Goal: Task Accomplishment & Management: Complete application form

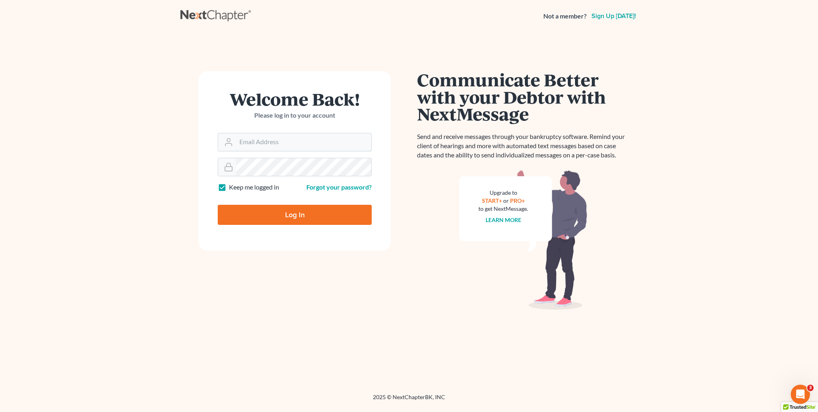
type input "[PERSON_NAME][EMAIL_ADDRESS][DOMAIN_NAME]"
click at [303, 213] on input "Log In" at bounding box center [295, 215] width 154 height 20
type input "Thinking..."
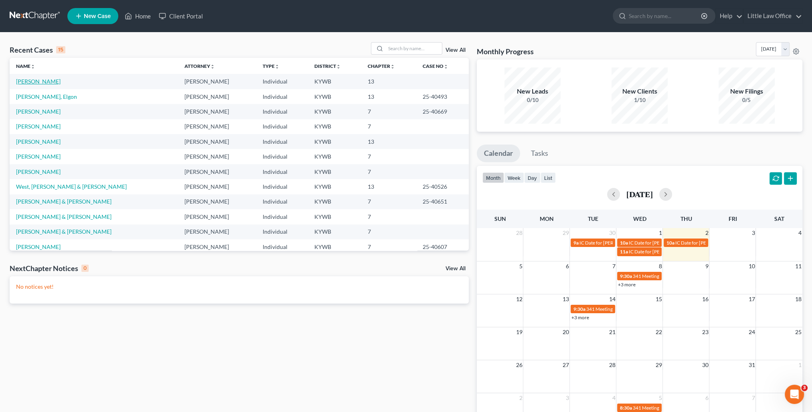
click at [35, 84] on link "[PERSON_NAME]" at bounding box center [38, 81] width 45 height 7
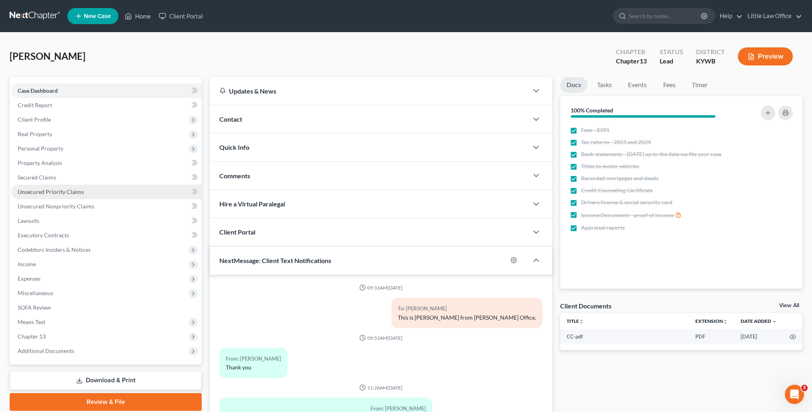
scroll to position [98, 0]
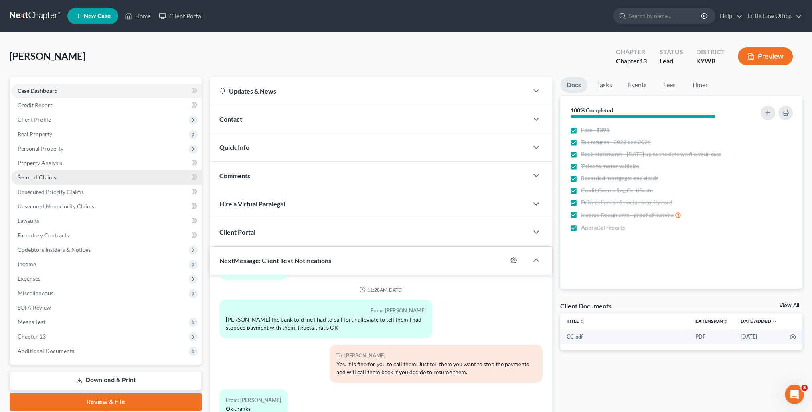
click at [51, 180] on span "Secured Claims" at bounding box center [37, 177] width 39 height 7
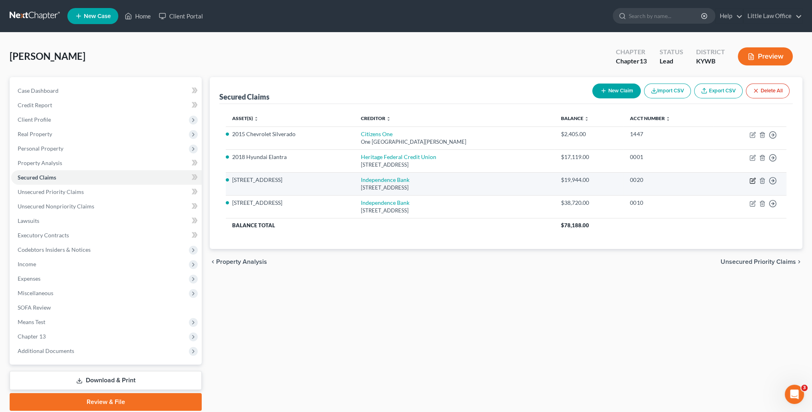
click at [754, 179] on icon "button" at bounding box center [754, 180] width 4 height 4
select select "18"
select select "0"
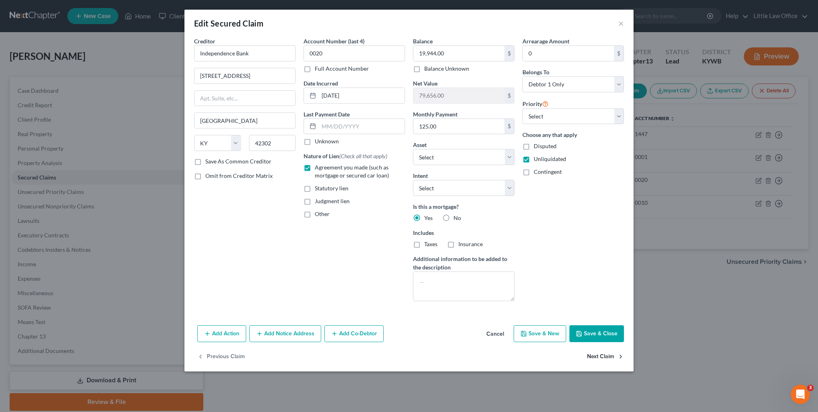
click at [592, 357] on button "Next Claim" at bounding box center [605, 356] width 37 height 17
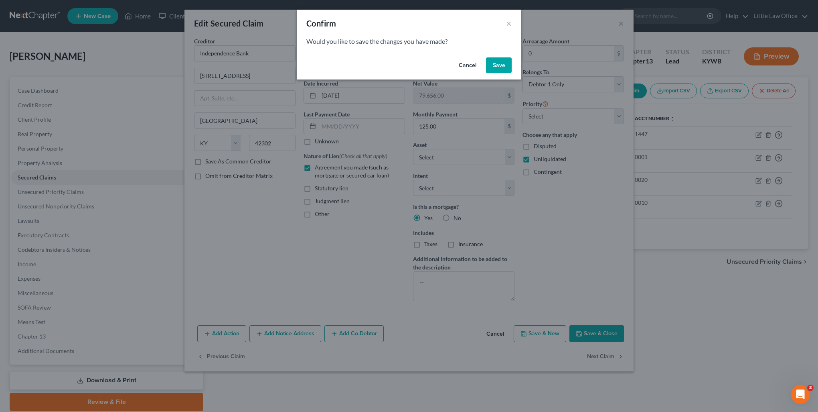
click at [490, 64] on button "Save" at bounding box center [499, 65] width 26 height 16
select select "18"
select select "0"
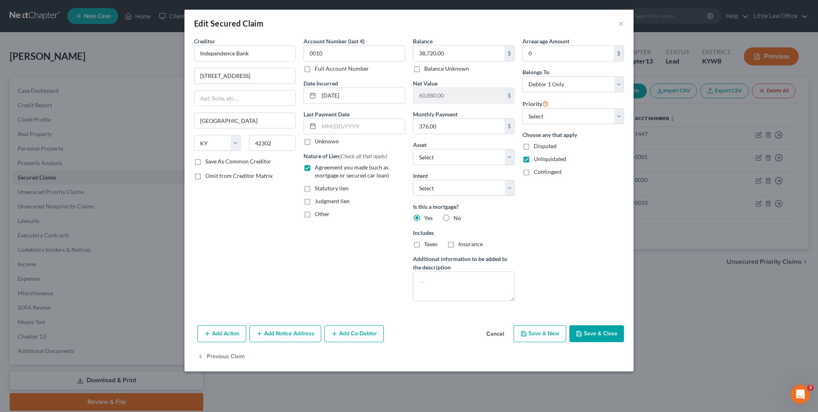
select select "6"
click at [584, 339] on button "Save & Close" at bounding box center [597, 333] width 55 height 17
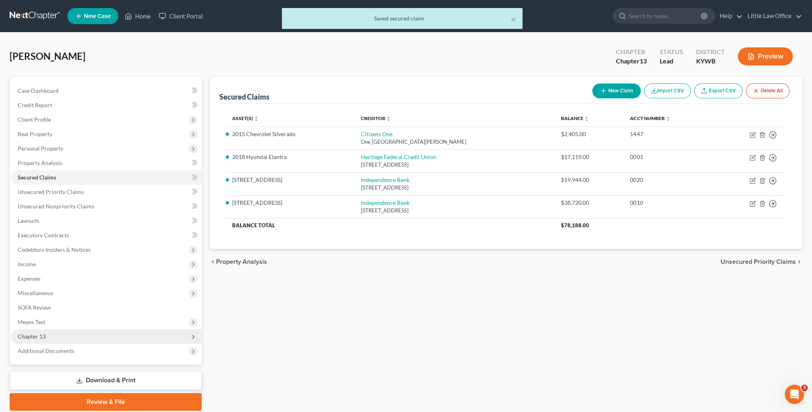
click at [35, 336] on span "Chapter 13" at bounding box center [32, 336] width 28 height 7
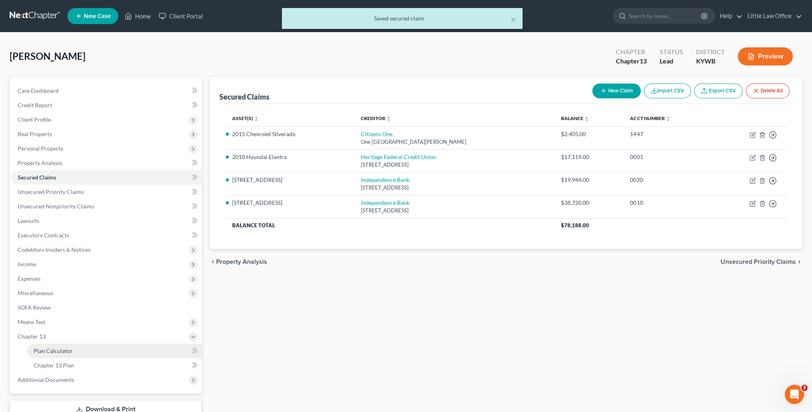
click at [41, 347] on span "Plan Calculator" at bounding box center [53, 350] width 39 height 7
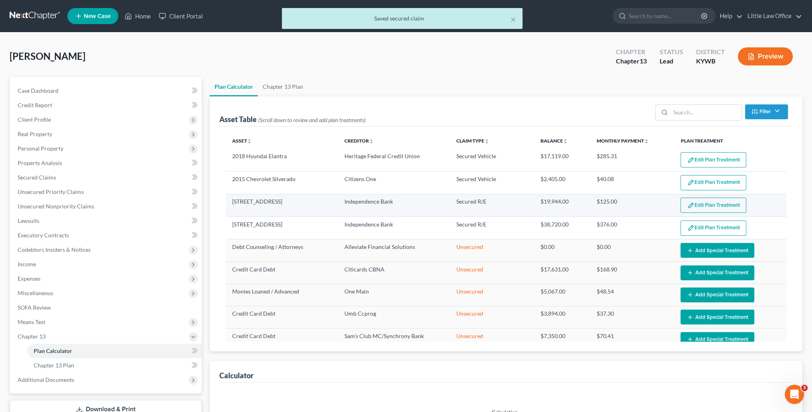
select select "59"
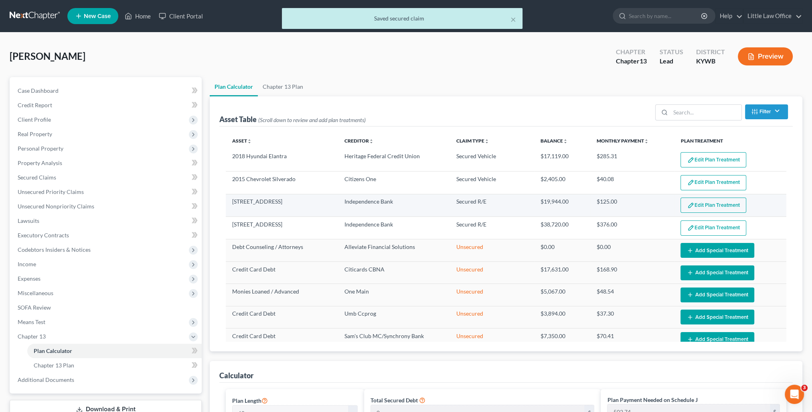
click at [693, 205] on button "Edit Plan Treatment" at bounding box center [714, 204] width 66 height 15
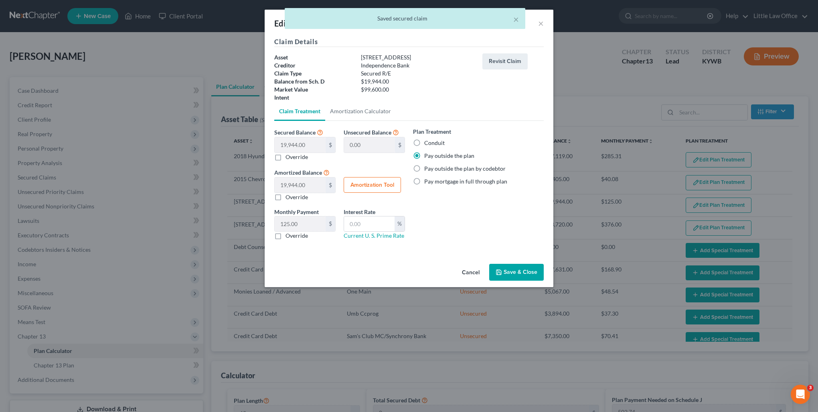
click at [509, 268] on button "Save & Close" at bounding box center [516, 272] width 55 height 17
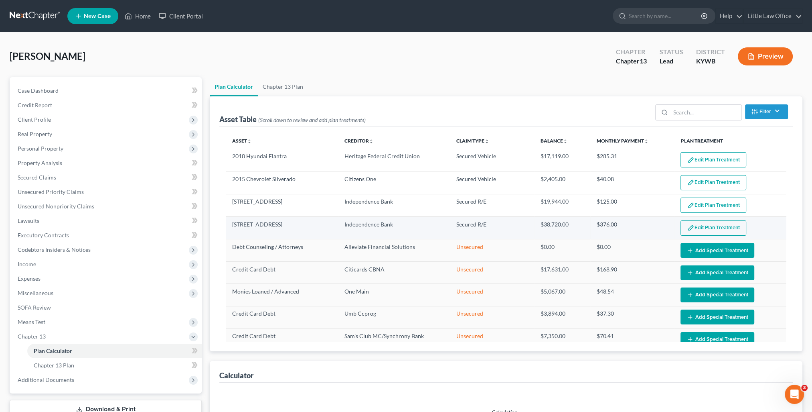
click at [714, 229] on button "Edit Plan Treatment" at bounding box center [714, 227] width 66 height 15
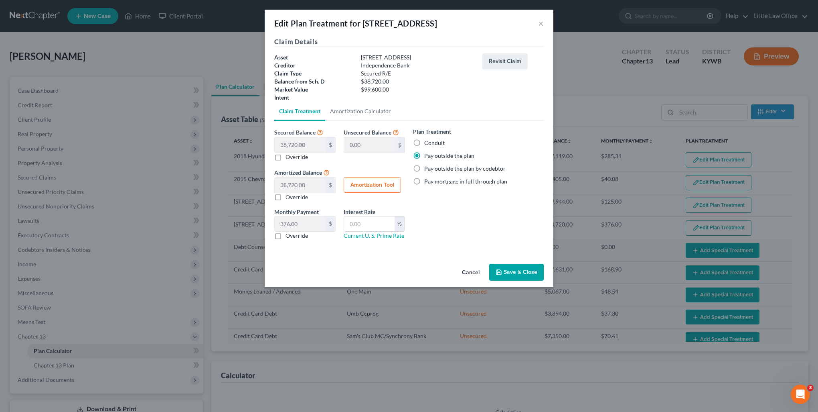
select select "59"
click at [515, 268] on button "Save & Close" at bounding box center [516, 272] width 55 height 17
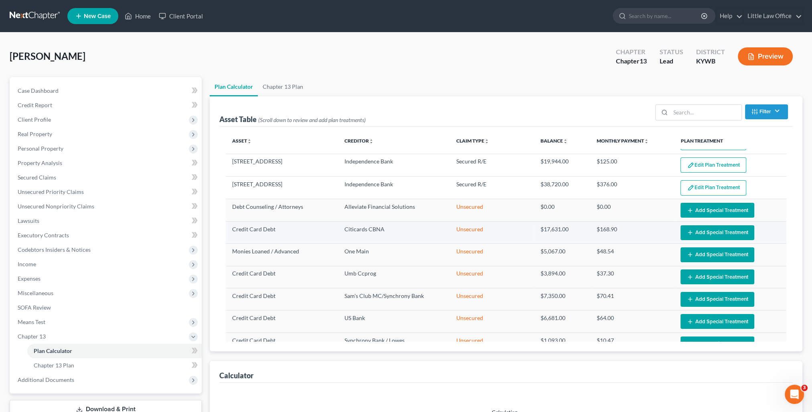
scroll to position [58, 0]
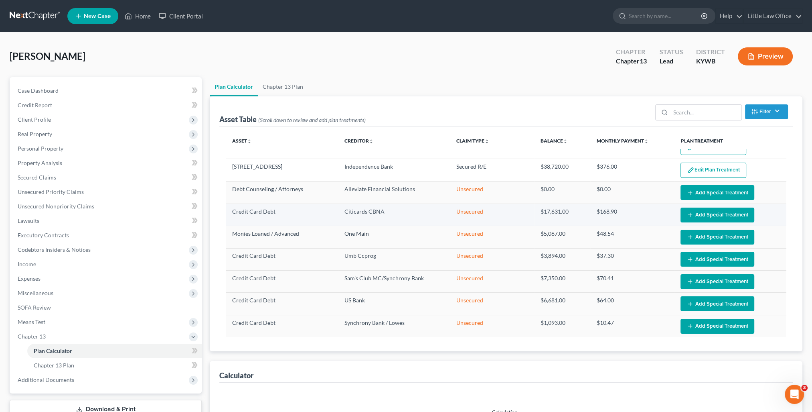
select select "59"
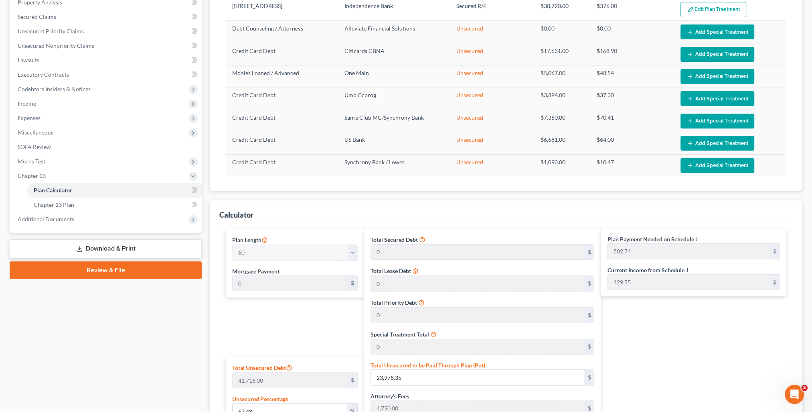
scroll to position [281, 0]
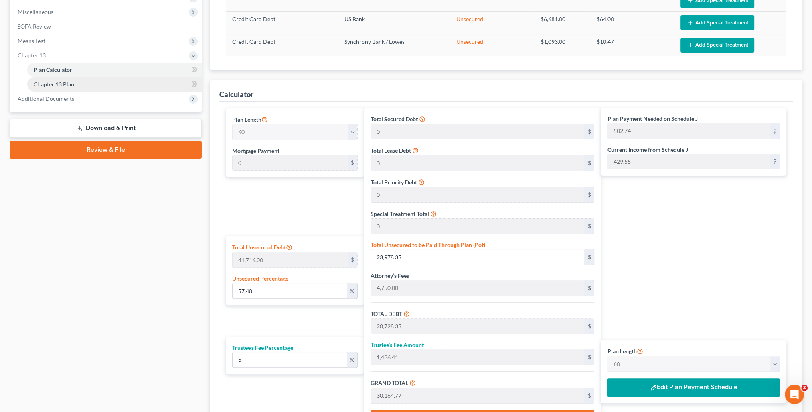
click at [68, 83] on span "Chapter 13 Plan" at bounding box center [54, 84] width 41 height 7
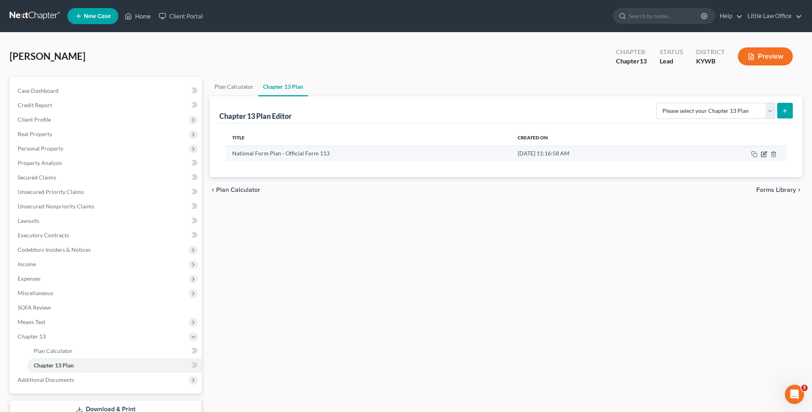
click at [763, 152] on icon "button" at bounding box center [764, 154] width 6 height 6
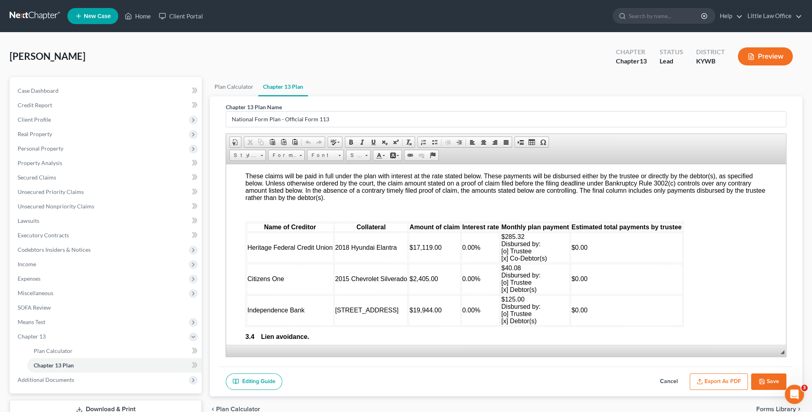
scroll to position [1204, 0]
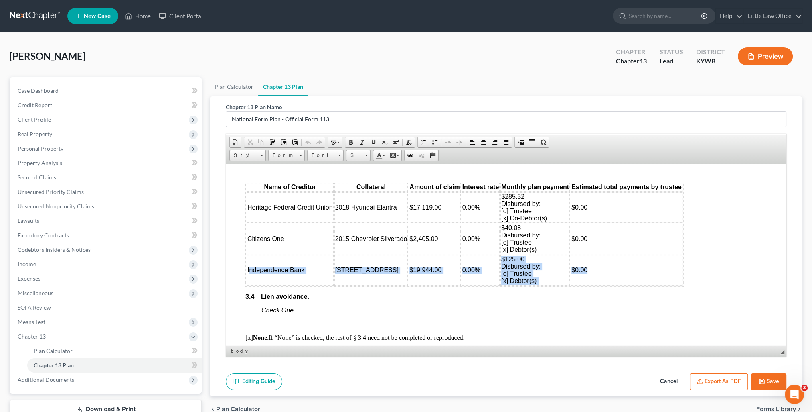
drag, startPoint x: 250, startPoint y: 274, endPoint x: 591, endPoint y: 288, distance: 340.5
click at [591, 285] on tr "Independence Bank 902 Bell Drive $19,944.00 0.00% $125.00 Disbursed by: [o] Tru…" at bounding box center [465, 269] width 436 height 30
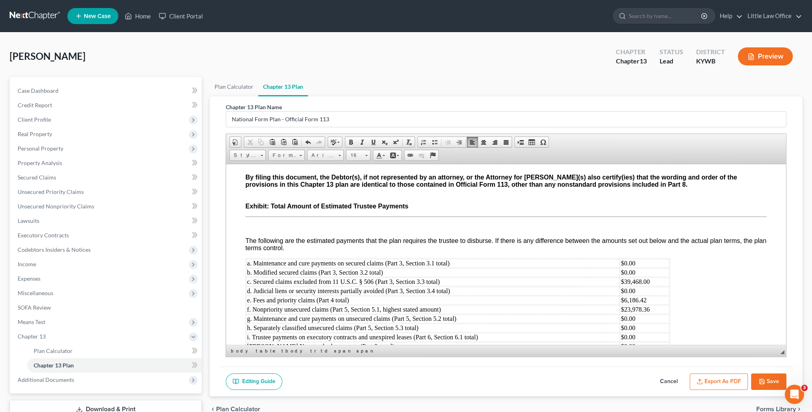
scroll to position [2725, 0]
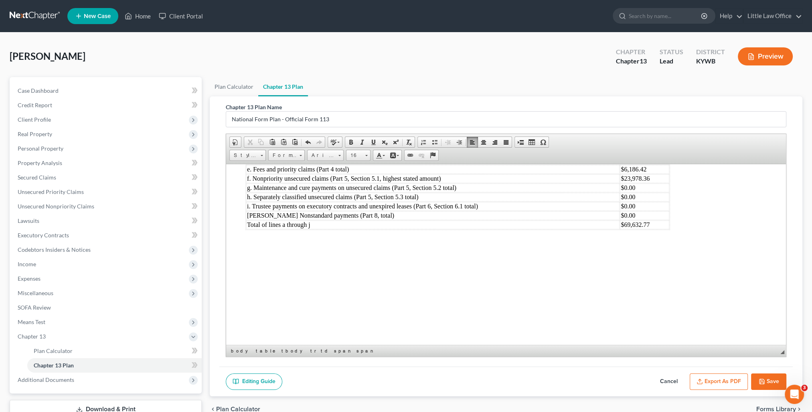
click at [759, 382] on icon "button" at bounding box center [762, 381] width 6 height 6
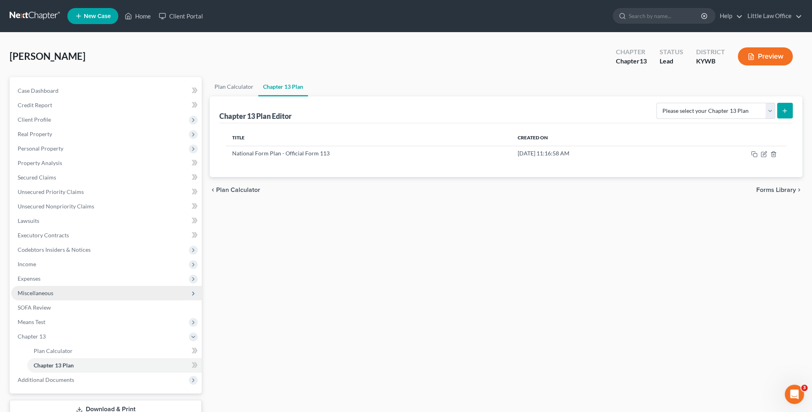
click at [43, 289] on span "Miscellaneous" at bounding box center [36, 292] width 36 height 7
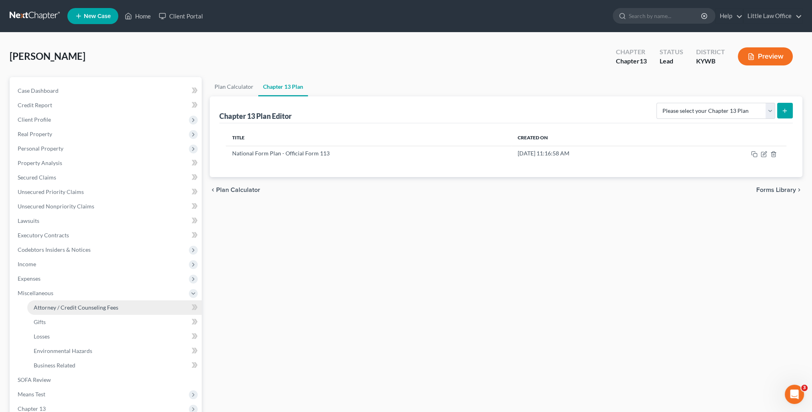
click at [62, 304] on span "Attorney / Credit Counseling Fees" at bounding box center [76, 307] width 85 height 7
select select "0"
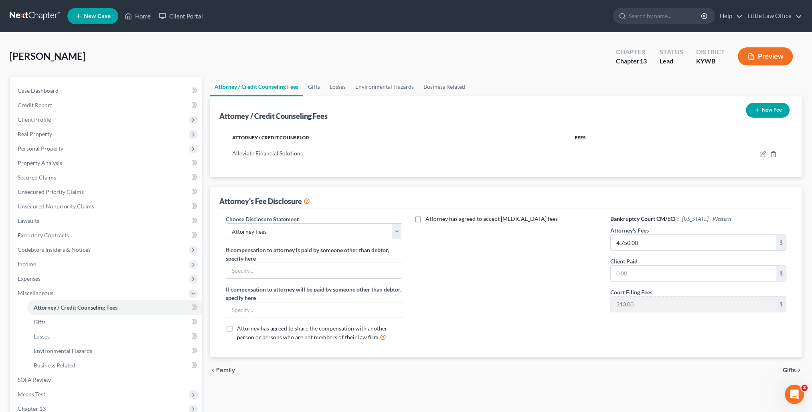
click at [756, 116] on button "New Fee" at bounding box center [768, 110] width 44 height 15
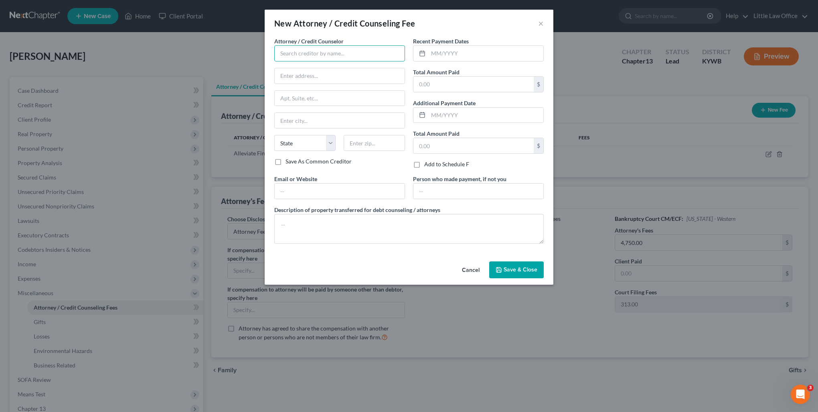
click at [321, 58] on input "text" at bounding box center [339, 53] width 131 height 16
type input "[PERSON_NAME]"
type input "[STREET_ADDRESS]"
type input "[GEOGRAPHIC_DATA]"
select select "18"
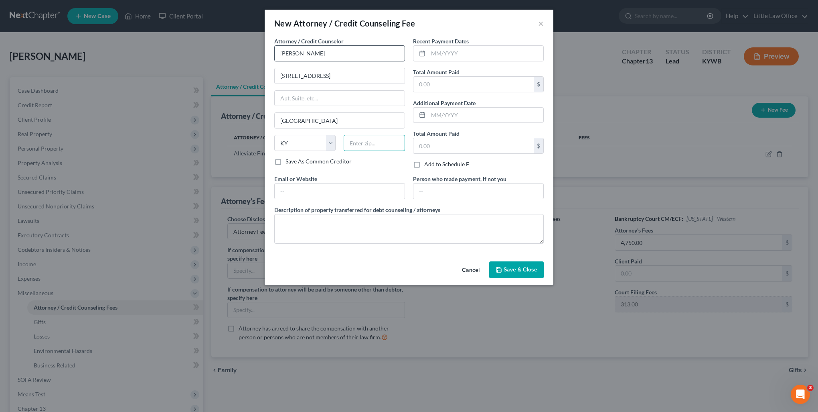
type input "42431"
type input "[PERSON_NAME][EMAIL_ADDRESS][DOMAIN_NAME]"
click at [455, 58] on input "text" at bounding box center [485, 53] width 115 height 15
type input "09/2025"
type input "391.00"
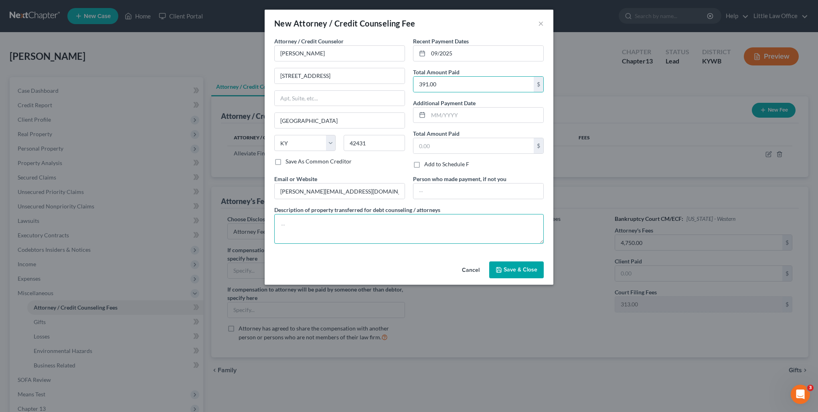
click at [378, 223] on textarea at bounding box center [409, 229] width 270 height 30
type textarea "Credit Report, Credit Counseling, Debt Management, Filing Fee"
click at [533, 272] on span "Save & Close" at bounding box center [521, 269] width 34 height 7
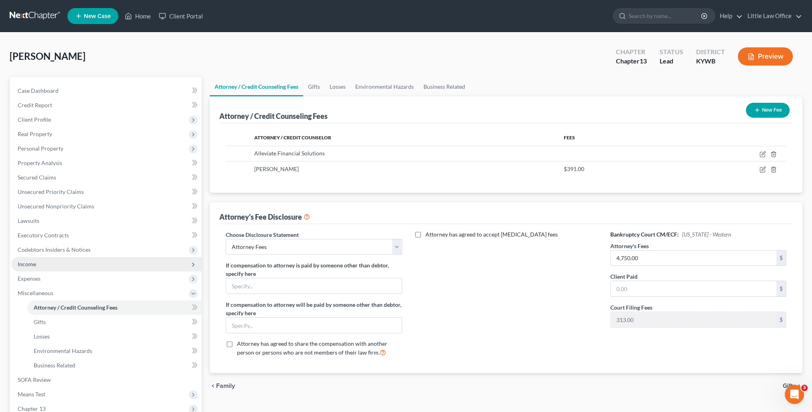
click at [31, 262] on span "Income" at bounding box center [27, 263] width 18 height 7
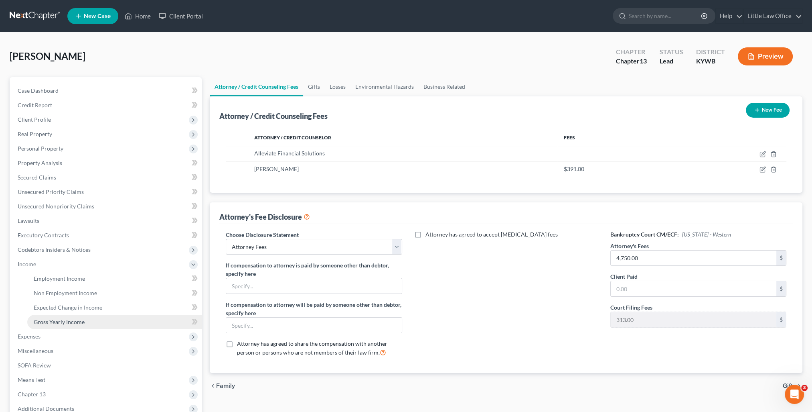
click at [79, 324] on span "Gross Yearly Income" at bounding box center [59, 321] width 51 height 7
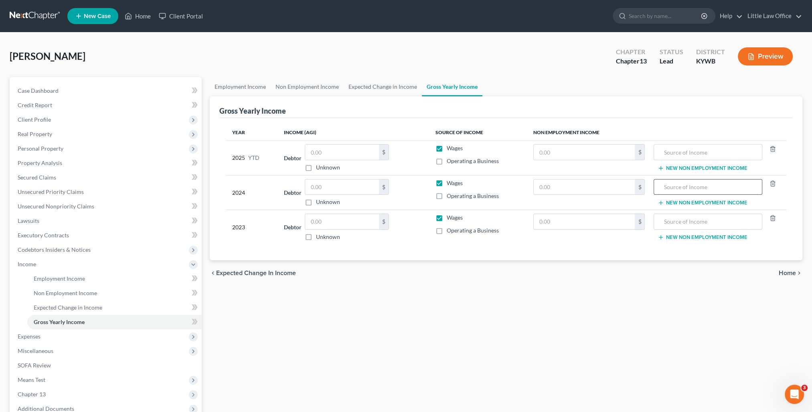
click at [692, 183] on input "text" at bounding box center [708, 186] width 100 height 15
type input "IRS Distribution; Pension; Social Security"
click at [583, 192] on input "text" at bounding box center [584, 186] width 101 height 15
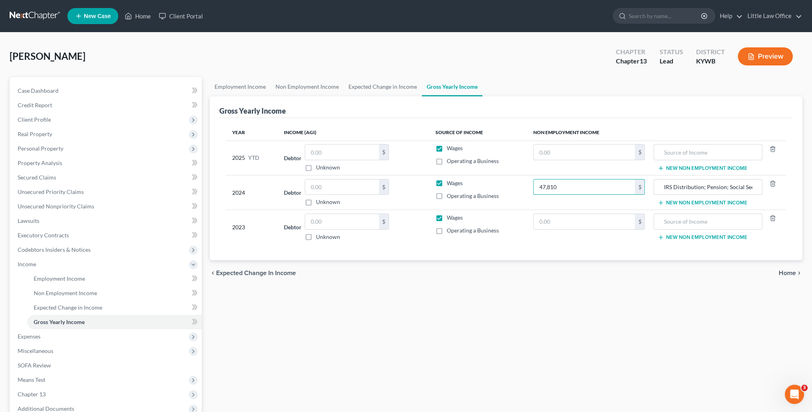
type input "47,810"
click at [447, 183] on label "Wages" at bounding box center [455, 183] width 16 height 8
click at [450, 183] on input "Wages" at bounding box center [452, 181] width 5 height 5
checkbox input "false"
click at [447, 148] on label "Wages" at bounding box center [455, 148] width 16 height 8
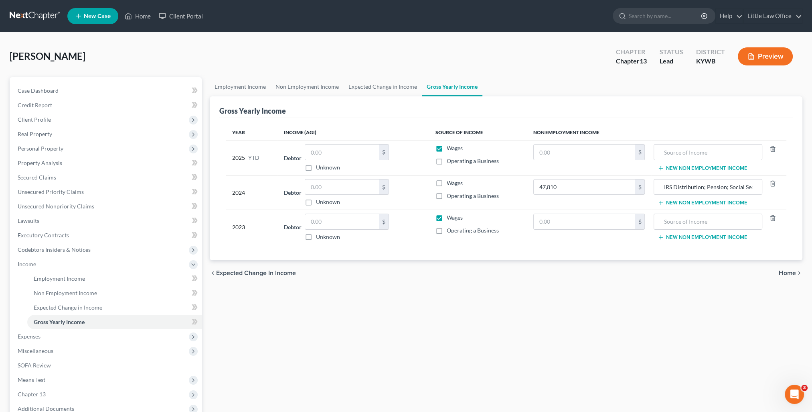
click at [450, 148] on input "Wages" at bounding box center [452, 146] width 5 height 5
checkbox input "false"
click at [447, 216] on label "Wages" at bounding box center [455, 217] width 16 height 8
click at [450, 216] on input "Wages" at bounding box center [452, 215] width 5 height 5
checkbox input "false"
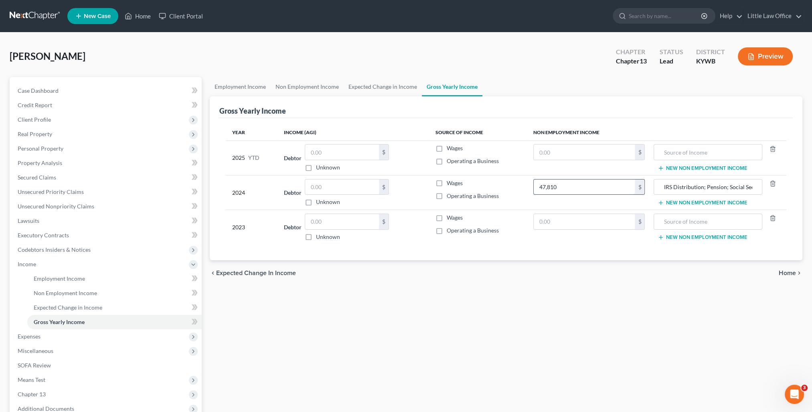
click at [569, 184] on input "47,810" at bounding box center [584, 186] width 101 height 15
type input "0"
click at [557, 211] on td "$" at bounding box center [589, 227] width 125 height 35
click at [560, 218] on input "text" at bounding box center [584, 221] width 101 height 15
paste input "47,810"
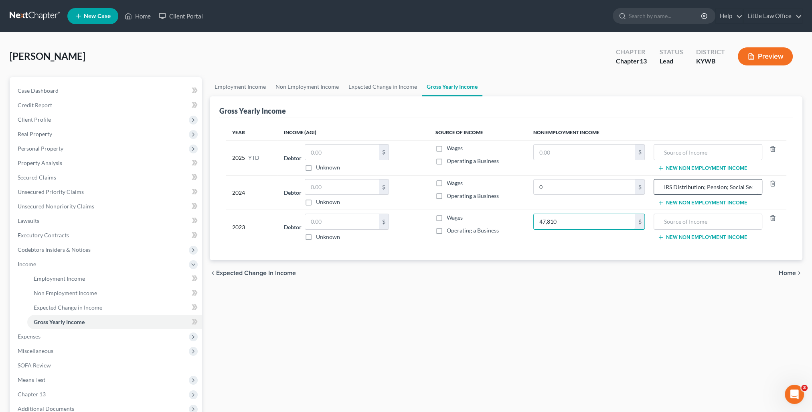
type input "47,810"
click at [659, 184] on input "IRS Distribution; Pension; Social Security" at bounding box center [708, 186] width 100 height 15
click at [693, 218] on input "text" at bounding box center [708, 221] width 100 height 15
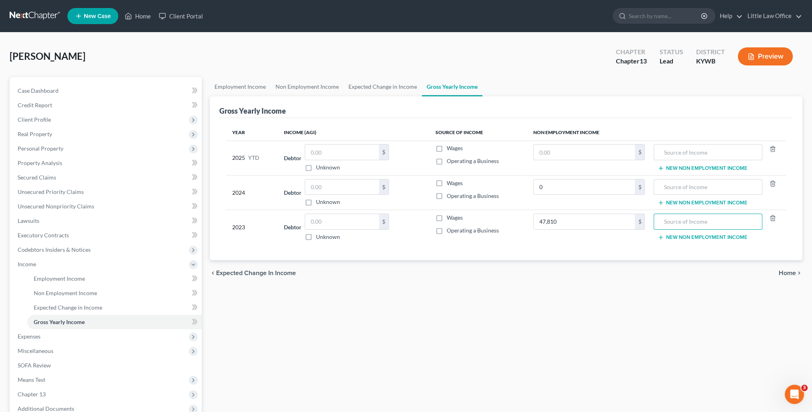
paste input "IRS Distribution; Pension; Social Security"
type input "IRS Distribution; Pension; Social Security"
click at [691, 189] on input "text" at bounding box center [708, 186] width 100 height 15
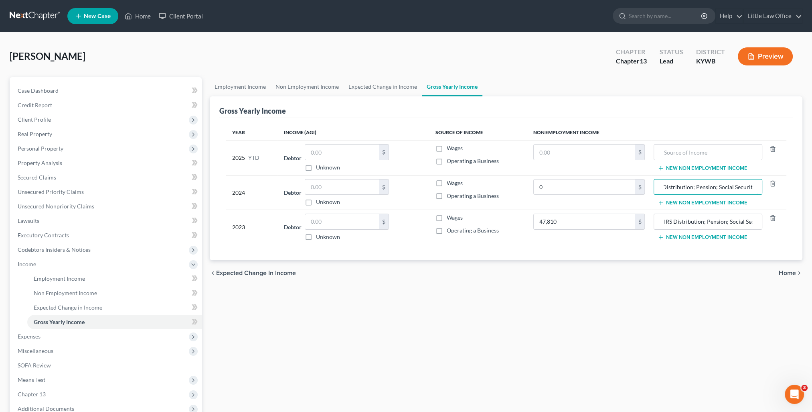
type input "IRA Distribution; Pension; Social Security"
click at [576, 189] on input "0" at bounding box center [584, 186] width 101 height 15
type input "41,520"
click at [562, 288] on div "Employment Income Non Employment Income Expected Change in Income Gross Yearly …" at bounding box center [506, 272] width 601 height 391
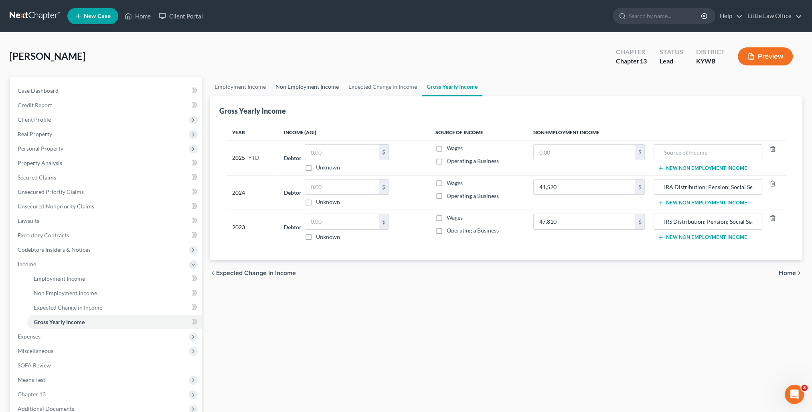
click at [287, 86] on link "Non Employment Income" at bounding box center [307, 86] width 73 height 19
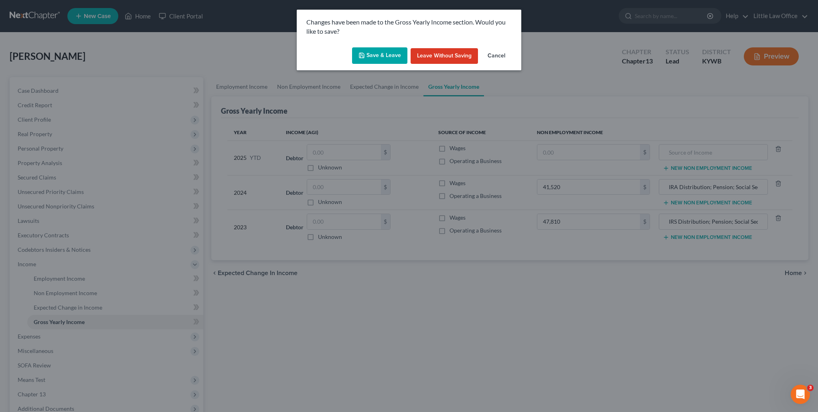
click at [376, 57] on button "Save & Leave" at bounding box center [379, 55] width 55 height 17
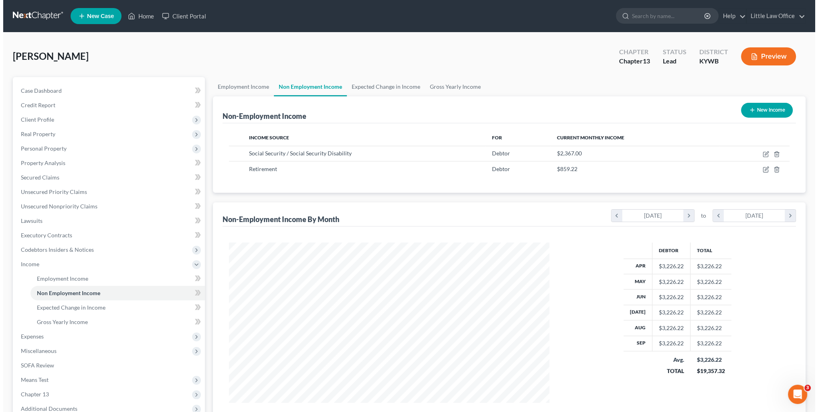
scroll to position [160, 337]
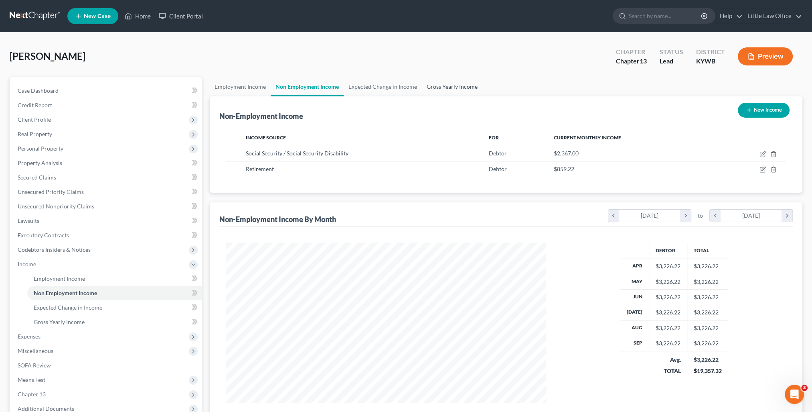
click at [462, 87] on link "Gross Yearly Income" at bounding box center [452, 86] width 61 height 19
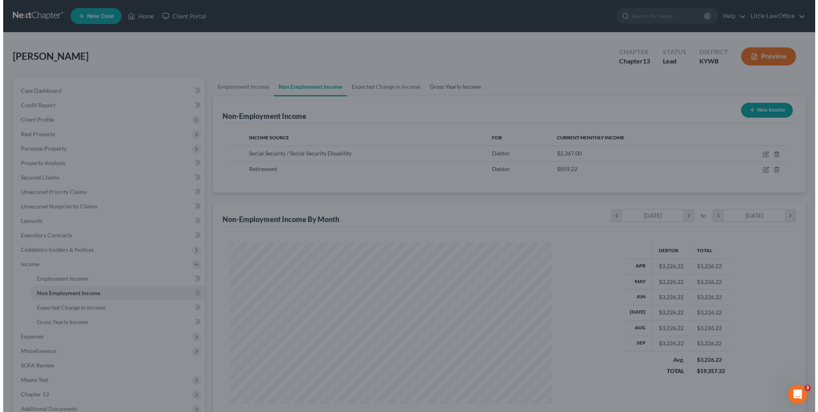
scroll to position [161, 339]
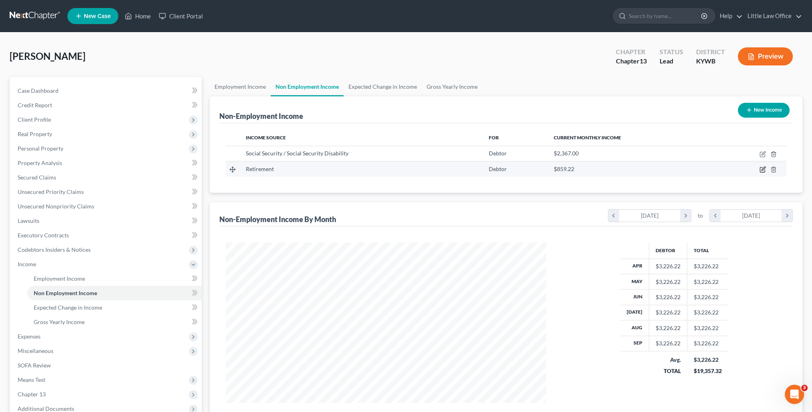
click at [764, 170] on icon "button" at bounding box center [763, 169] width 6 height 6
select select "3"
select select "0"
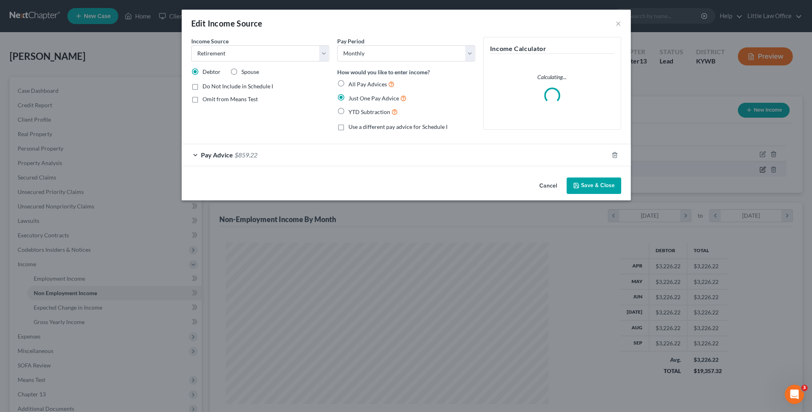
scroll to position [161, 339]
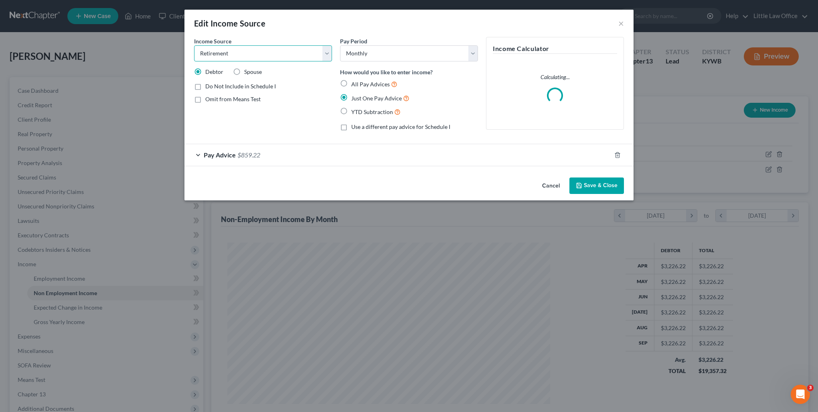
click at [314, 56] on select "Select Unemployment Disability (from employer) Pension Retirement Social Securi…" at bounding box center [263, 53] width 138 height 16
select select "2"
click at [194, 45] on select "Select Unemployment Disability (from employer) Pension Retirement Social Securi…" at bounding box center [263, 53] width 138 height 16
click at [617, 187] on button "Save & Close" at bounding box center [597, 185] width 55 height 17
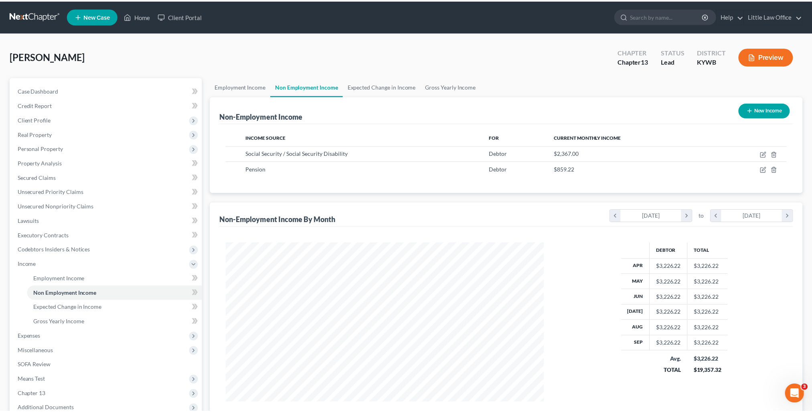
scroll to position [401021, 400844]
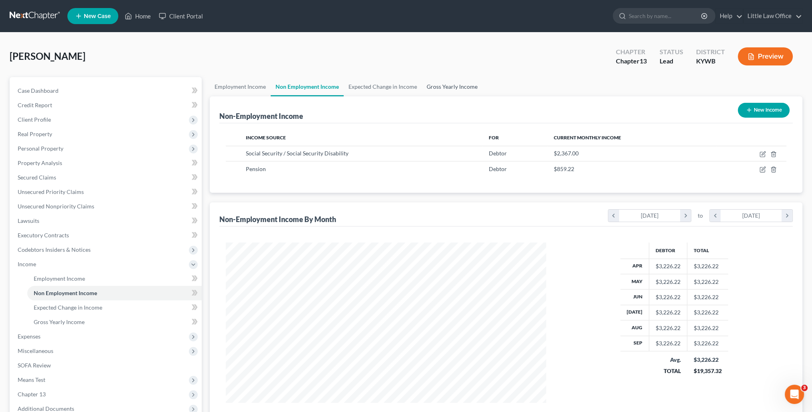
click at [443, 86] on link "Gross Yearly Income" at bounding box center [452, 86] width 61 height 19
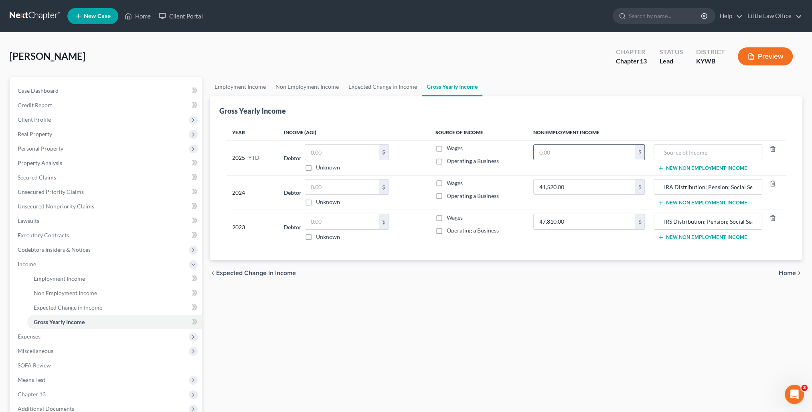
click at [608, 152] on input "text" at bounding box center [584, 151] width 101 height 15
type input "Pension; Social Security"
click at [608, 152] on input "text" at bounding box center [584, 151] width 101 height 15
type input "32,262.2"
click at [658, 299] on div "Employment Income Non Employment Income Expected Change in Income Gross Yearly …" at bounding box center [506, 272] width 601 height 391
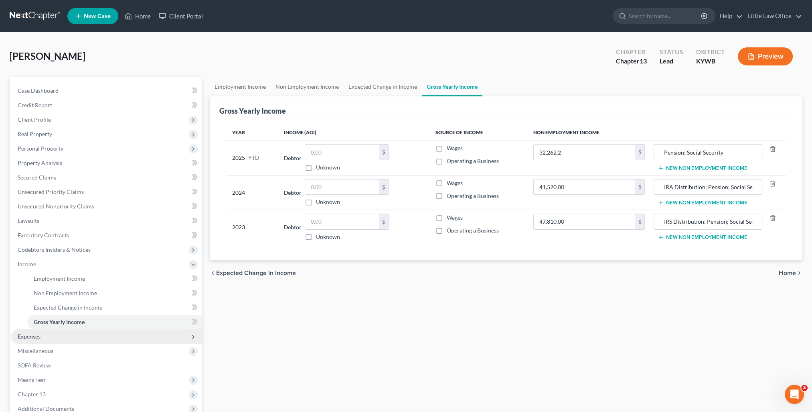
click at [64, 336] on span "Expenses" at bounding box center [106, 336] width 191 height 14
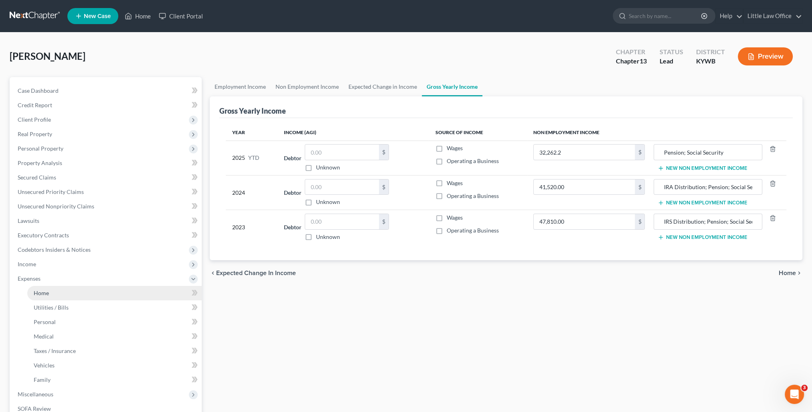
click at [52, 296] on link "Home" at bounding box center [114, 293] width 175 height 14
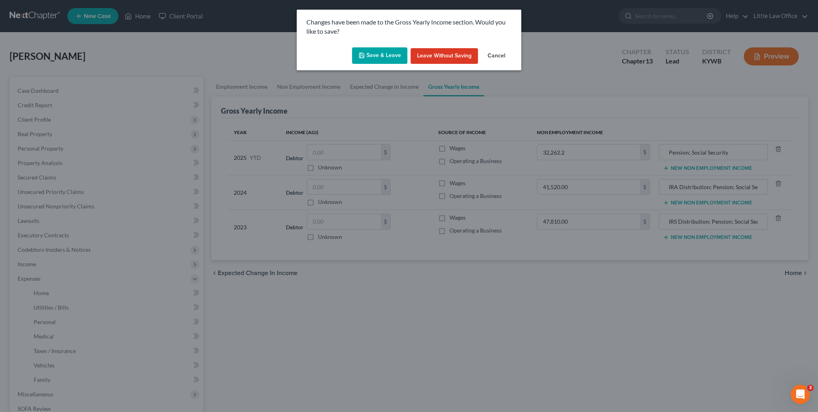
click at [388, 52] on button "Save & Leave" at bounding box center [379, 55] width 55 height 17
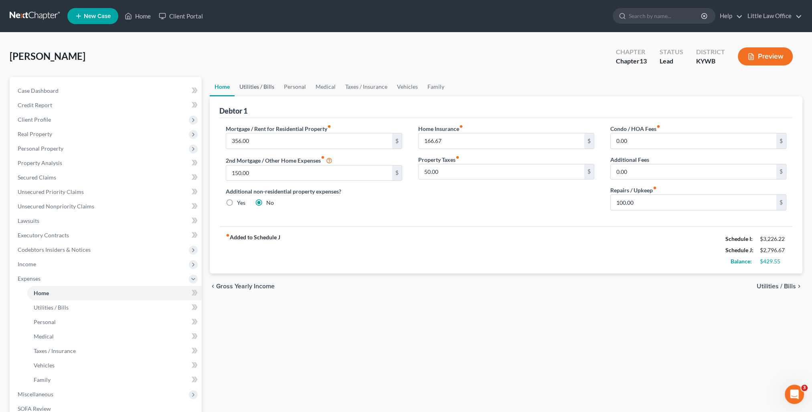
click at [267, 87] on link "Utilities / Bills" at bounding box center [257, 86] width 45 height 19
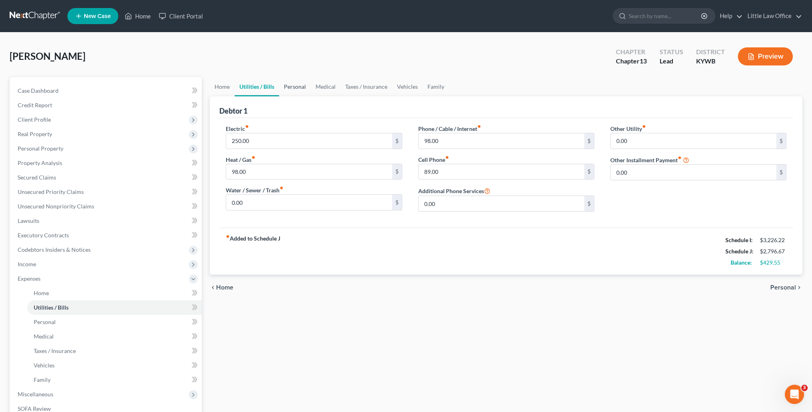
click at [291, 88] on link "Personal" at bounding box center [295, 86] width 32 height 19
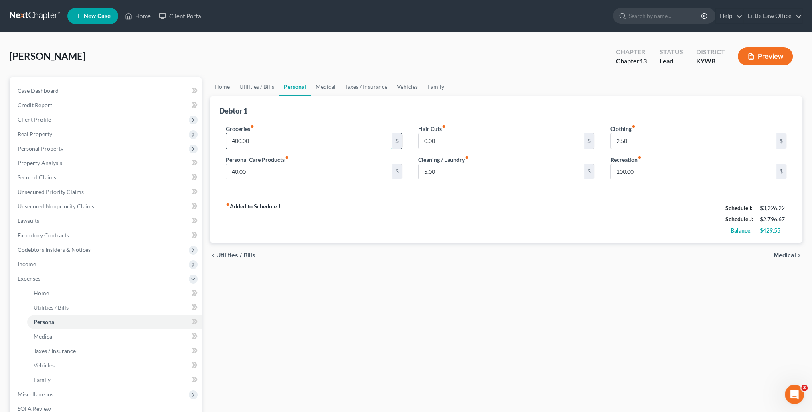
click at [260, 139] on input "400.00" at bounding box center [309, 140] width 166 height 15
type input "300.00"
click at [256, 172] on input "40.00" at bounding box center [309, 171] width 166 height 15
type input "100.00"
click at [433, 169] on input "5.00" at bounding box center [502, 171] width 166 height 15
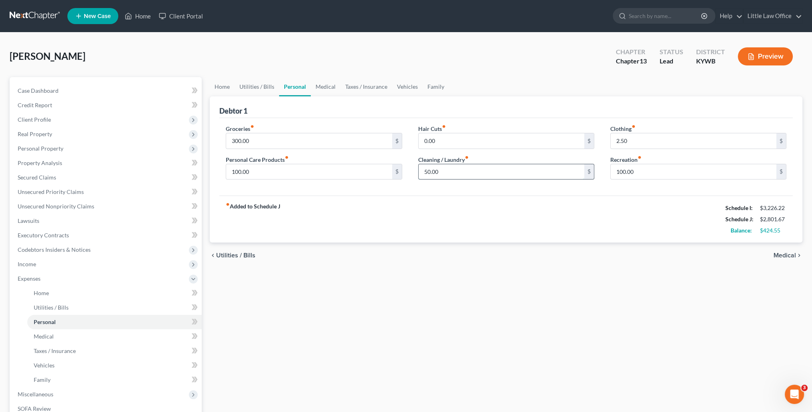
type input "50.00"
click at [319, 89] on link "Medical" at bounding box center [326, 86] width 30 height 19
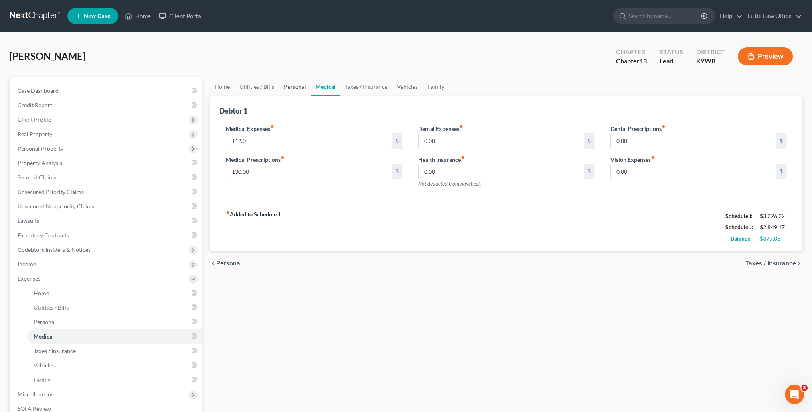
click at [290, 87] on link "Personal" at bounding box center [295, 86] width 32 height 19
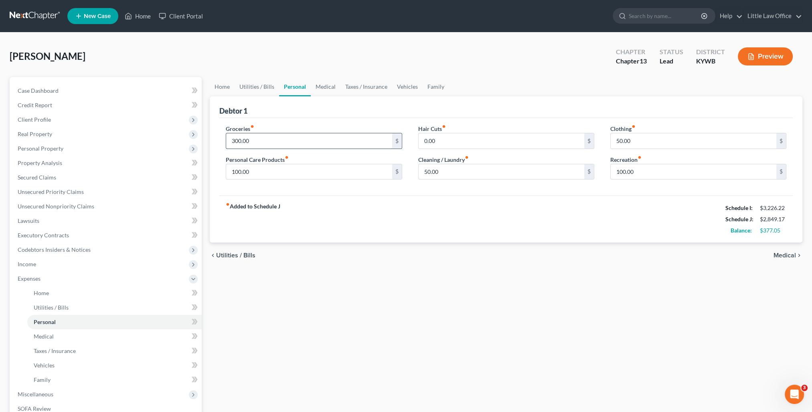
click at [278, 137] on input "300.00" at bounding box center [309, 140] width 166 height 15
type input "325.00"
click at [324, 86] on link "Medical" at bounding box center [326, 86] width 30 height 19
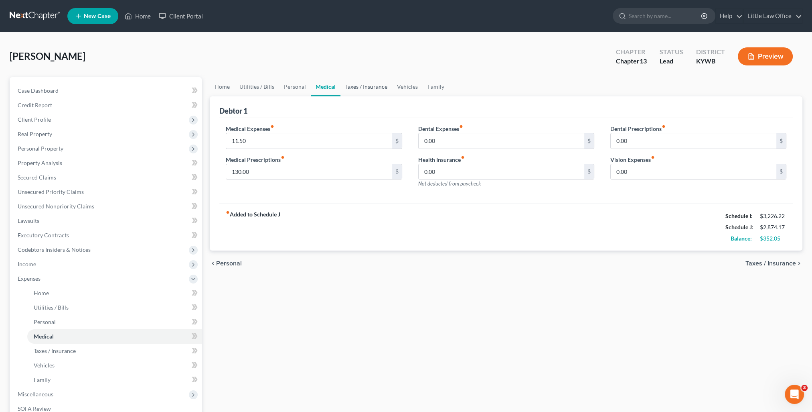
click at [356, 84] on link "Taxes / Insurance" at bounding box center [367, 86] width 52 height 19
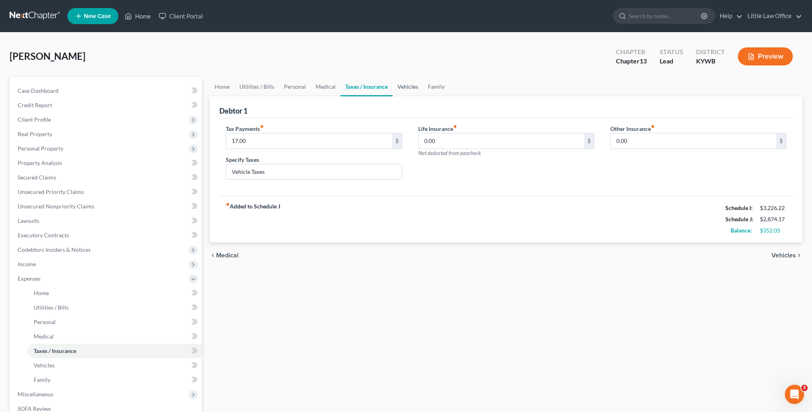
click at [396, 87] on link "Vehicles" at bounding box center [408, 86] width 30 height 19
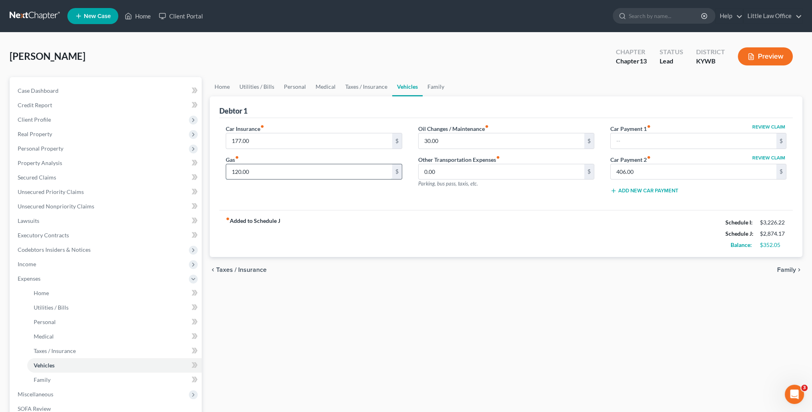
click at [336, 168] on input "120.00" at bounding box center [309, 171] width 166 height 15
type input "170.00"
type input "179.05"
click at [438, 89] on link "Family" at bounding box center [436, 86] width 26 height 19
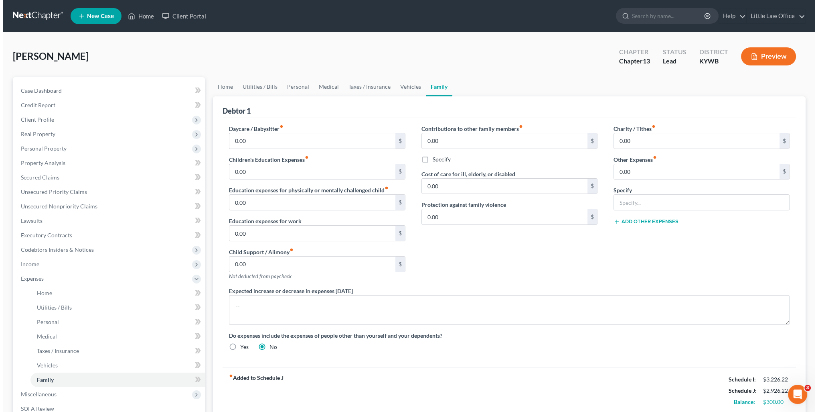
scroll to position [80, 0]
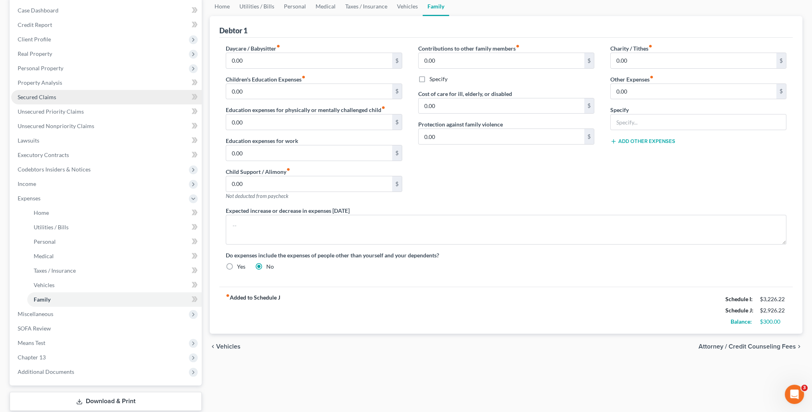
click at [35, 92] on link "Secured Claims" at bounding box center [106, 97] width 191 height 14
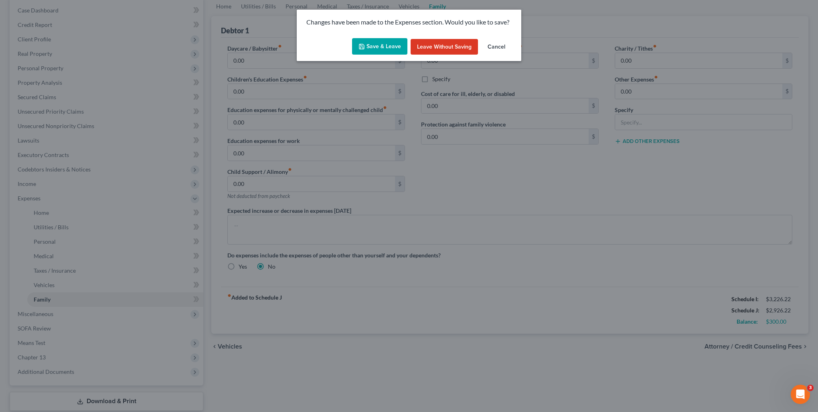
click at [385, 51] on button "Save & Leave" at bounding box center [379, 46] width 55 height 17
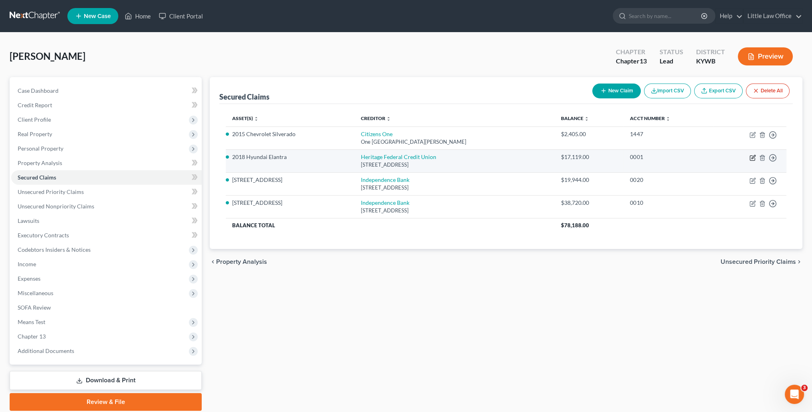
click at [753, 159] on icon "button" at bounding box center [753, 157] width 6 height 6
select select "15"
select select "0"
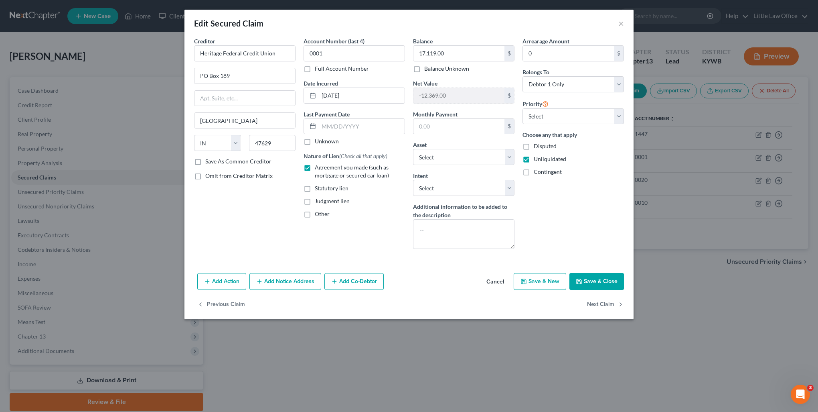
click at [348, 280] on button "Add Co-Debtor" at bounding box center [354, 281] width 59 height 17
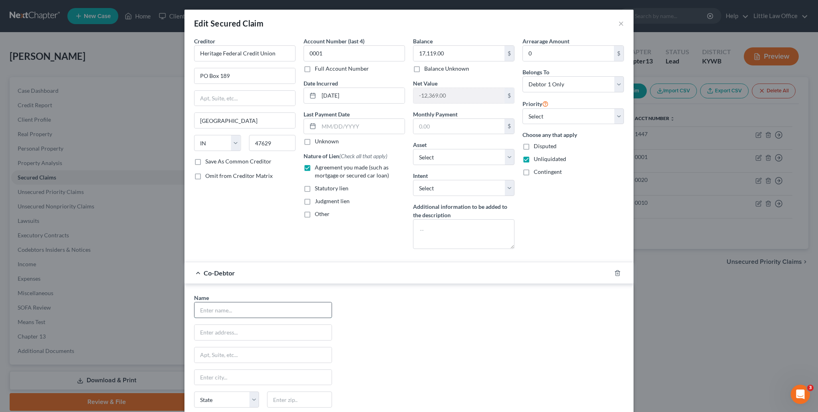
click at [237, 302] on input "text" at bounding box center [263, 309] width 137 height 15
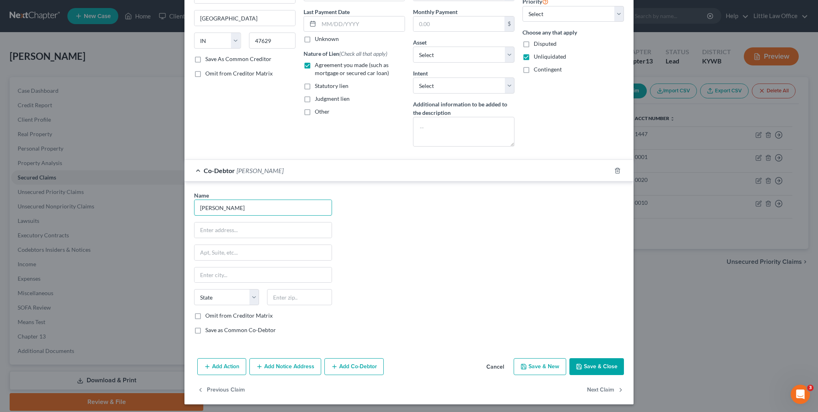
type input "[PERSON_NAME]"
click at [229, 314] on label "Omit from Creditor Matrix" at bounding box center [238, 315] width 67 height 8
click at [214, 314] on input "Omit from Creditor Matrix" at bounding box center [211, 313] width 5 height 5
checkbox input "true"
click at [589, 368] on button "Save & Close" at bounding box center [597, 366] width 55 height 17
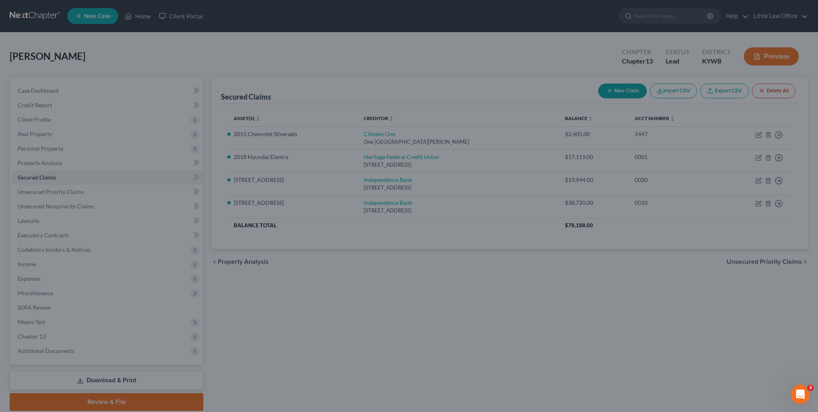
select select "2"
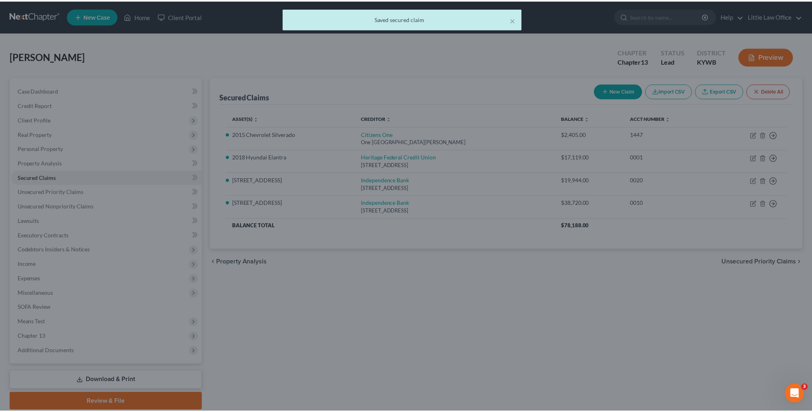
scroll to position [0, 0]
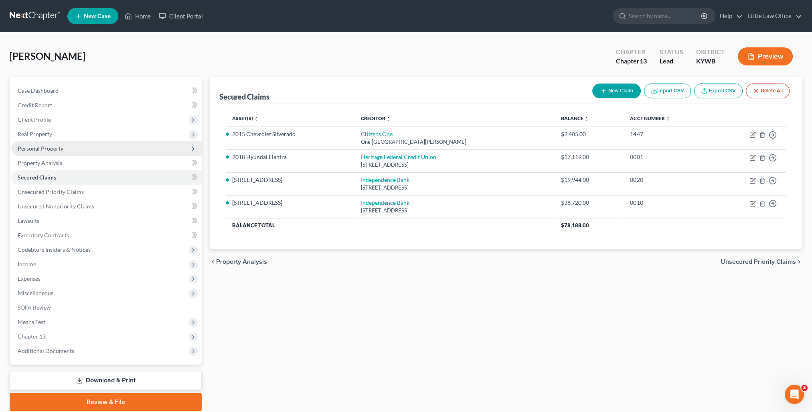
click at [54, 148] on span "Personal Property" at bounding box center [41, 148] width 46 height 7
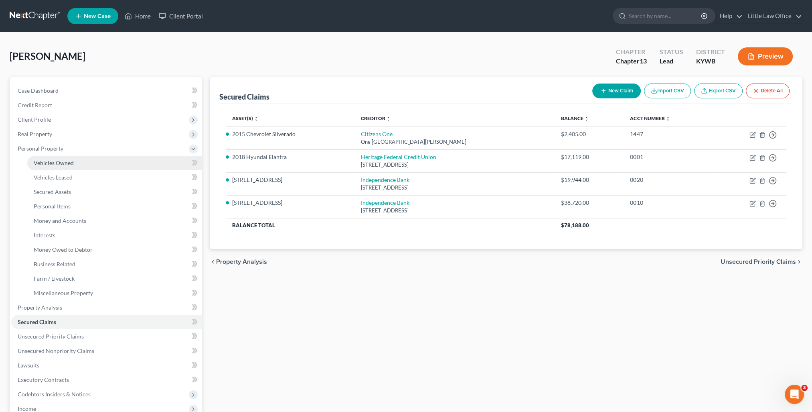
click at [57, 160] on span "Vehicles Owned" at bounding box center [54, 162] width 40 height 7
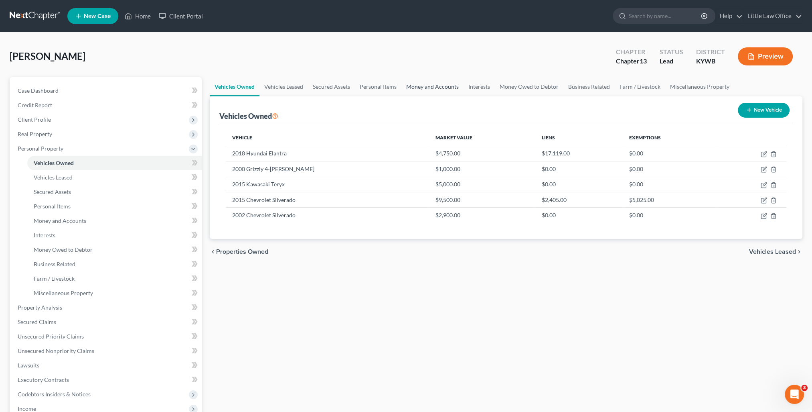
click at [442, 84] on link "Money and Accounts" at bounding box center [433, 86] width 62 height 19
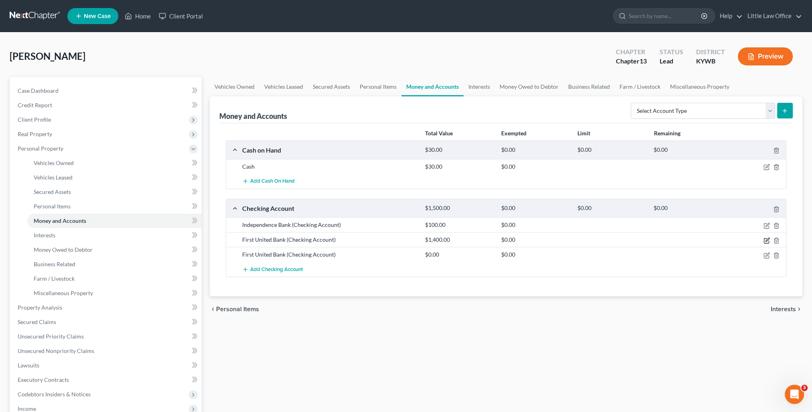
click at [765, 237] on icon "button" at bounding box center [767, 240] width 6 height 6
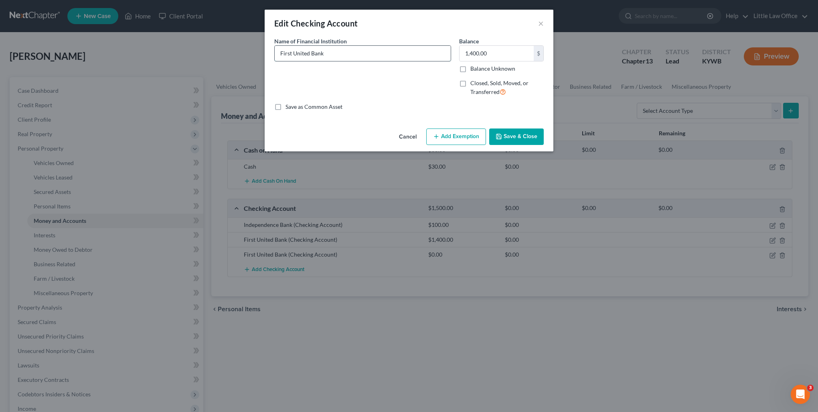
click at [342, 53] on input "First United Bank" at bounding box center [363, 53] width 176 height 15
type input "First United Bank - account number ****4587"
click at [523, 137] on button "Save & Close" at bounding box center [516, 136] width 55 height 17
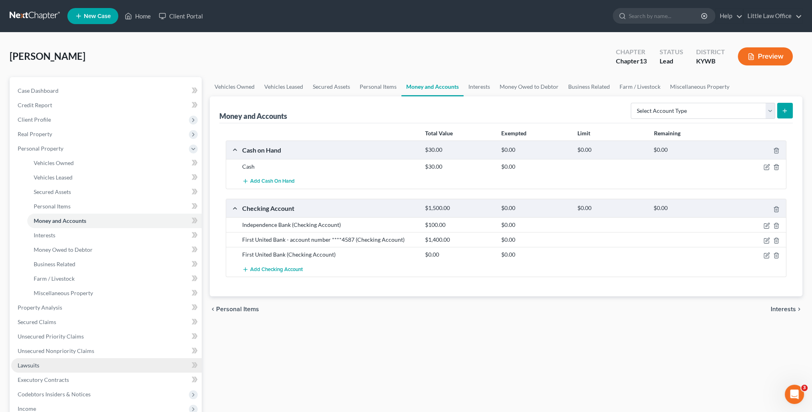
scroll to position [40, 0]
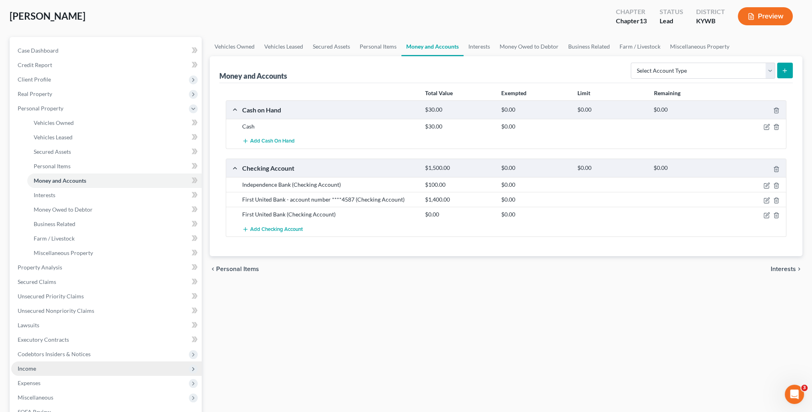
click at [26, 367] on span "Income" at bounding box center [27, 368] width 18 height 7
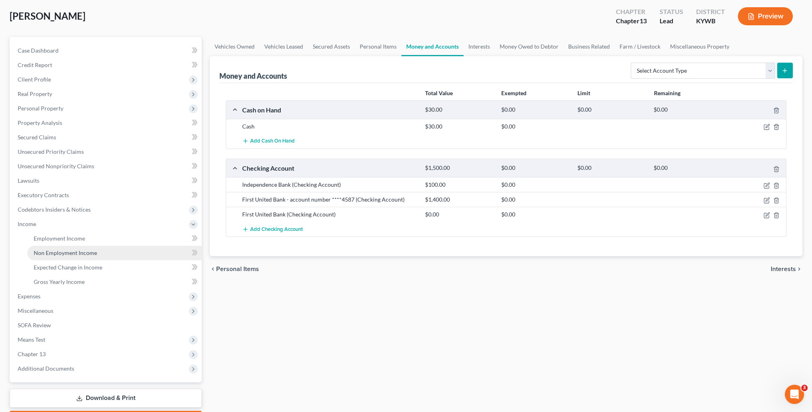
click at [61, 247] on link "Non Employment Income" at bounding box center [114, 253] width 175 height 14
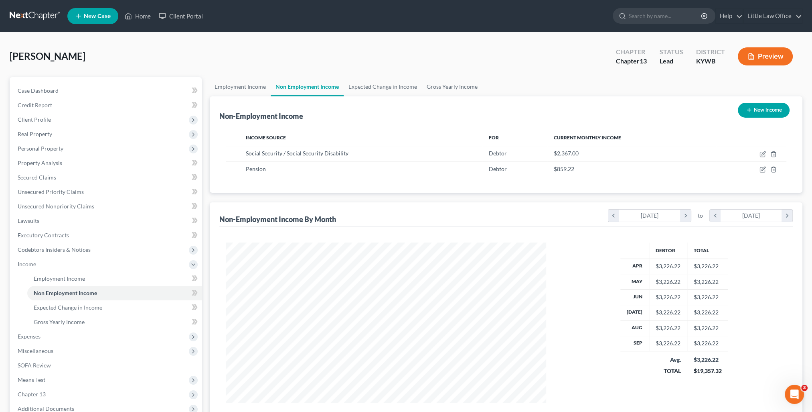
scroll to position [160, 337]
click at [456, 89] on link "Gross Yearly Income" at bounding box center [452, 86] width 61 height 19
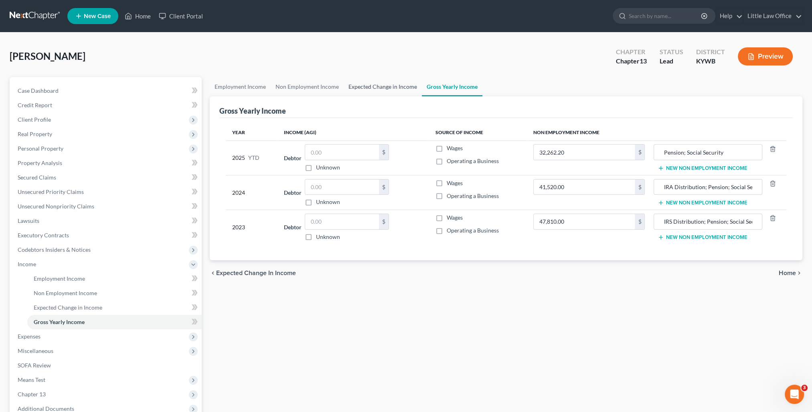
click at [374, 89] on link "Expected Change in Income" at bounding box center [383, 86] width 78 height 19
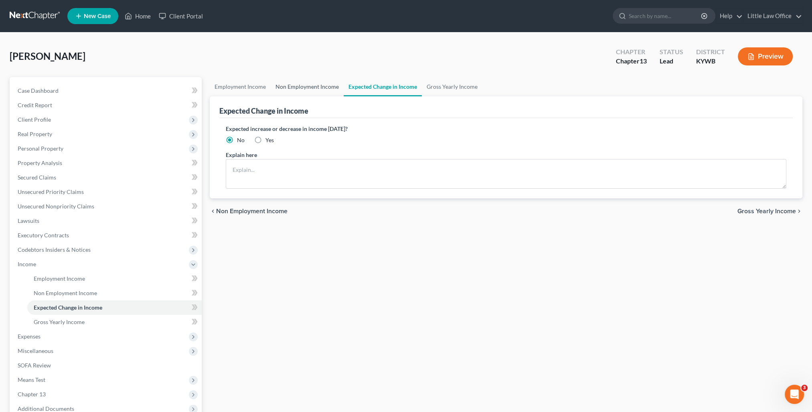
click at [315, 85] on link "Non Employment Income" at bounding box center [307, 86] width 73 height 19
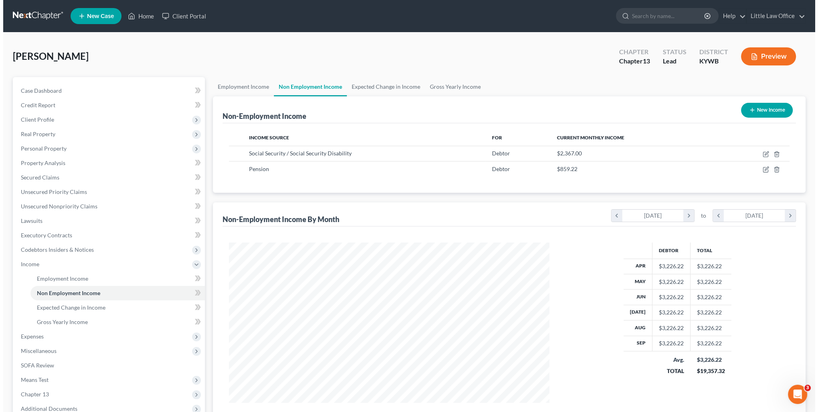
scroll to position [160, 337]
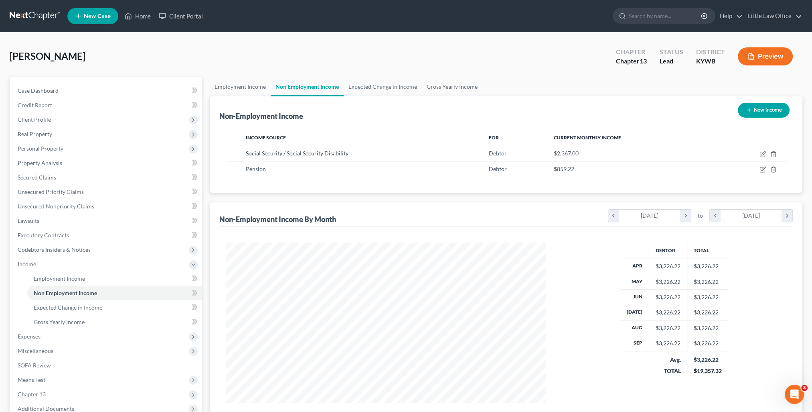
click at [759, 114] on button "New Income" at bounding box center [764, 110] width 52 height 15
select select "0"
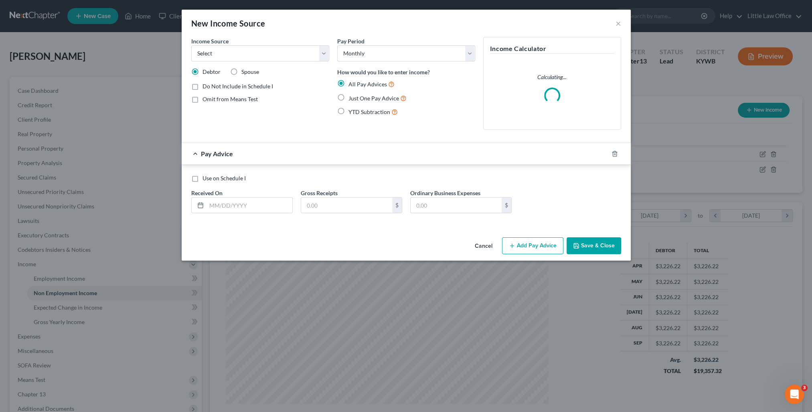
scroll to position [161, 339]
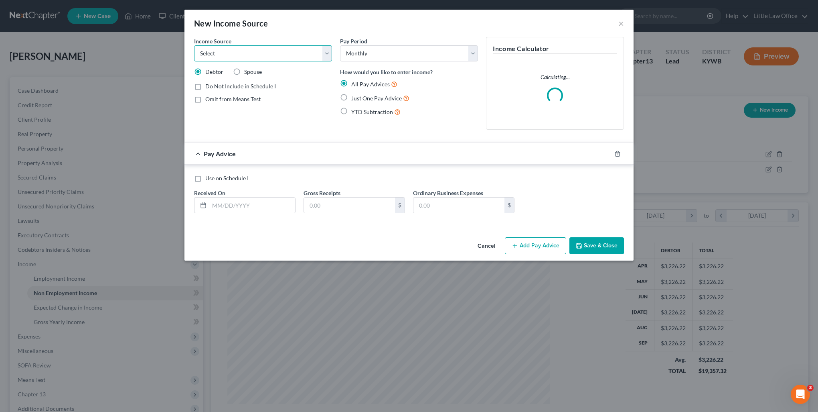
click at [255, 47] on select "Select Unemployment Disability (from employer) Pension Retirement Social Securi…" at bounding box center [263, 53] width 138 height 16
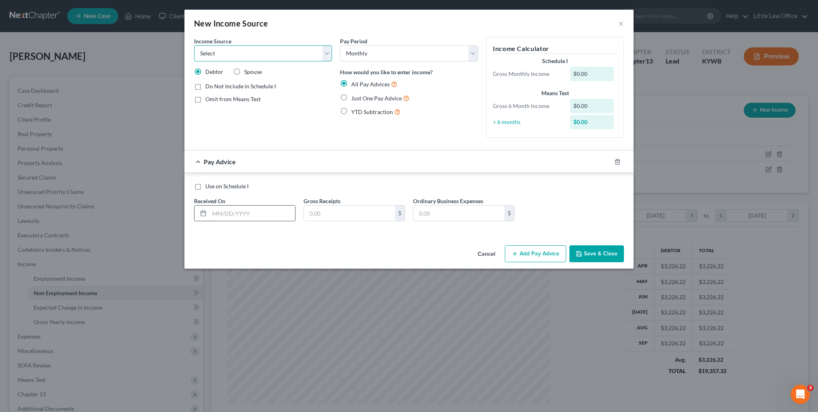
select select "13"
click at [194, 45] on select "Select Unemployment Disability (from employer) Pension Retirement Social Securi…" at bounding box center [263, 53] width 138 height 16
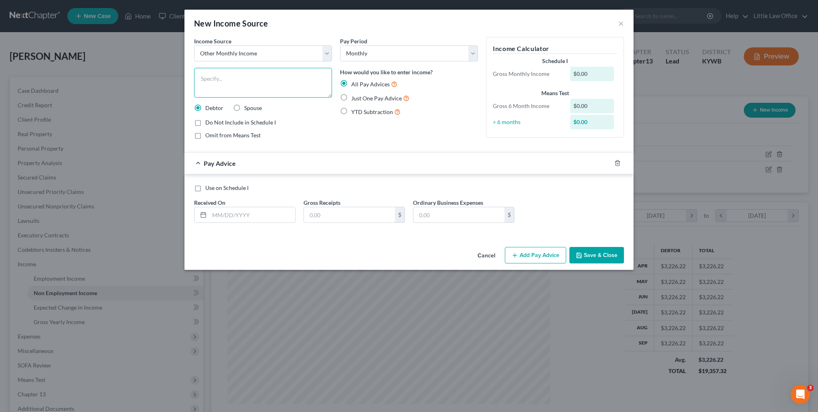
click at [247, 86] on textarea at bounding box center [263, 83] width 138 height 30
type textarea "IRA Distribution from [PERSON_NAME]"
click at [365, 96] on span "Just One Pay Advice" at bounding box center [376, 98] width 51 height 7
click at [360, 96] on input "Just One Pay Advice" at bounding box center [357, 95] width 5 height 5
radio input "true"
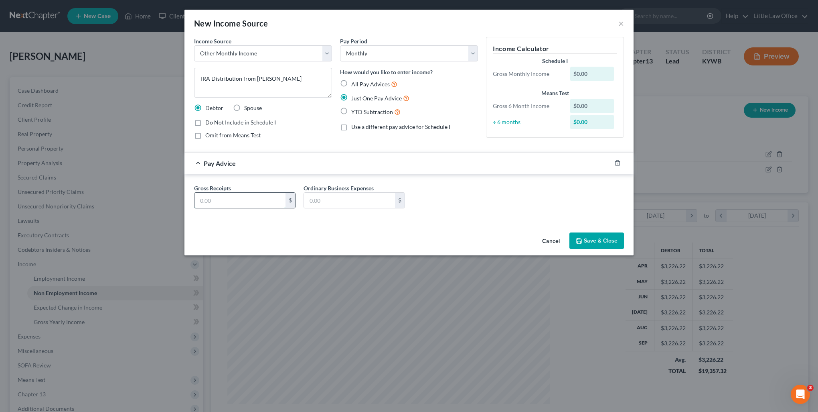
click at [221, 200] on input "text" at bounding box center [240, 200] width 91 height 15
type input "100"
click at [584, 237] on button "Save & Close" at bounding box center [597, 240] width 55 height 17
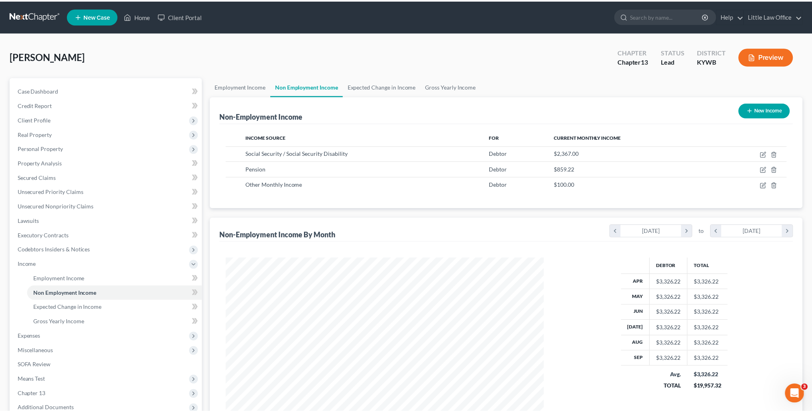
scroll to position [401021, 400844]
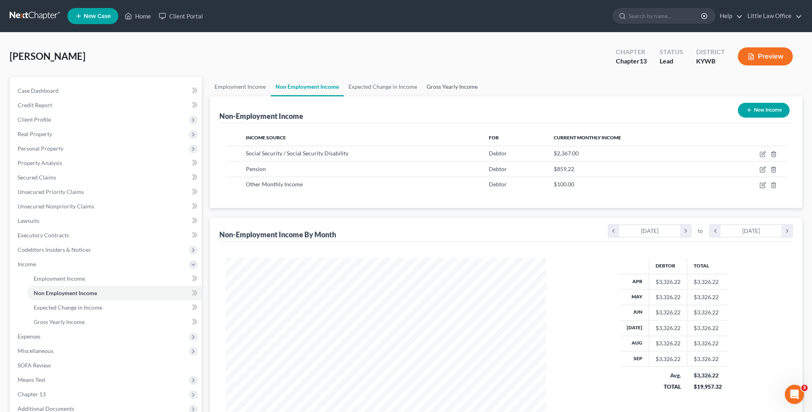
click at [465, 88] on link "Gross Yearly Income" at bounding box center [452, 86] width 61 height 19
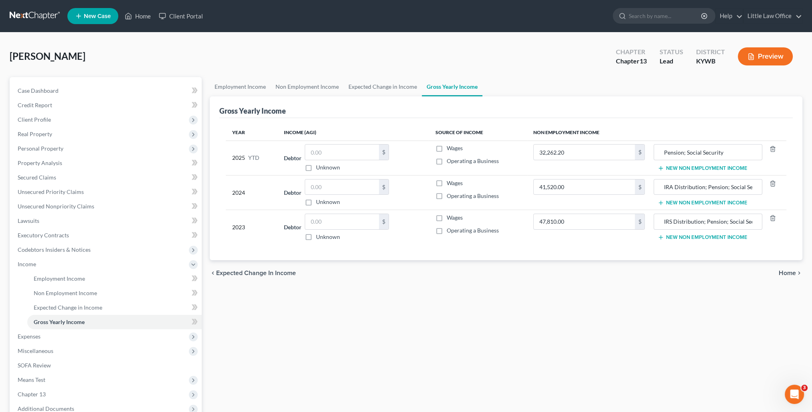
click at [660, 142] on td "Pension; Social Security New Non Employment Income" at bounding box center [719, 157] width 135 height 35
click at [661, 148] on input "Pension; Social Security" at bounding box center [708, 151] width 100 height 15
type input "IRA Distribution; Pension; Social Security"
click at [574, 153] on input "32,262.20" at bounding box center [584, 151] width 101 height 15
type input "33,262.2"
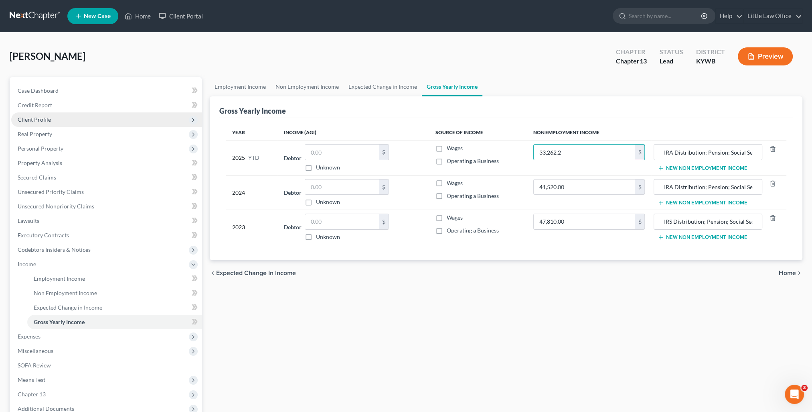
click at [60, 118] on span "Client Profile" at bounding box center [106, 119] width 191 height 14
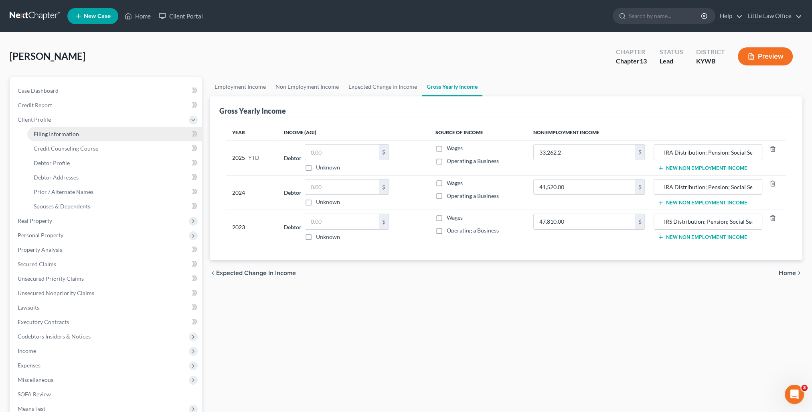
click at [69, 130] on span "Filing Information" at bounding box center [56, 133] width 45 height 7
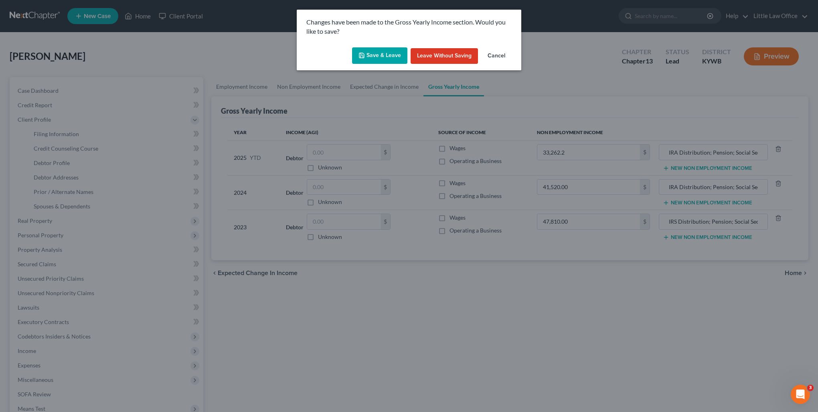
click at [390, 61] on button "Save & Leave" at bounding box center [379, 55] width 55 height 17
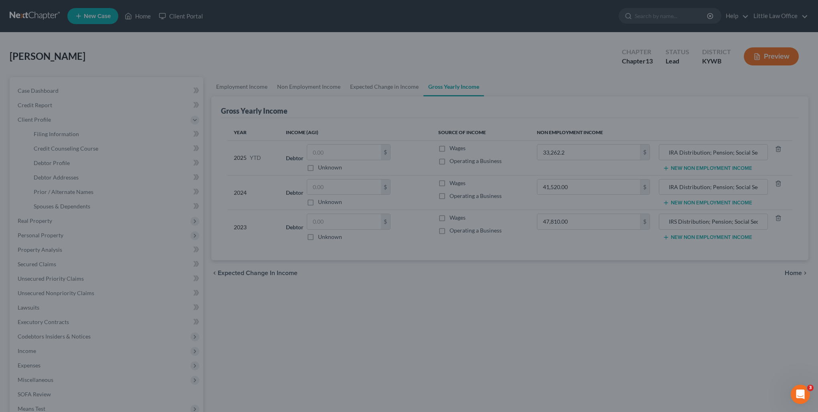
select select "1"
select select "0"
select select "3"
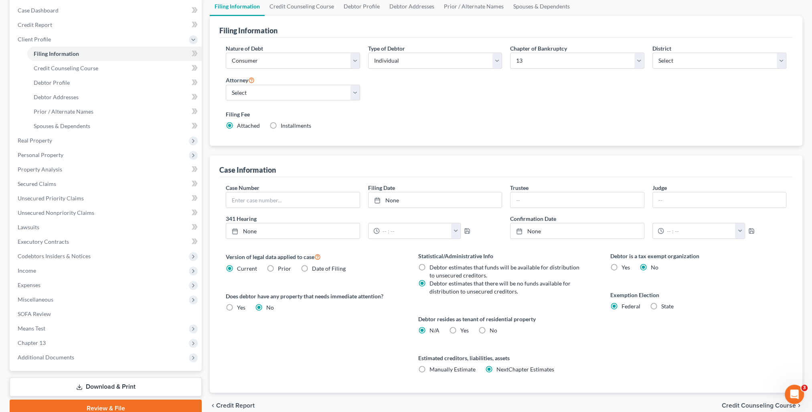
scroll to position [116, 0]
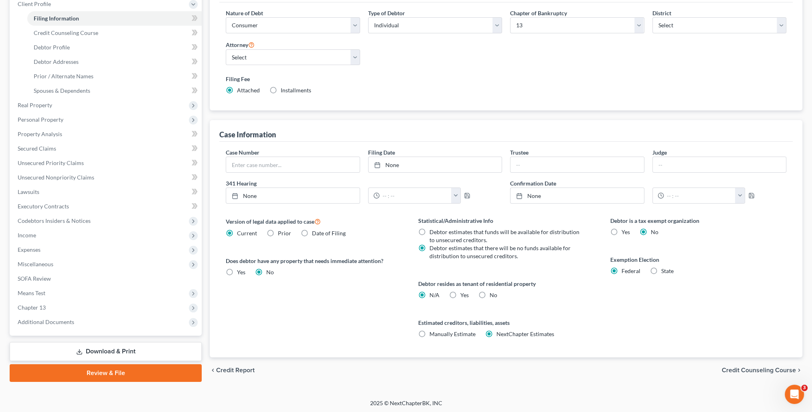
click at [755, 373] on div "chevron_left Credit Report Credit Counseling Course chevron_right" at bounding box center [506, 370] width 593 height 26
click at [754, 370] on span "Credit Counseling Course" at bounding box center [759, 370] width 74 height 6
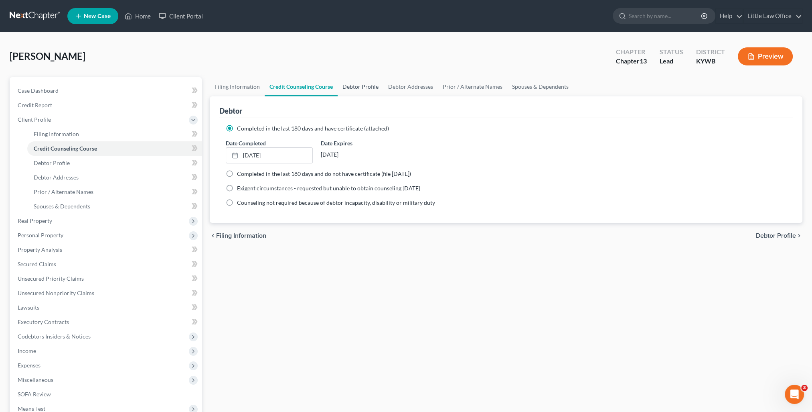
click at [356, 89] on link "Debtor Profile" at bounding box center [361, 86] width 46 height 19
select select "3"
select select "0"
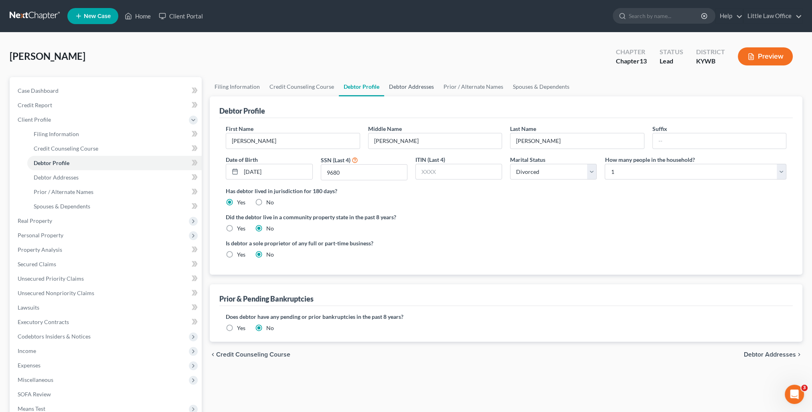
click at [420, 87] on link "Debtor Addresses" at bounding box center [411, 86] width 55 height 19
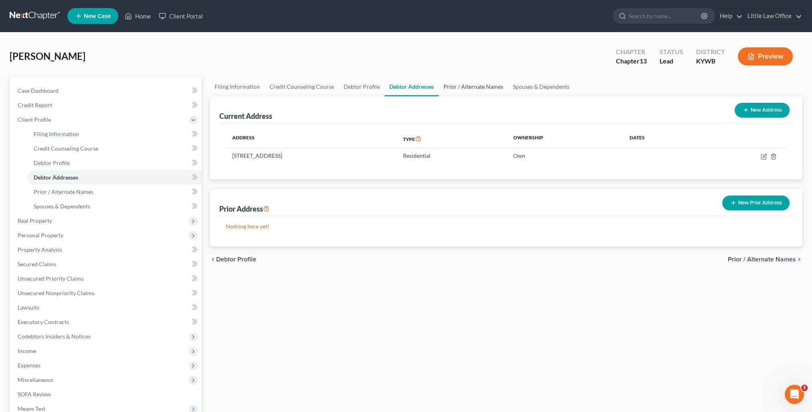
click at [473, 83] on link "Prior / Alternate Names" at bounding box center [473, 86] width 69 height 19
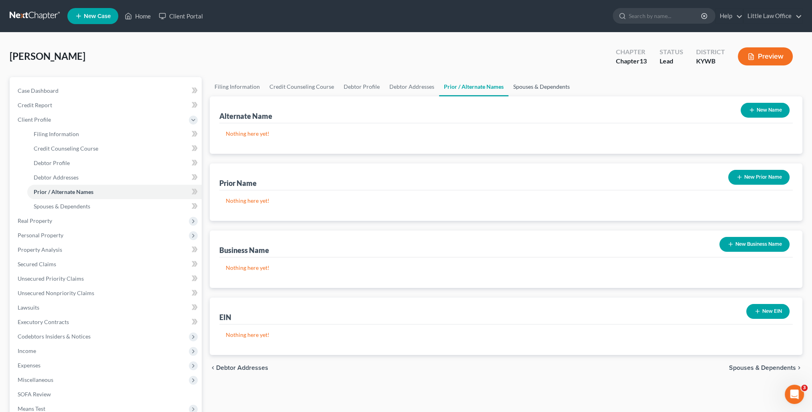
click at [533, 84] on link "Spouses & Dependents" at bounding box center [542, 86] width 66 height 19
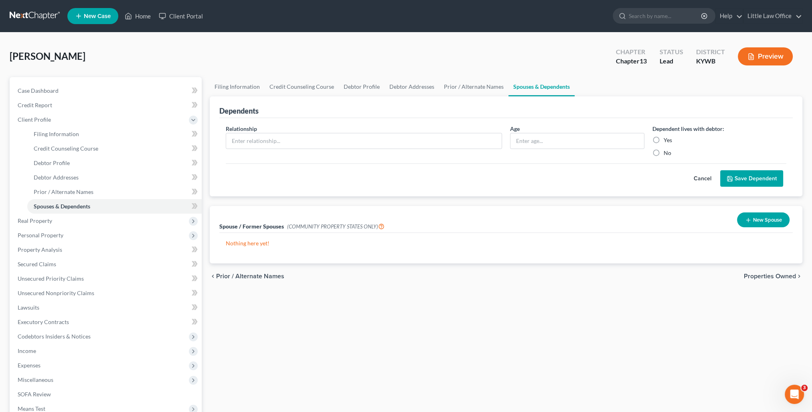
click at [755, 274] on span "Properties Owned" at bounding box center [770, 276] width 52 height 6
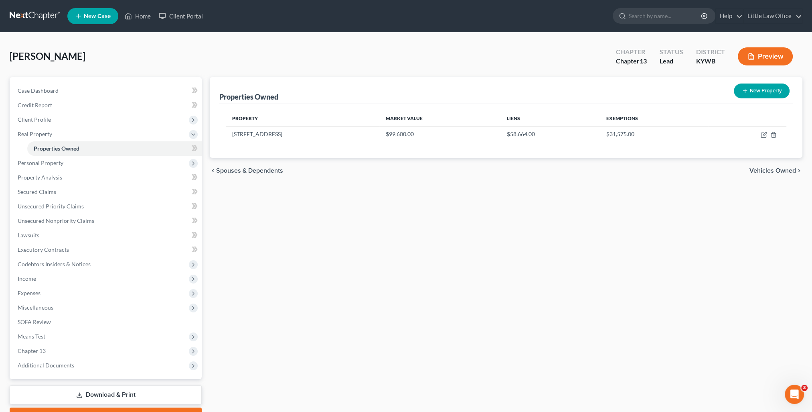
click at [757, 171] on span "Vehicles Owned" at bounding box center [773, 170] width 47 height 6
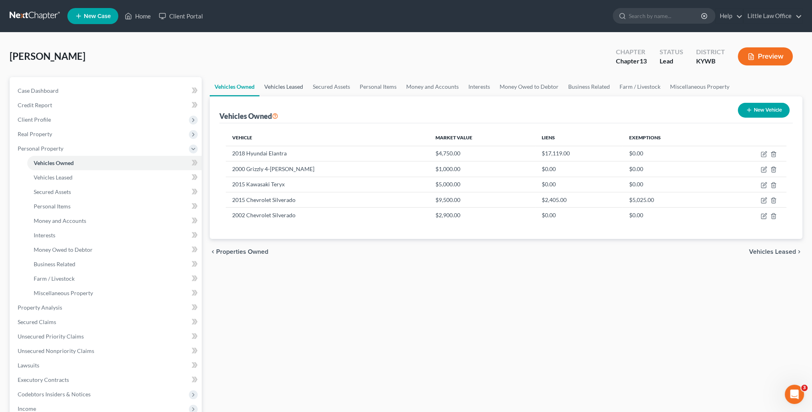
click at [290, 90] on link "Vehicles Leased" at bounding box center [284, 86] width 49 height 19
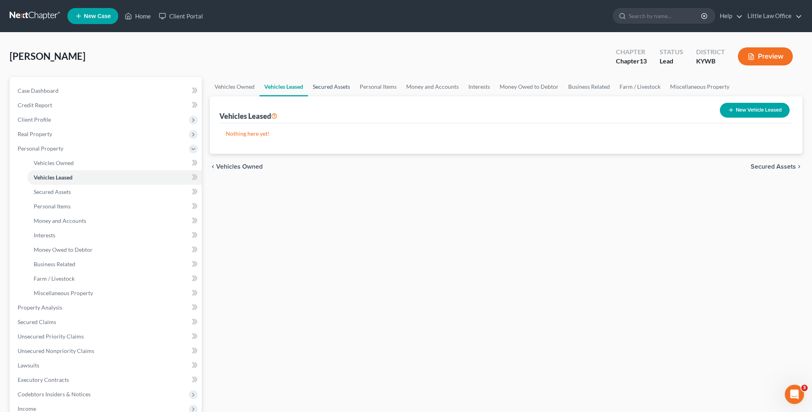
click at [336, 87] on link "Secured Assets" at bounding box center [331, 86] width 47 height 19
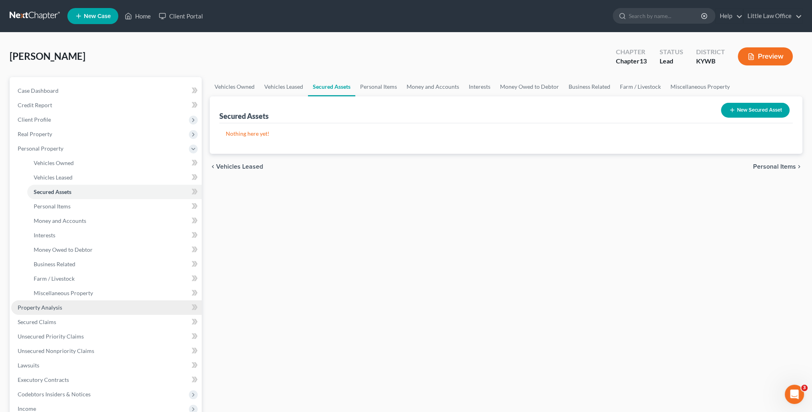
click at [75, 307] on link "Property Analysis" at bounding box center [106, 307] width 191 height 14
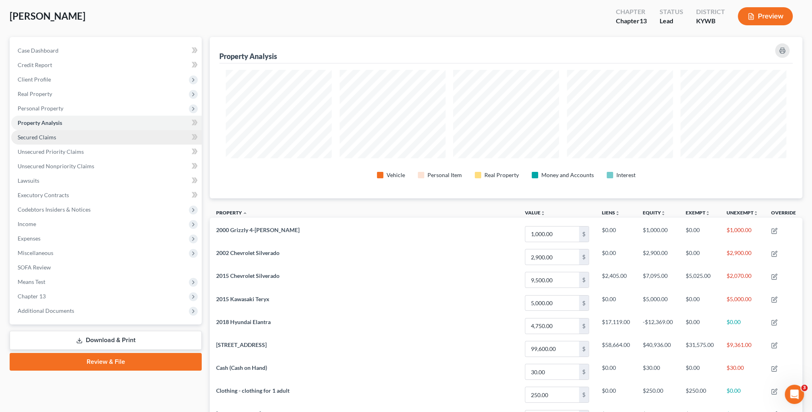
click at [55, 142] on link "Secured Claims" at bounding box center [106, 137] width 191 height 14
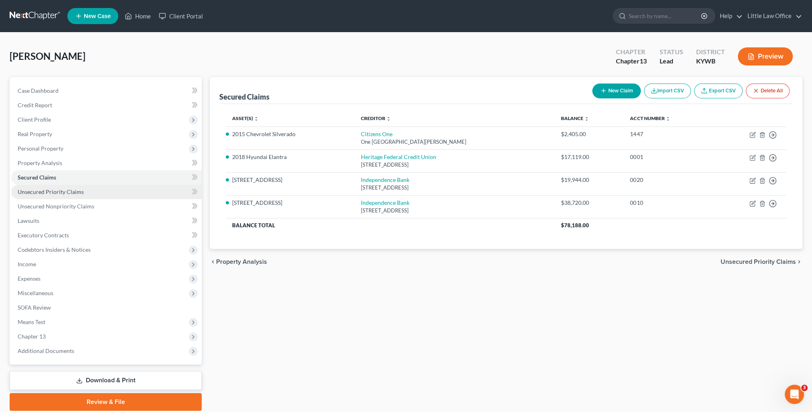
click at [71, 194] on span "Unsecured Priority Claims" at bounding box center [51, 191] width 66 height 7
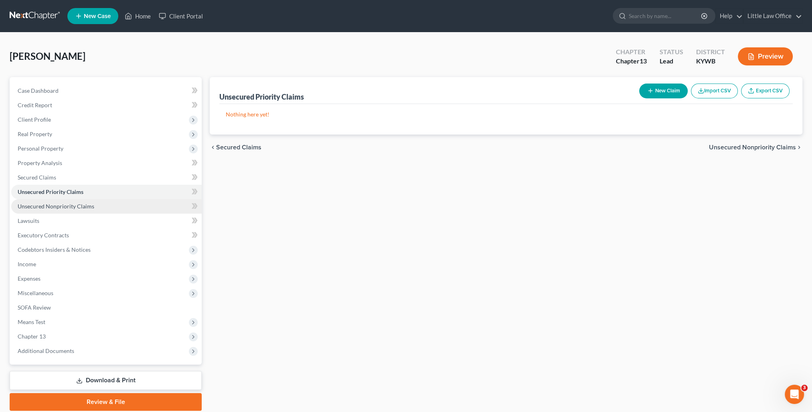
click at [71, 207] on span "Unsecured Nonpriority Claims" at bounding box center [56, 206] width 77 height 7
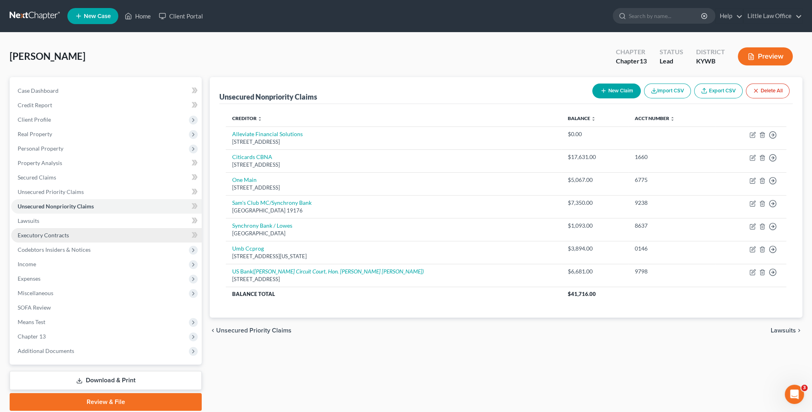
click at [56, 234] on span "Executory Contracts" at bounding box center [43, 234] width 51 height 7
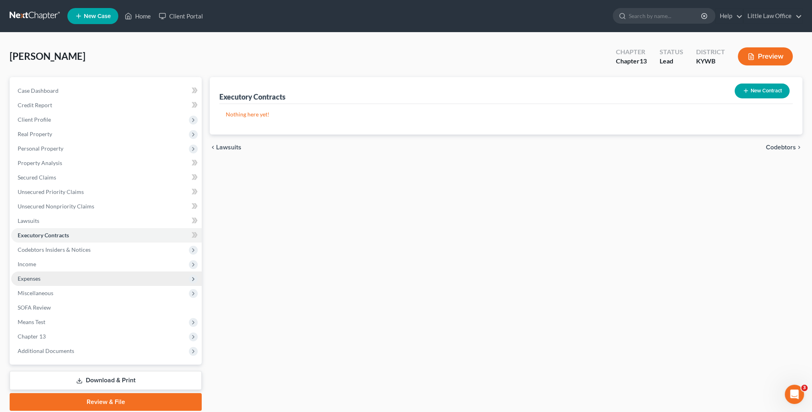
click at [47, 278] on span "Expenses" at bounding box center [106, 278] width 191 height 14
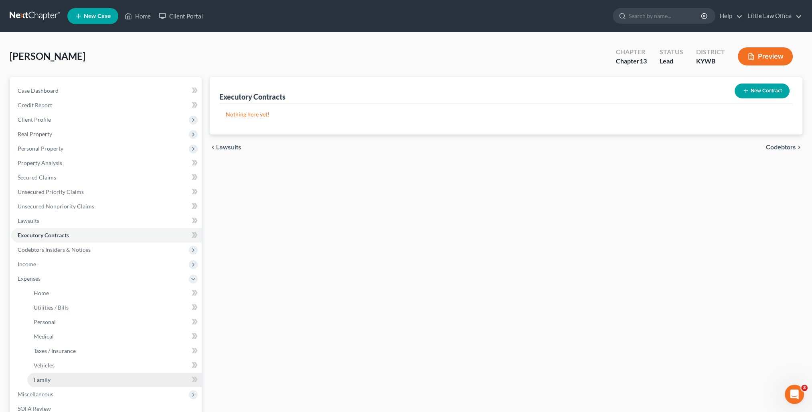
click at [69, 380] on link "Family" at bounding box center [114, 379] width 175 height 14
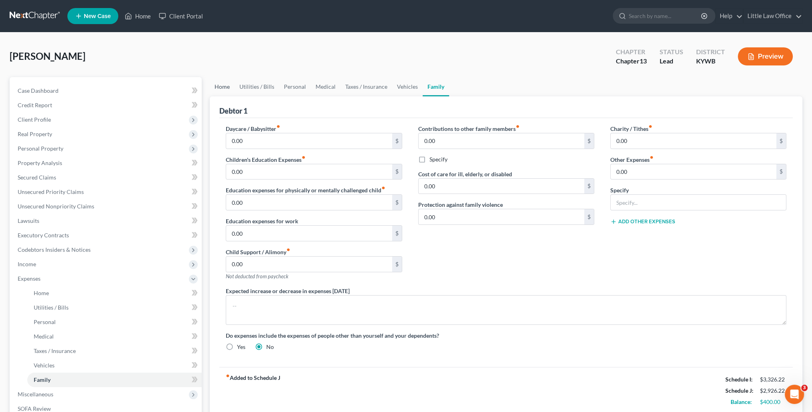
click at [225, 87] on link "Home" at bounding box center [222, 86] width 25 height 19
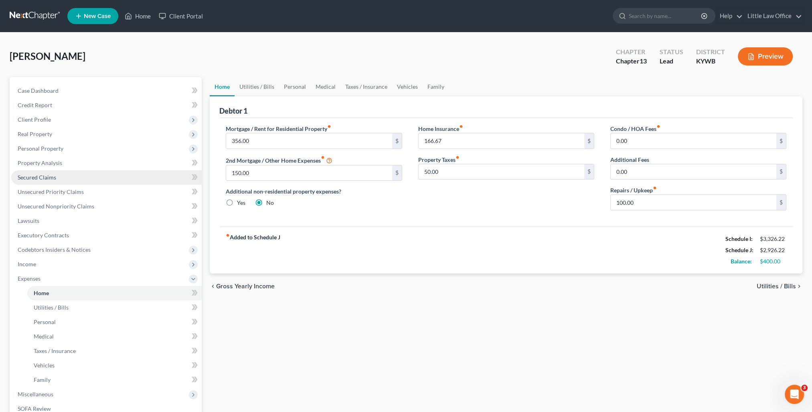
click at [54, 180] on span "Secured Claims" at bounding box center [37, 177] width 39 height 7
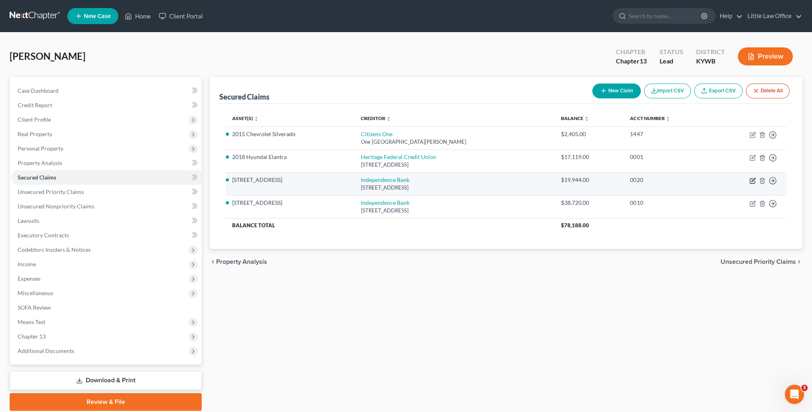
click at [750, 181] on icon "button" at bounding box center [753, 180] width 6 height 6
select select "18"
select select "0"
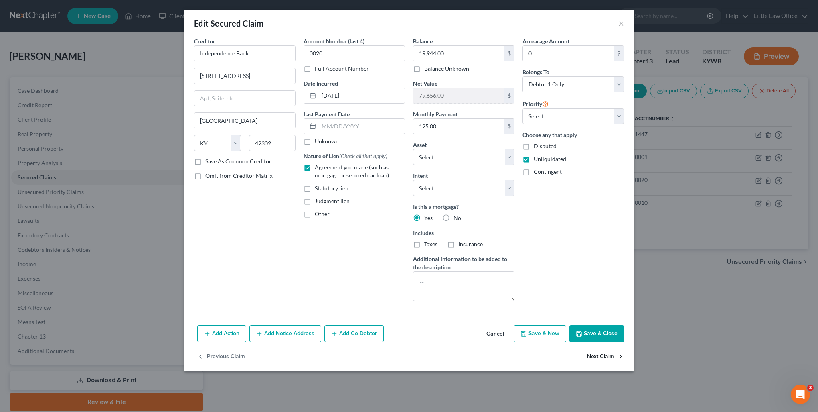
click at [605, 360] on button "Next Claim" at bounding box center [605, 356] width 37 height 17
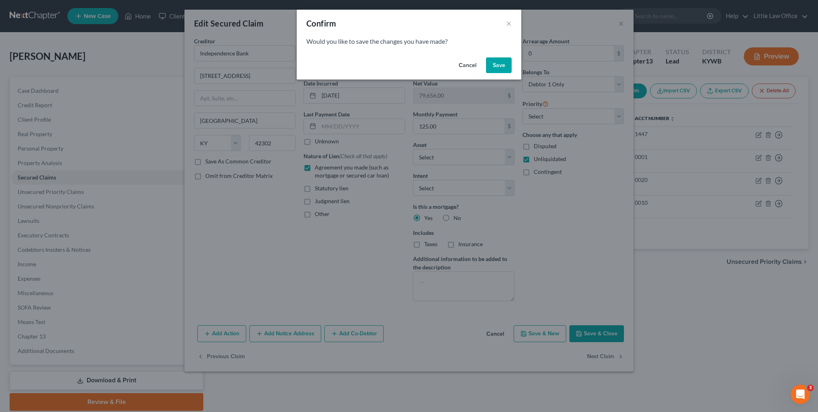
click at [497, 69] on button "Save" at bounding box center [499, 65] width 26 height 16
select select "18"
select select "0"
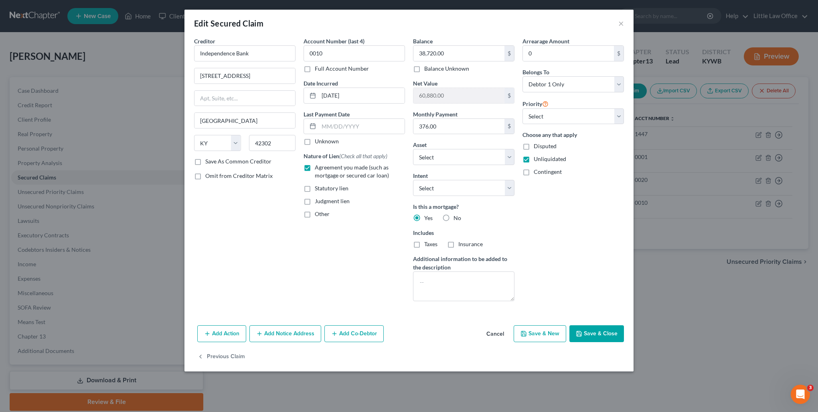
select select "6"
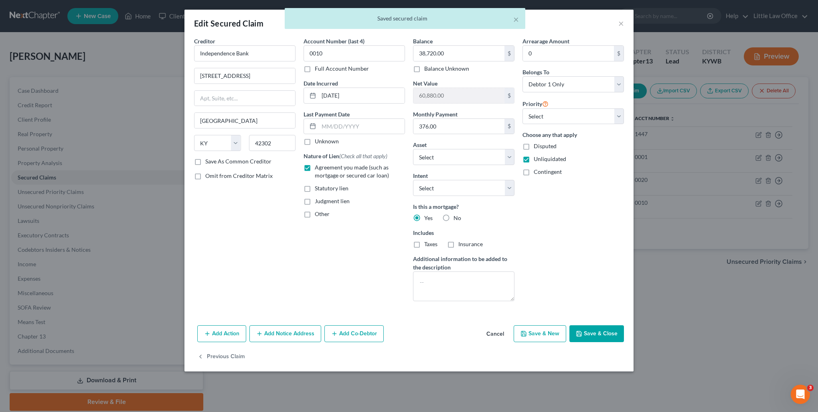
click at [589, 334] on button "Save & Close" at bounding box center [597, 333] width 55 height 17
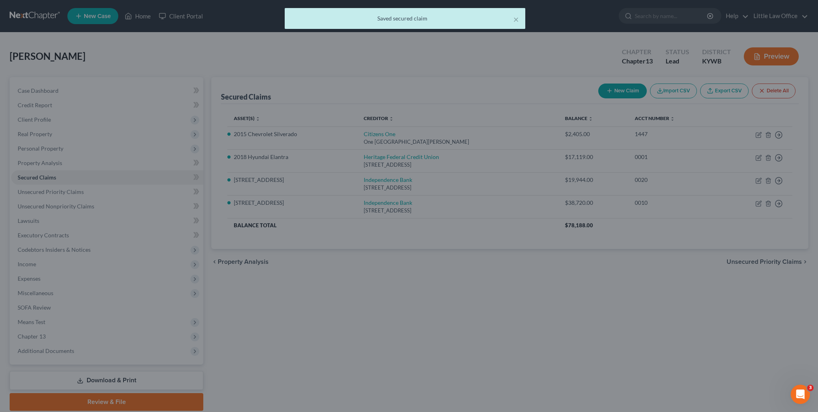
select select "6"
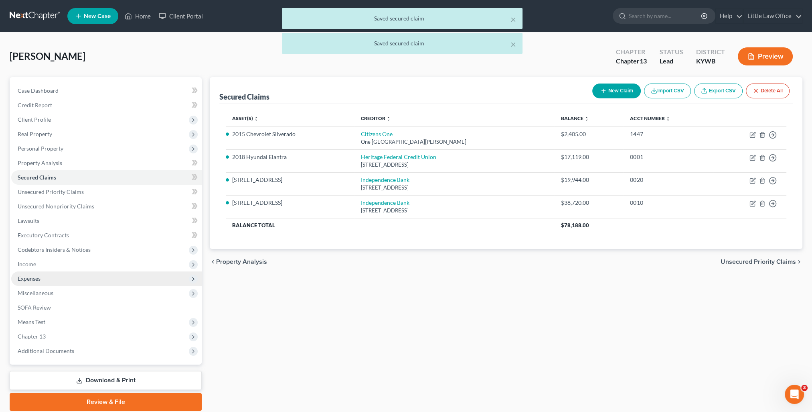
click at [26, 275] on span "Expenses" at bounding box center [29, 278] width 23 height 7
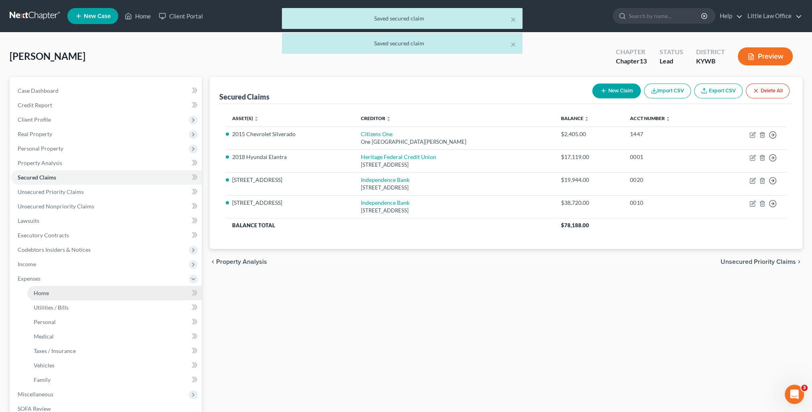
click at [45, 290] on span "Home" at bounding box center [41, 292] width 15 height 7
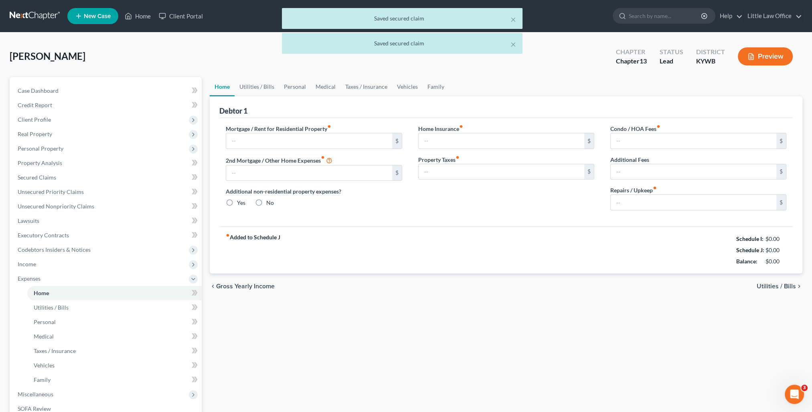
type input "356.00"
type input "150.00"
radio input "true"
type input "166.67"
type input "50.00"
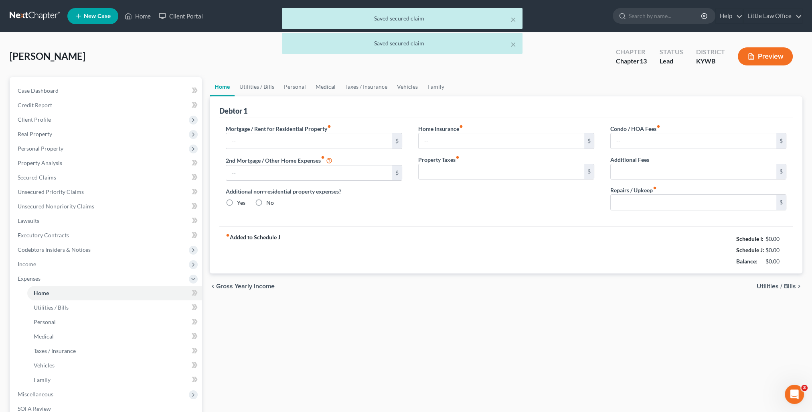
type input "0.00"
type input "100.00"
click at [271, 167] on input "150.00" at bounding box center [309, 172] width 166 height 15
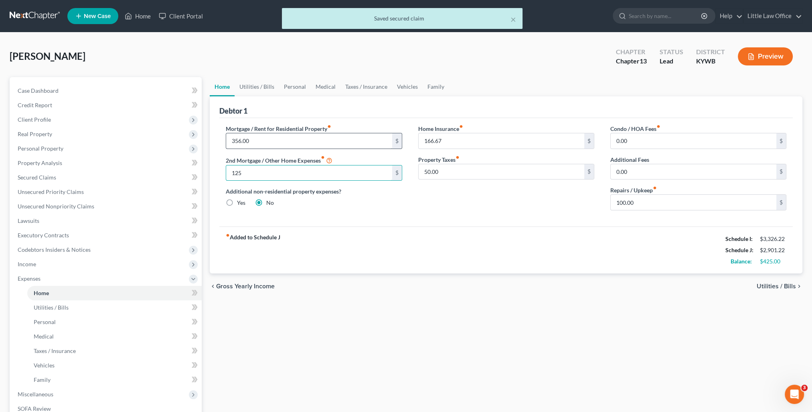
type input "125"
click at [271, 141] on input "356.00" at bounding box center [309, 140] width 166 height 15
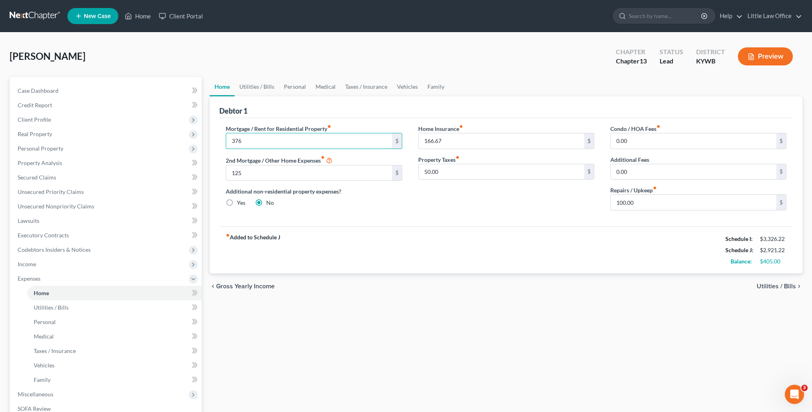
type input "376"
click at [396, 241] on div "fiber_manual_record Added to Schedule J Schedule I: $3,326.22 Schedule J: $2,92…" at bounding box center [506, 249] width 574 height 47
click at [258, 96] on div "Debtor 1" at bounding box center [506, 107] width 574 height 22
click at [255, 90] on link "Utilities / Bills" at bounding box center [257, 86] width 45 height 19
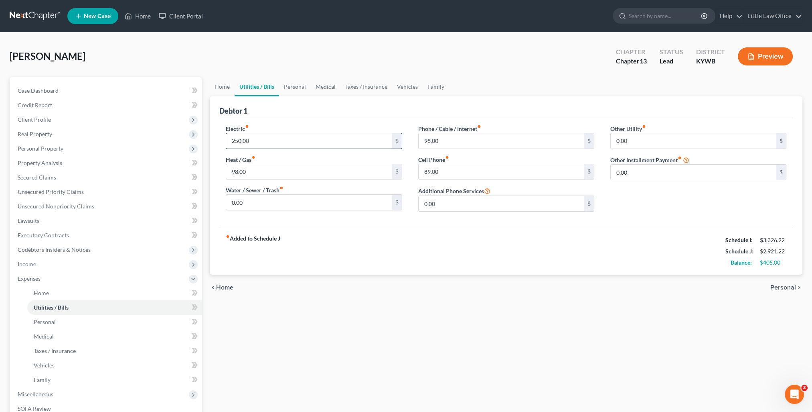
click at [287, 134] on input "250.00" at bounding box center [309, 140] width 166 height 15
type input "300"
click at [420, 269] on div "fiber_manual_record Added to Schedule J Schedule I: $3,326.22 Schedule J: $2,97…" at bounding box center [506, 250] width 574 height 47
click at [298, 89] on link "Personal" at bounding box center [295, 86] width 32 height 19
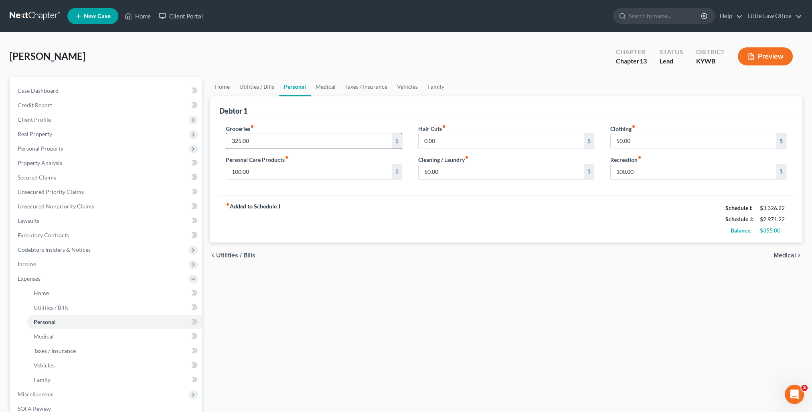
click at [281, 143] on input "325.00" at bounding box center [309, 140] width 166 height 15
type input "350.00"
click at [329, 90] on link "Medical" at bounding box center [326, 86] width 30 height 19
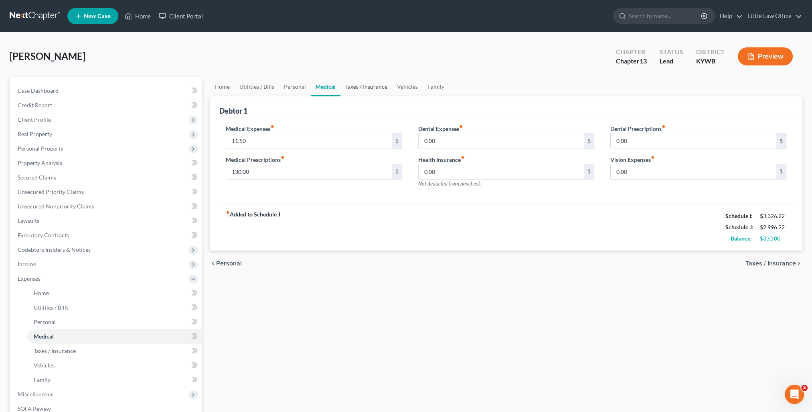
click at [358, 92] on link "Taxes / Insurance" at bounding box center [367, 86] width 52 height 19
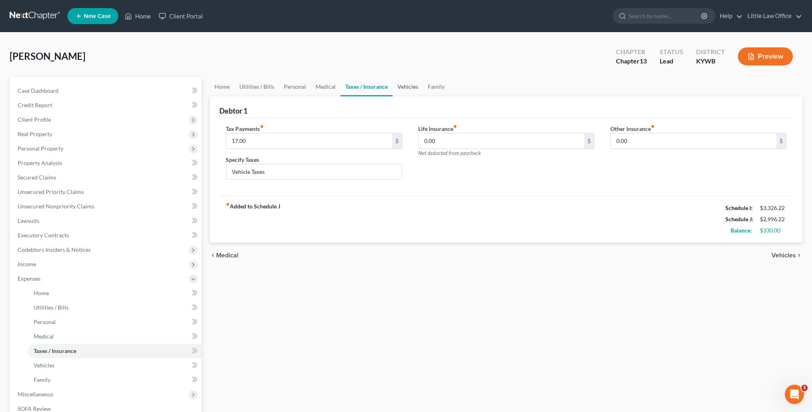
click at [404, 93] on link "Vehicles" at bounding box center [408, 86] width 30 height 19
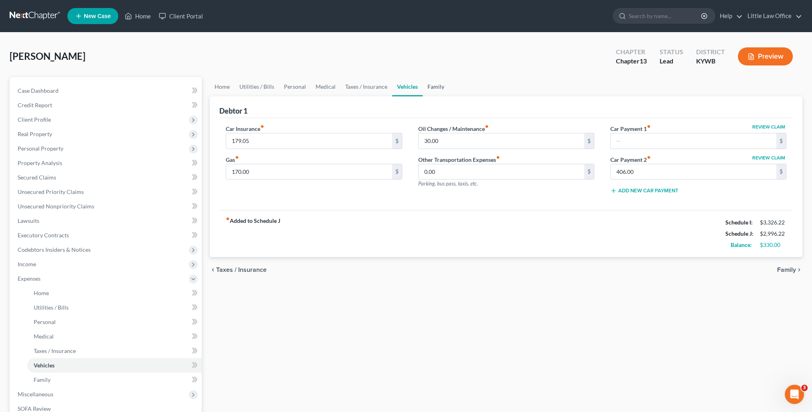
click at [445, 86] on link "Family" at bounding box center [436, 86] width 26 height 19
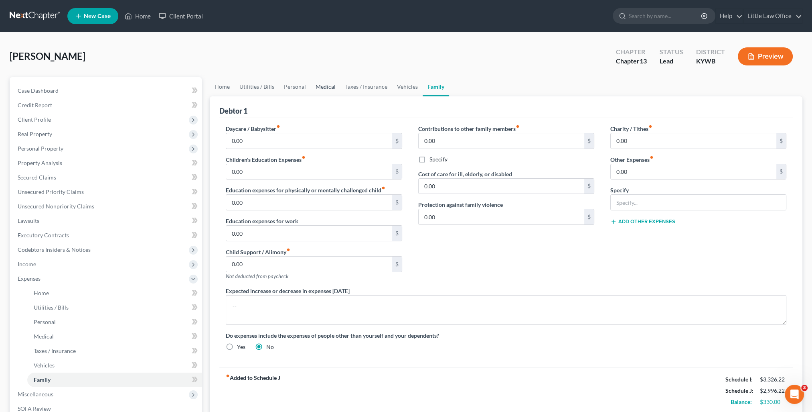
click at [337, 85] on link "Medical" at bounding box center [326, 86] width 30 height 19
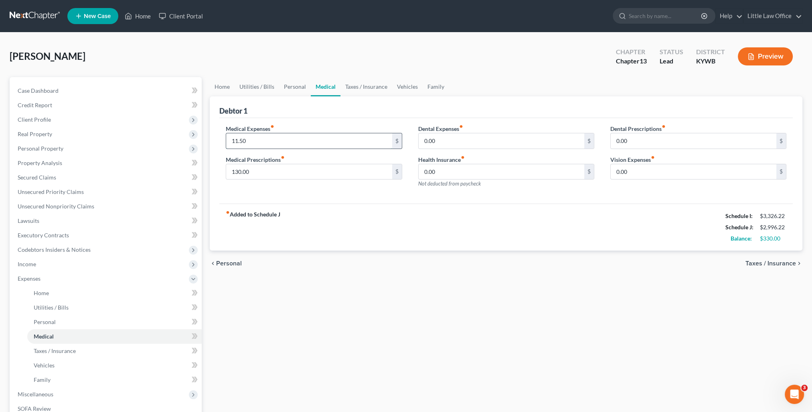
click at [260, 140] on input "11.50" at bounding box center [309, 140] width 166 height 15
type input "41.50"
click at [376, 288] on div "Home Utilities / Bills Personal Medical Taxes / Insurance Vehicles Family Debto…" at bounding box center [506, 294] width 601 height 434
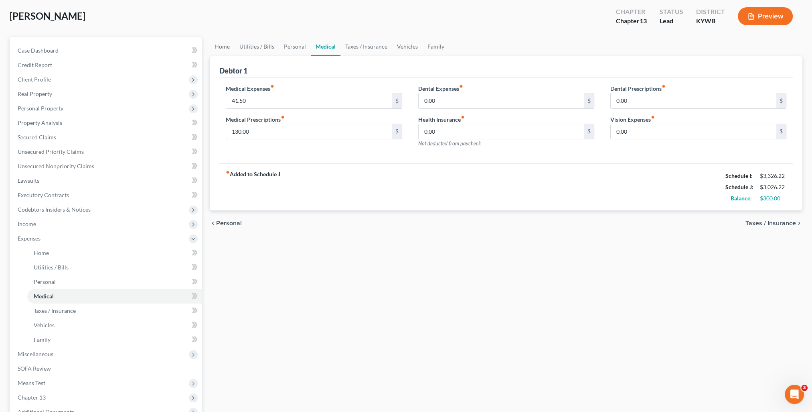
scroll to position [80, 0]
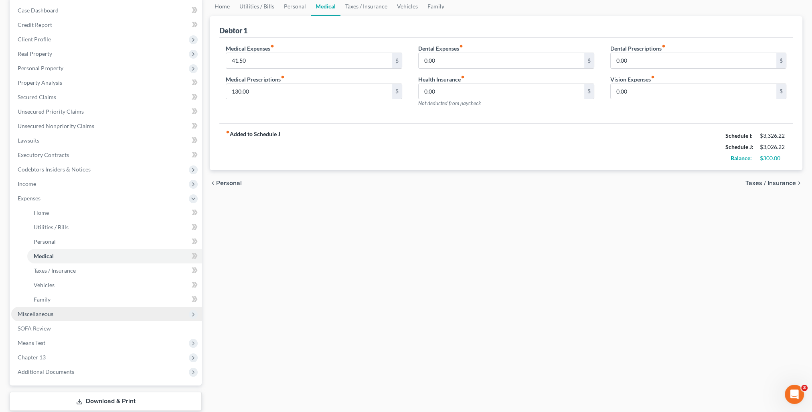
click at [35, 315] on span "Miscellaneous" at bounding box center [36, 313] width 36 height 7
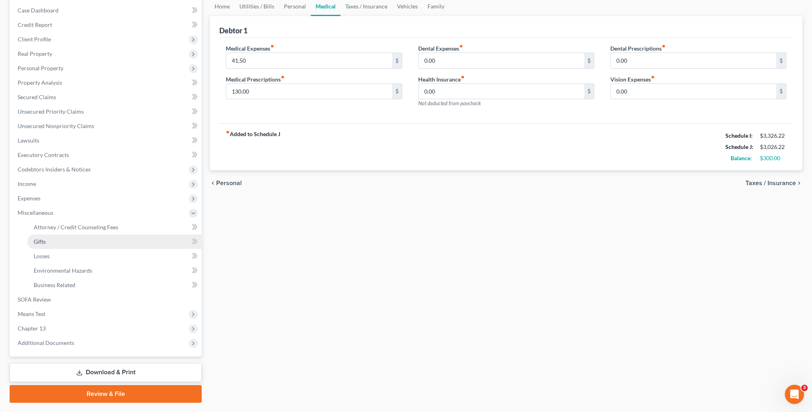
click at [67, 235] on link "Gifts" at bounding box center [114, 241] width 175 height 14
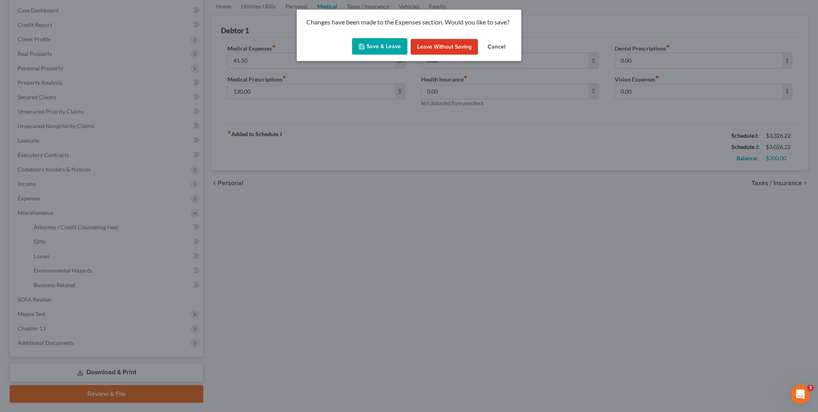
click at [370, 48] on button "Save & Leave" at bounding box center [379, 46] width 55 height 17
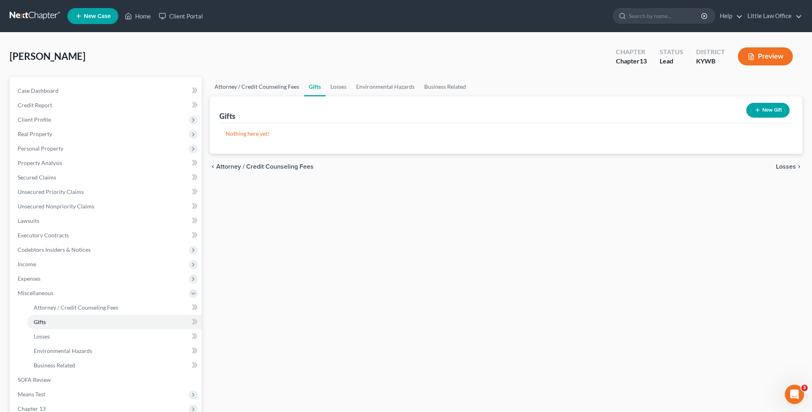
click at [256, 81] on link "Attorney / Credit Counseling Fees" at bounding box center [257, 86] width 94 height 19
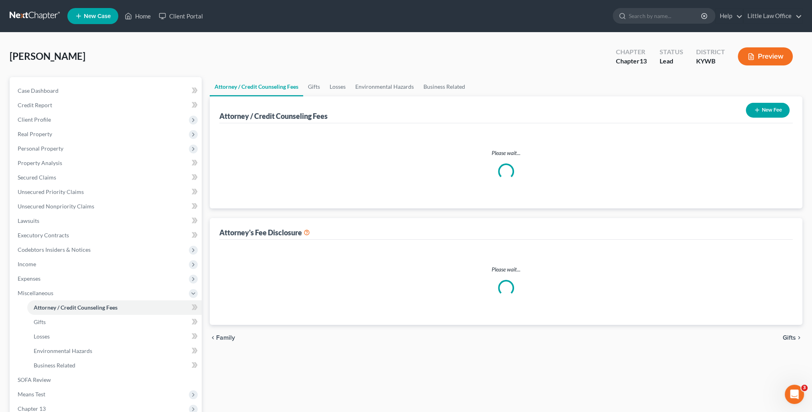
select select "0"
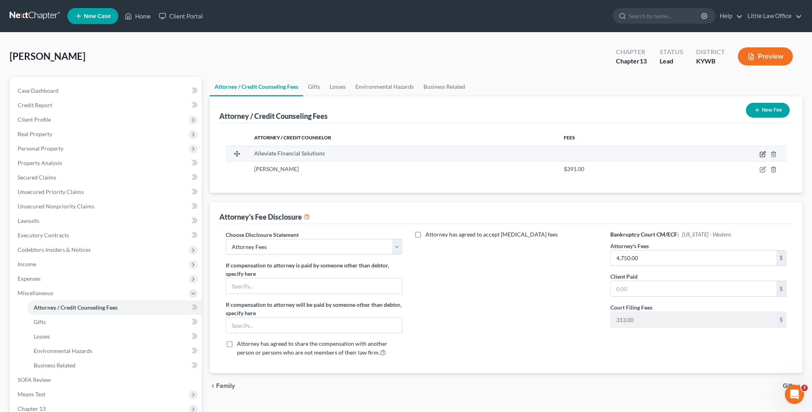
click at [762, 156] on icon "button" at bounding box center [762, 154] width 5 height 5
select select "4"
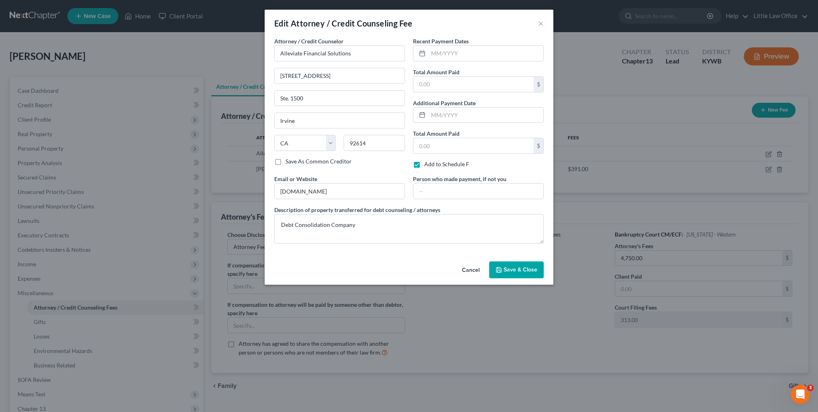
click at [534, 269] on span "Save & Close" at bounding box center [521, 269] width 34 height 7
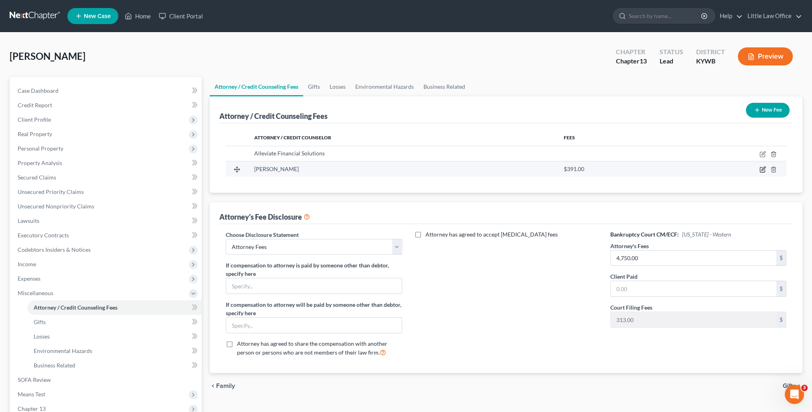
click at [761, 170] on icon "button" at bounding box center [763, 169] width 6 height 6
select select "18"
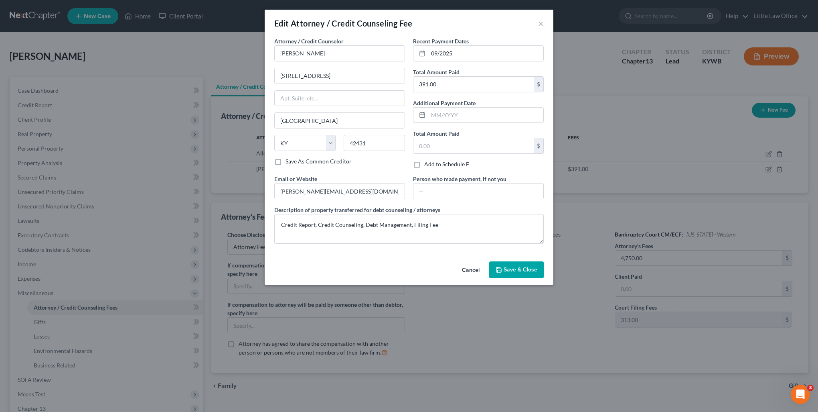
click at [541, 276] on button "Save & Close" at bounding box center [516, 269] width 55 height 17
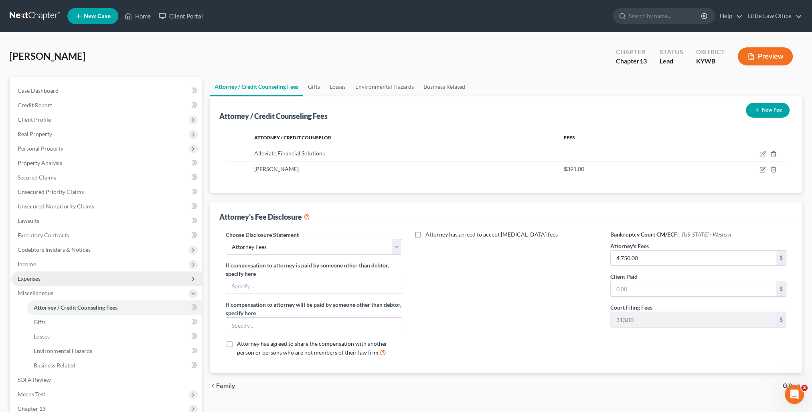
click at [51, 271] on span "Expenses" at bounding box center [106, 278] width 191 height 14
click at [69, 311] on link "Utilities / Bills" at bounding box center [114, 307] width 175 height 14
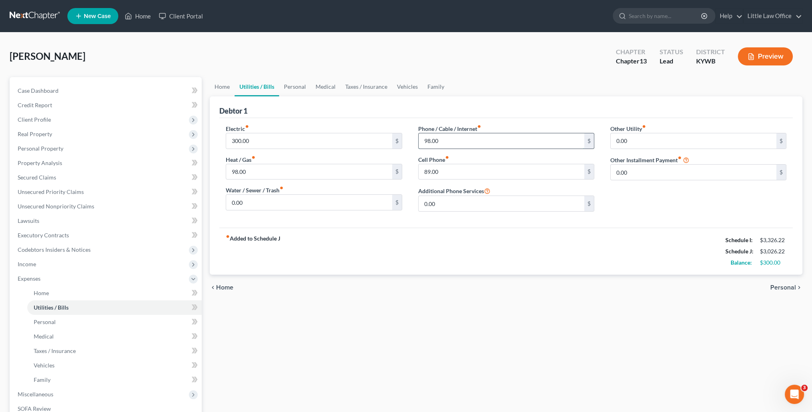
click at [456, 142] on input "98.00" at bounding box center [502, 140] width 166 height 15
type input "130.18"
click at [376, 93] on link "Taxes / Insurance" at bounding box center [367, 86] width 52 height 19
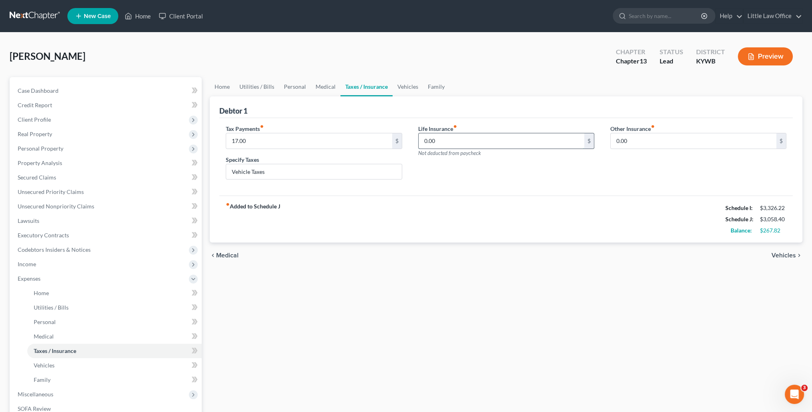
click at [456, 140] on input "0.00" at bounding box center [502, 140] width 166 height 15
type input "2"
click at [327, 90] on link "Medical" at bounding box center [326, 86] width 30 height 19
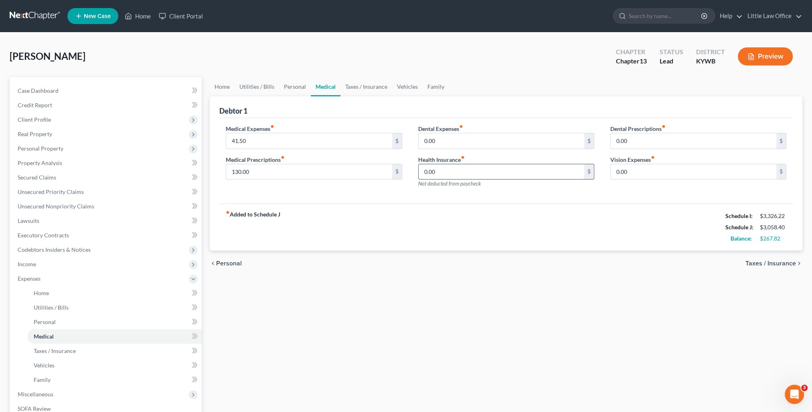
click at [478, 172] on input "0.00" at bounding box center [502, 171] width 166 height 15
type input "218.09"
click at [256, 85] on link "Utilities / Bills" at bounding box center [257, 86] width 45 height 19
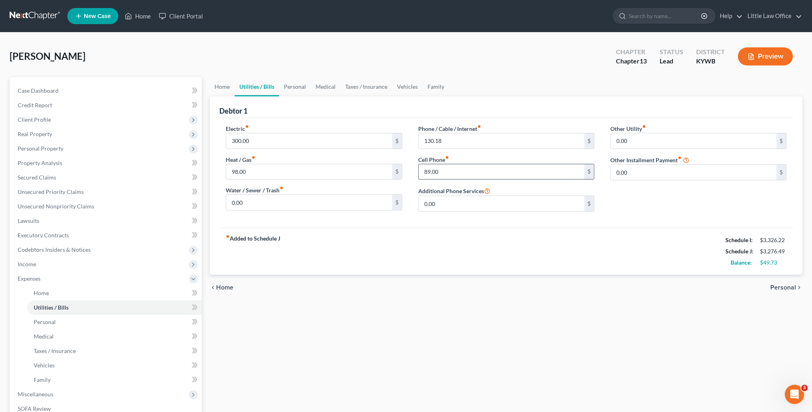
click at [447, 173] on input "89.00" at bounding box center [502, 171] width 166 height 15
type input "83.10"
click at [50, 212] on link "Unsecured Nonpriority Claims" at bounding box center [106, 206] width 191 height 14
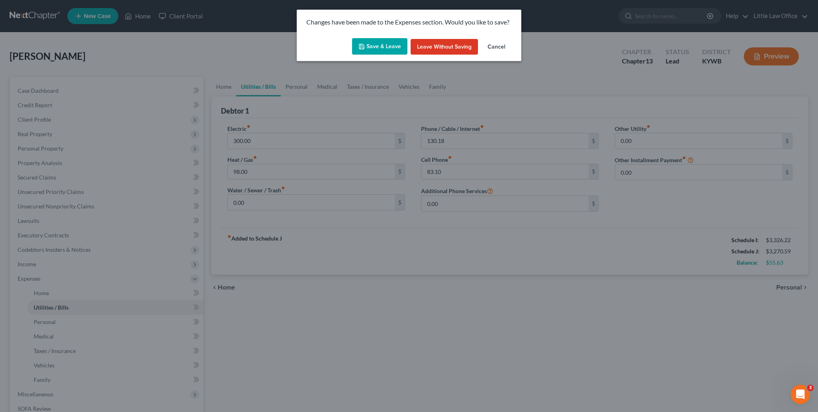
click at [385, 44] on button "Save & Leave" at bounding box center [379, 46] width 55 height 17
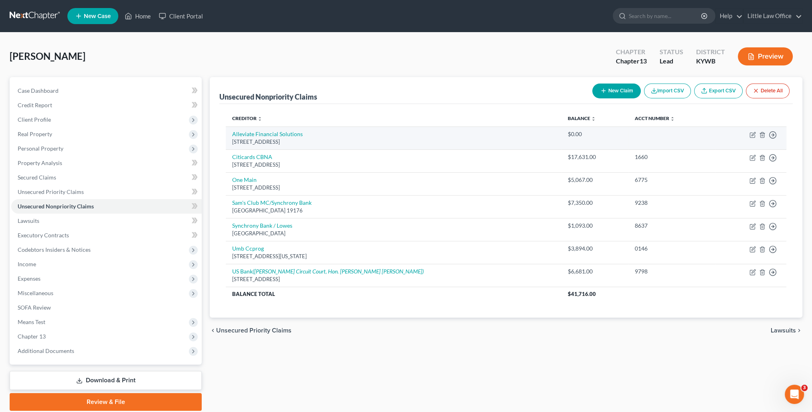
click at [753, 138] on td "Move to D Move to E Move to G Move to Notice Only" at bounding box center [751, 137] width 71 height 23
click at [753, 136] on icon "button" at bounding box center [753, 135] width 6 height 6
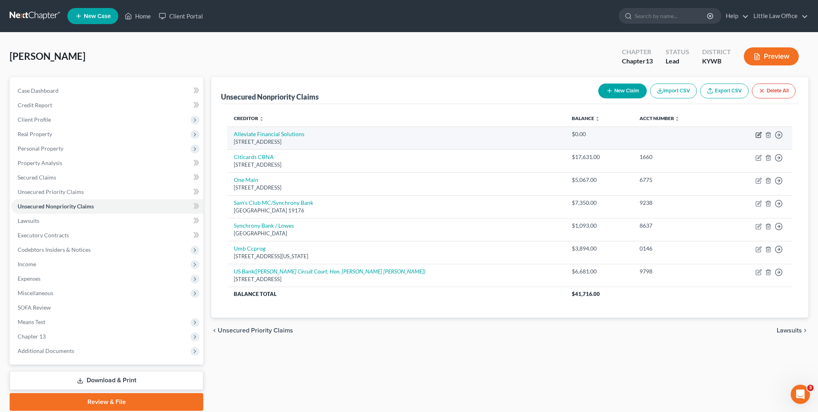
select select "4"
select select "3"
select select "0"
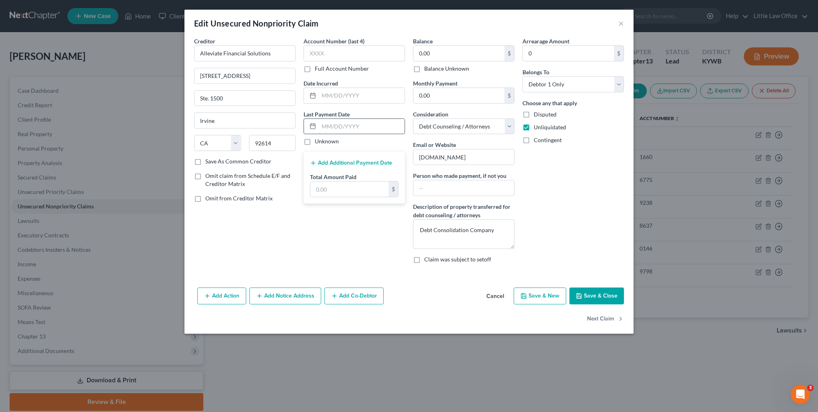
click at [345, 126] on input "text" at bounding box center [362, 126] width 86 height 15
type input "[DATE]"
click at [342, 187] on input "text" at bounding box center [350, 188] width 78 height 15
type input "756.56"
click at [602, 298] on button "Save & Close" at bounding box center [597, 295] width 55 height 17
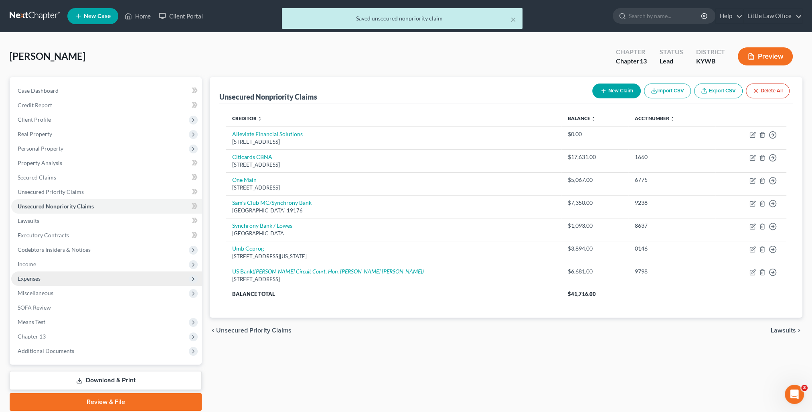
click at [39, 272] on span "Expenses" at bounding box center [106, 278] width 191 height 14
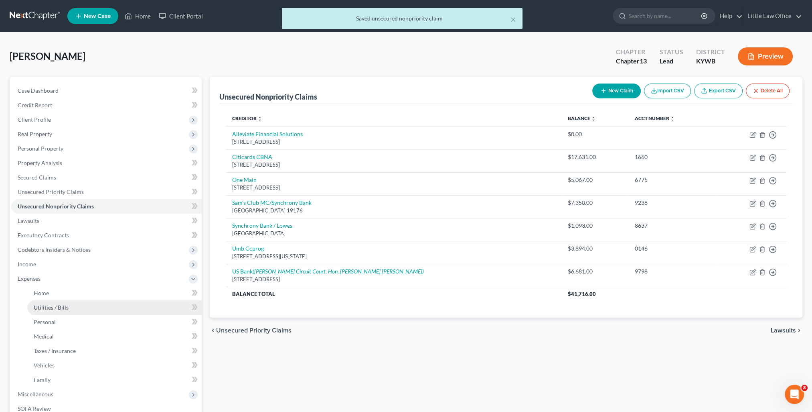
click at [62, 306] on span "Utilities / Bills" at bounding box center [51, 307] width 35 height 7
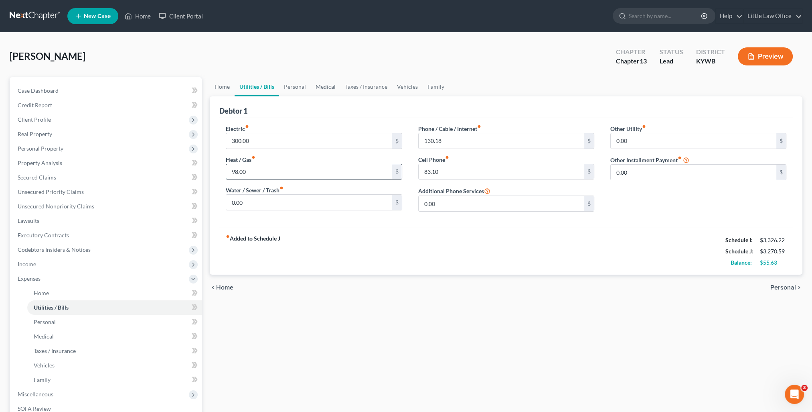
click at [262, 170] on input "98.00" at bounding box center [309, 171] width 166 height 15
type input "31.37"
click at [414, 87] on link "Vehicles" at bounding box center [407, 86] width 30 height 19
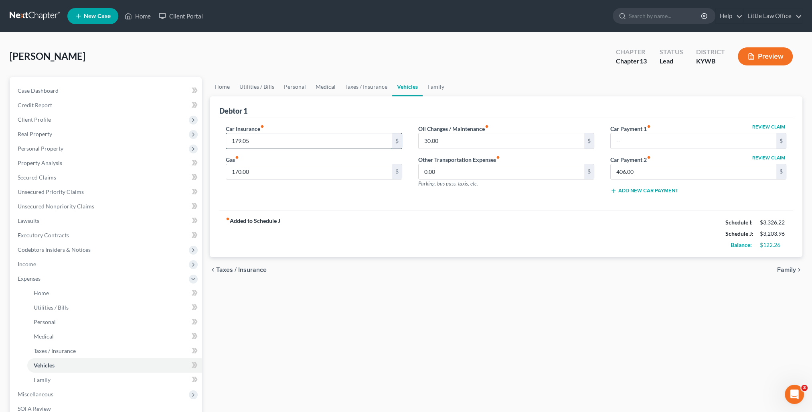
click at [282, 144] on input "179.05" at bounding box center [309, 140] width 166 height 15
type input "177.17"
click at [43, 206] on span "Unsecured Nonpriority Claims" at bounding box center [56, 206] width 77 height 7
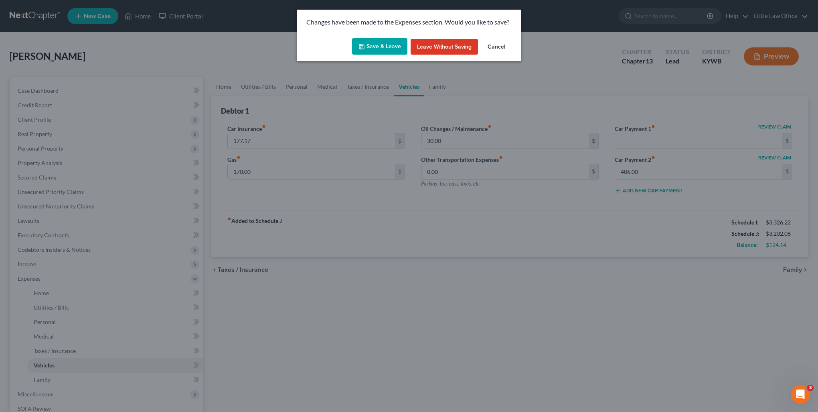
click at [390, 47] on button "Save & Leave" at bounding box center [379, 46] width 55 height 17
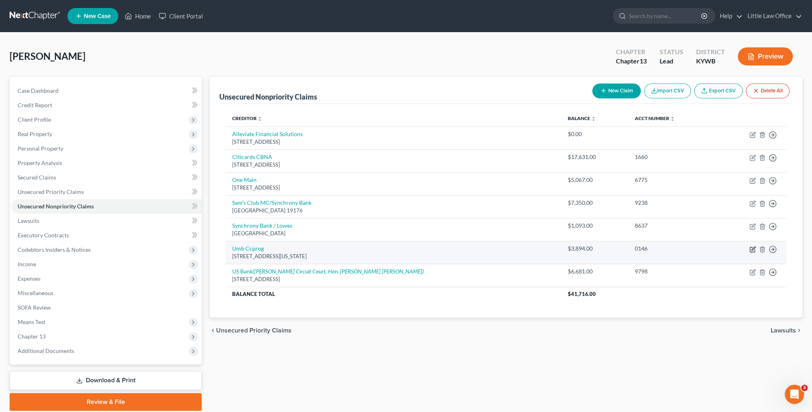
click at [751, 248] on icon "button" at bounding box center [753, 249] width 6 height 6
select select "26"
select select "2"
select select "0"
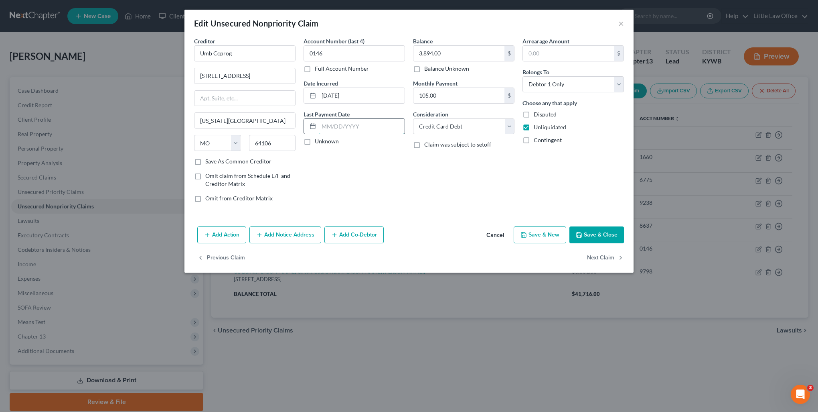
click at [351, 128] on input "text" at bounding box center [362, 126] width 86 height 15
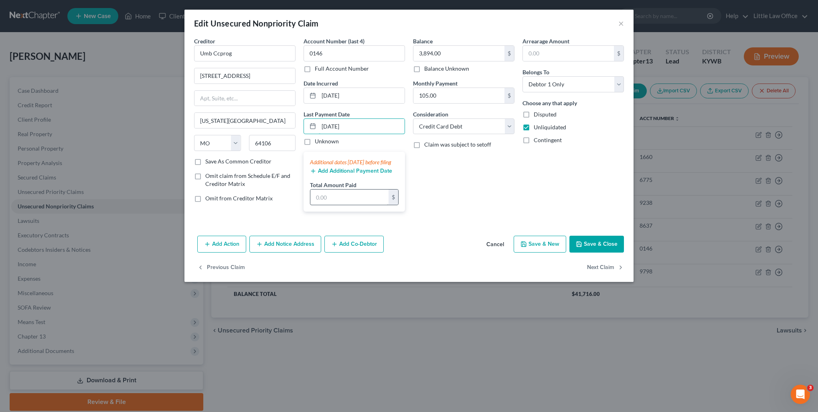
type input "[DATE]"
click at [351, 205] on input "text" at bounding box center [350, 196] width 78 height 15
type input "105.21"
click at [595, 252] on button "Save & Close" at bounding box center [597, 243] width 55 height 17
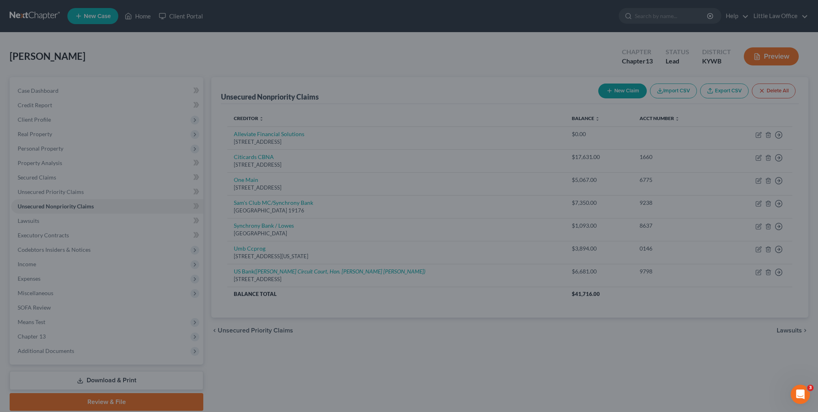
type input "0"
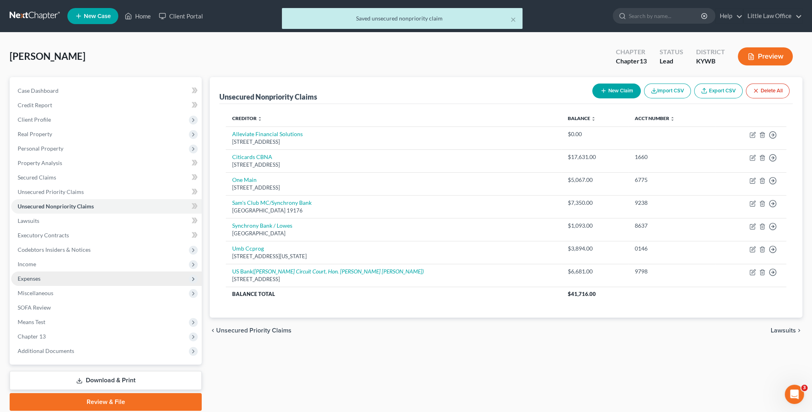
click at [24, 278] on span "Expenses" at bounding box center [29, 278] width 23 height 7
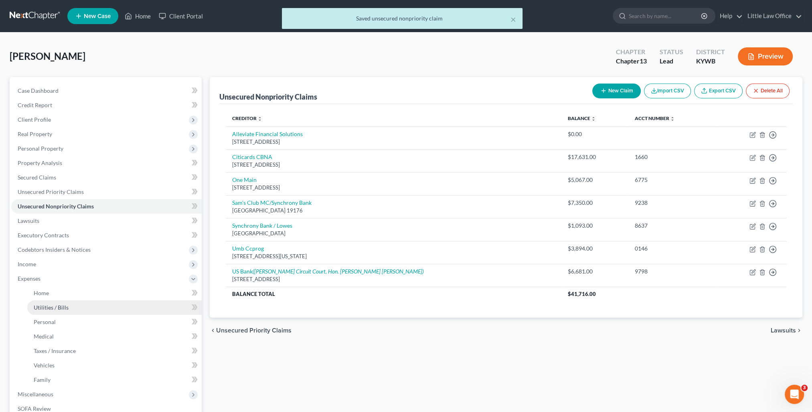
click at [45, 307] on span "Utilities / Bills" at bounding box center [51, 307] width 35 height 7
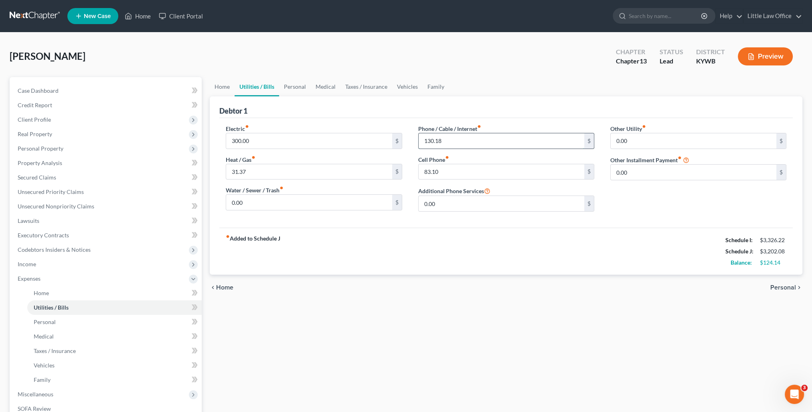
click at [499, 144] on input "130.18" at bounding box center [502, 140] width 166 height 15
type input "225.18"
click at [43, 174] on span "Secured Claims" at bounding box center [37, 177] width 39 height 7
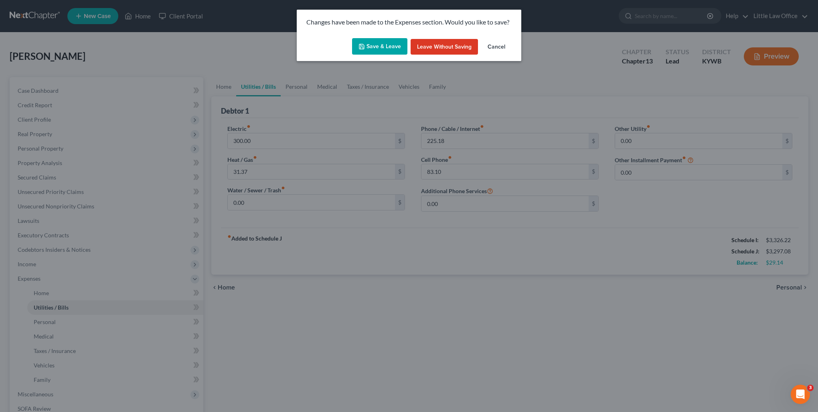
click at [387, 39] on button "Save & Leave" at bounding box center [379, 46] width 55 height 17
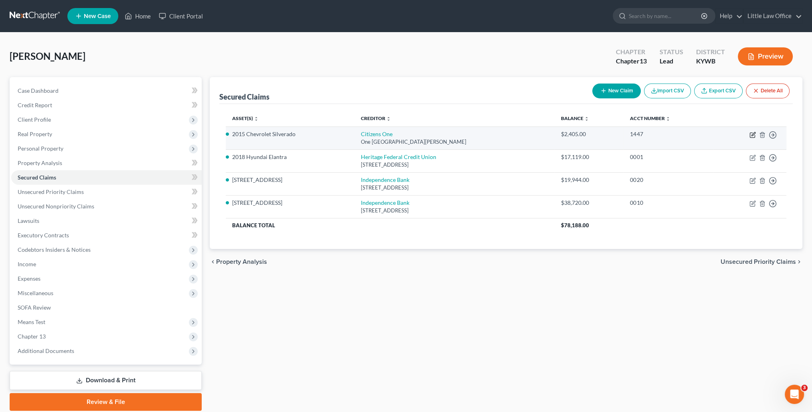
click at [753, 136] on icon "button" at bounding box center [753, 135] width 6 height 6
select select "41"
select select "0"
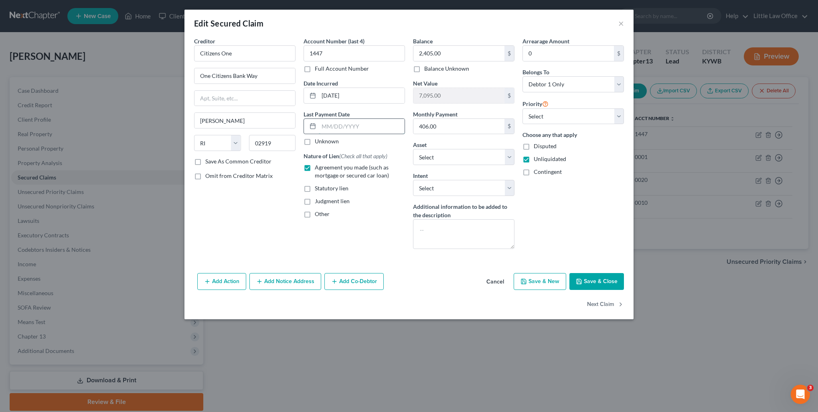
click at [341, 125] on input "text" at bounding box center [362, 126] width 86 height 15
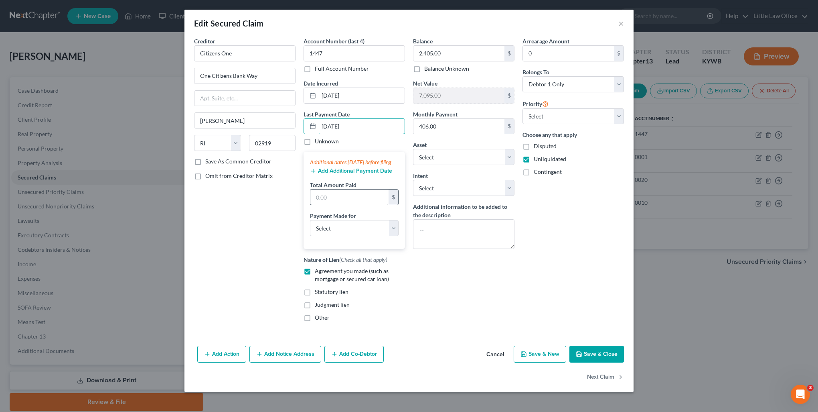
type input "[DATE]"
click at [340, 204] on input "text" at bounding box center [350, 196] width 78 height 15
type input "406.96"
click at [341, 233] on select "Select Car Credit Card Loan Repayment Mortgage Other Suppliers Or Vendors" at bounding box center [354, 228] width 89 height 16
select select "0"
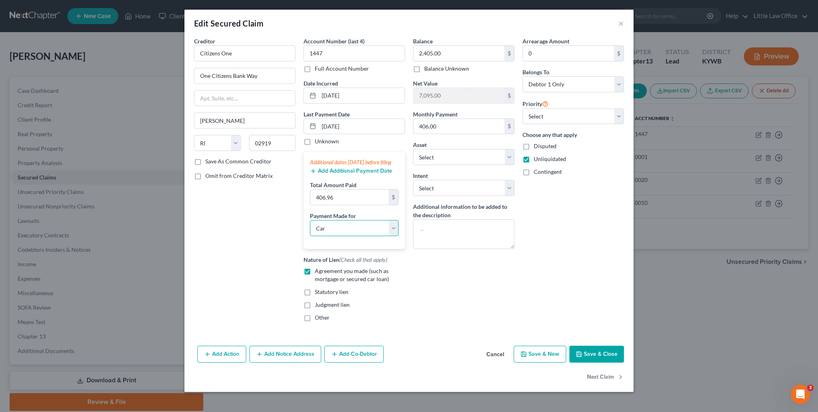
click at [310, 227] on select "Select Car Credit Card Loan Repayment Mortgage Other Suppliers Or Vendors" at bounding box center [354, 228] width 89 height 16
click at [602, 362] on button "Save & Close" at bounding box center [597, 353] width 55 height 17
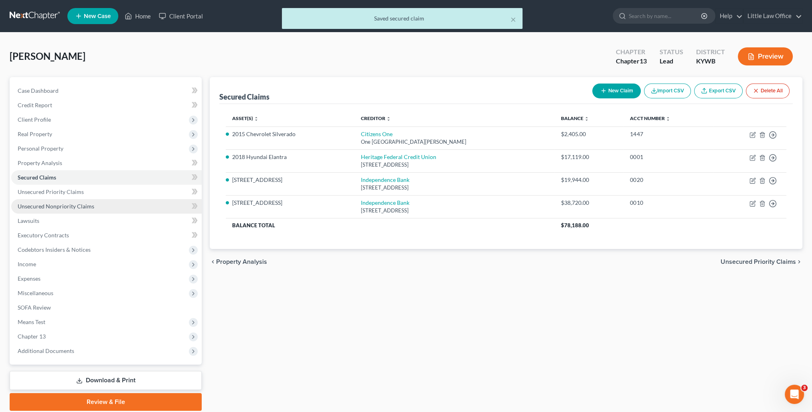
click at [98, 211] on link "Unsecured Nonpriority Claims" at bounding box center [106, 206] width 191 height 14
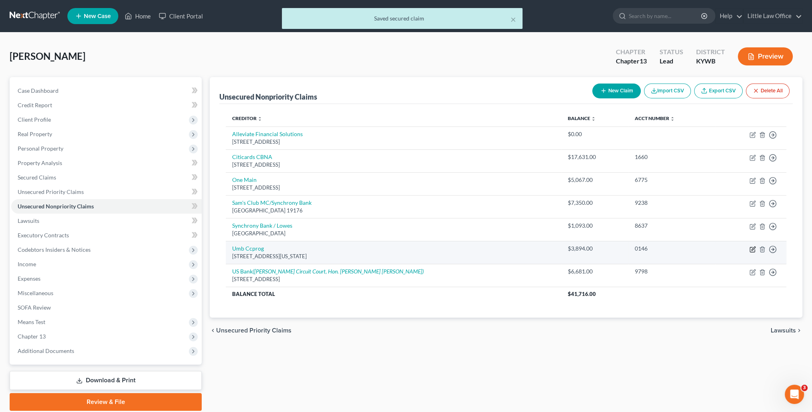
click at [752, 250] on icon "button" at bounding box center [753, 249] width 6 height 6
select select "26"
select select "2"
select select "0"
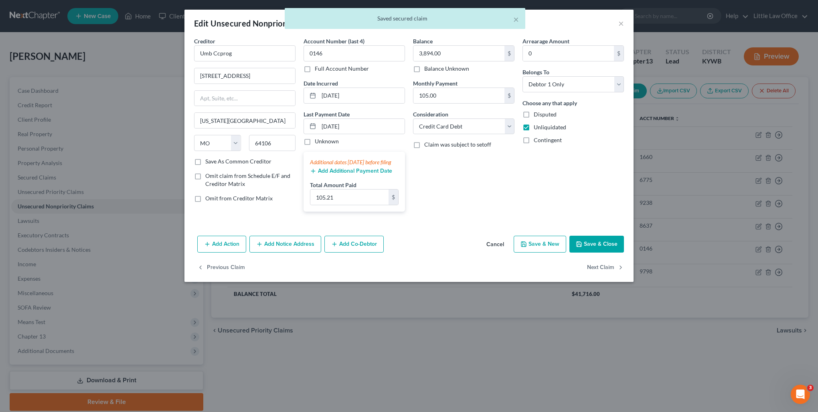
click at [341, 174] on button "Add Additional Payment Date" at bounding box center [351, 171] width 82 height 6
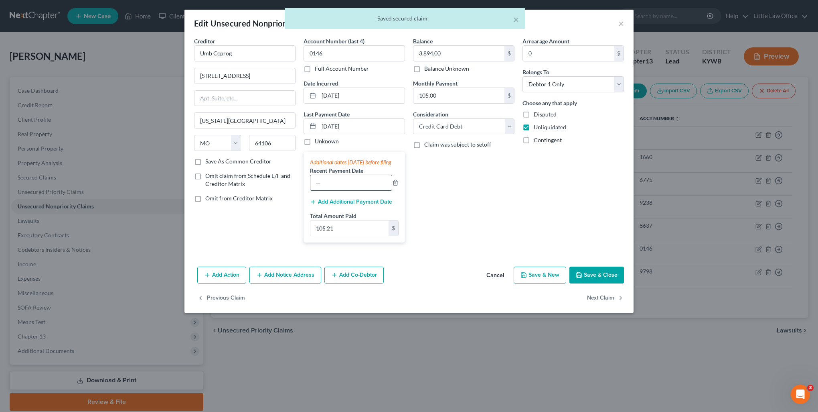
click at [353, 190] on input "text" at bounding box center [351, 182] width 81 height 15
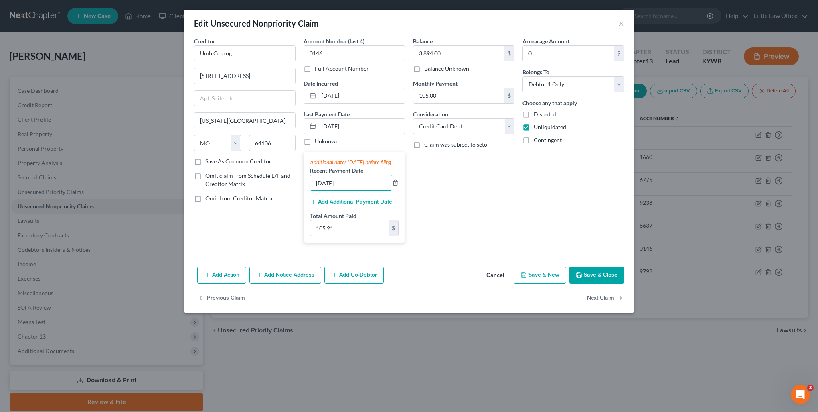
type input "[DATE]"
click at [347, 234] on input "105.21" at bounding box center [350, 227] width 78 height 15
type input "215.21"
click at [601, 283] on button "Save & Close" at bounding box center [597, 274] width 55 height 17
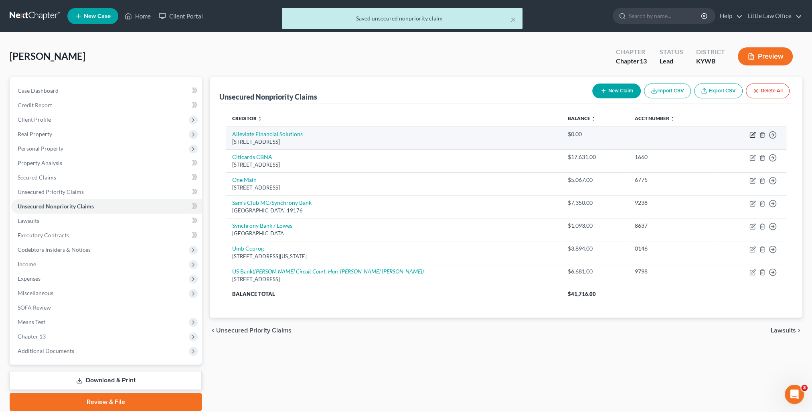
click at [754, 134] on icon "button" at bounding box center [753, 135] width 6 height 6
select select "4"
select select "3"
select select "0"
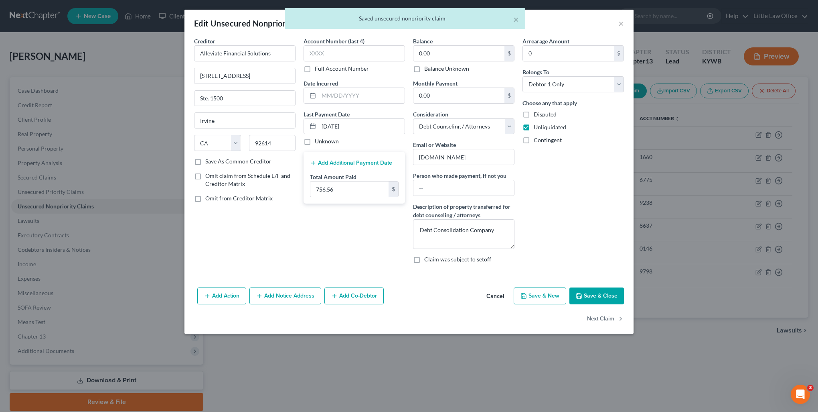
click at [351, 164] on button "Add Additional Payment Date" at bounding box center [351, 163] width 82 height 6
click at [355, 176] on input "text" at bounding box center [351, 174] width 81 height 15
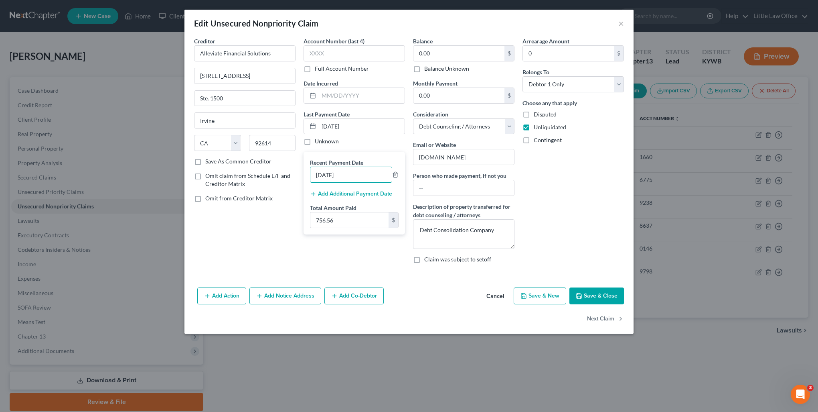
type input "[DATE]"
click at [350, 221] on input "756.56" at bounding box center [350, 219] width 78 height 15
type input "1,513.12"
click at [598, 293] on button "Save & Close" at bounding box center [597, 295] width 55 height 17
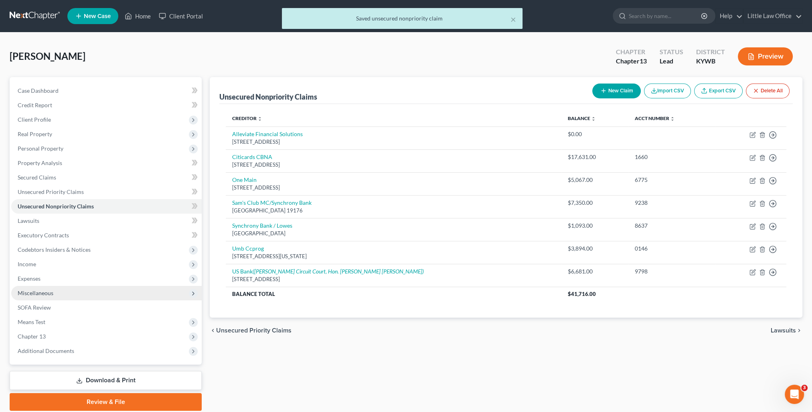
click at [42, 292] on span "Miscellaneous" at bounding box center [36, 292] width 36 height 7
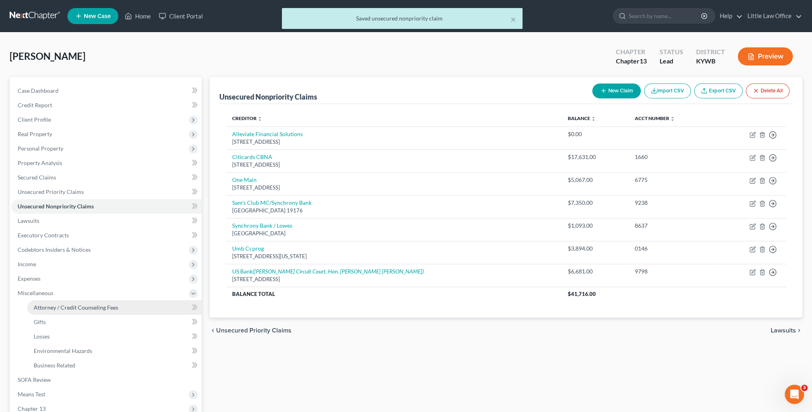
click at [50, 306] on span "Attorney / Credit Counseling Fees" at bounding box center [76, 307] width 85 height 7
select select "0"
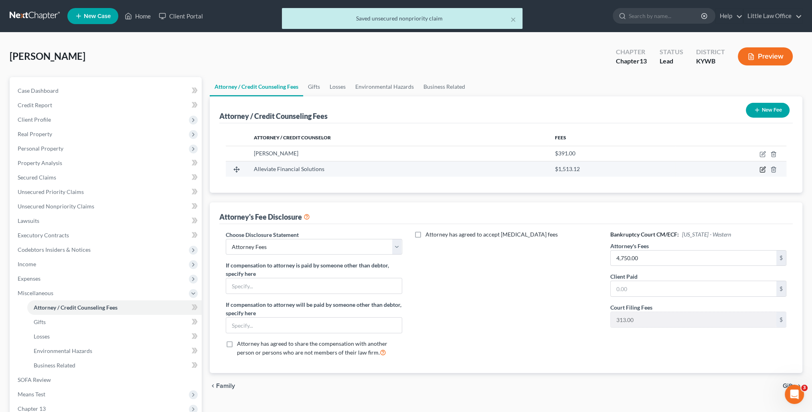
click at [761, 168] on icon "button" at bounding box center [763, 169] width 6 height 6
select select "4"
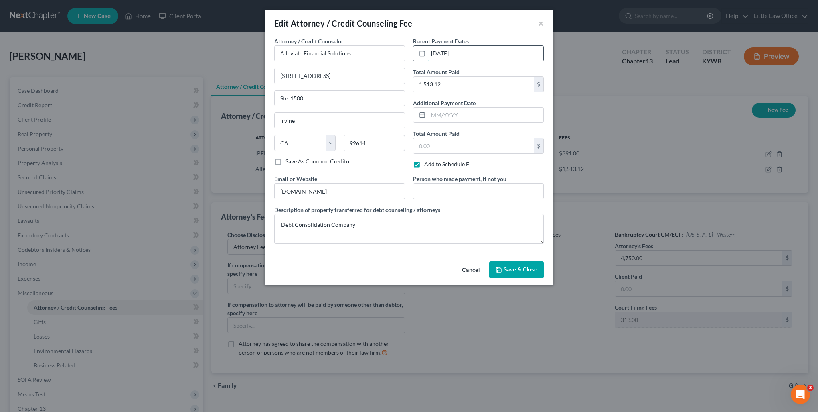
click at [464, 58] on input "[DATE]" at bounding box center [485, 53] width 115 height 15
click at [477, 113] on input "text" at bounding box center [485, 115] width 115 height 15
drag, startPoint x: 470, startPoint y: 59, endPoint x: 411, endPoint y: 60, distance: 59.0
click at [411, 60] on div "Recent Payment Dates [DATE] Total Amount Paid 1,513.12 $ Additional Payment Dat…" at bounding box center [478, 106] width 139 height 138
type input "08/2025"
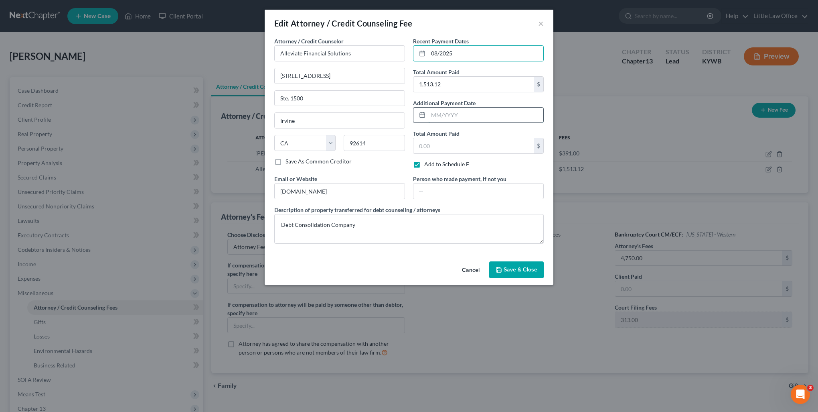
click at [467, 118] on input "text" at bounding box center [485, 115] width 115 height 15
type input "07/2025"
click at [453, 87] on input "1,513.12" at bounding box center [474, 84] width 120 height 15
type input "756.56"
click at [455, 144] on input "text" at bounding box center [474, 145] width 120 height 15
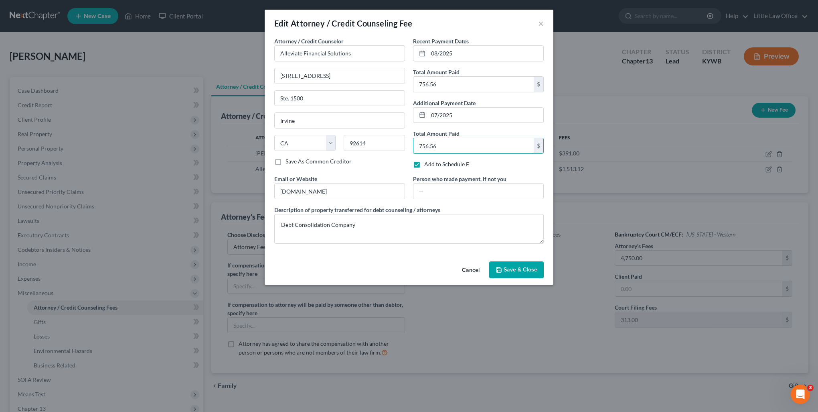
type input "756.56"
click at [503, 267] on button "Save & Close" at bounding box center [516, 269] width 55 height 17
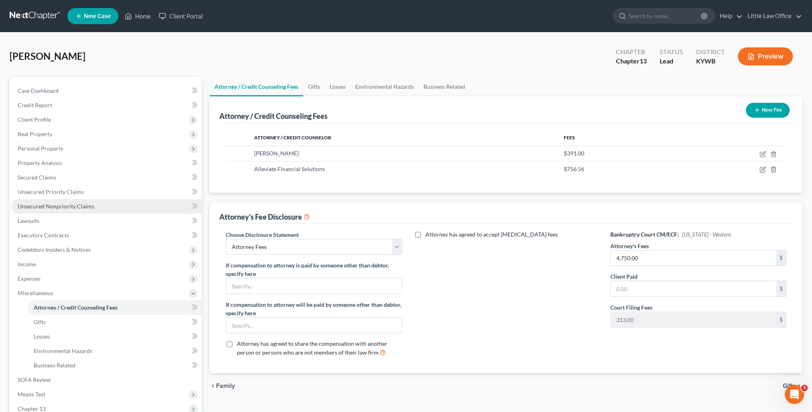
click at [65, 209] on link "Unsecured Nonpriority Claims" at bounding box center [106, 206] width 191 height 14
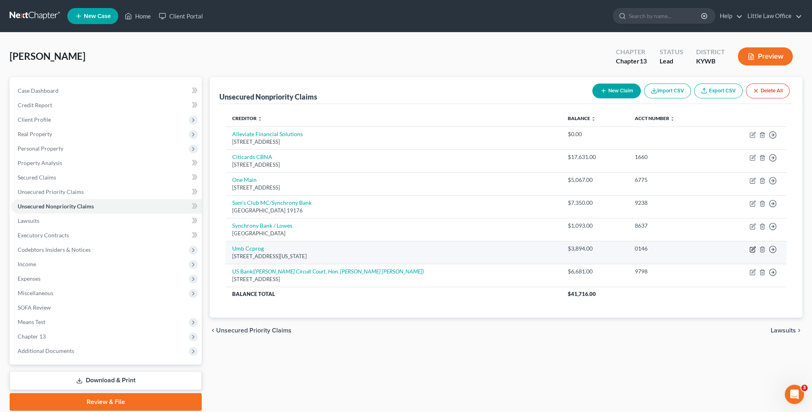
click at [753, 246] on icon "button" at bounding box center [753, 249] width 6 height 6
select select "26"
select select "2"
select select "0"
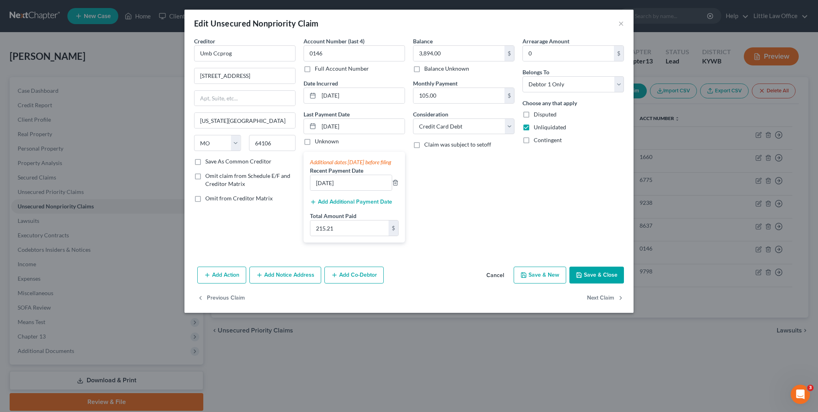
click at [364, 205] on button "Add Additional Payment Date" at bounding box center [351, 202] width 82 height 6
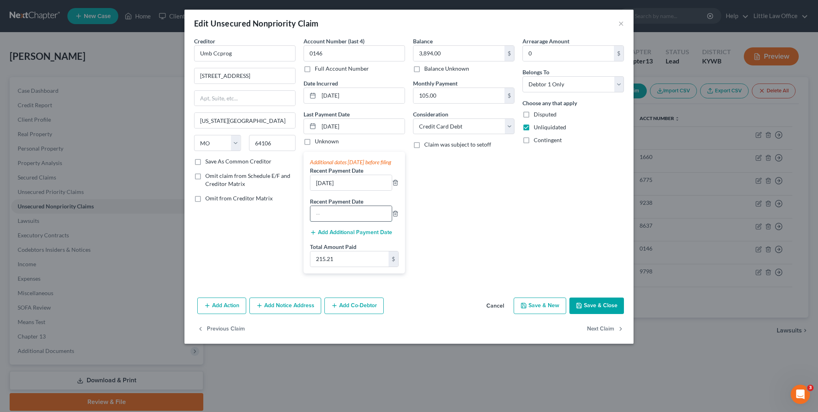
click at [366, 216] on input "text" at bounding box center [351, 213] width 81 height 15
type input "[DATE]"
click at [357, 265] on input "215.21" at bounding box center [350, 258] width 78 height 15
type input "353.31"
click at [606, 314] on button "Save & Close" at bounding box center [597, 305] width 55 height 17
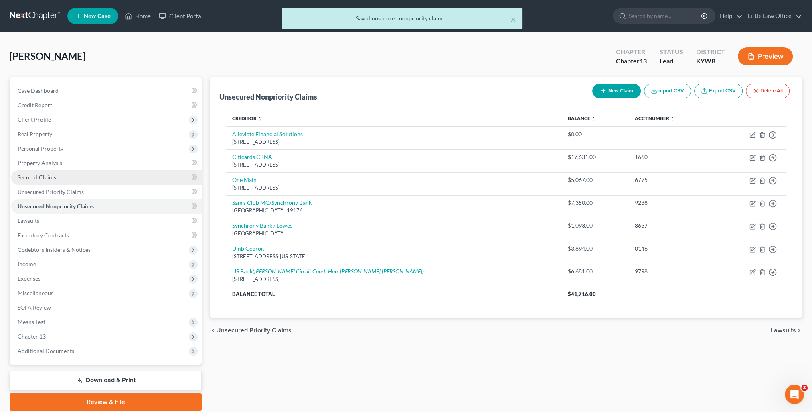
click at [63, 175] on link "Secured Claims" at bounding box center [106, 177] width 191 height 14
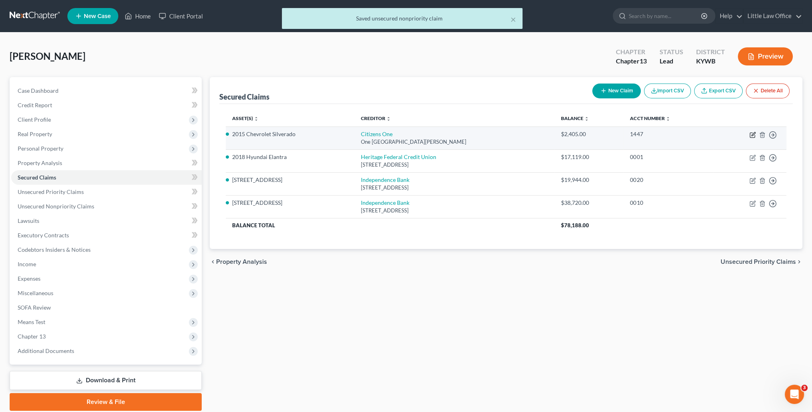
click at [753, 136] on icon "button" at bounding box center [753, 135] width 6 height 6
select select "41"
select select "0"
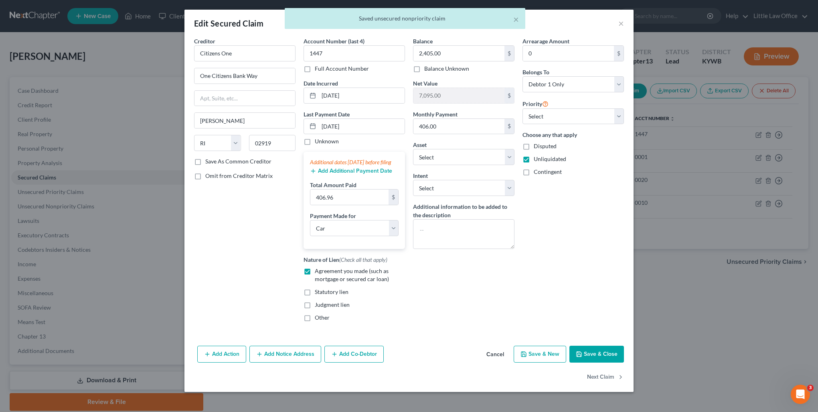
click at [351, 174] on button "Add Additional Payment Date" at bounding box center [351, 171] width 82 height 6
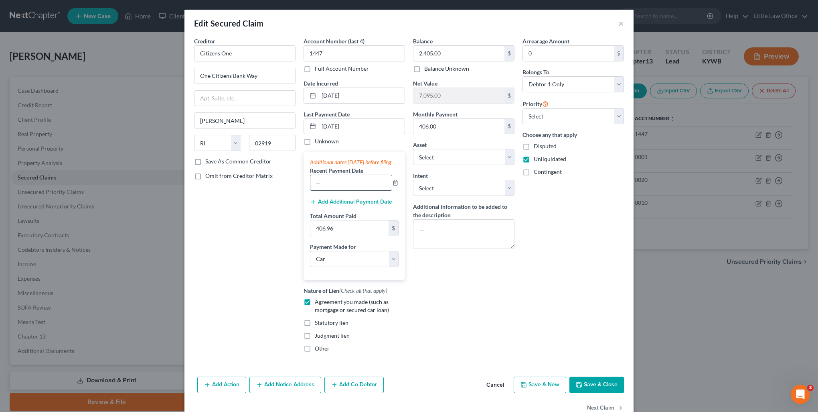
click at [354, 189] on input "text" at bounding box center [351, 182] width 81 height 15
type input "[DATE]"
click at [349, 235] on input "406.96" at bounding box center [350, 227] width 78 height 15
click at [350, 233] on input "813.92" at bounding box center [350, 227] width 78 height 15
type input "8"
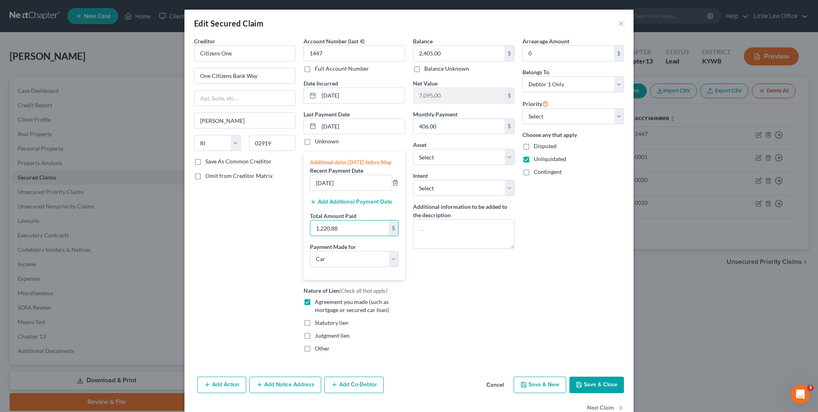
type input "1,220.88"
click at [344, 205] on button "Add Additional Payment Date" at bounding box center [351, 202] width 82 height 6
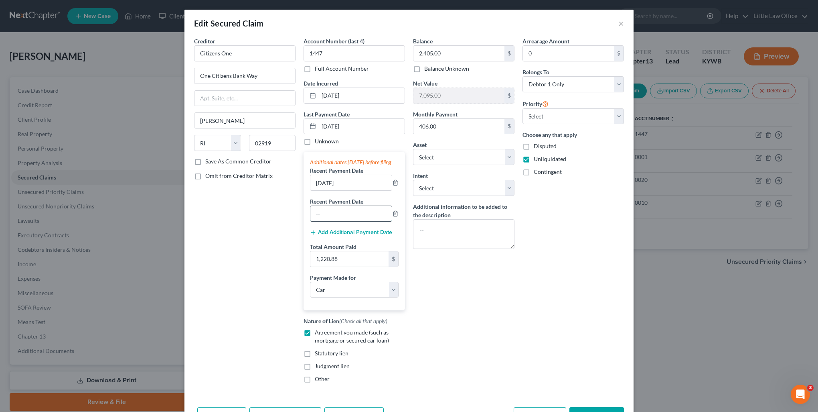
click at [343, 217] on input "text" at bounding box center [351, 213] width 81 height 15
type input "[DATE]"
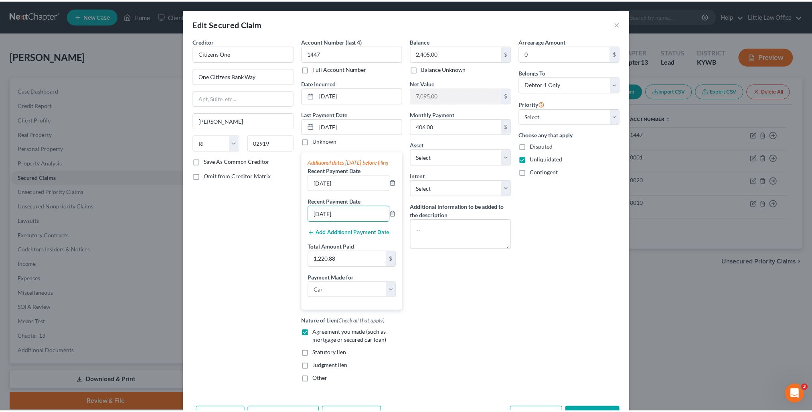
scroll to position [58, 0]
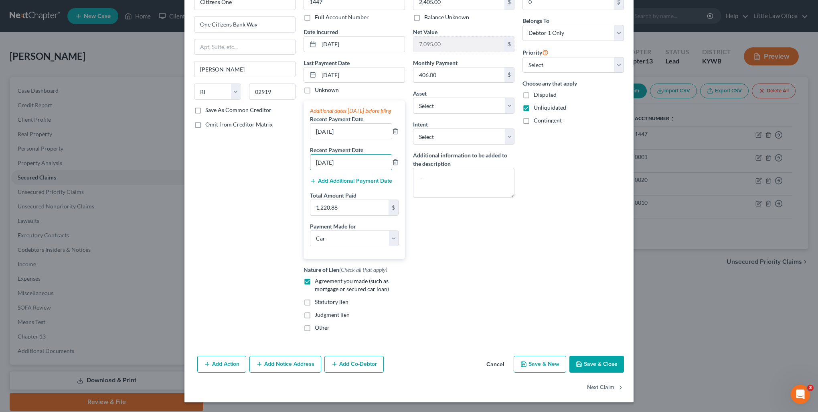
click at [581, 370] on button "Save & Close" at bounding box center [597, 363] width 55 height 17
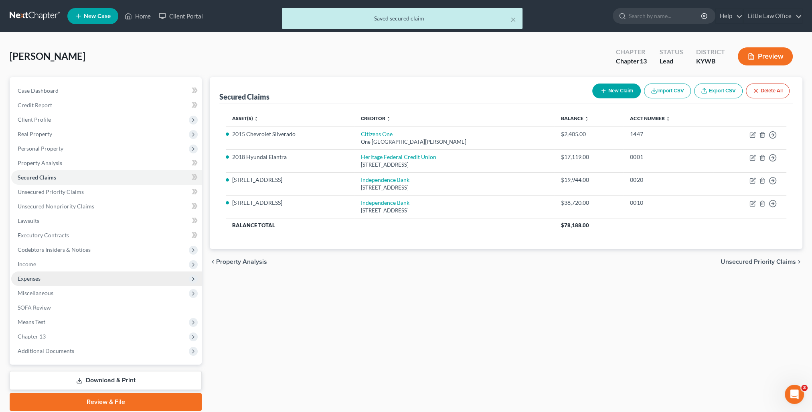
click at [49, 276] on span "Expenses" at bounding box center [106, 278] width 191 height 14
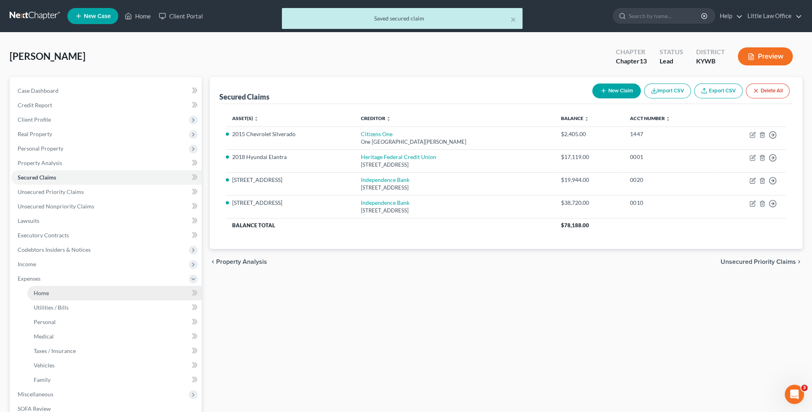
click at [55, 290] on link "Home" at bounding box center [114, 293] width 175 height 14
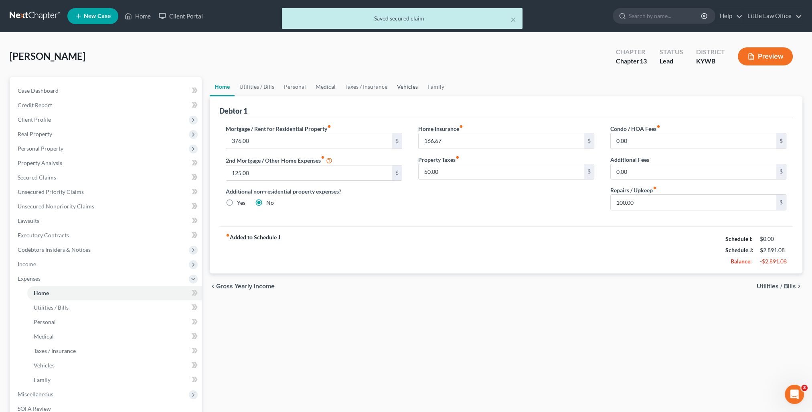
click at [409, 92] on link "Vehicles" at bounding box center [407, 86] width 30 height 19
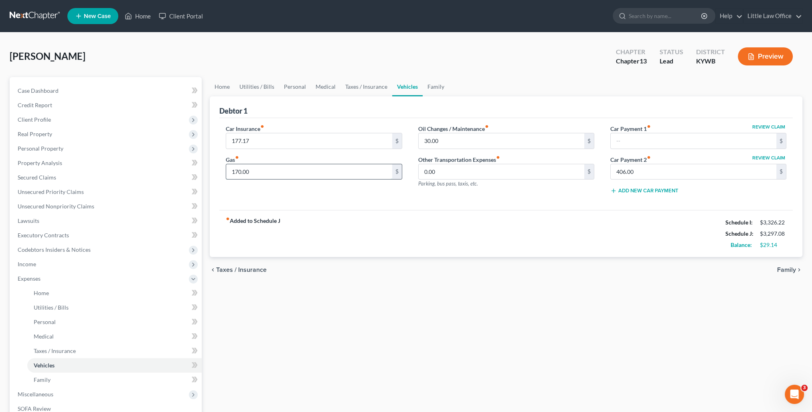
click at [271, 174] on input "170.00" at bounding box center [309, 171] width 166 height 15
type input "120.00"
click at [214, 87] on link "Home" at bounding box center [222, 86] width 25 height 19
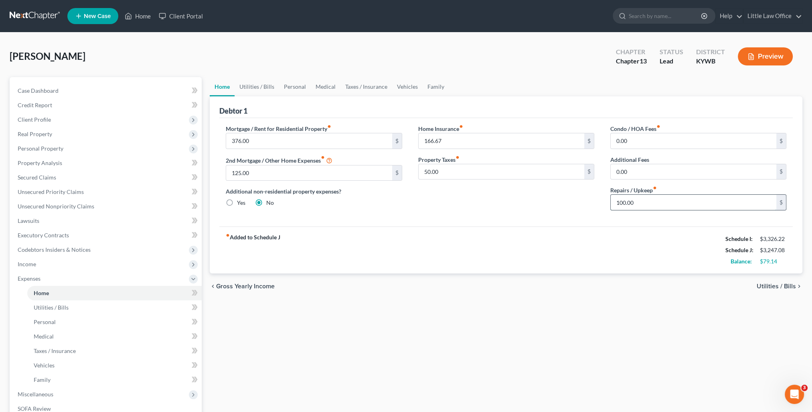
click at [671, 205] on input "100.00" at bounding box center [694, 202] width 166 height 15
type input "50"
click at [271, 87] on link "Utilities / Bills" at bounding box center [257, 86] width 45 height 19
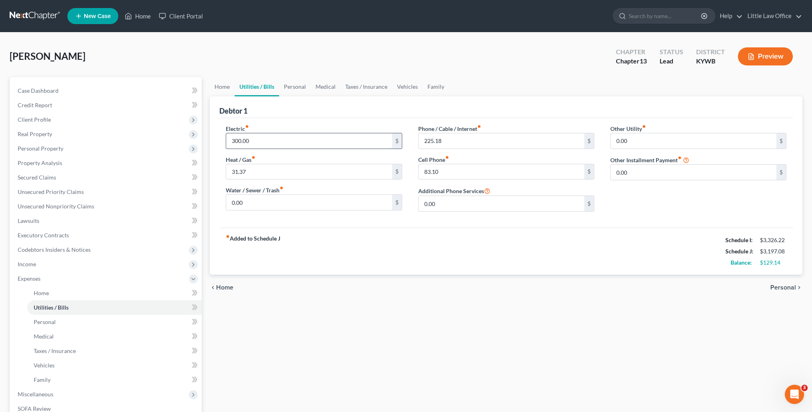
click at [258, 143] on input "300.00" at bounding box center [309, 140] width 166 height 15
click at [298, 89] on link "Personal" at bounding box center [295, 86] width 32 height 19
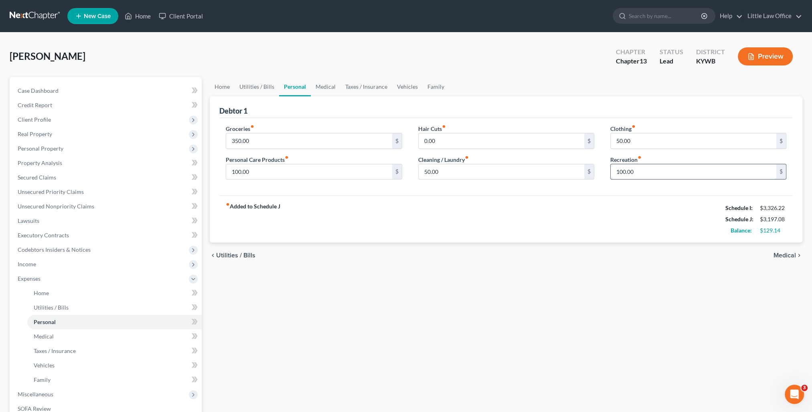
click at [648, 173] on input "100.00" at bounding box center [694, 171] width 166 height 15
type input "50"
click at [597, 233] on div "fiber_manual_record Added to Schedule J Schedule I: $3,326.22 Schedule J: $3,14…" at bounding box center [506, 218] width 574 height 47
click at [320, 93] on link "Medical" at bounding box center [326, 86] width 30 height 19
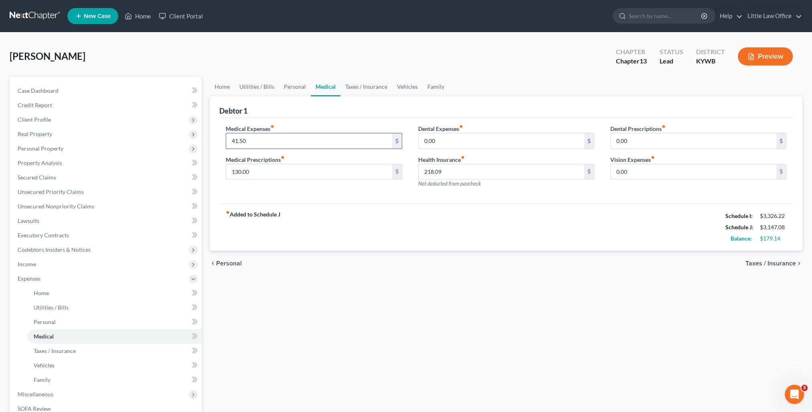
click at [288, 134] on input "41.50" at bounding box center [309, 140] width 166 height 15
type input "11.5"
click at [367, 81] on link "Taxes / Insurance" at bounding box center [367, 86] width 52 height 19
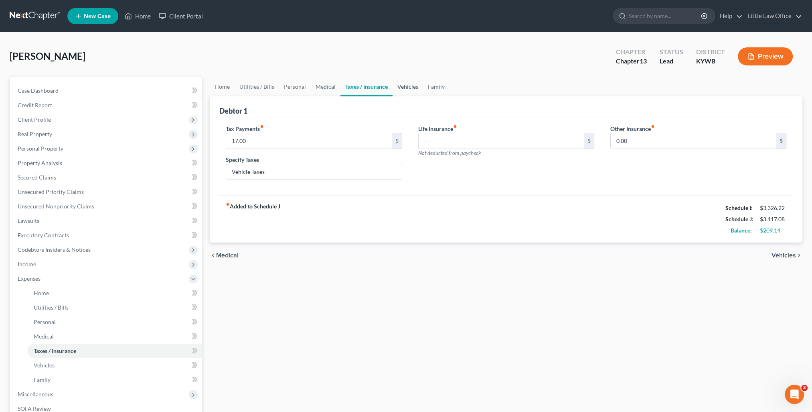
click at [401, 86] on link "Vehicles" at bounding box center [408, 86] width 30 height 19
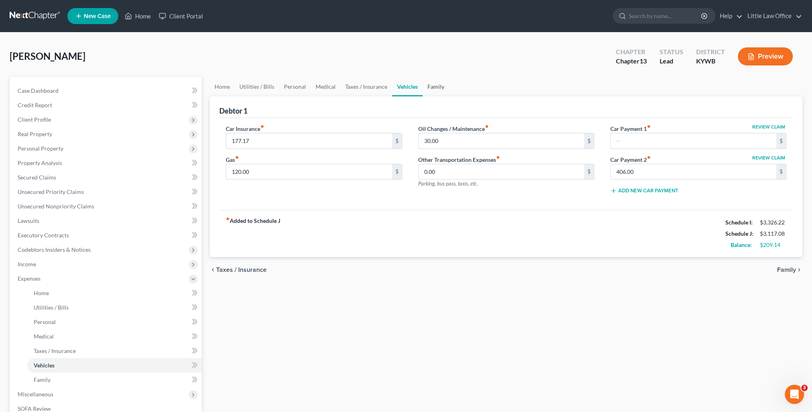
click at [433, 91] on link "Family" at bounding box center [436, 86] width 26 height 19
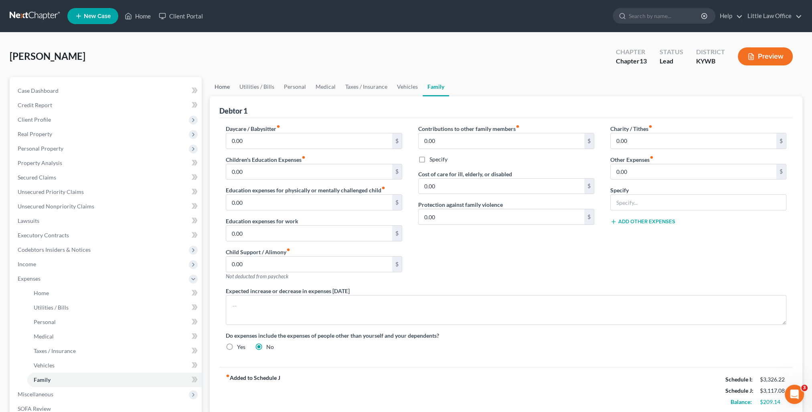
click at [211, 90] on link "Home" at bounding box center [222, 86] width 25 height 19
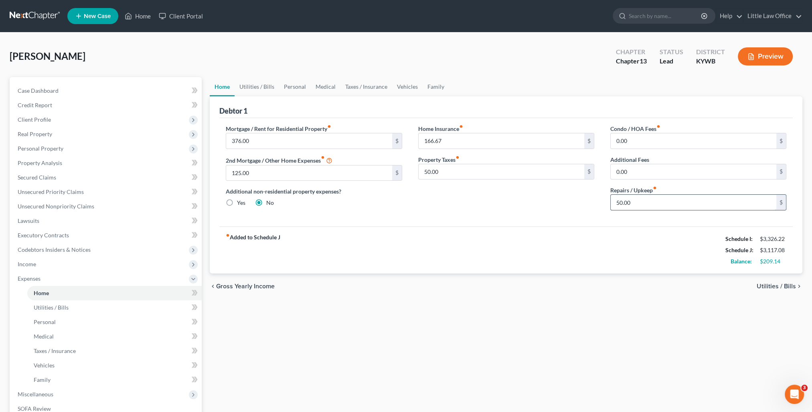
click at [644, 204] on input "50.00" at bounding box center [694, 202] width 166 height 15
type input "25"
click at [255, 86] on link "Utilities / Bills" at bounding box center [257, 86] width 45 height 19
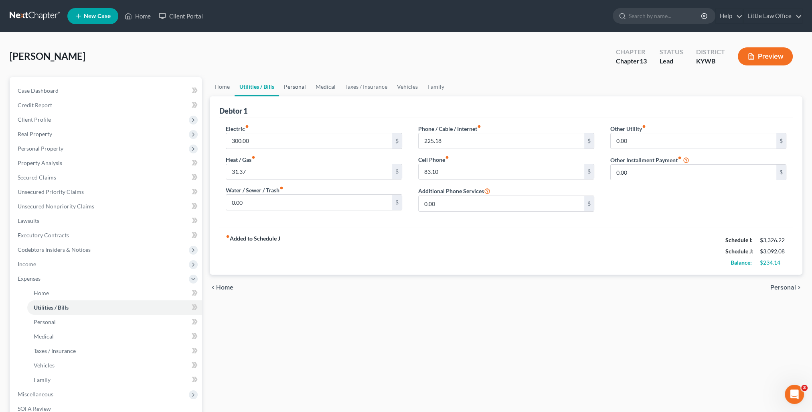
click at [294, 89] on link "Personal" at bounding box center [295, 86] width 32 height 19
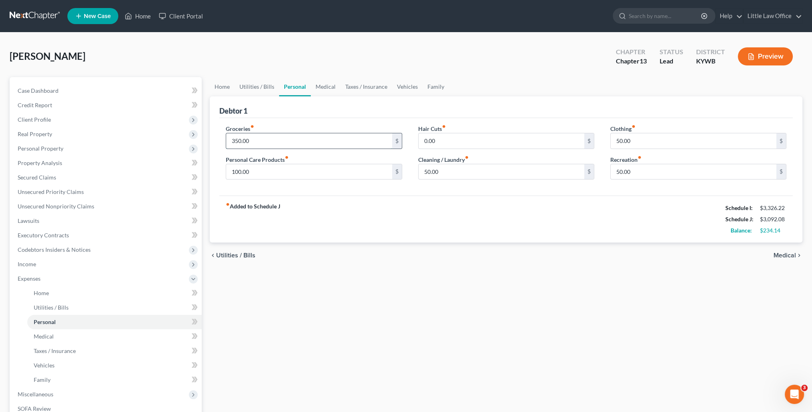
click at [296, 144] on input "350.00" at bounding box center [309, 140] width 166 height 15
type input "325.00"
click at [293, 160] on div "Personal Care Products fiber_manual_record 100.00 $" at bounding box center [314, 167] width 176 height 24
click at [293, 167] on input "100.00" at bounding box center [309, 171] width 166 height 15
click at [414, 230] on div "fiber_manual_record Added to Schedule J Schedule I: $3,326.22 Schedule J: $3,01…" at bounding box center [506, 218] width 574 height 47
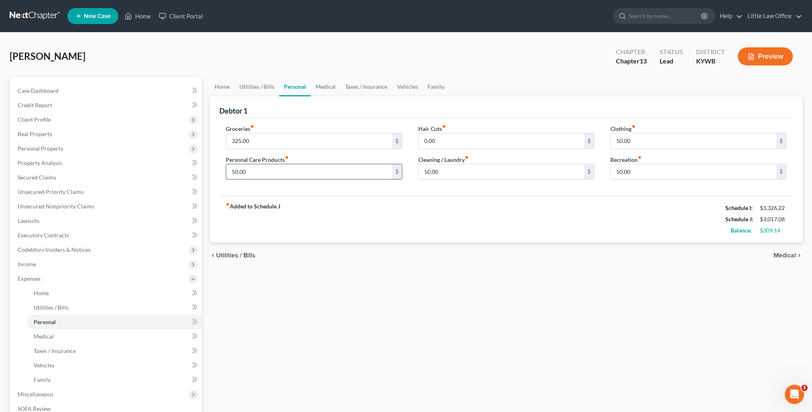
click at [266, 173] on input "50.00" at bounding box center [309, 171] width 166 height 15
type input "60.00"
drag, startPoint x: 407, startPoint y: 87, endPoint x: 427, endPoint y: 95, distance: 21.6
click at [407, 87] on link "Vehicles" at bounding box center [407, 86] width 30 height 19
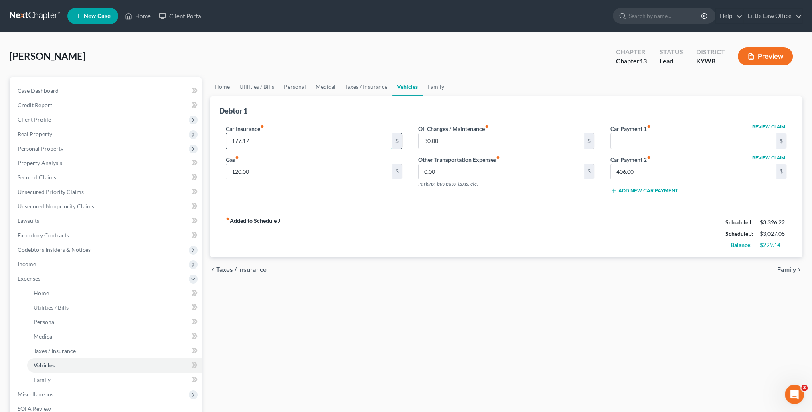
click at [271, 143] on input "177.17" at bounding box center [309, 140] width 166 height 15
type input "176.31"
click at [326, 261] on div "chevron_left Taxes / Insurance Family chevron_right" at bounding box center [506, 270] width 593 height 26
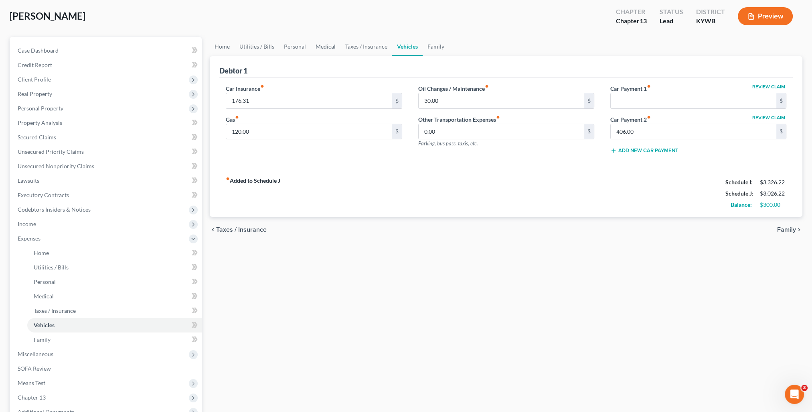
scroll to position [130, 0]
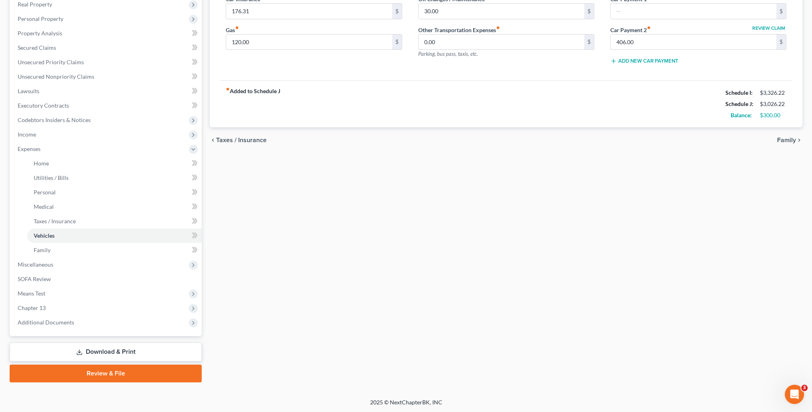
click at [333, 337] on div "Home Utilities / Bills Personal Medical Taxes / Insurance Vehicles Family Debto…" at bounding box center [506, 164] width 601 height 434
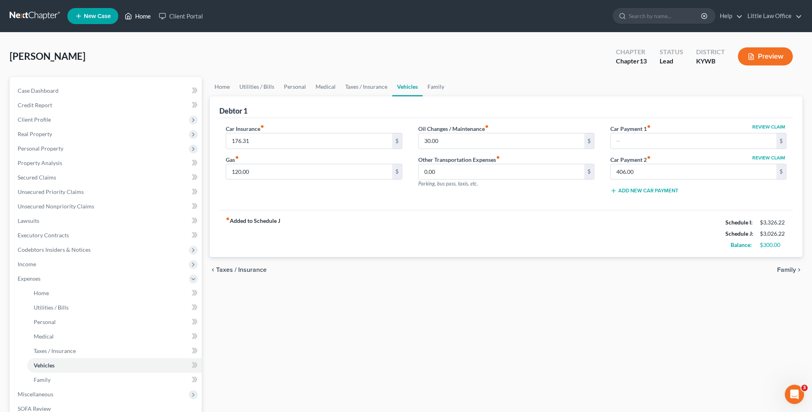
click at [137, 17] on link "Home" at bounding box center [138, 16] width 34 height 14
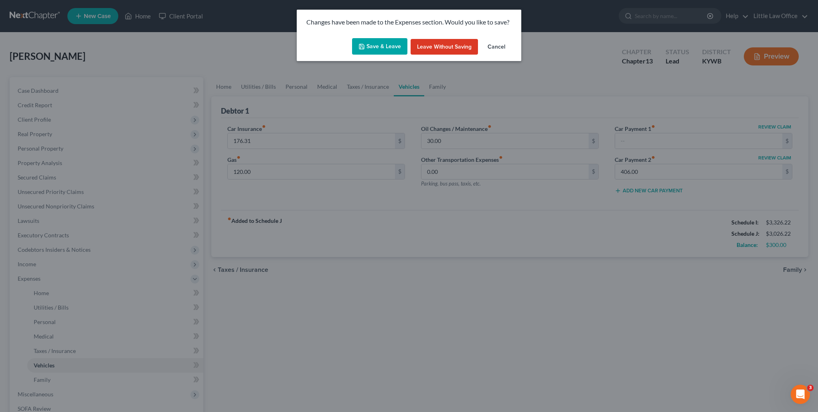
click at [386, 49] on button "Save & Leave" at bounding box center [379, 46] width 55 height 17
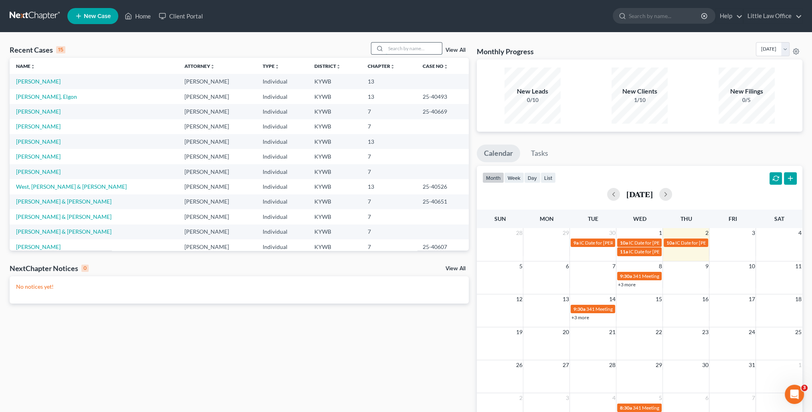
click at [393, 49] on input "search" at bounding box center [414, 49] width 56 height 12
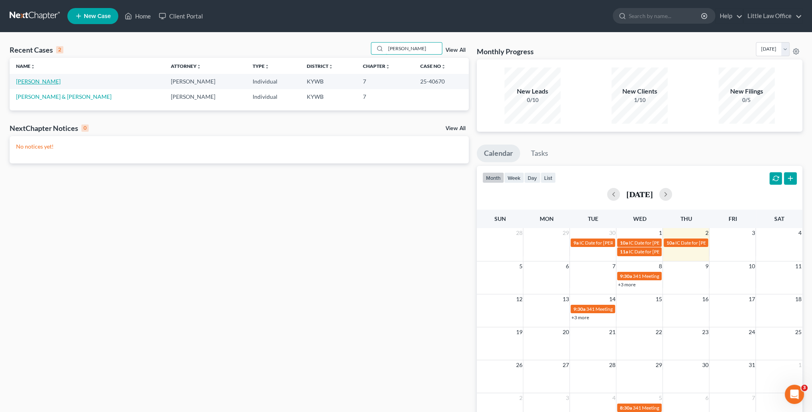
type input "[PERSON_NAME]"
click at [42, 82] on link "[PERSON_NAME]" at bounding box center [38, 81] width 45 height 7
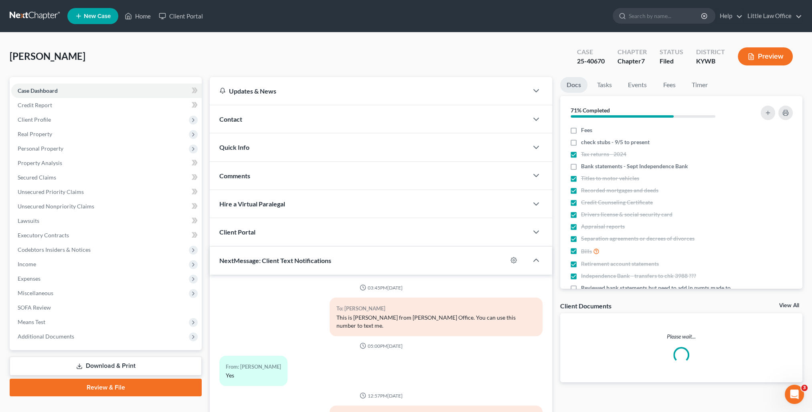
scroll to position [1542, 0]
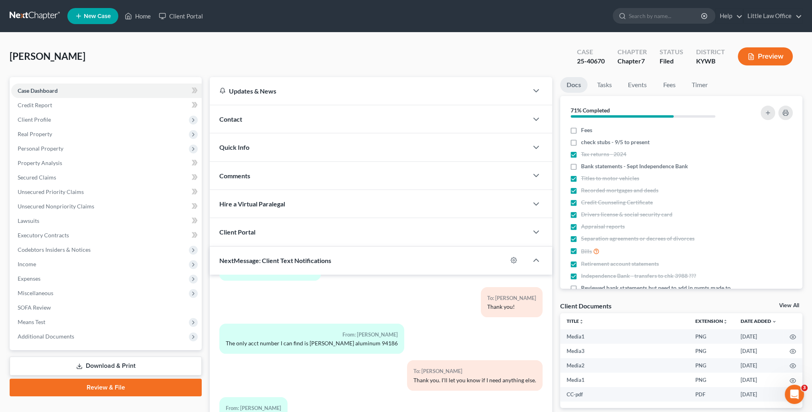
click at [279, 168] on div "Comments" at bounding box center [369, 176] width 319 height 28
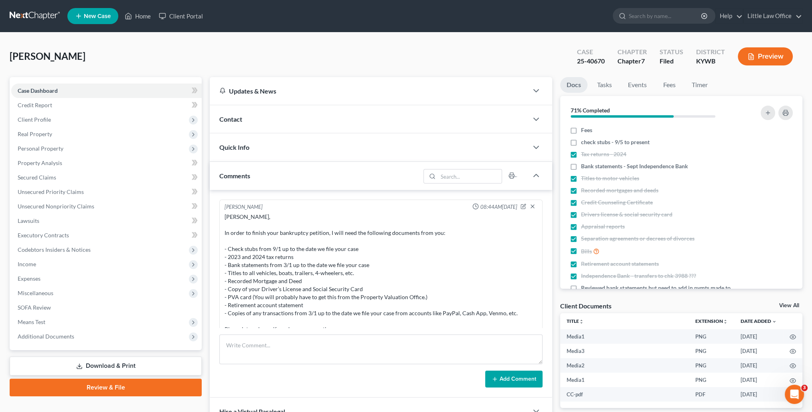
scroll to position [594, 0]
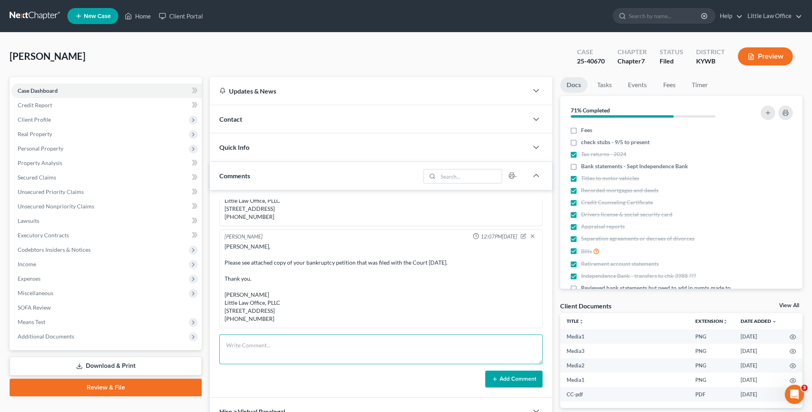
click at [349, 348] on textarea at bounding box center [380, 349] width 323 height 30
type textarea "Documents uploaded into BlueStylus."
click at [503, 383] on button "Add Comment" at bounding box center [513, 378] width 57 height 17
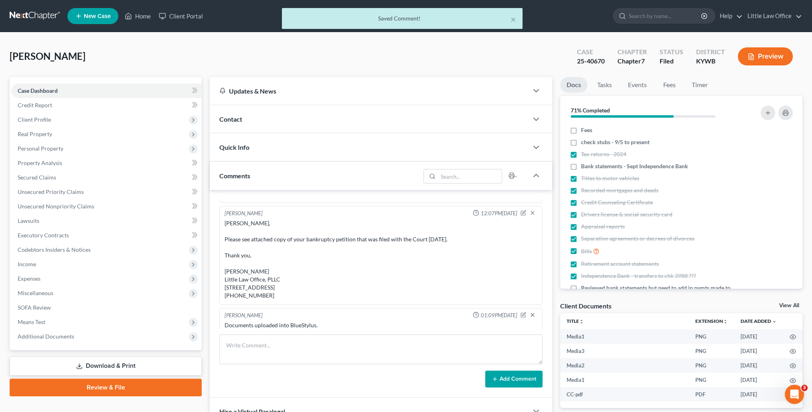
scroll to position [623, 0]
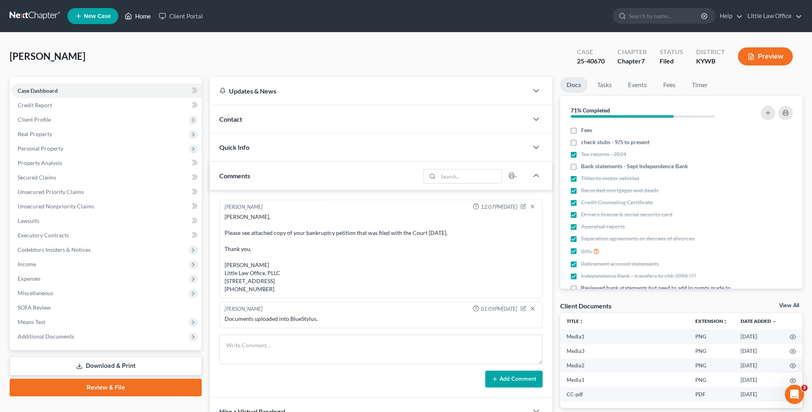
click at [138, 17] on link "Home" at bounding box center [138, 16] width 34 height 14
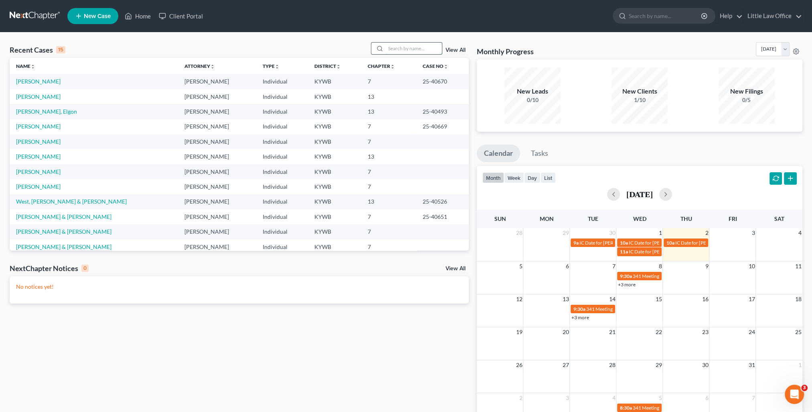
click at [417, 48] on input "search" at bounding box center [414, 49] width 56 height 12
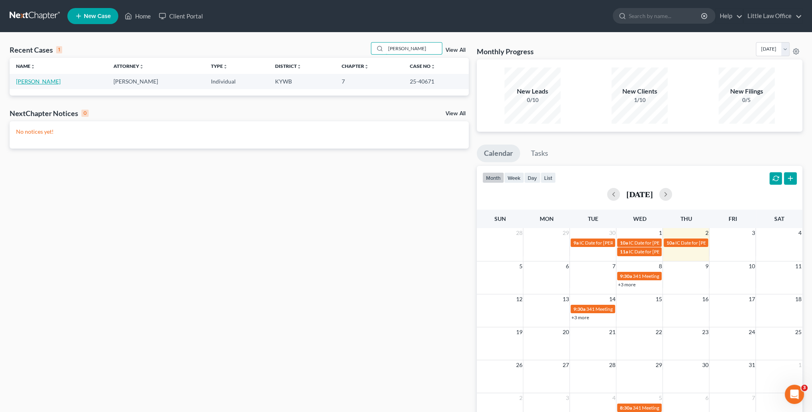
type input "[PERSON_NAME]"
click at [35, 82] on link "[PERSON_NAME]" at bounding box center [38, 81] width 45 height 7
select select "4"
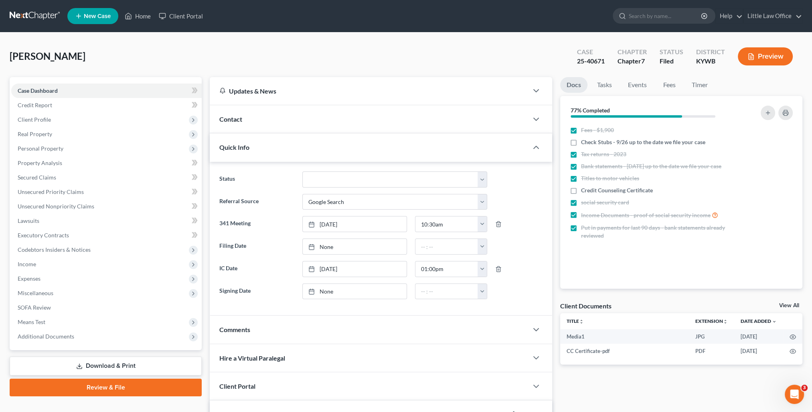
click at [254, 144] on div "Quick Info" at bounding box center [369, 147] width 319 height 28
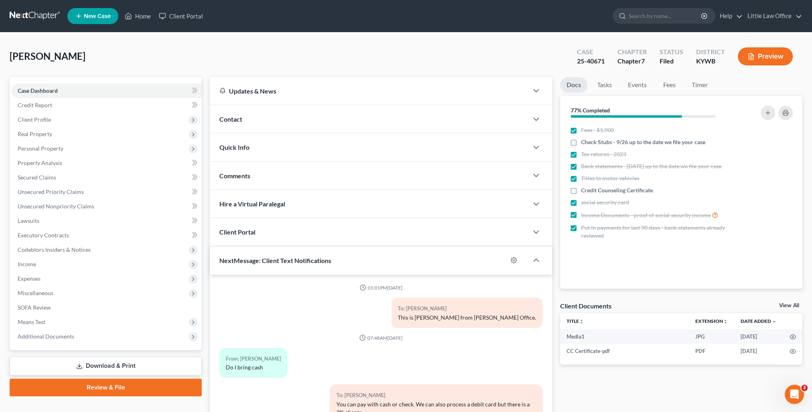
scroll to position [1731, 0]
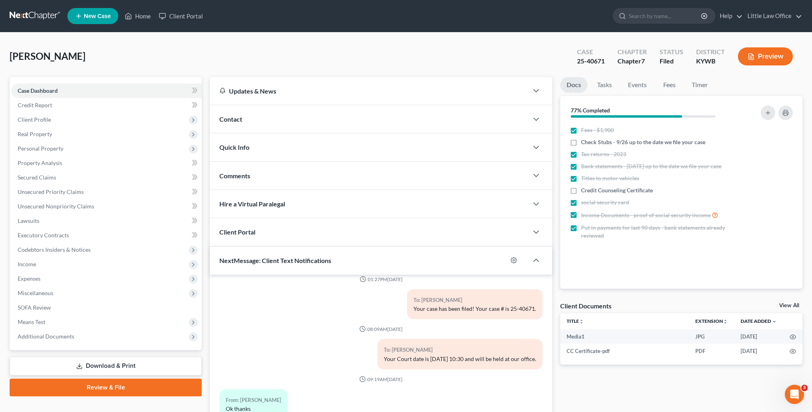
click at [251, 176] on div "Comments" at bounding box center [369, 176] width 319 height 28
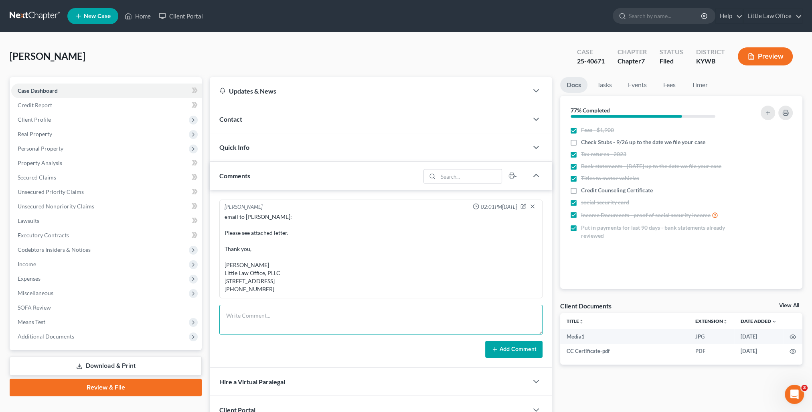
click at [306, 317] on textarea at bounding box center [380, 319] width 323 height 30
type textarea "Documents uploaded into BlueStylus."
click at [499, 352] on button "Add Comment" at bounding box center [513, 349] width 57 height 17
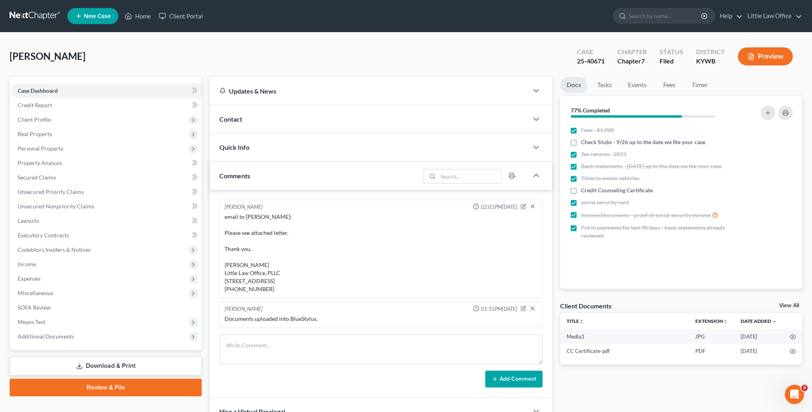
scroll to position [8, 0]
drag, startPoint x: 146, startPoint y: 14, endPoint x: 193, endPoint y: 129, distance: 123.7
click at [146, 14] on link "Home" at bounding box center [138, 16] width 34 height 14
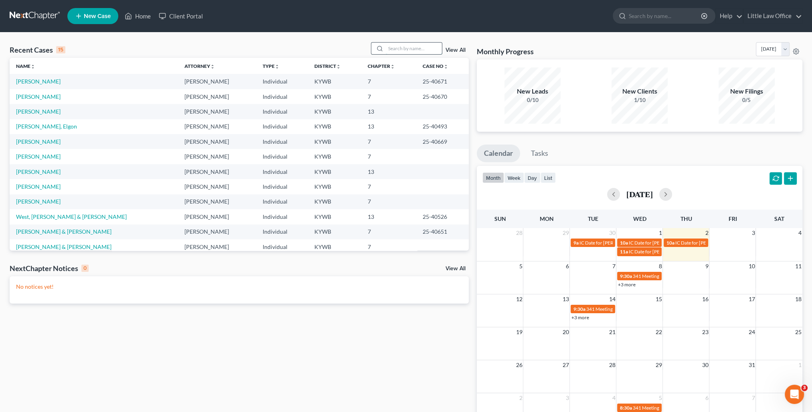
click at [386, 49] on input "search" at bounding box center [414, 49] width 56 height 12
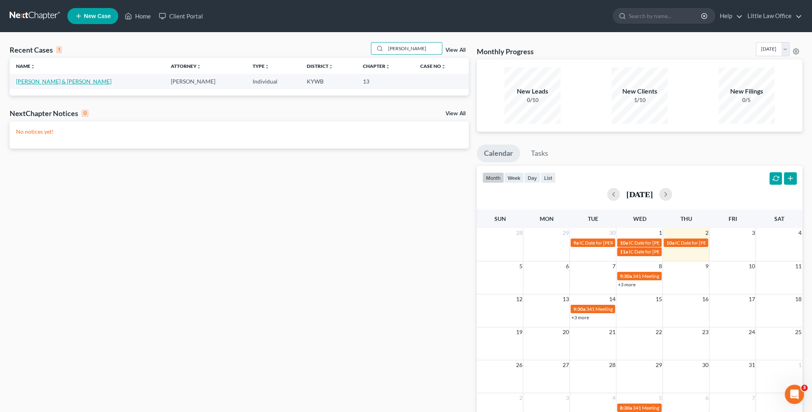
type input "[PERSON_NAME]"
click at [61, 82] on link "[PERSON_NAME] & [PERSON_NAME]" at bounding box center [63, 81] width 95 height 7
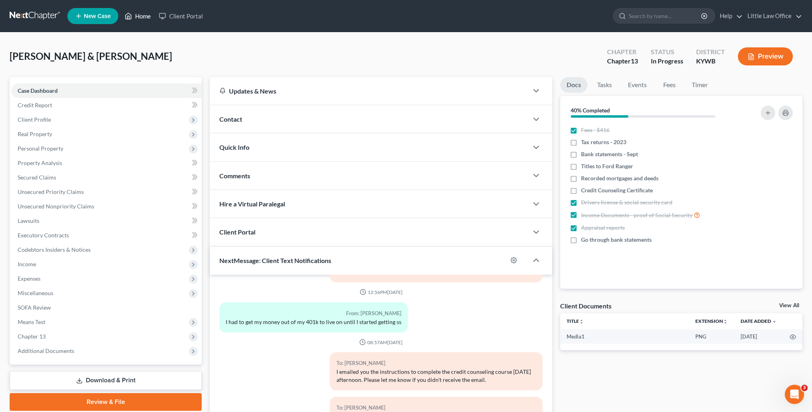
click at [144, 13] on link "Home" at bounding box center [138, 16] width 34 height 14
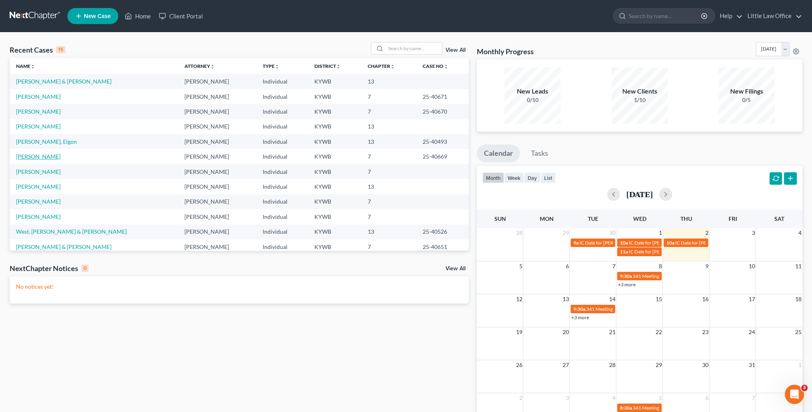
click at [55, 159] on link "[PERSON_NAME]" at bounding box center [38, 156] width 45 height 7
select select "0"
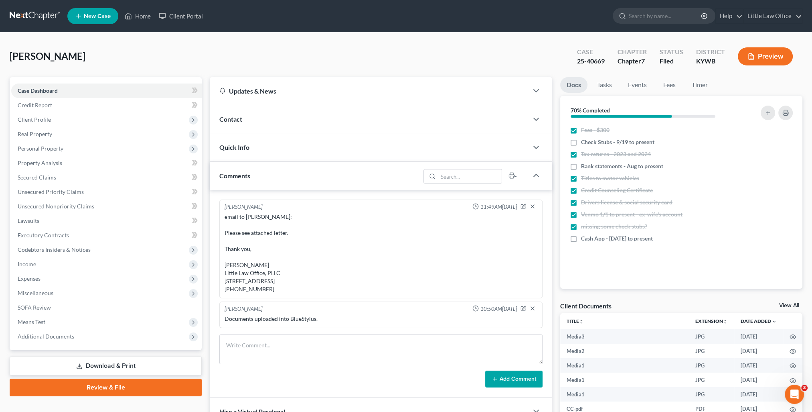
scroll to position [2198, 0]
click at [252, 150] on div "Quick Info" at bounding box center [369, 147] width 319 height 28
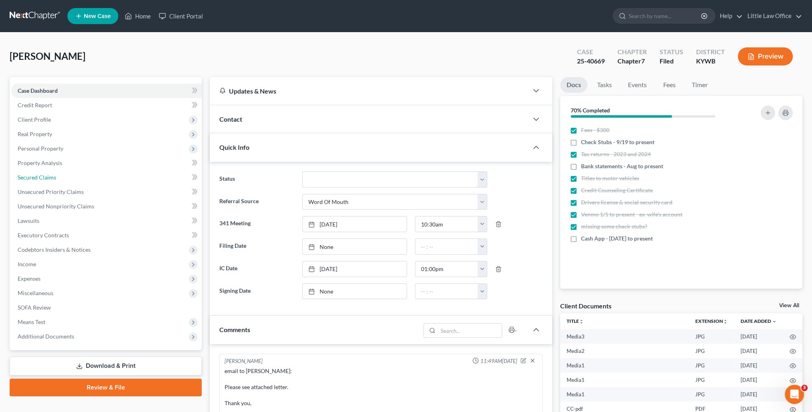
drag, startPoint x: 58, startPoint y: 174, endPoint x: 430, endPoint y: 144, distance: 373.9
click at [58, 174] on link "Secured Claims" at bounding box center [106, 177] width 191 height 14
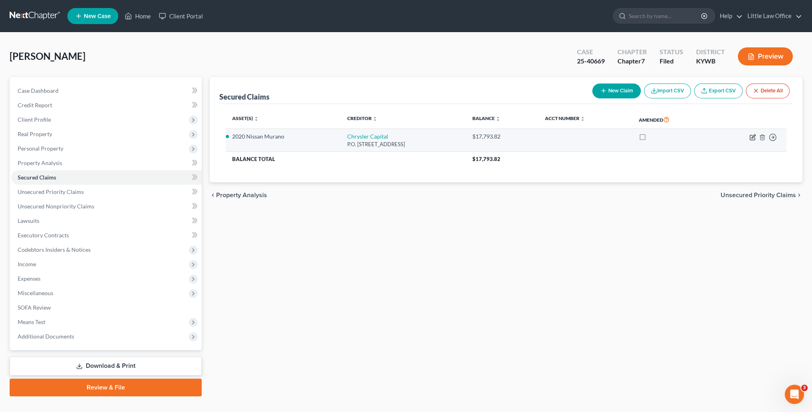
click at [755, 137] on icon "button" at bounding box center [752, 137] width 5 height 5
select select "45"
select select "0"
select select "3"
select select "0"
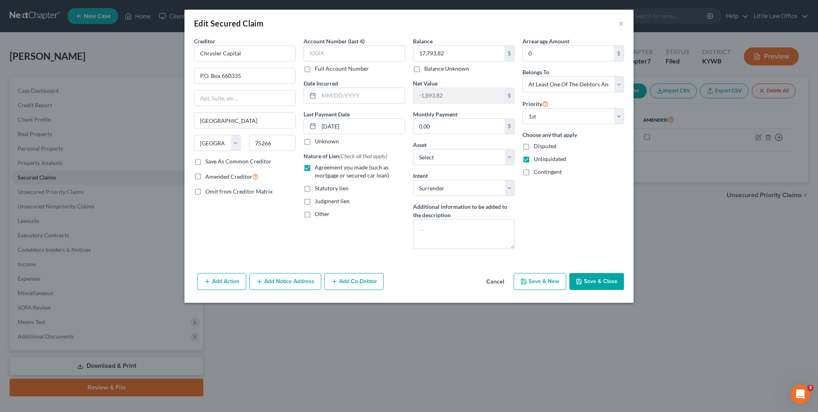
click at [611, 282] on button "Save & Close" at bounding box center [597, 281] width 55 height 17
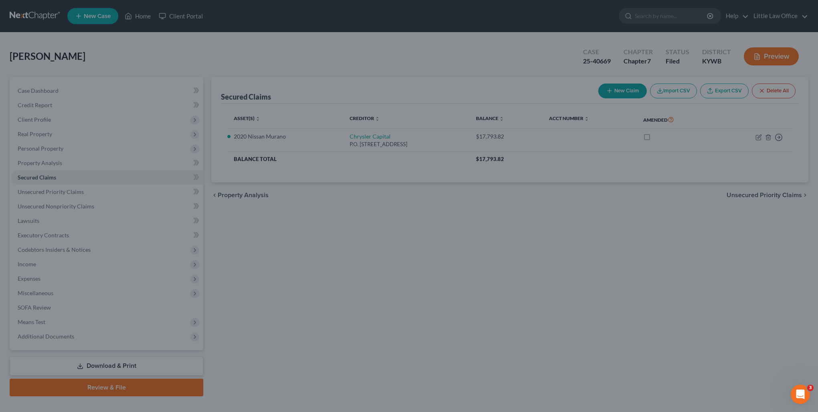
select select "15"
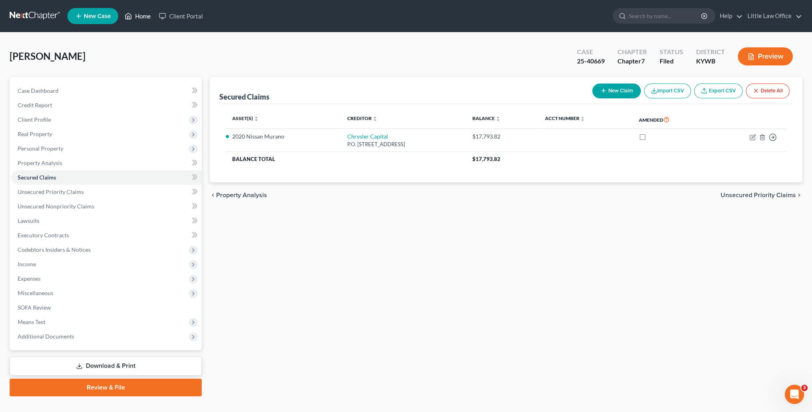
click at [146, 13] on link "Home" at bounding box center [138, 16] width 34 height 14
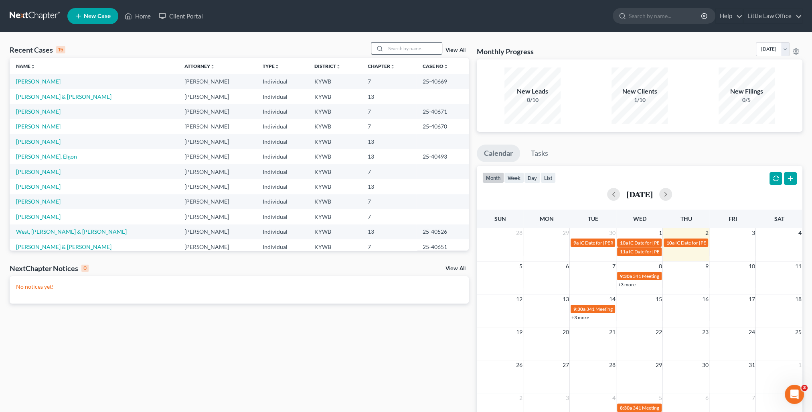
click at [406, 52] on input "search" at bounding box center [414, 49] width 56 height 12
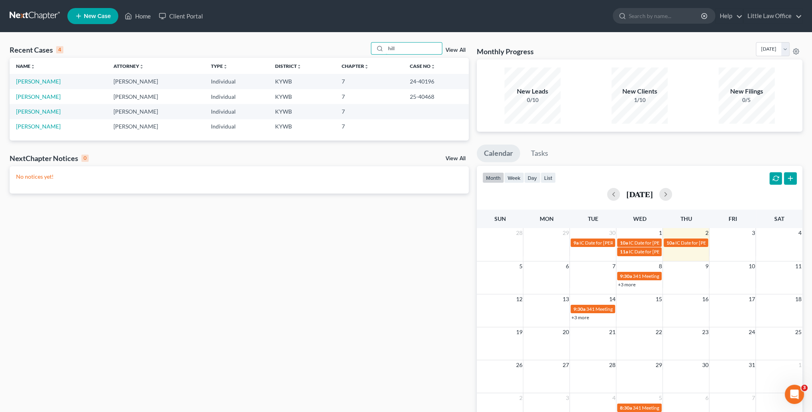
type input "hill"
click at [27, 95] on link "[PERSON_NAME]" at bounding box center [38, 96] width 45 height 7
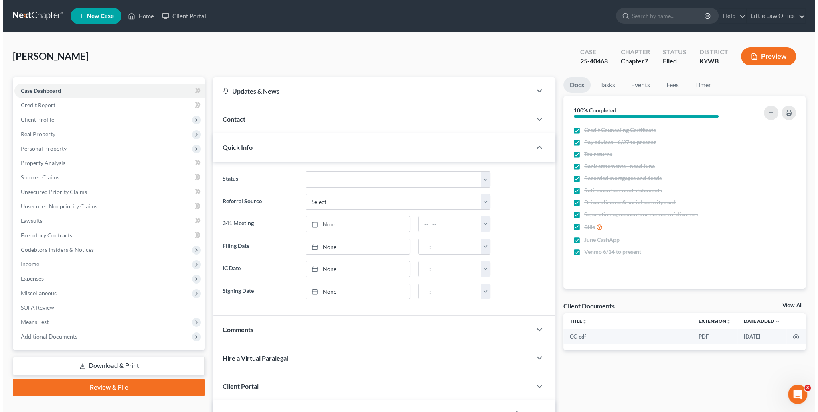
scroll to position [1036, 0]
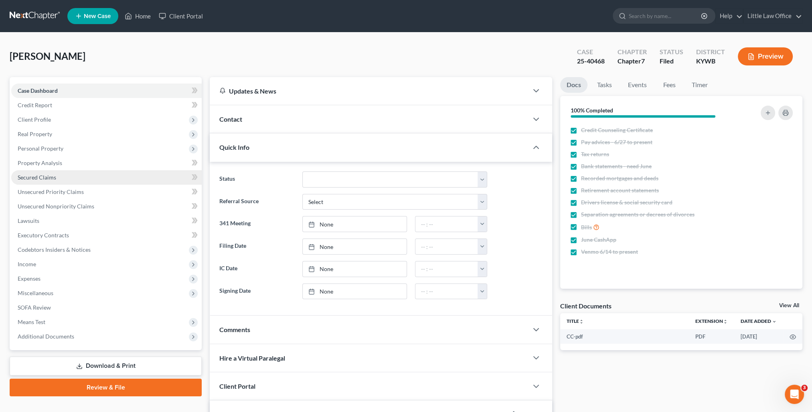
click at [57, 178] on link "Secured Claims" at bounding box center [106, 177] width 191 height 14
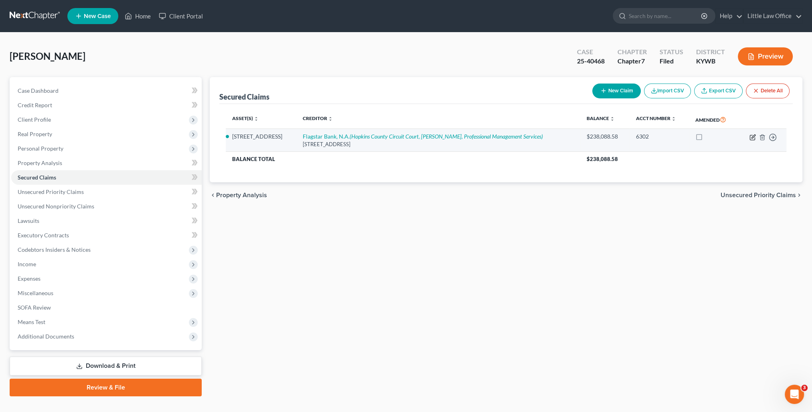
click at [752, 137] on icon "button" at bounding box center [754, 136] width 4 height 4
select select "45"
select select "0"
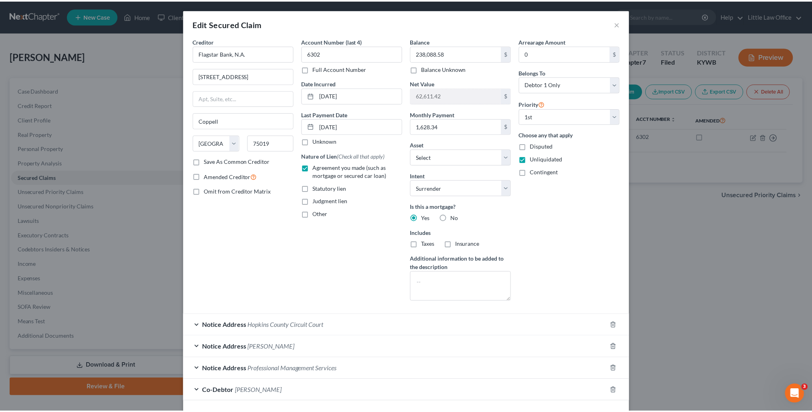
scroll to position [39, 0]
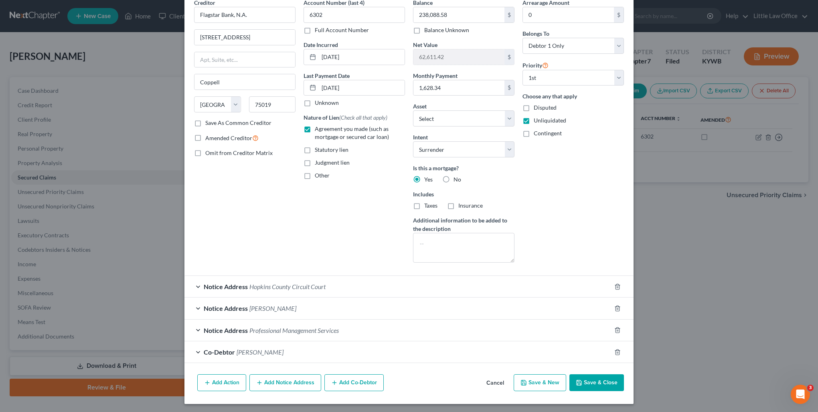
click at [607, 389] on button "Save & Close" at bounding box center [597, 382] width 55 height 17
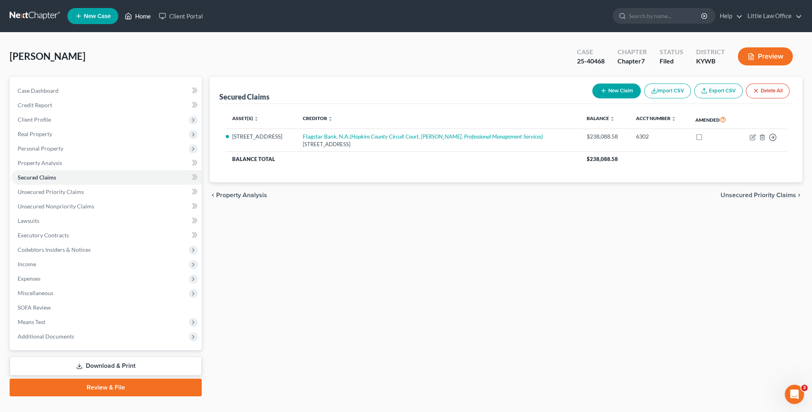
click at [144, 16] on link "Home" at bounding box center [138, 16] width 34 height 14
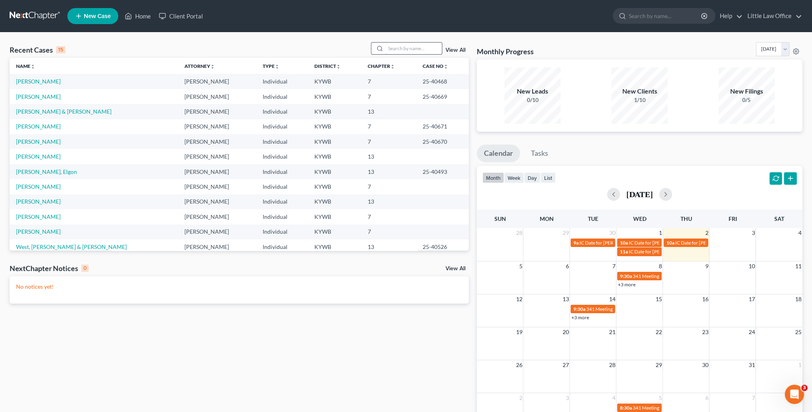
click at [438, 44] on input "search" at bounding box center [414, 49] width 56 height 12
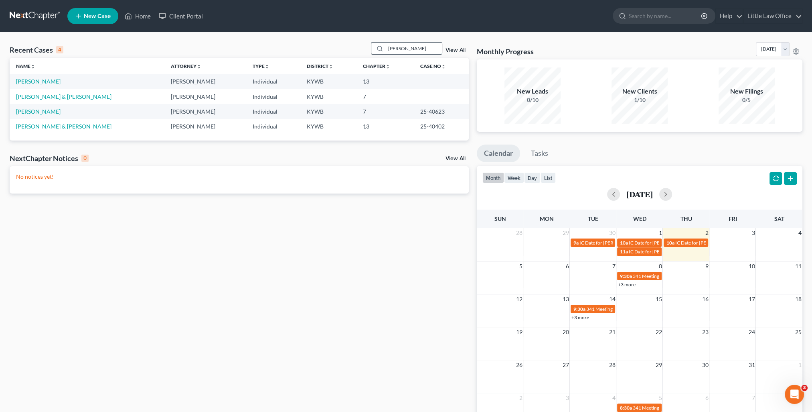
click at [398, 44] on input "[PERSON_NAME]" at bounding box center [414, 49] width 56 height 12
type input "p"
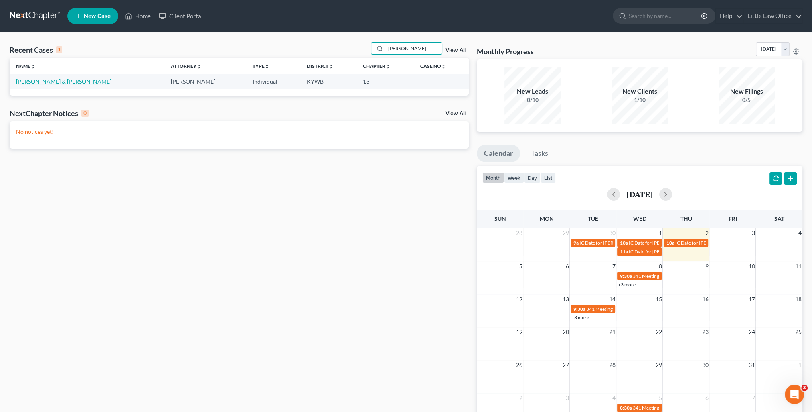
type input "[PERSON_NAME]"
click at [43, 83] on link "[PERSON_NAME] & [PERSON_NAME]" at bounding box center [63, 81] width 95 height 7
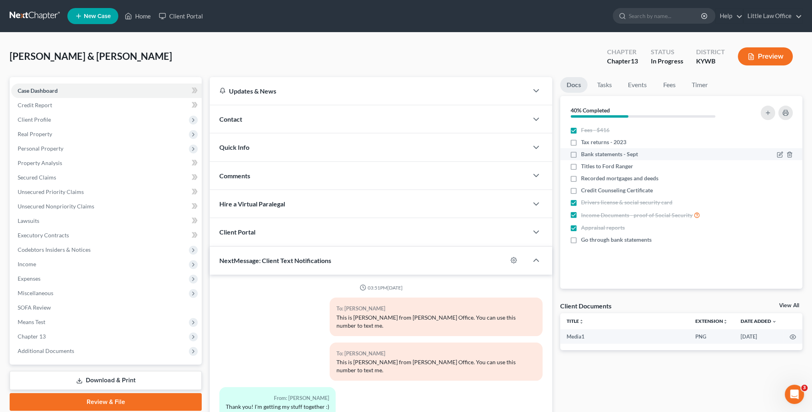
scroll to position [645, 0]
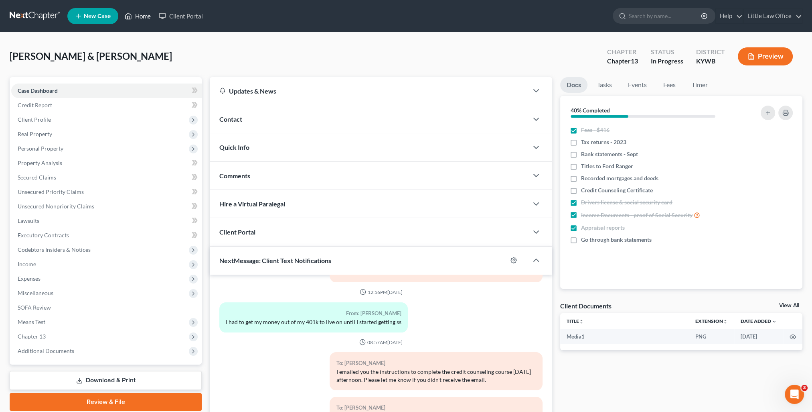
click at [142, 16] on link "Home" at bounding box center [138, 16] width 34 height 14
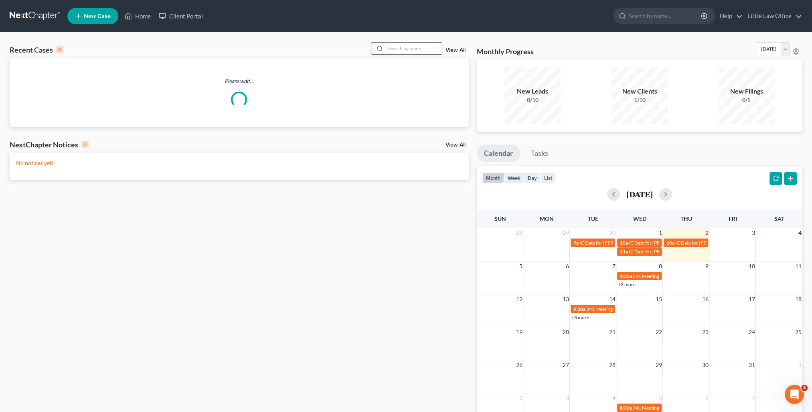
click at [390, 49] on input "search" at bounding box center [414, 49] width 56 height 12
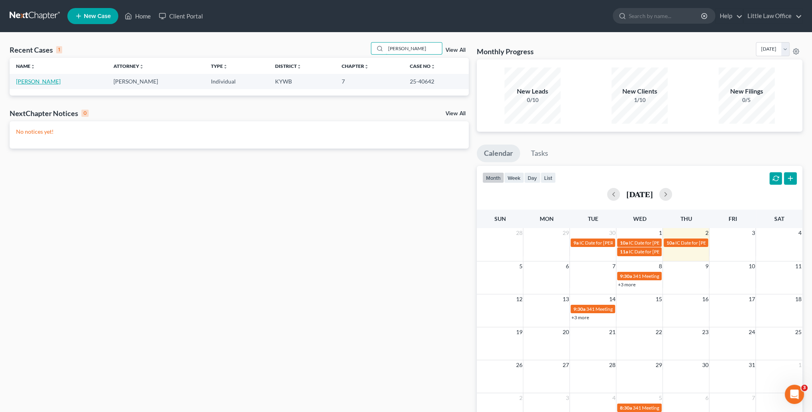
type input "[PERSON_NAME]"
click at [43, 84] on link "[PERSON_NAME]" at bounding box center [38, 81] width 45 height 7
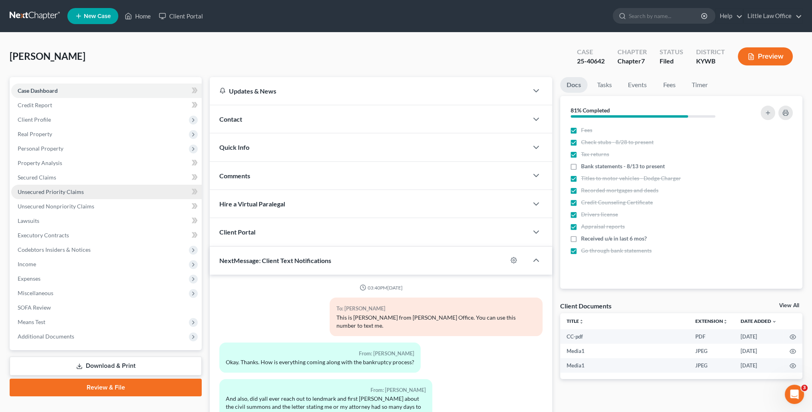
scroll to position [1236, 0]
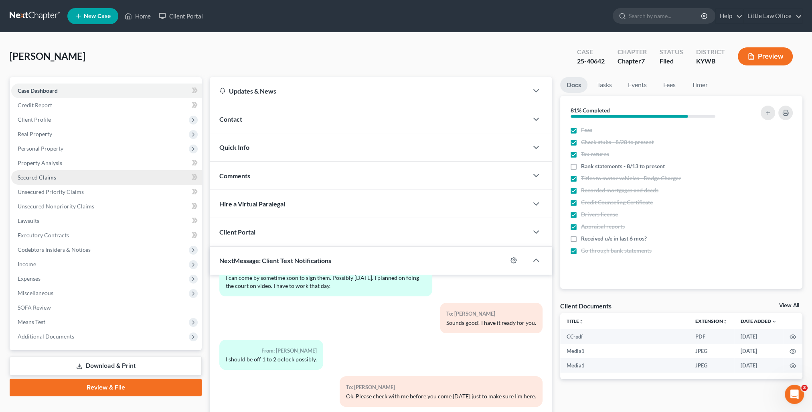
click at [51, 179] on span "Secured Claims" at bounding box center [37, 177] width 39 height 7
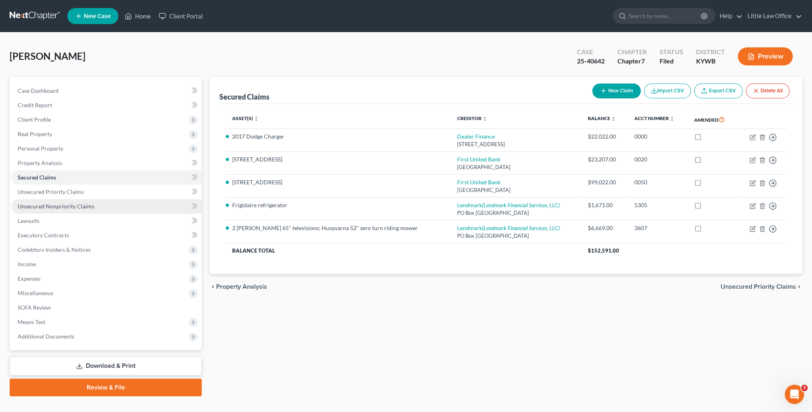
click at [45, 200] on link "Unsecured Nonpriority Claims" at bounding box center [106, 206] width 191 height 14
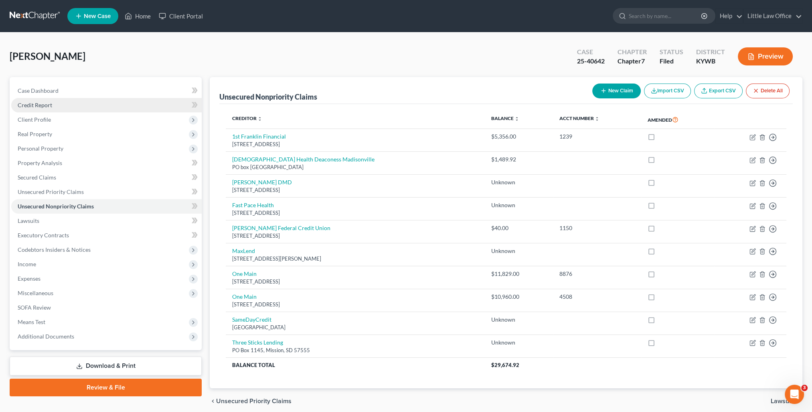
click at [45, 103] on span "Credit Report" at bounding box center [35, 104] width 35 height 7
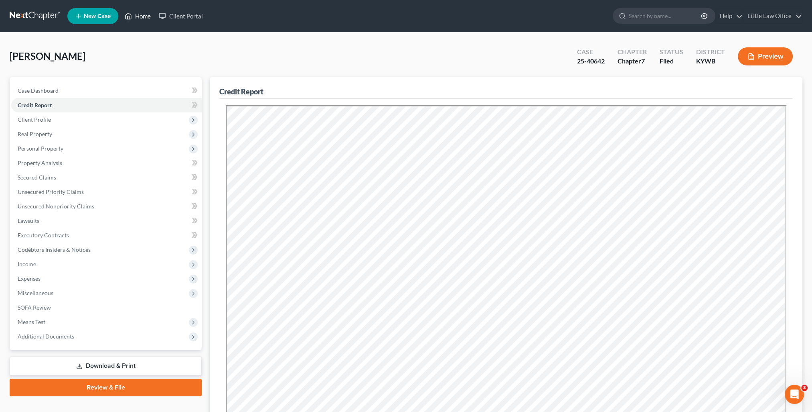
click at [150, 10] on link "Home" at bounding box center [138, 16] width 34 height 14
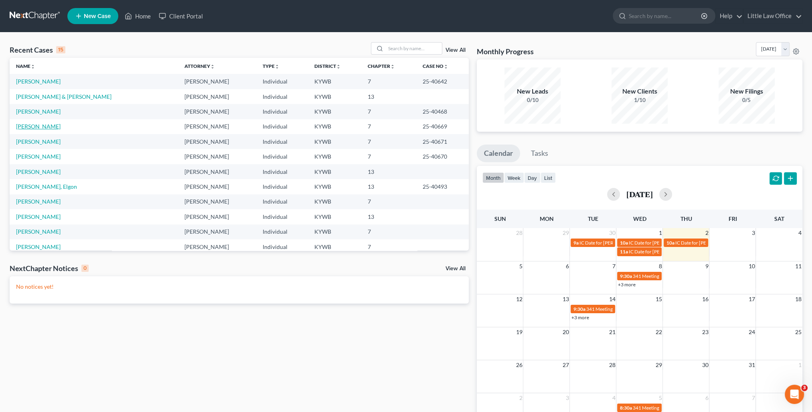
click at [51, 129] on link "[PERSON_NAME]" at bounding box center [38, 126] width 45 height 7
select select "0"
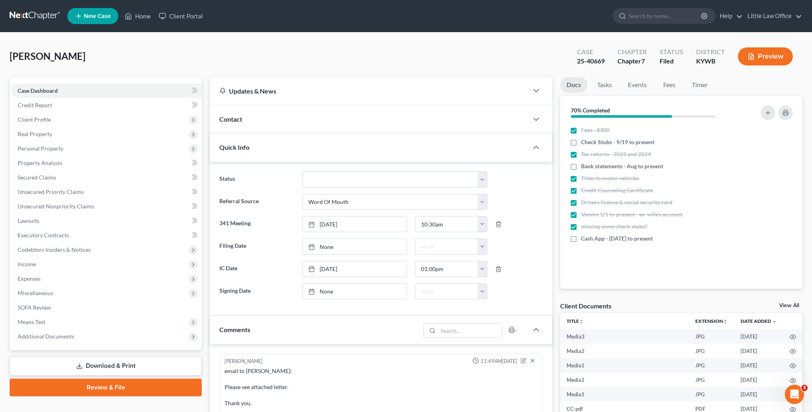
scroll to position [2198, 0]
click at [289, 152] on div "Quick Info" at bounding box center [369, 147] width 319 height 28
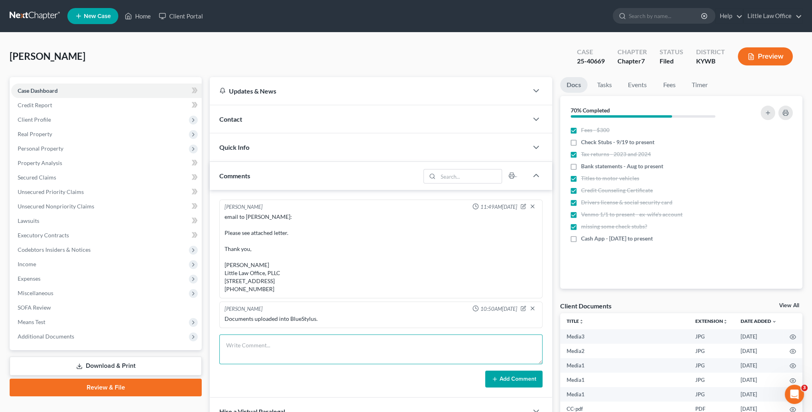
click at [290, 341] on textarea at bounding box center [380, 349] width 323 height 30
paste textarea "Please see attached letter. Thank you, [PERSON_NAME] Little Law Office, PLLC [S…"
type textarea "email to [PERSON_NAME]: Please see attached letter. Thank you, [PERSON_NAME] Li…"
click at [524, 378] on button "Add Comment" at bounding box center [513, 378] width 57 height 17
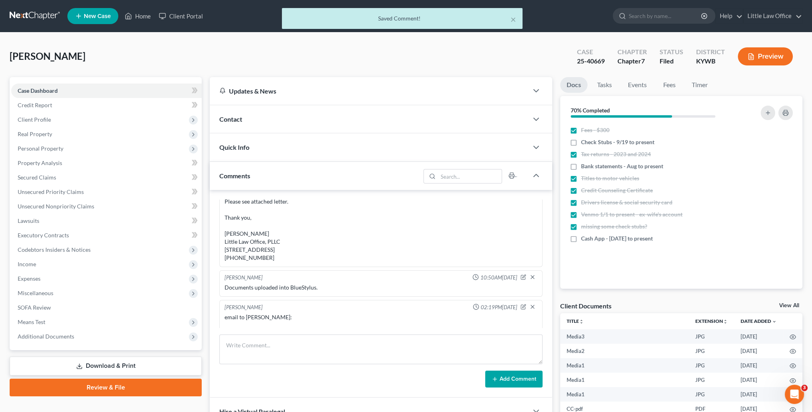
scroll to position [511, 0]
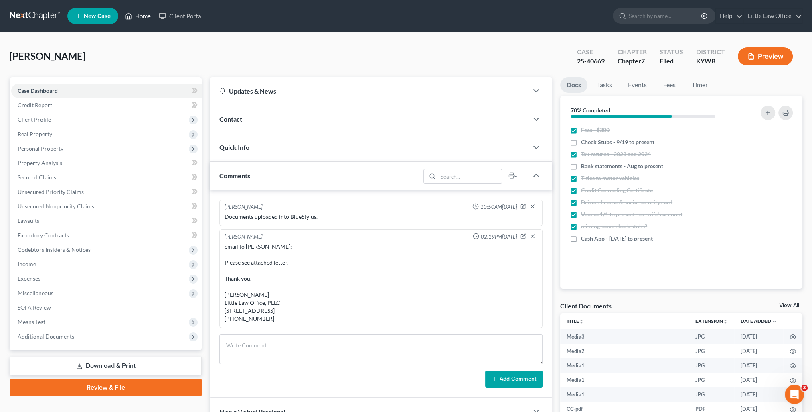
click at [141, 18] on link "Home" at bounding box center [138, 16] width 34 height 14
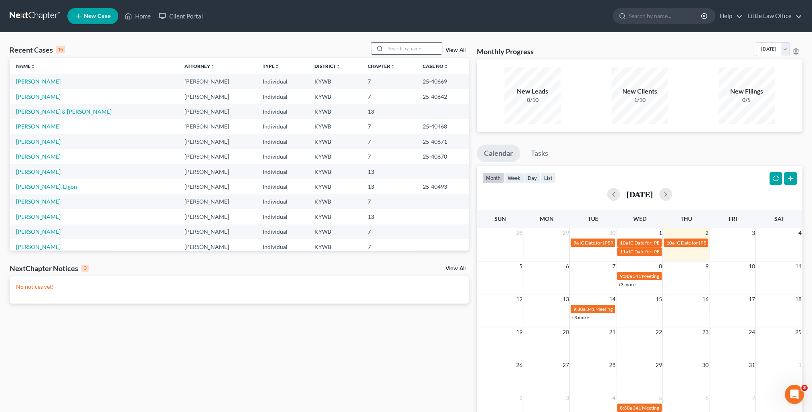
click at [414, 44] on input "search" at bounding box center [414, 49] width 56 height 12
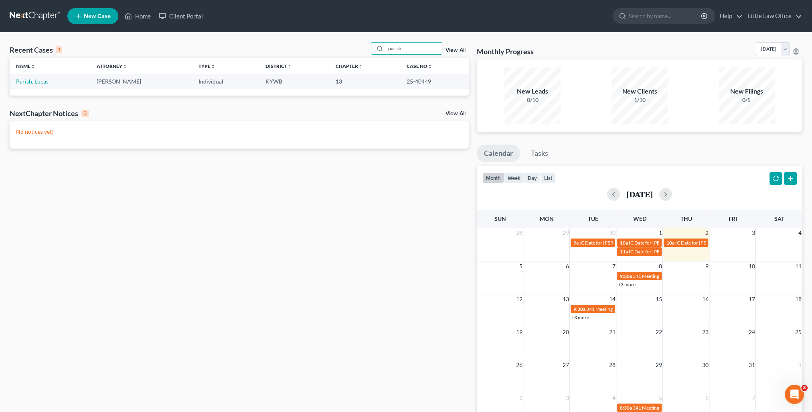
drag, startPoint x: 401, startPoint y: 51, endPoint x: 359, endPoint y: 54, distance: 42.2
click at [359, 54] on div "Recent Cases 1 parish View All" at bounding box center [239, 50] width 459 height 16
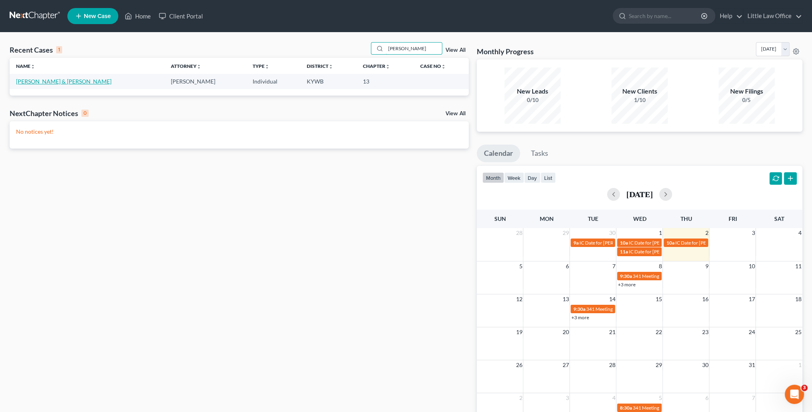
type input "[PERSON_NAME]"
click at [38, 83] on link "[PERSON_NAME] & [PERSON_NAME]" at bounding box center [63, 81] width 95 height 7
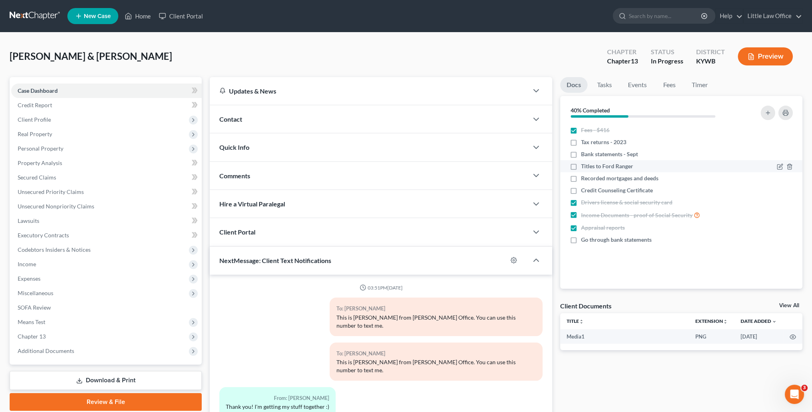
scroll to position [645, 0]
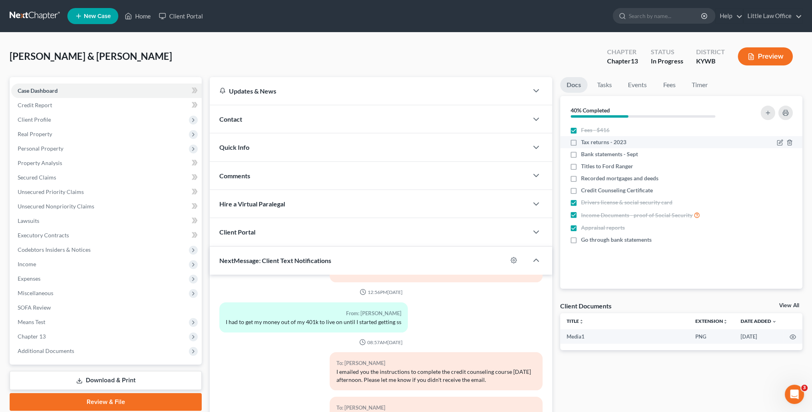
click at [581, 145] on label "Tax returns - 2023" at bounding box center [603, 142] width 45 height 8
click at [585, 143] on input "Tax returns - 2023" at bounding box center [587, 140] width 5 height 5
checkbox input "true"
click at [581, 168] on label "Titles to Ford Ranger" at bounding box center [607, 166] width 52 height 8
click at [585, 167] on input "Titles to Ford Ranger" at bounding box center [587, 164] width 5 height 5
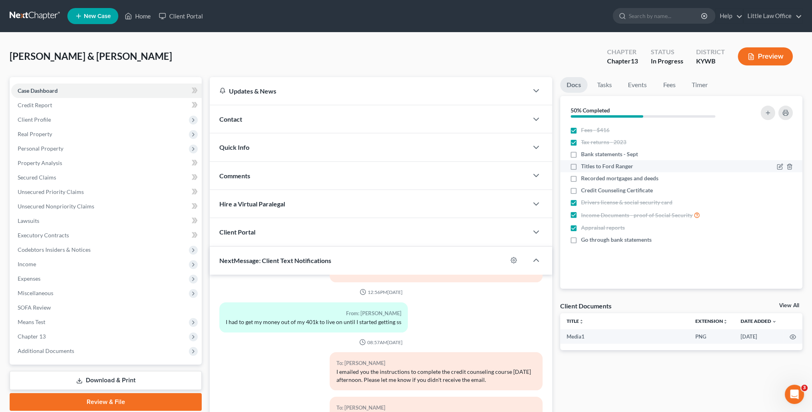
checkbox input "true"
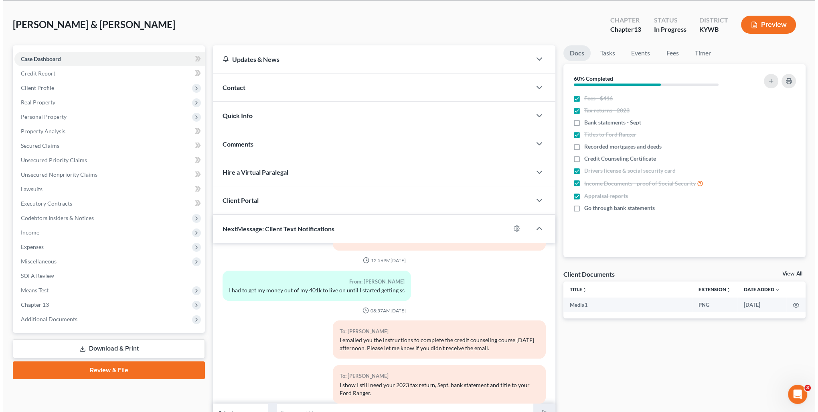
scroll to position [0, 0]
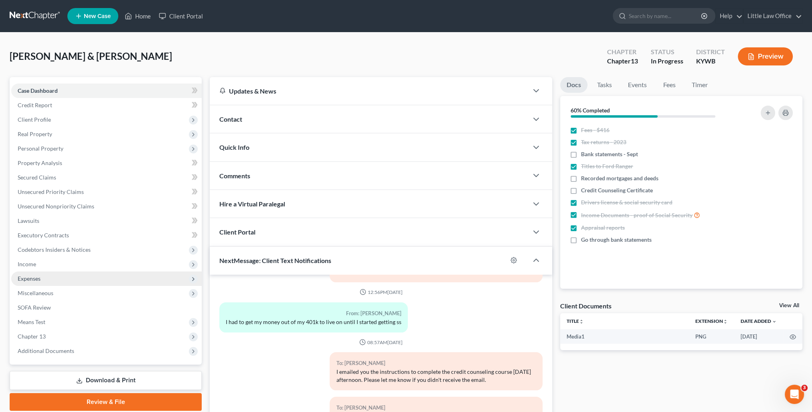
drag, startPoint x: 26, startPoint y: 261, endPoint x: 83, endPoint y: 279, distance: 59.9
click at [26, 261] on span "Income" at bounding box center [27, 263] width 18 height 7
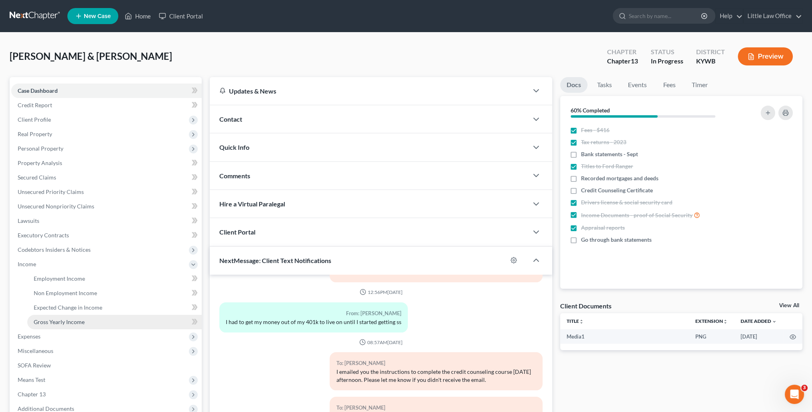
click at [82, 326] on link "Gross Yearly Income" at bounding box center [114, 322] width 175 height 14
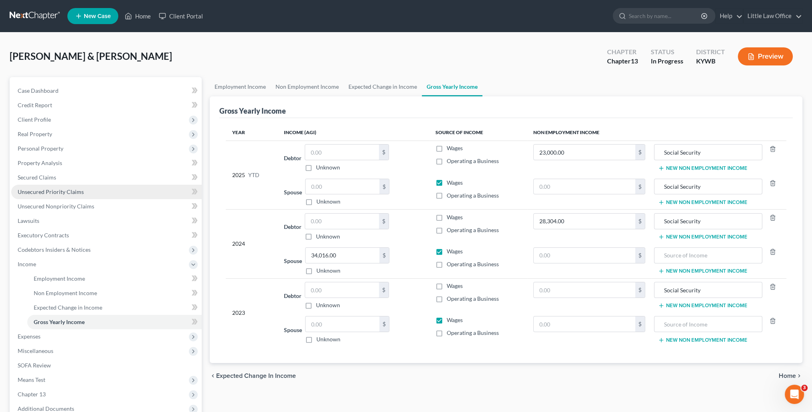
click at [76, 190] on span "Unsecured Priority Claims" at bounding box center [51, 191] width 66 height 7
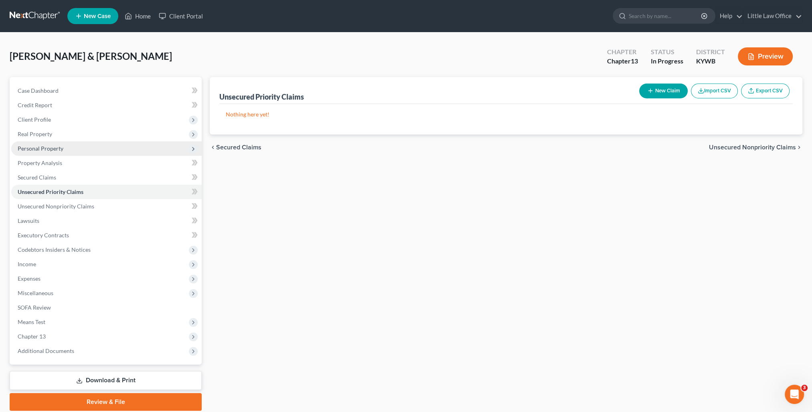
click at [51, 150] on span "Personal Property" at bounding box center [41, 148] width 46 height 7
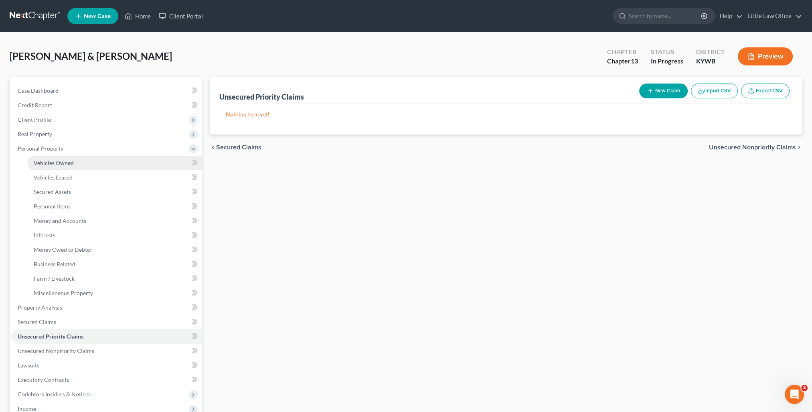
click at [55, 160] on span "Vehicles Owned" at bounding box center [54, 162] width 40 height 7
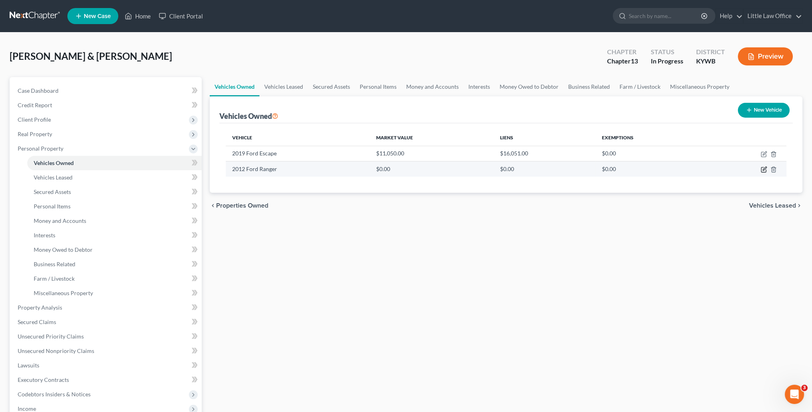
click at [765, 171] on icon "button" at bounding box center [764, 169] width 6 height 6
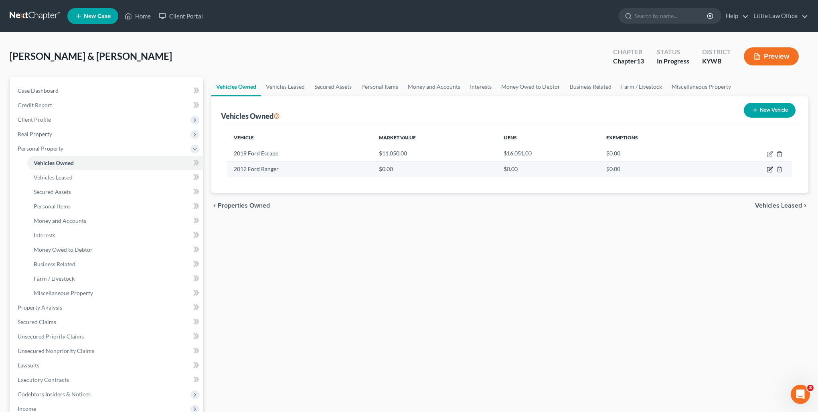
select select "0"
select select "14"
select select "4"
select select "0"
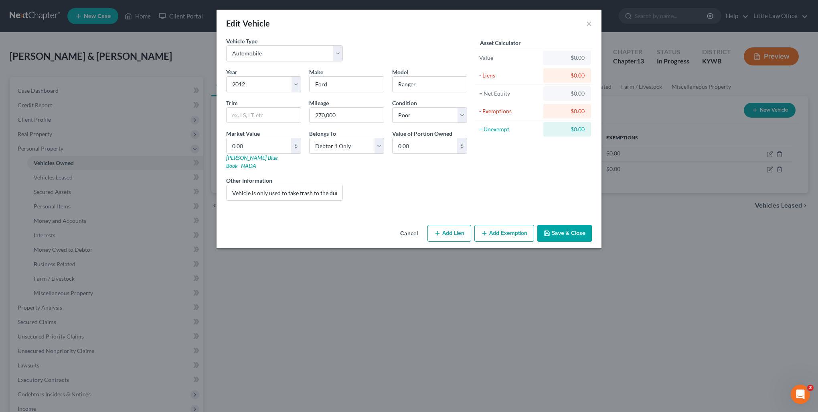
click at [304, 176] on div "Other Information Vehicle is only used to take trash to the dump." at bounding box center [284, 188] width 125 height 24
click at [306, 185] on input "Vehicle is only used to take trash to the dump." at bounding box center [285, 192] width 116 height 15
type input "V"
click at [276, 153] on div "Market Value 0.00 $ [PERSON_NAME] Blue Book NADA" at bounding box center [263, 149] width 83 height 41
click at [256, 162] on link "NADA" at bounding box center [248, 165] width 15 height 7
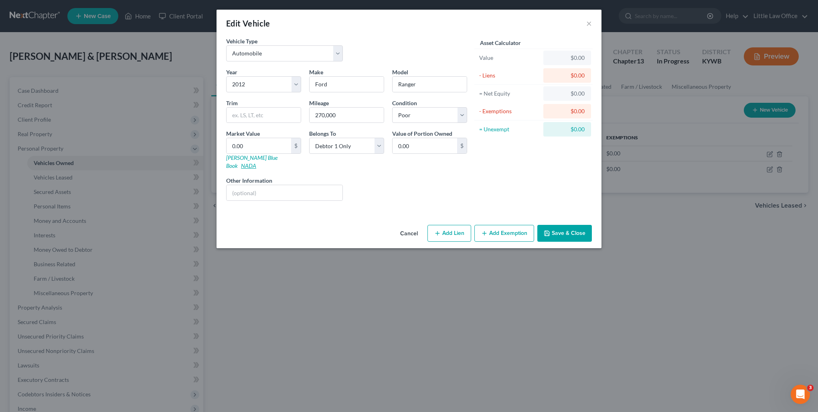
click at [256, 162] on link "NADA" at bounding box center [248, 165] width 15 height 7
click at [261, 148] on input "0.00" at bounding box center [259, 145] width 65 height 15
type input "2"
type input "2.00"
type input "25"
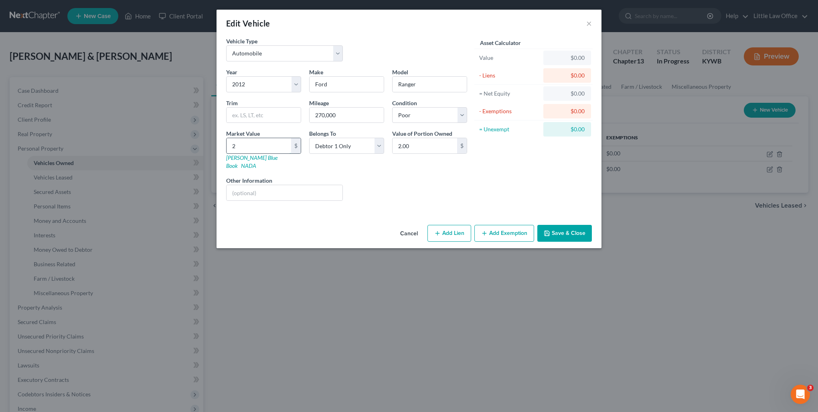
type input "25.00"
type input "250"
type input "250.00"
type input "2500"
type input "2,500.00"
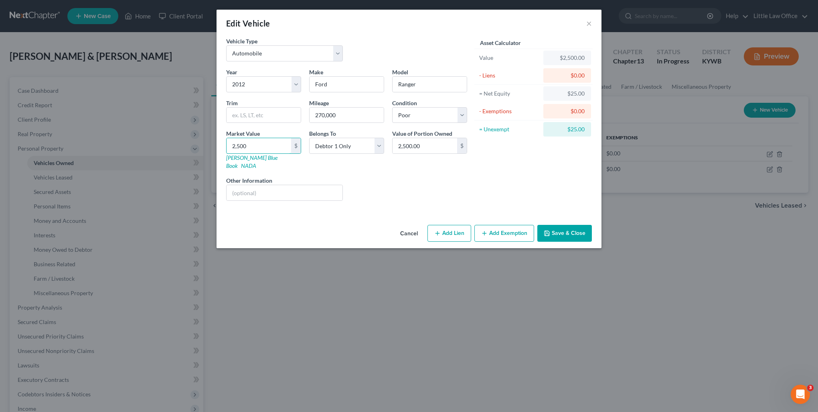
type input "2,500"
click at [516, 226] on button "Add Exemption" at bounding box center [505, 233] width 60 height 17
select select "2"
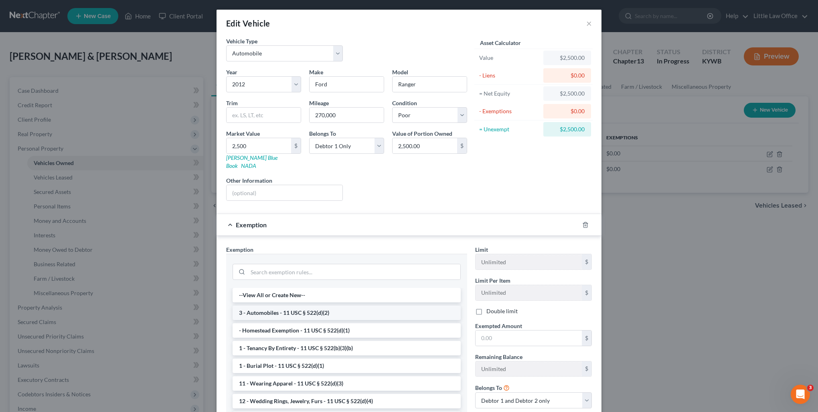
click at [317, 307] on li "3 - Automobiles - 11 USC § 522(d)(2)" at bounding box center [347, 312] width 228 height 14
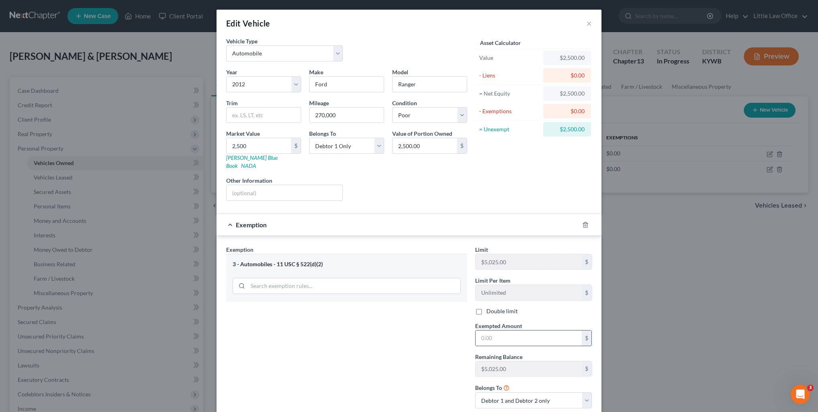
click at [513, 332] on input "text" at bounding box center [529, 337] width 106 height 15
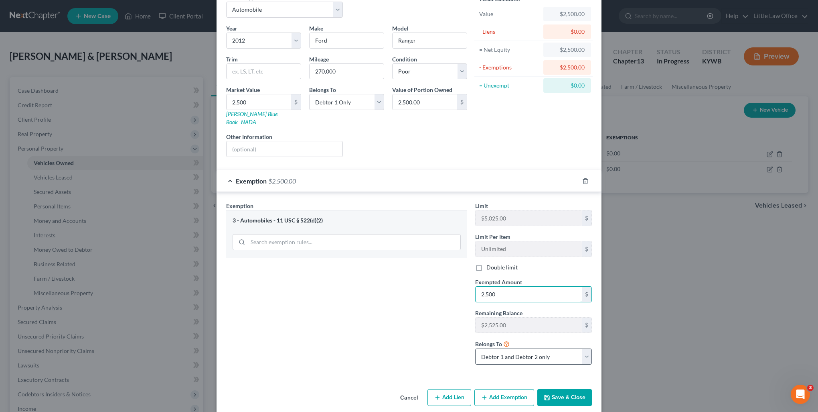
type input "2,500"
click at [509, 349] on select "Debtor 1 only Debtor 2 only Debtor 1 and Debtor 2 only" at bounding box center [533, 356] width 117 height 16
select select "0"
click at [475, 348] on select "Debtor 1 only Debtor 2 only Debtor 1 and Debtor 2 only" at bounding box center [533, 356] width 117 height 16
click at [546, 395] on polyline "button" at bounding box center [547, 395] width 2 height 1
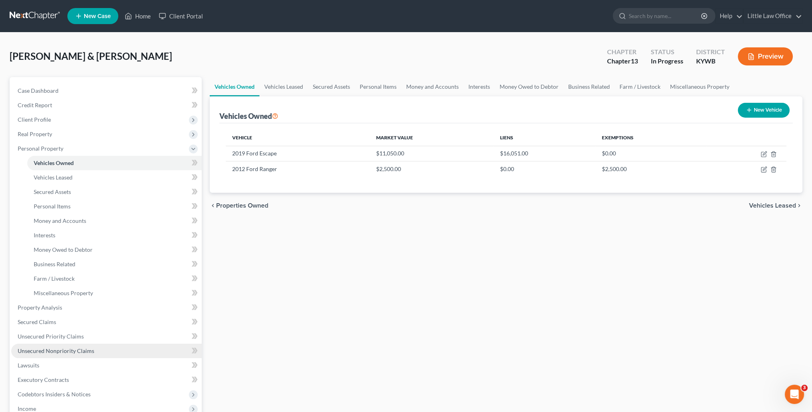
click at [80, 351] on span "Unsecured Nonpriority Claims" at bounding box center [56, 350] width 77 height 7
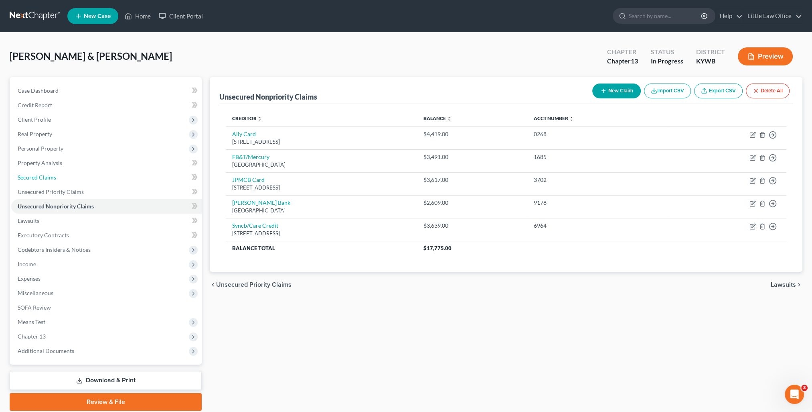
drag, startPoint x: 40, startPoint y: 178, endPoint x: 213, endPoint y: 200, distance: 174.3
click at [40, 178] on span "Secured Claims" at bounding box center [37, 177] width 39 height 7
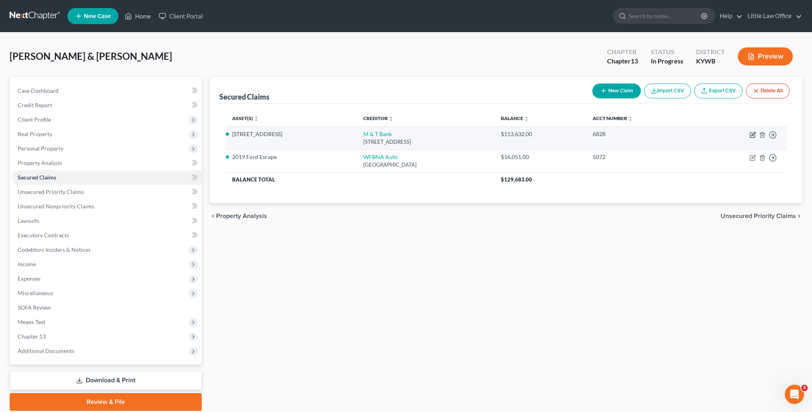
click at [752, 134] on icon "button" at bounding box center [753, 135] width 6 height 6
select select "7"
select select "2"
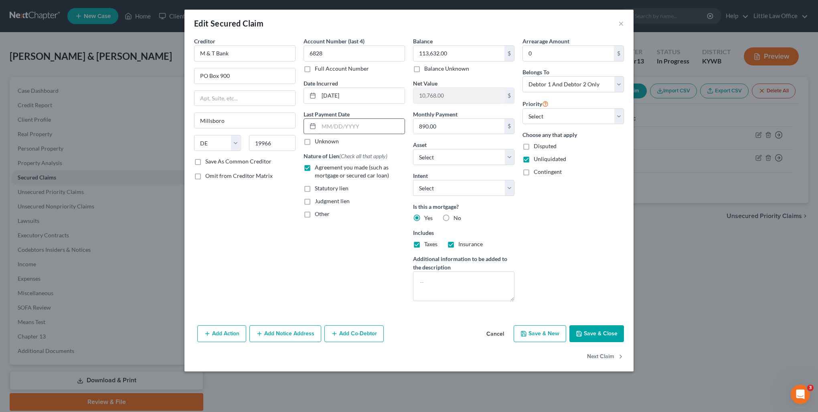
click at [343, 126] on input "text" at bounding box center [362, 126] width 86 height 15
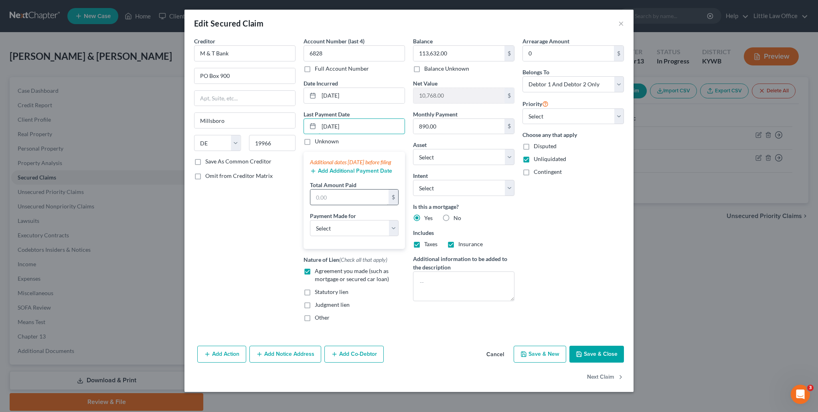
type input "[DATE]"
click at [349, 205] on input "text" at bounding box center [350, 196] width 78 height 15
type input "890.89"
click at [352, 236] on select "Select Car Credit Card Loan Repayment Mortgage Other Suppliers Or Vendors" at bounding box center [354, 228] width 89 height 16
click at [310, 227] on select "Select Car Credit Card Loan Repayment Mortgage Other Suppliers Or Vendors" at bounding box center [354, 228] width 89 height 16
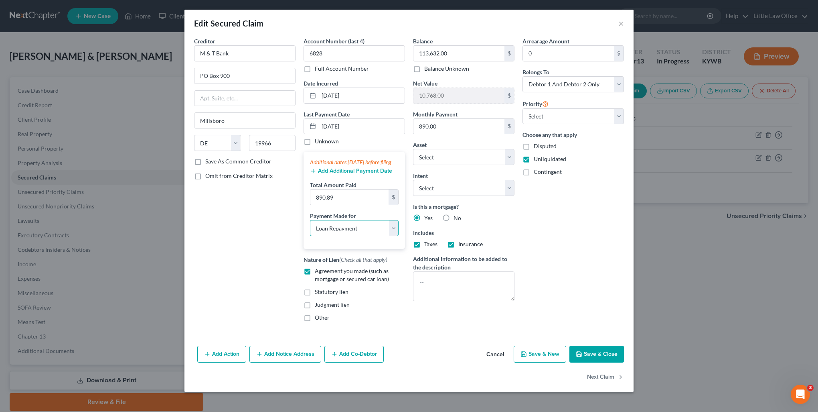
click at [351, 236] on select "Select Car Credit Card Loan Repayment Mortgage Other Suppliers Or Vendors" at bounding box center [354, 228] width 89 height 16
select select "3"
click at [310, 227] on select "Select Car Credit Card Loan Repayment Mortgage Other Suppliers Or Vendors" at bounding box center [354, 228] width 89 height 16
click at [589, 359] on button "Save & Close" at bounding box center [597, 353] width 55 height 17
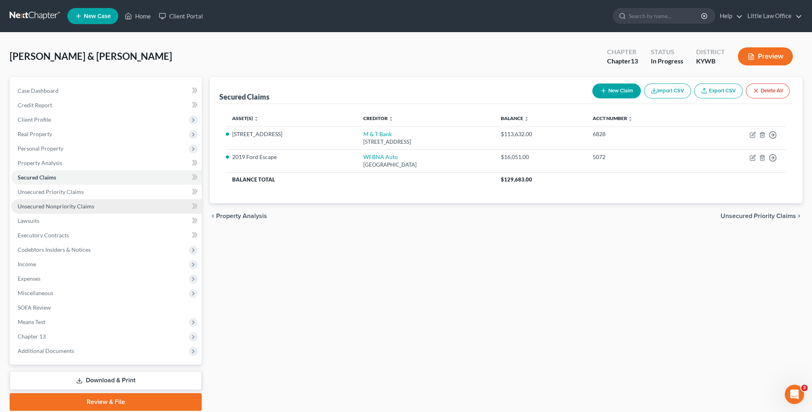
click at [68, 210] on link "Unsecured Nonpriority Claims" at bounding box center [106, 206] width 191 height 14
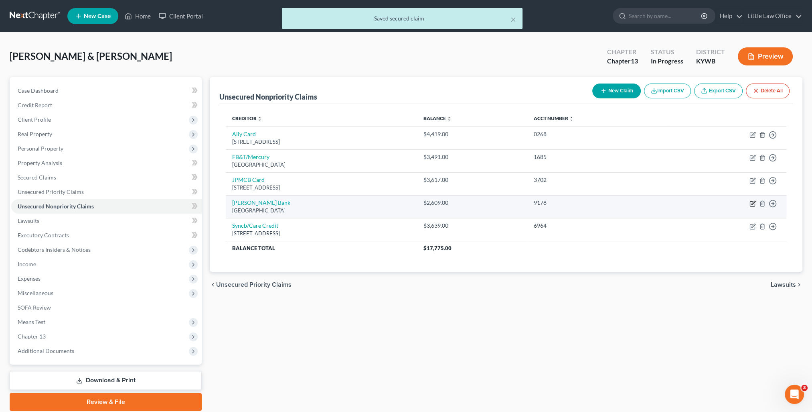
click at [751, 206] on icon "button" at bounding box center [753, 203] width 6 height 6
select select "45"
select select "2"
select select "0"
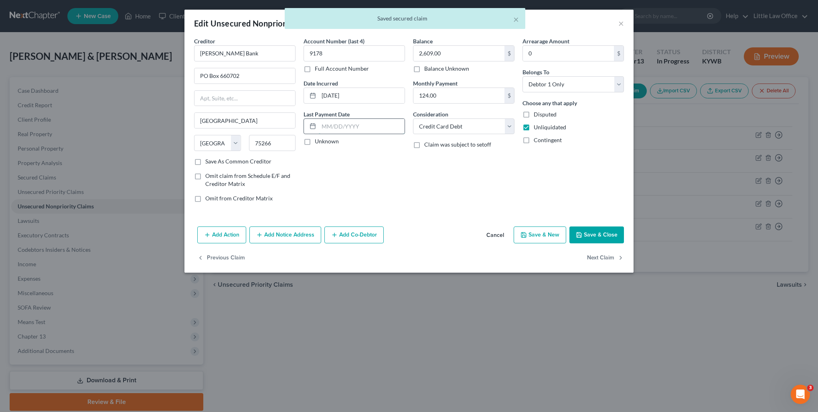
click at [367, 130] on input "text" at bounding box center [362, 126] width 86 height 15
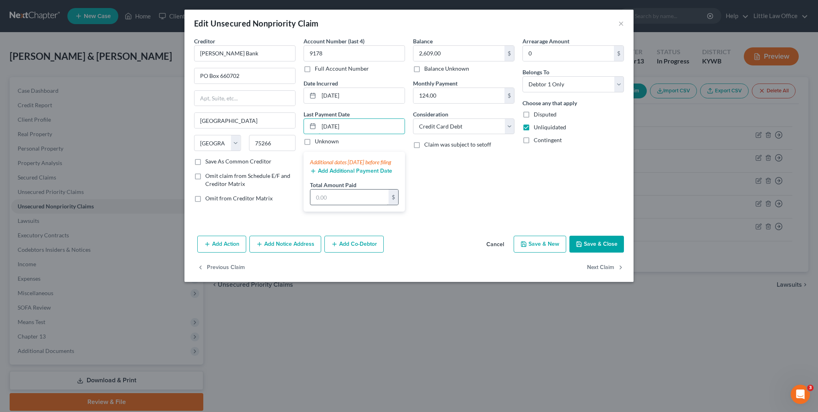
type input "[DATE]"
click at [366, 200] on input "text" at bounding box center [350, 196] width 78 height 15
click at [610, 252] on button "Save & Close" at bounding box center [597, 243] width 55 height 17
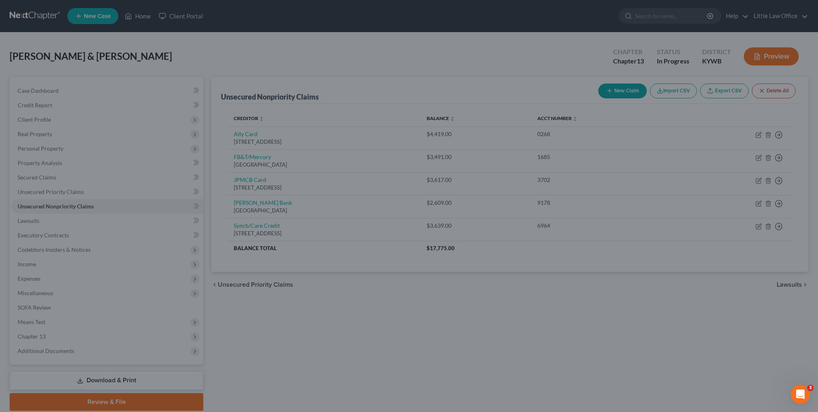
type input "85.00"
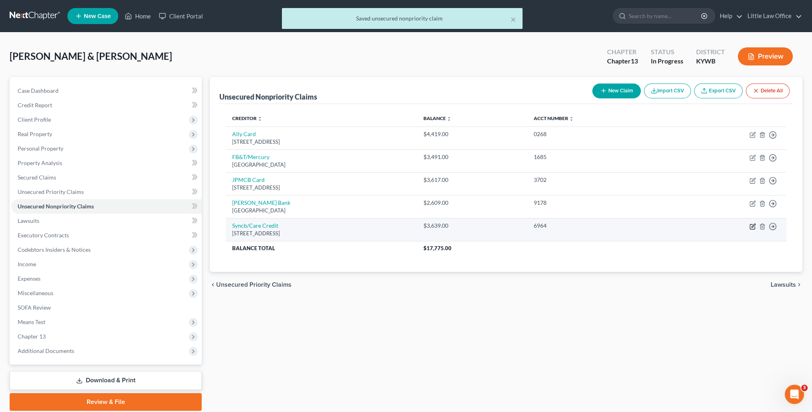
click at [751, 225] on icon "button" at bounding box center [753, 226] width 6 height 6
select select "36"
select select "2"
select select "1"
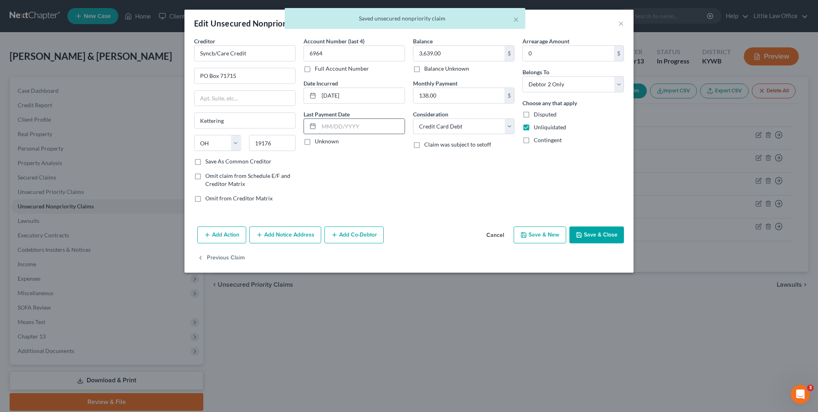
click at [345, 128] on input "text" at bounding box center [362, 126] width 86 height 15
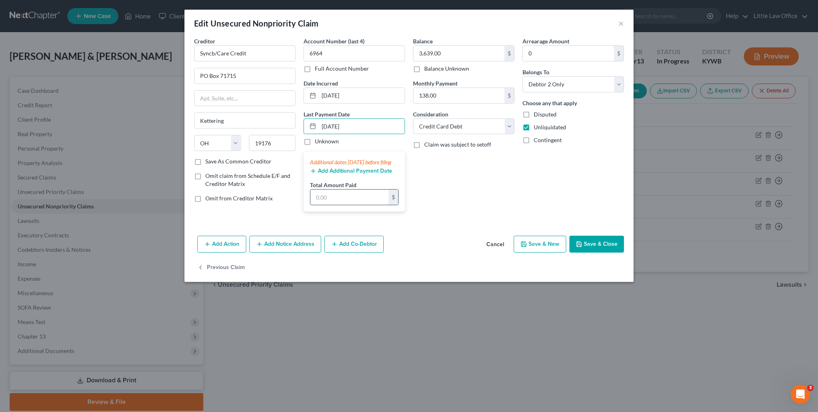
type input "[DATE]"
click at [350, 203] on input "text" at bounding box center [350, 196] width 78 height 15
click at [583, 252] on button "Save & Close" at bounding box center [597, 243] width 55 height 17
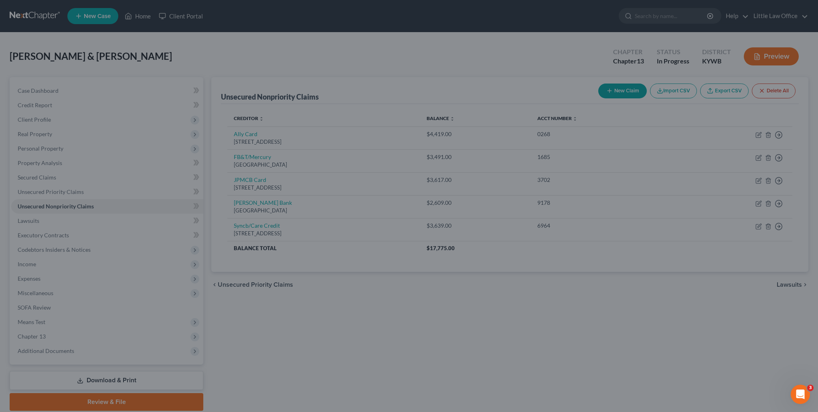
type input "100.00"
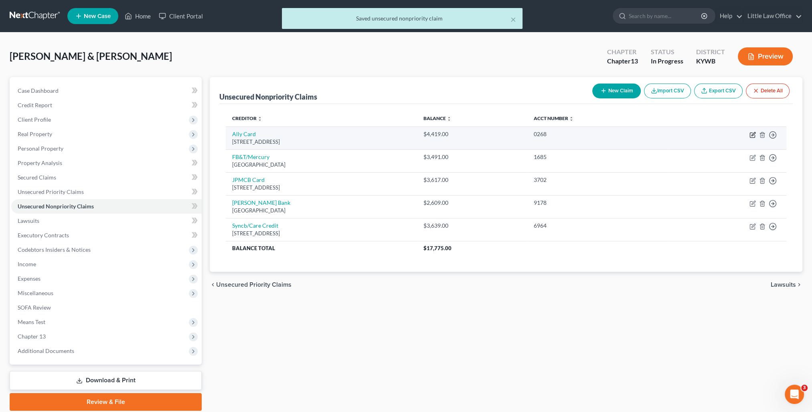
click at [752, 136] on icon "button" at bounding box center [754, 134] width 4 height 4
select select "35"
select select "2"
select select "1"
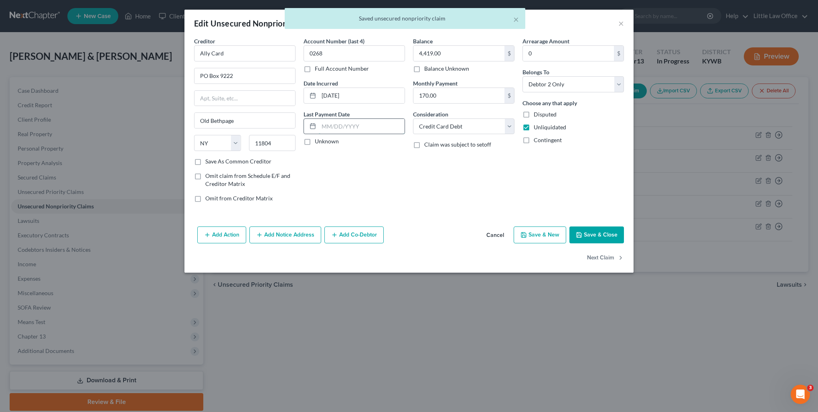
click at [350, 128] on input "text" at bounding box center [362, 126] width 86 height 15
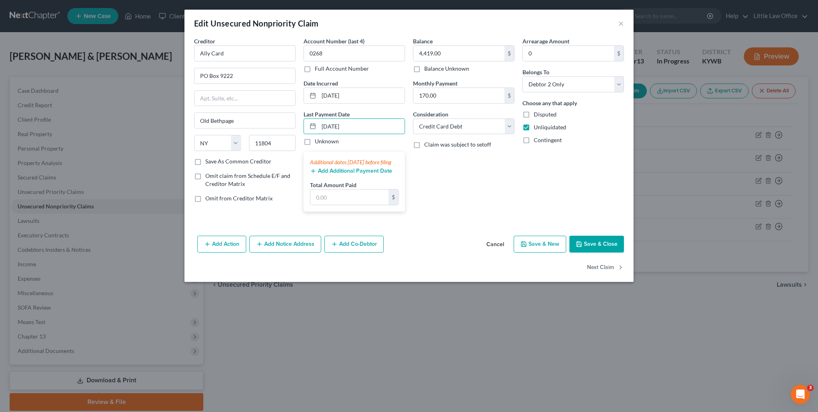
type input "[DATE]"
drag, startPoint x: 367, startPoint y: 192, endPoint x: 364, endPoint y: 199, distance: 8.4
click at [364, 199] on div "Total Amount Paid $" at bounding box center [354, 193] width 89 height 24
click at [361, 205] on input "text" at bounding box center [350, 196] width 78 height 15
click at [596, 252] on button "Save & Close" at bounding box center [597, 243] width 55 height 17
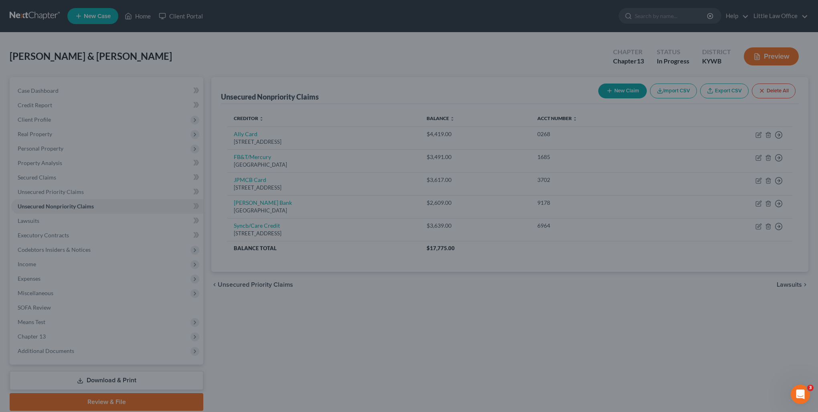
type input "140.00"
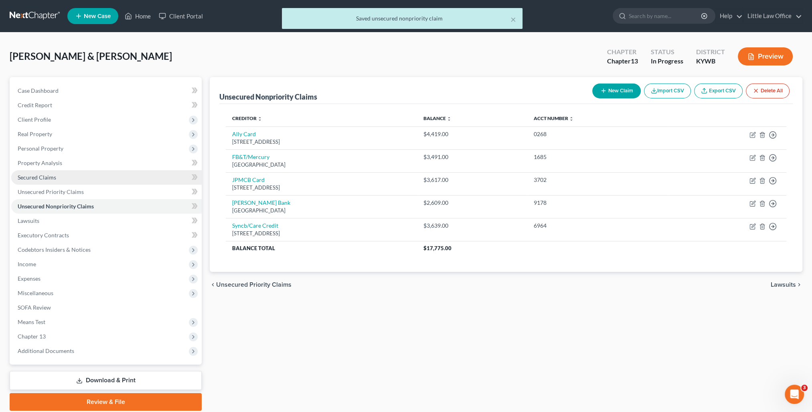
click at [61, 179] on link "Secured Claims" at bounding box center [106, 177] width 191 height 14
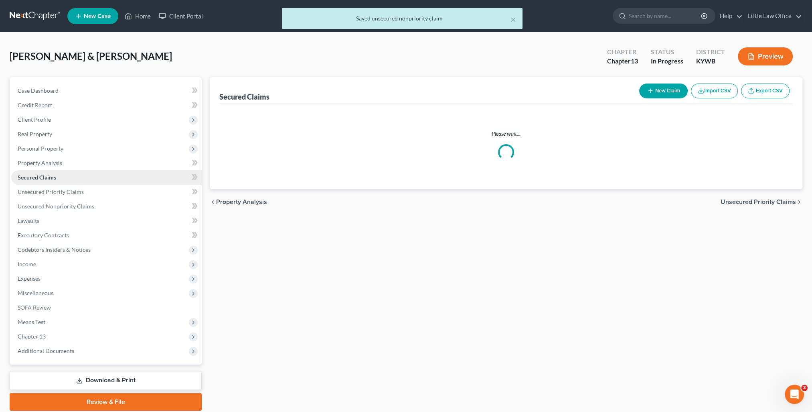
click at [57, 177] on link "Secured Claims" at bounding box center [106, 177] width 191 height 14
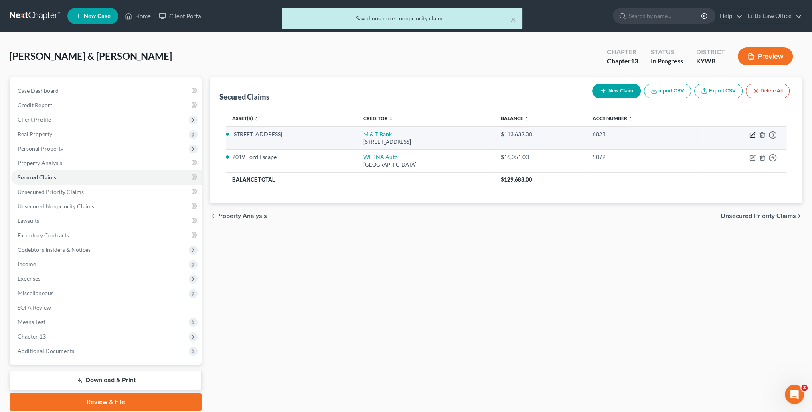
click at [753, 134] on icon "button" at bounding box center [753, 135] width 6 height 6
select select "7"
select select "3"
select select "2"
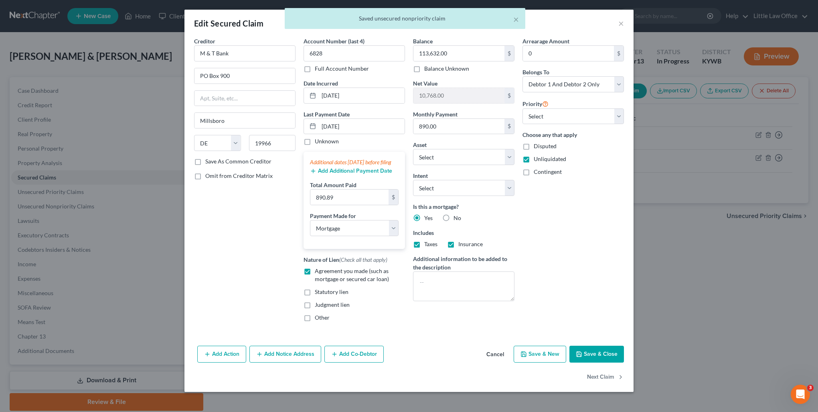
click at [346, 174] on button "Add Additional Payment Date" at bounding box center [351, 171] width 82 height 6
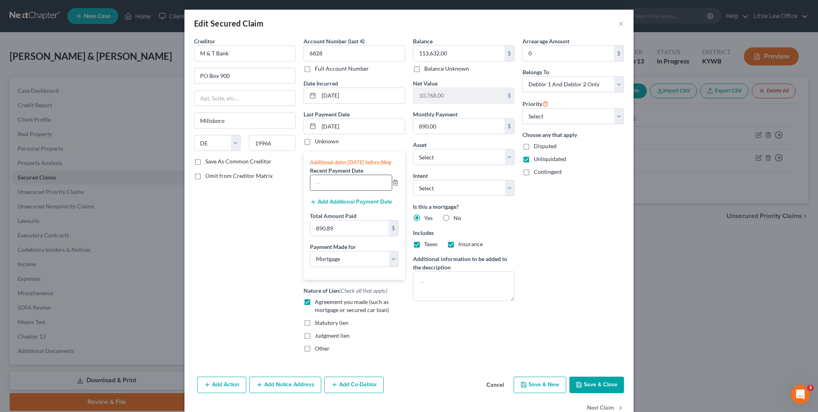
click at [345, 190] on input "text" at bounding box center [351, 182] width 81 height 15
type input "[DATE]"
click at [345, 232] on input "890.89" at bounding box center [350, 227] width 78 height 15
type input "1,781.78"
click at [585, 388] on button "Save & Close" at bounding box center [597, 384] width 55 height 17
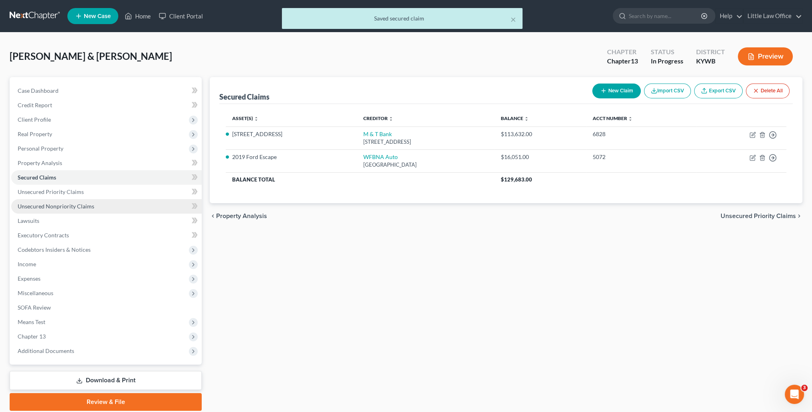
click at [64, 204] on span "Unsecured Nonpriority Claims" at bounding box center [56, 206] width 77 height 7
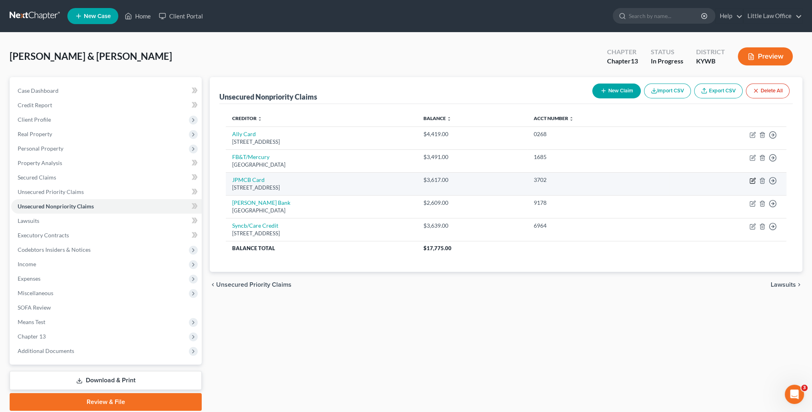
click at [751, 183] on icon "button" at bounding box center [752, 181] width 5 height 5
select select "14"
select select "2"
select select "1"
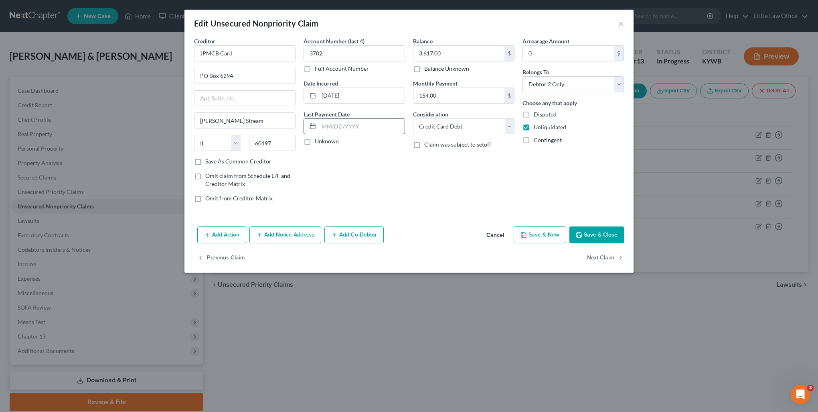
click at [348, 128] on input "text" at bounding box center [362, 126] width 86 height 15
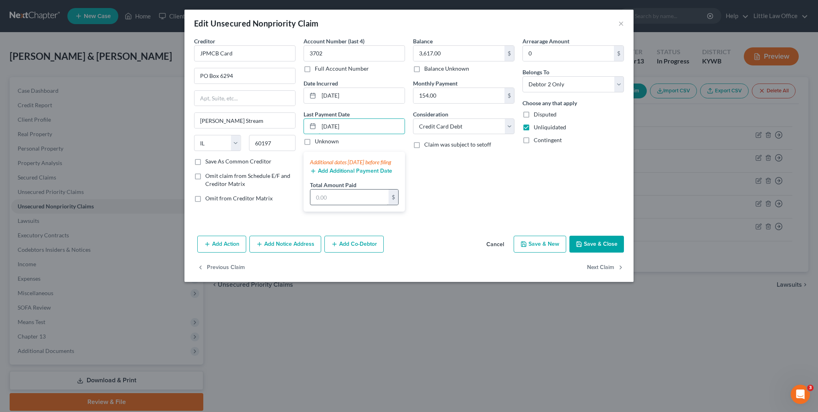
type input "[DATE]"
click at [364, 205] on input "text" at bounding box center [350, 196] width 78 height 15
click at [605, 247] on button "Save & Close" at bounding box center [597, 243] width 55 height 17
type input "115.00"
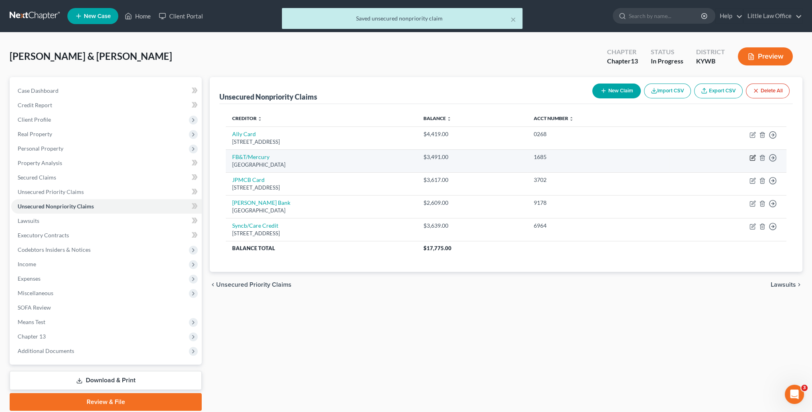
click at [753, 159] on icon "button" at bounding box center [753, 157] width 6 height 6
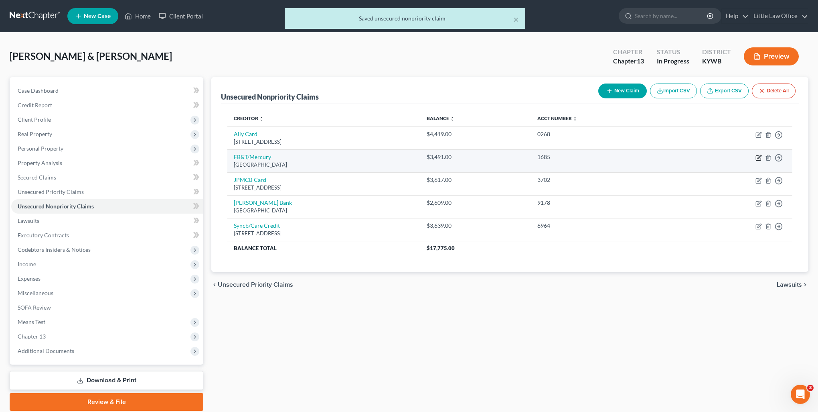
select select "10"
select select "2"
select select "0"
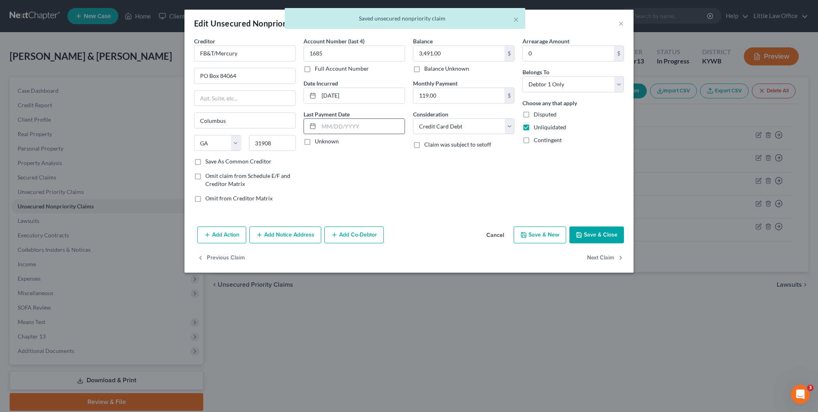
click at [331, 129] on input "text" at bounding box center [362, 126] width 86 height 15
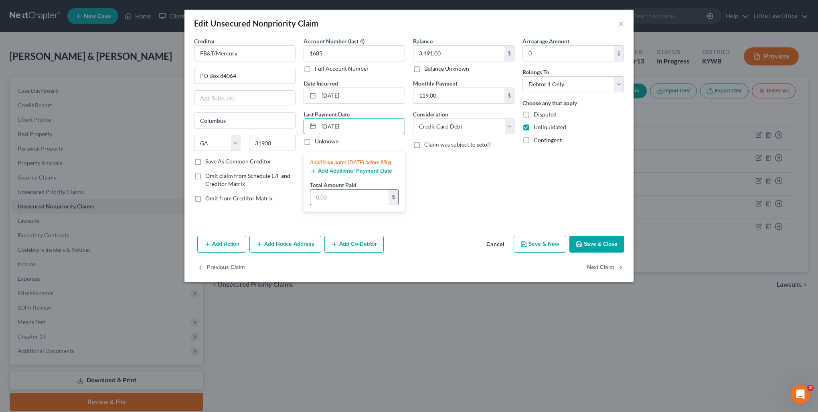
type input "[DATE]"
click at [348, 200] on input "text" at bounding box center [350, 196] width 78 height 15
click at [605, 252] on button "Save & Close" at bounding box center [597, 243] width 55 height 17
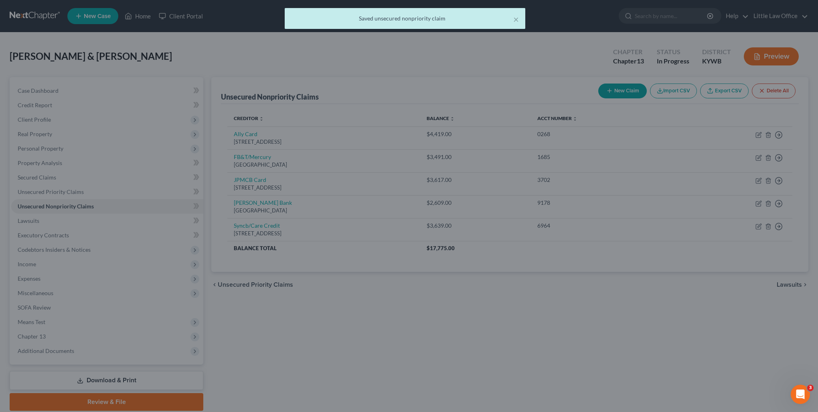
type input "125.00"
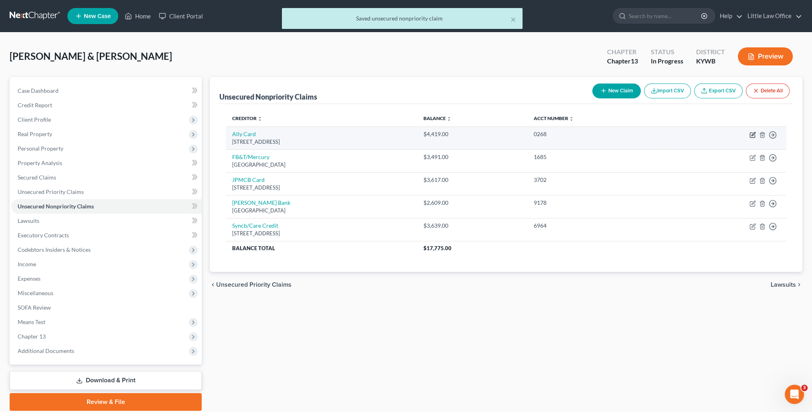
click at [753, 134] on icon "button" at bounding box center [754, 134] width 4 height 4
select select "35"
select select "2"
select select "1"
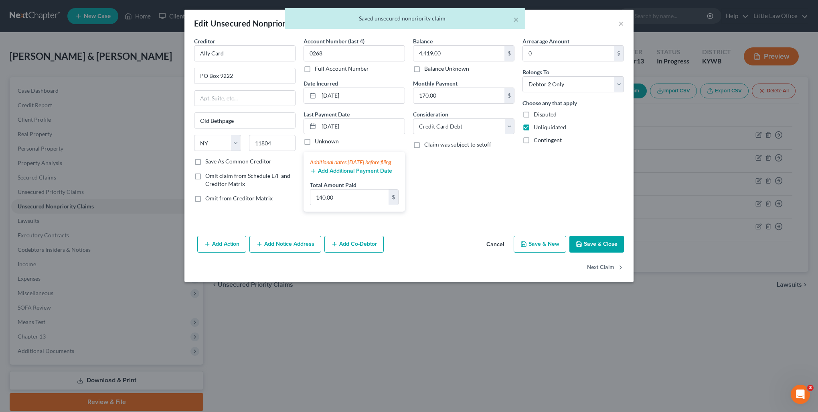
click at [340, 174] on div "Add Additional Payment Date" at bounding box center [354, 170] width 89 height 8
click at [345, 174] on button "Add Additional Payment Date" at bounding box center [351, 171] width 82 height 6
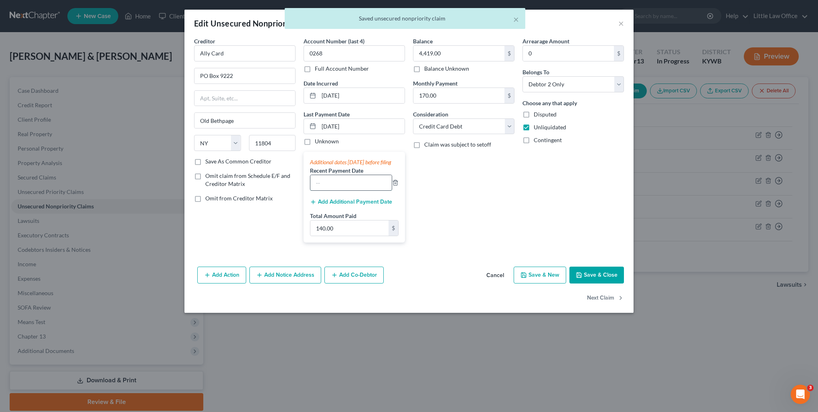
click at [352, 190] on input "text" at bounding box center [351, 182] width 81 height 15
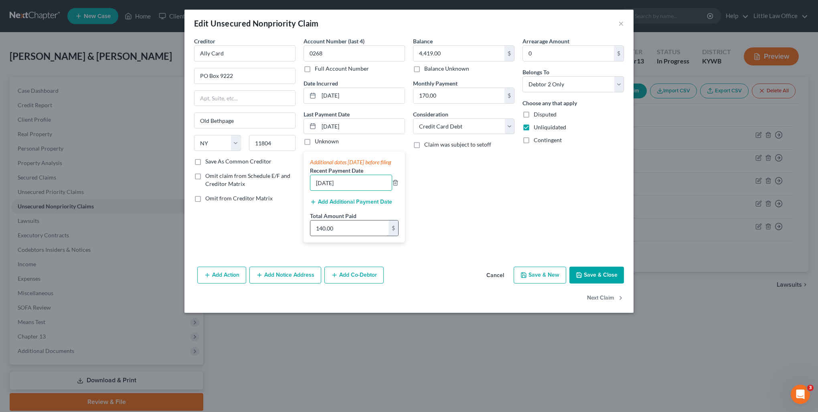
type input "[DATE]"
click at [350, 235] on input "140.00" at bounding box center [350, 227] width 78 height 15
drag, startPoint x: 602, startPoint y: 285, endPoint x: 582, endPoint y: 307, distance: 29.8
click at [602, 283] on button "Save & Close" at bounding box center [597, 274] width 55 height 17
type input "240.00"
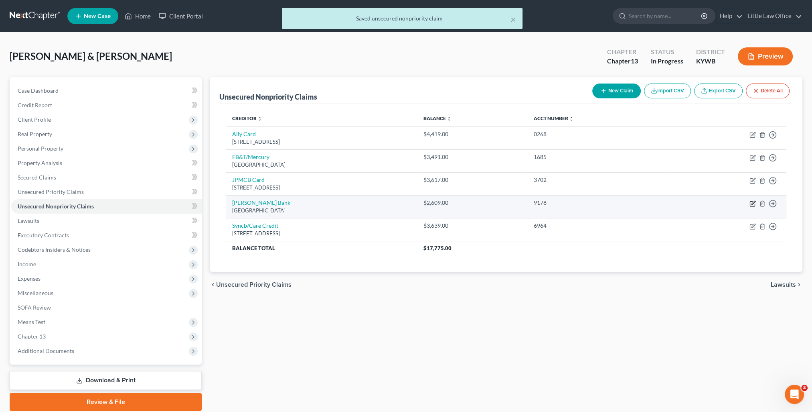
click at [751, 201] on icon "button" at bounding box center [753, 203] width 6 height 6
select select "45"
select select "2"
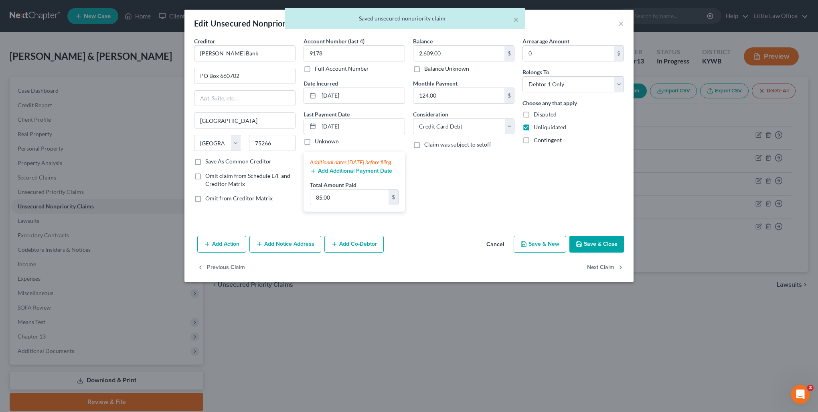
click at [338, 174] on button "Add Additional Payment Date" at bounding box center [351, 171] width 82 height 6
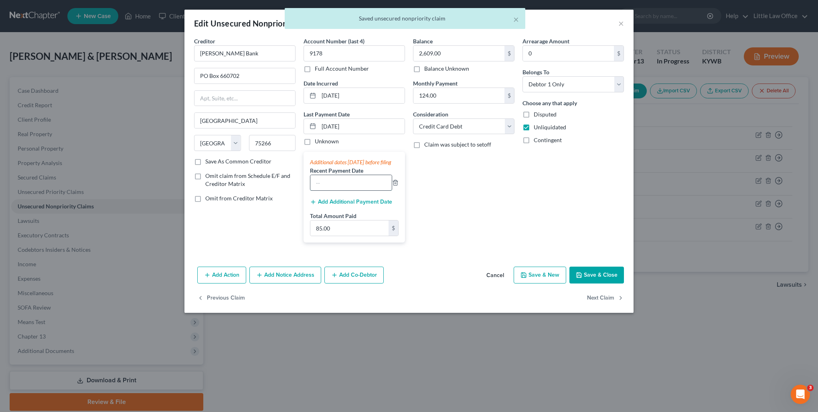
click at [339, 190] on input "text" at bounding box center [351, 182] width 81 height 15
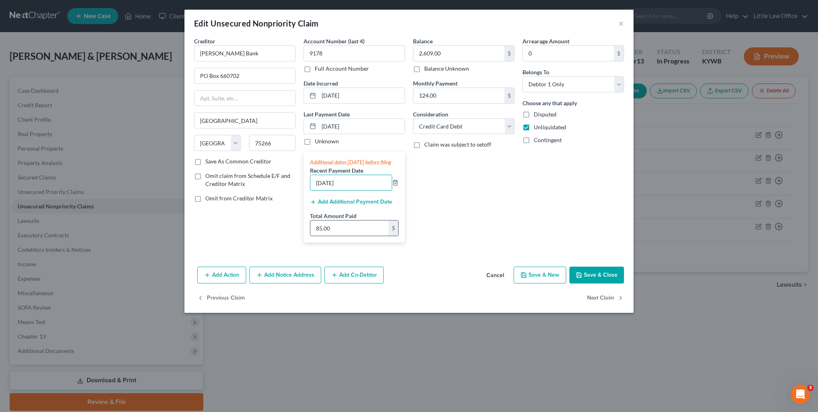
click at [341, 235] on input "85.00" at bounding box center [350, 227] width 78 height 15
click at [359, 234] on input "85.00" at bounding box center [350, 227] width 78 height 15
click at [603, 282] on button "Save & Close" at bounding box center [597, 274] width 55 height 17
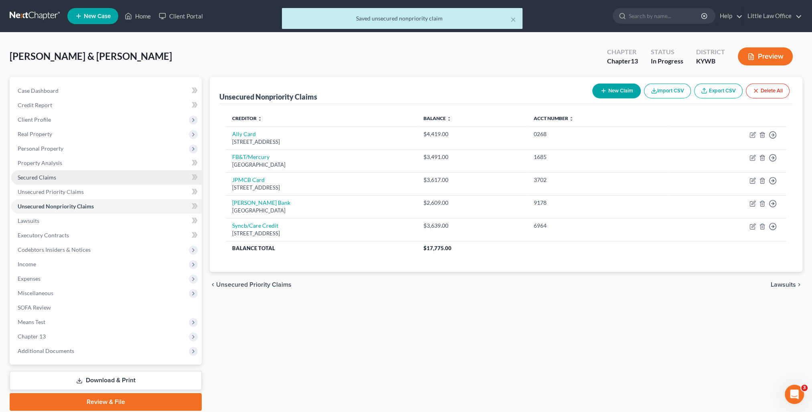
click at [21, 179] on span "Secured Claims" at bounding box center [37, 177] width 39 height 7
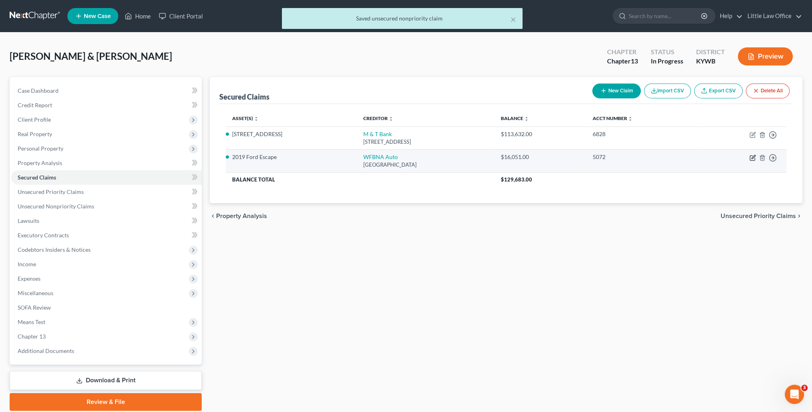
click at [754, 157] on icon "button" at bounding box center [753, 157] width 6 height 6
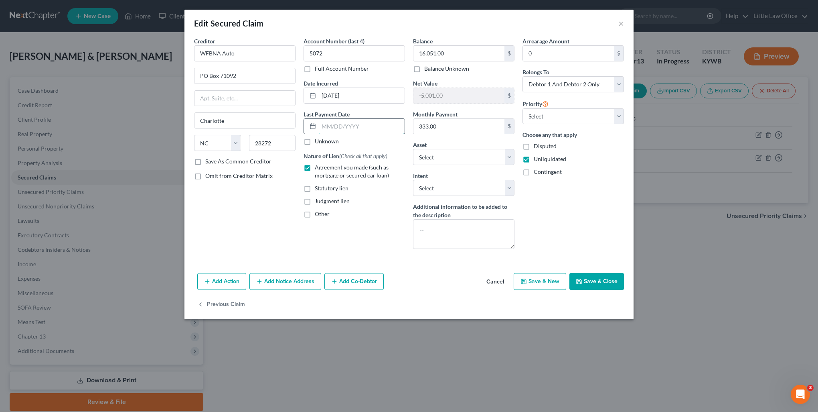
click at [342, 126] on input "text" at bounding box center [362, 126] width 86 height 15
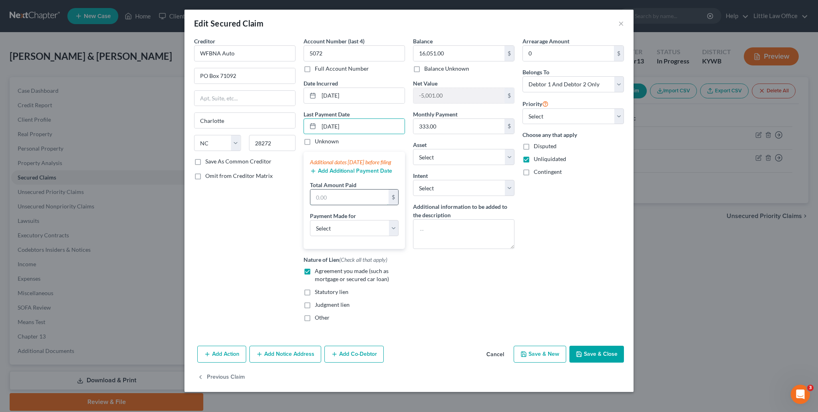
click at [340, 204] on input "text" at bounding box center [350, 196] width 78 height 15
click at [339, 236] on select "Select Car Credit Card Loan Repayment Mortgage Other Suppliers Or Vendors" at bounding box center [354, 228] width 89 height 16
click at [310, 227] on select "Select Car Credit Card Loan Repayment Mortgage Other Suppliers Or Vendors" at bounding box center [354, 228] width 89 height 16
click at [603, 362] on button "Save & Close" at bounding box center [597, 353] width 55 height 17
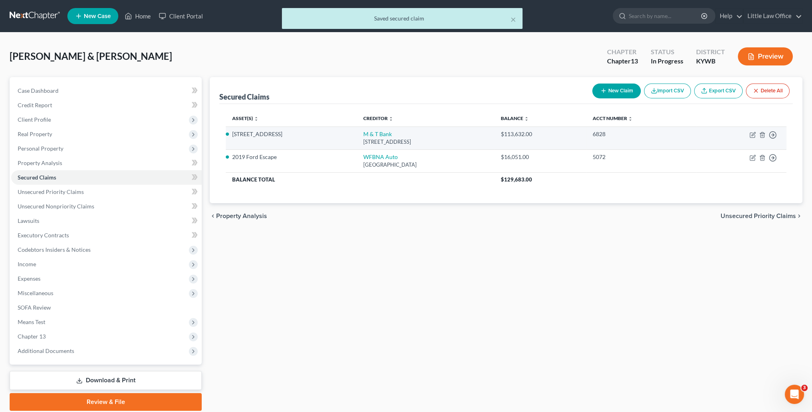
click at [753, 138] on td "Move to E Move to F Move to G Move to Notice Only" at bounding box center [741, 137] width 90 height 23
click at [753, 136] on icon "button" at bounding box center [753, 135] width 6 height 6
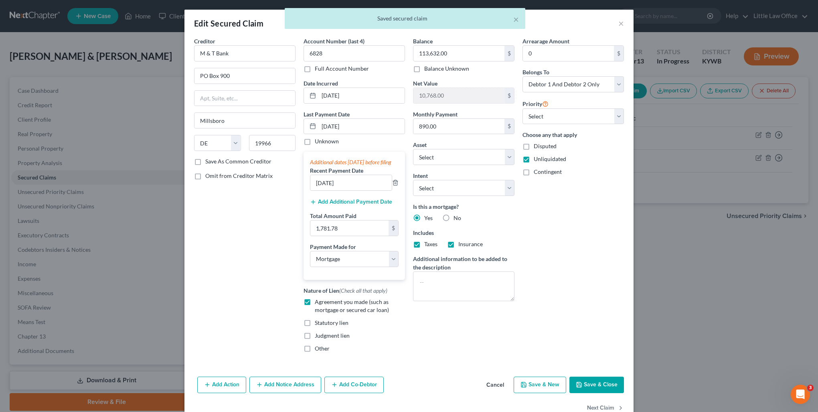
click at [352, 205] on button "Add Additional Payment Date" at bounding box center [351, 202] width 82 height 6
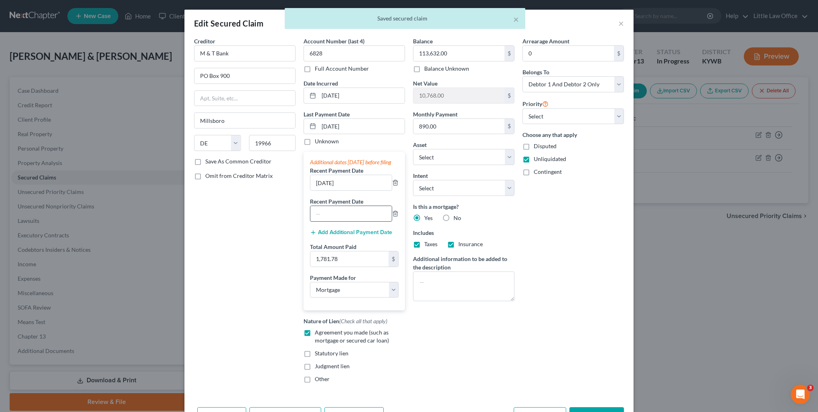
click at [353, 221] on input "text" at bounding box center [351, 213] width 81 height 15
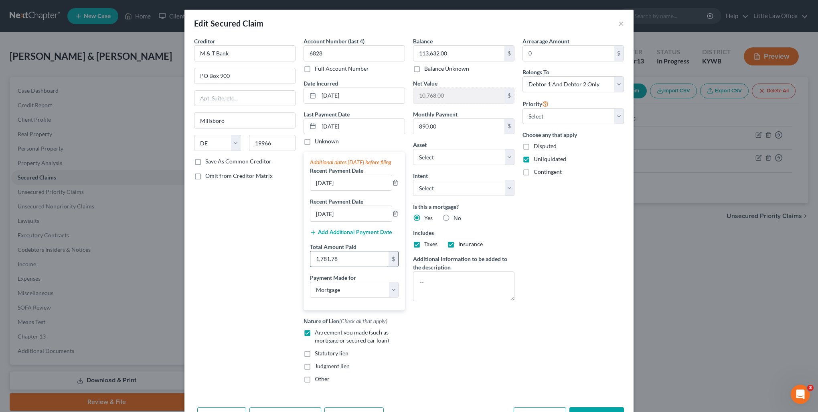
click at [369, 266] on input "1,781.78" at bounding box center [350, 258] width 78 height 15
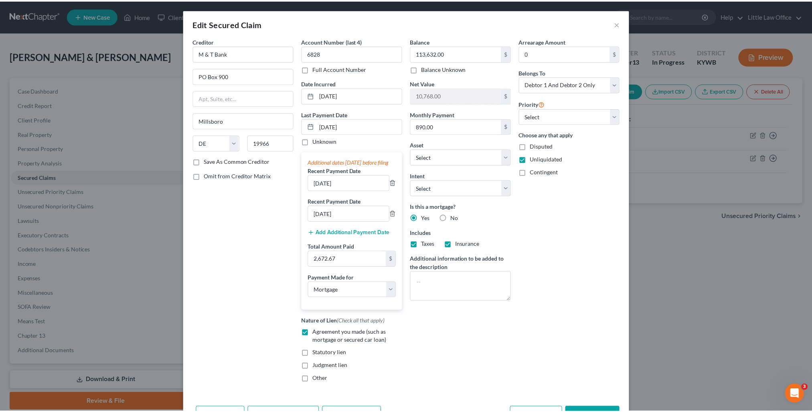
scroll to position [58, 0]
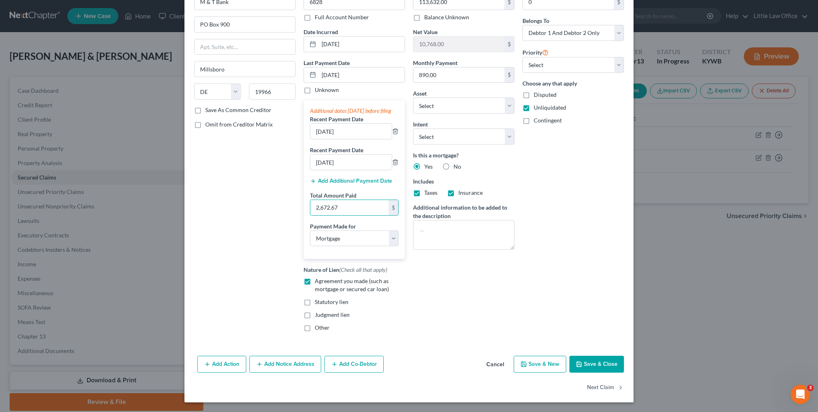
click at [597, 370] on button "Save & Close" at bounding box center [597, 363] width 55 height 17
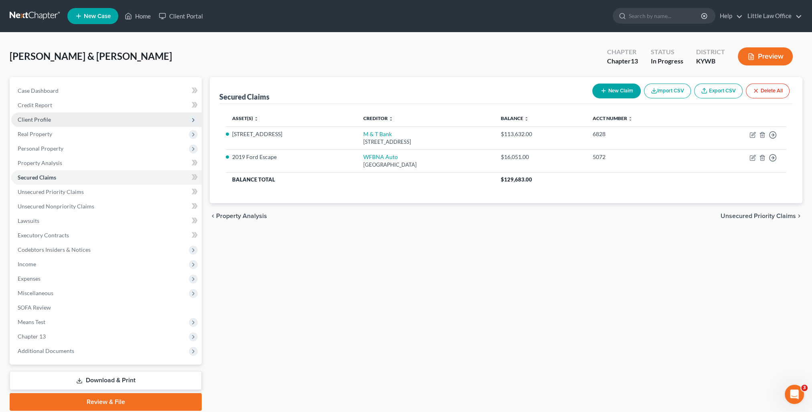
click at [41, 121] on span "Client Profile" at bounding box center [34, 119] width 33 height 7
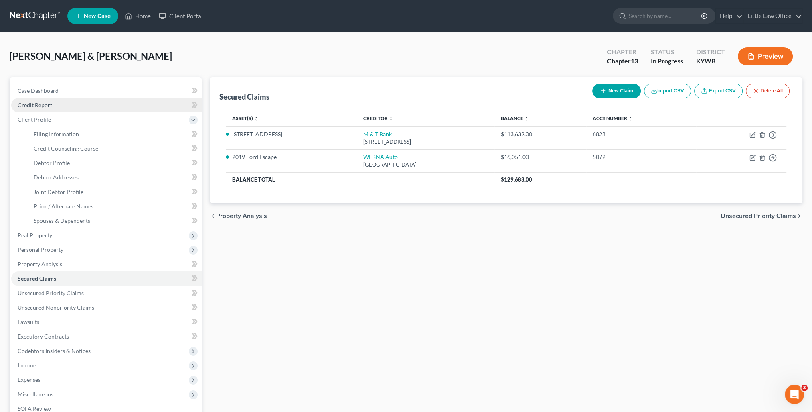
click at [43, 107] on span "Credit Report" at bounding box center [35, 104] width 35 height 7
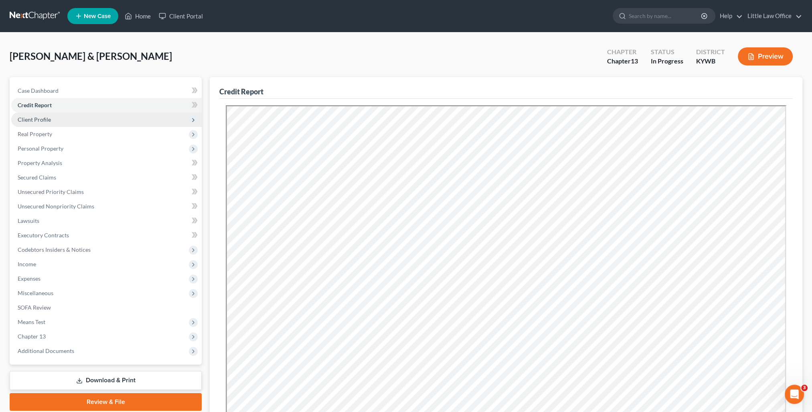
click at [50, 120] on span "Client Profile" at bounding box center [106, 119] width 191 height 14
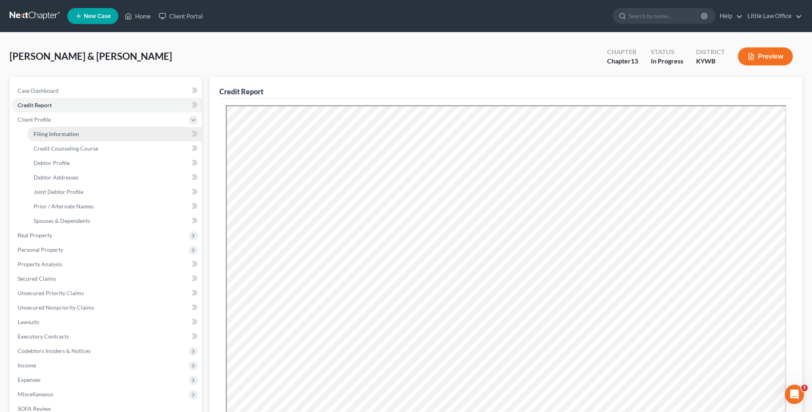
click at [69, 130] on span "Filing Information" at bounding box center [56, 133] width 45 height 7
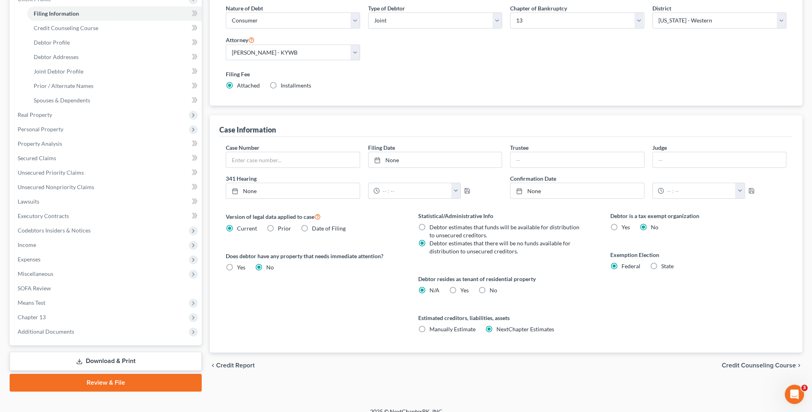
scroll to position [130, 0]
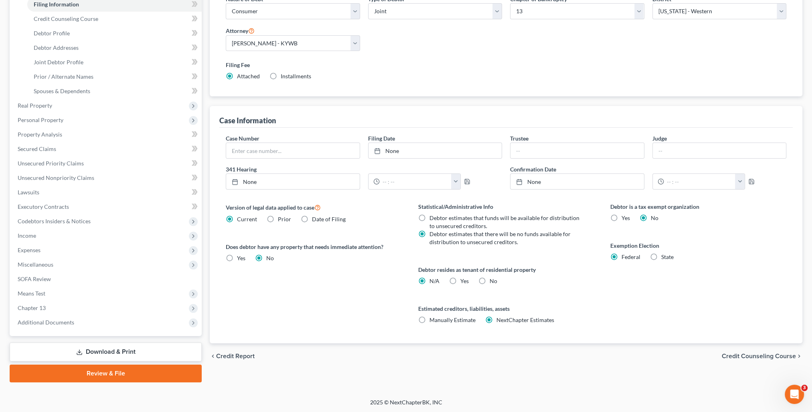
click at [749, 353] on span "Credit Counseling Course" at bounding box center [759, 356] width 74 height 6
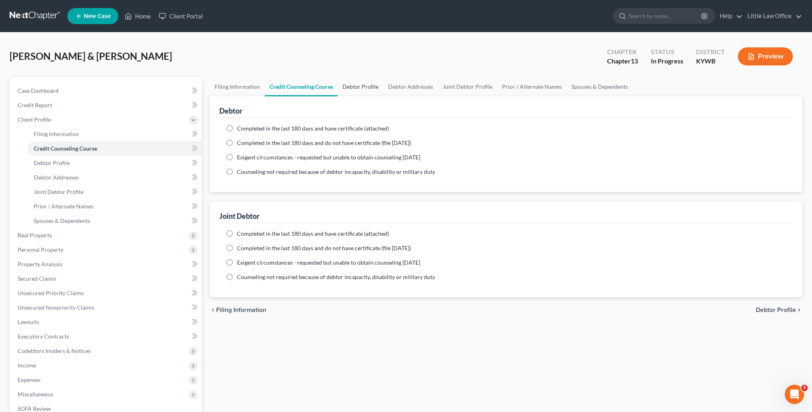
click at [355, 91] on link "Debtor Profile" at bounding box center [361, 86] width 46 height 19
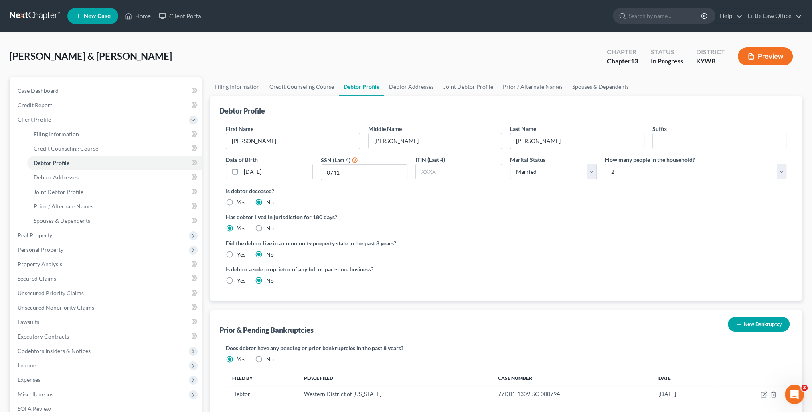
scroll to position [40, 0]
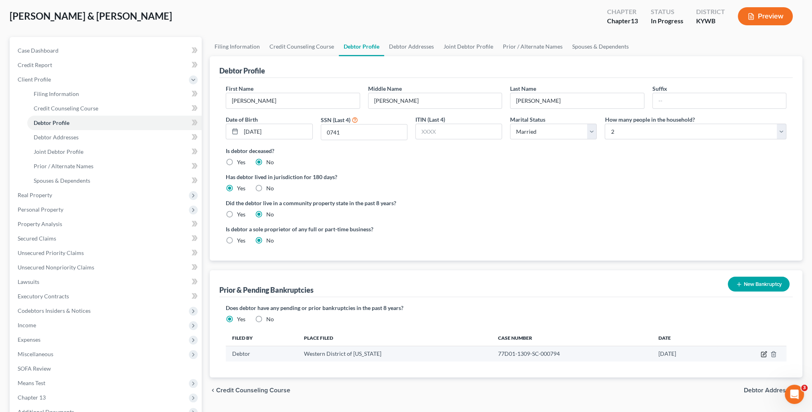
click at [761, 354] on icon "button" at bounding box center [764, 354] width 6 height 6
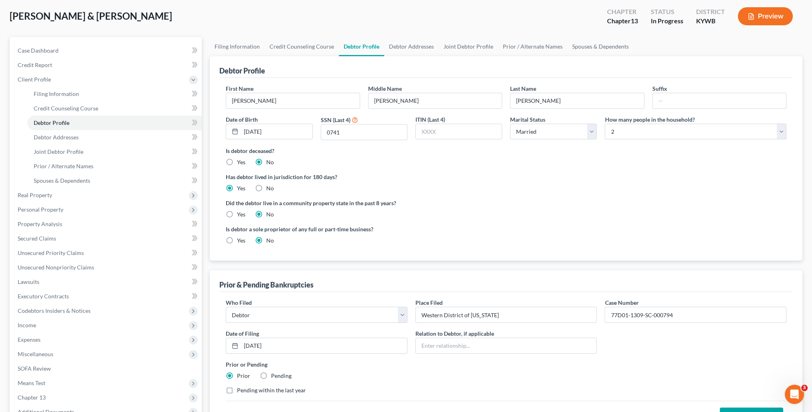
scroll to position [80, 0]
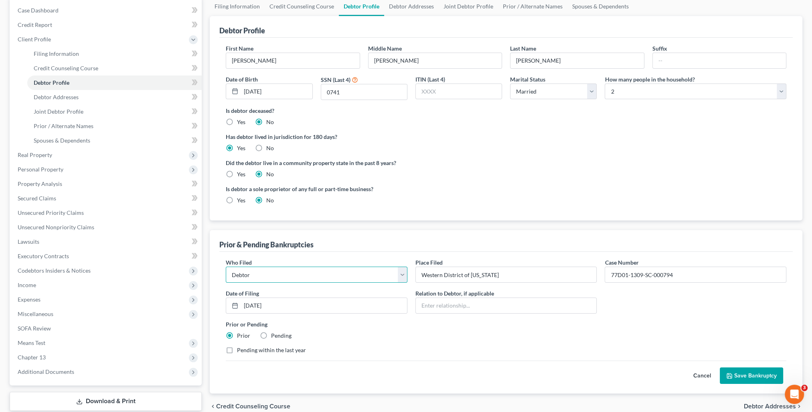
click at [403, 277] on select "Debtor Other" at bounding box center [317, 274] width 182 height 16
drag, startPoint x: 685, startPoint y: 275, endPoint x: 523, endPoint y: 276, distance: 161.7
click at [523, 276] on div "Who Filed * Debtor Other Place Filed * Western District of [US_STATE] Case Numb…" at bounding box center [506, 309] width 569 height 102
click at [738, 370] on button "Save Bankruptcy" at bounding box center [751, 375] width 63 height 17
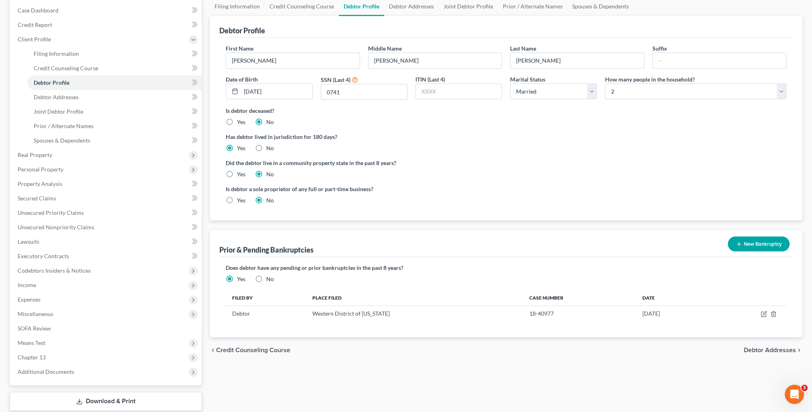
click at [759, 349] on span "Debtor Addresses" at bounding box center [770, 350] width 52 height 6
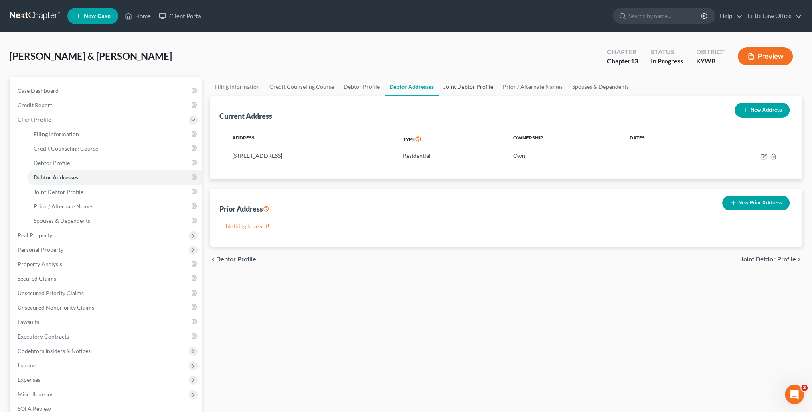
click at [475, 83] on link "Joint Debtor Profile" at bounding box center [468, 86] width 59 height 19
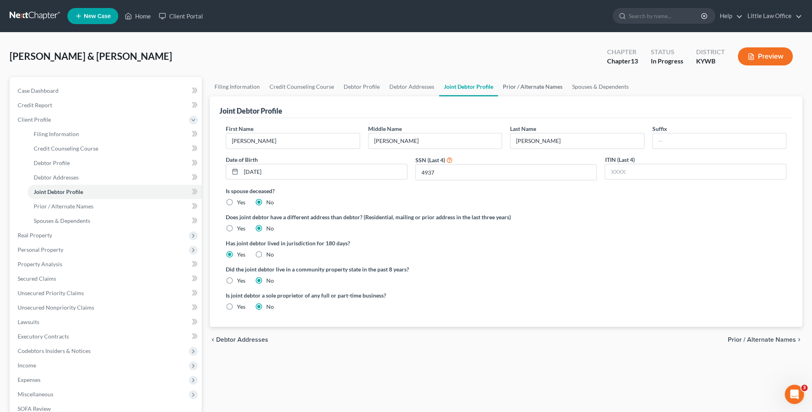
click at [515, 89] on link "Prior / Alternate Names" at bounding box center [532, 86] width 69 height 19
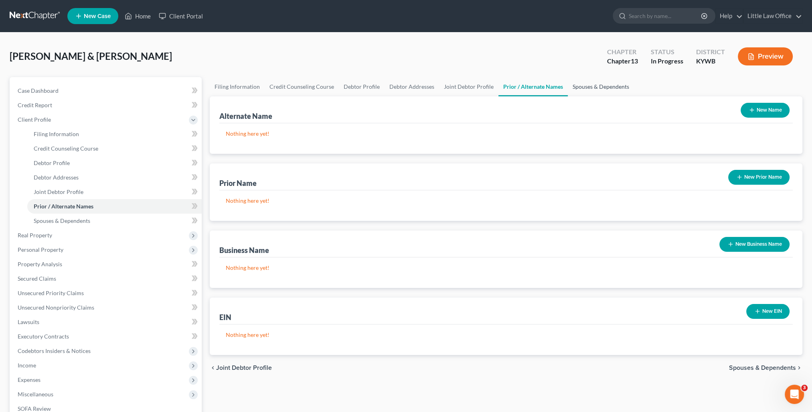
click at [603, 88] on link "Spouses & Dependents" at bounding box center [601, 86] width 66 height 19
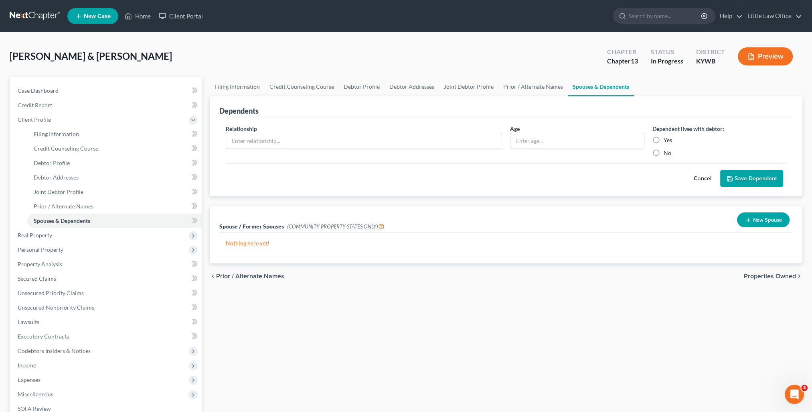
click at [759, 277] on span "Properties Owned" at bounding box center [770, 276] width 52 height 6
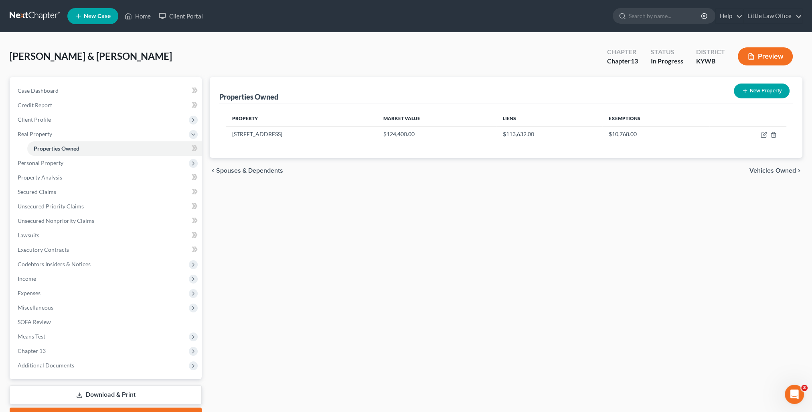
click at [766, 168] on span "Vehicles Owned" at bounding box center [773, 170] width 47 height 6
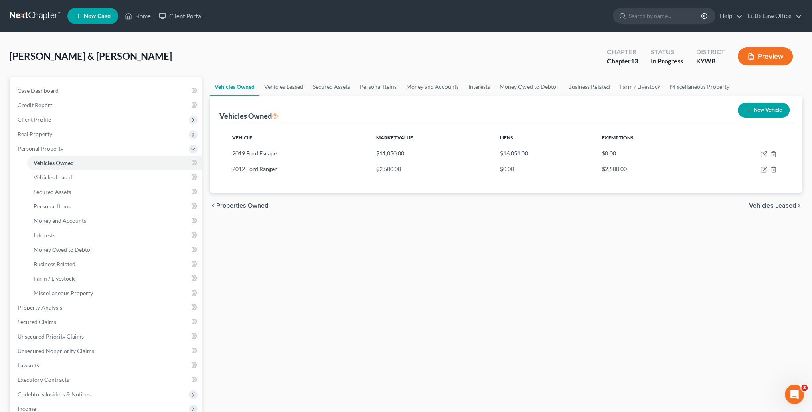
click at [786, 205] on span "Vehicles Leased" at bounding box center [772, 205] width 47 height 6
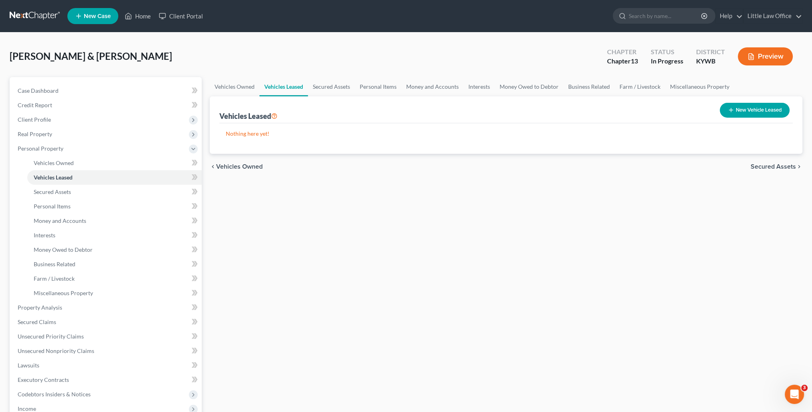
click at [777, 168] on span "Secured Assets" at bounding box center [773, 166] width 45 height 6
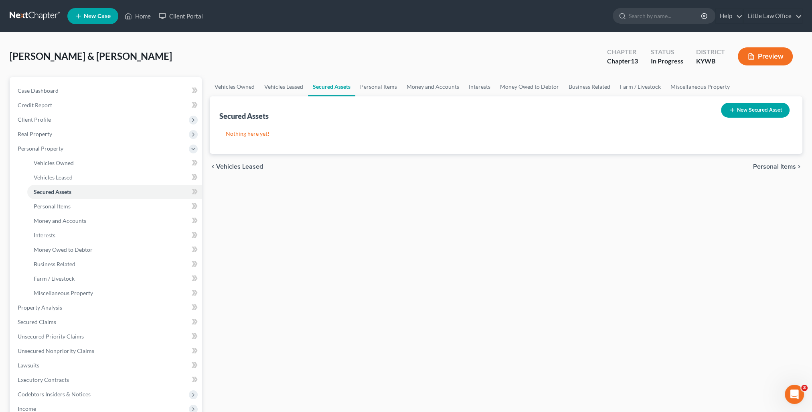
click at [777, 168] on span "Personal Items" at bounding box center [774, 166] width 43 height 6
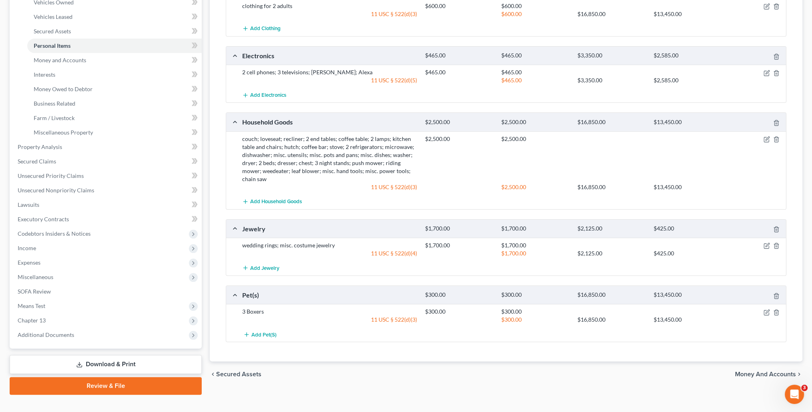
scroll to position [173, 0]
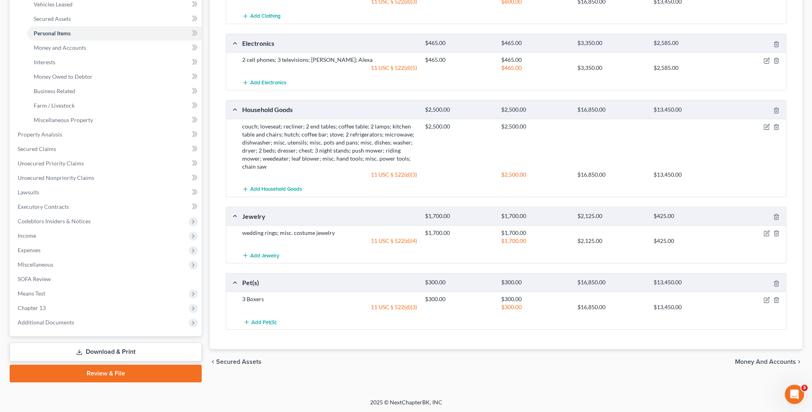
click at [749, 356] on div "chevron_left Secured Assets Money and Accounts chevron_right" at bounding box center [506, 362] width 593 height 26
click at [749, 358] on span "Money and Accounts" at bounding box center [765, 361] width 61 height 6
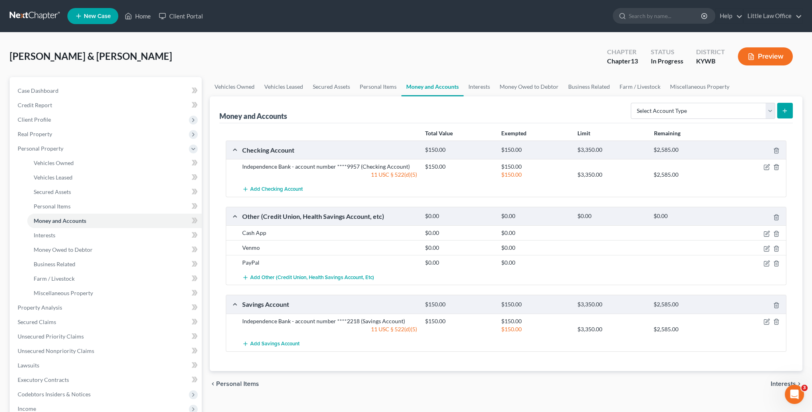
click at [781, 380] on span "Interests" at bounding box center [783, 383] width 25 height 6
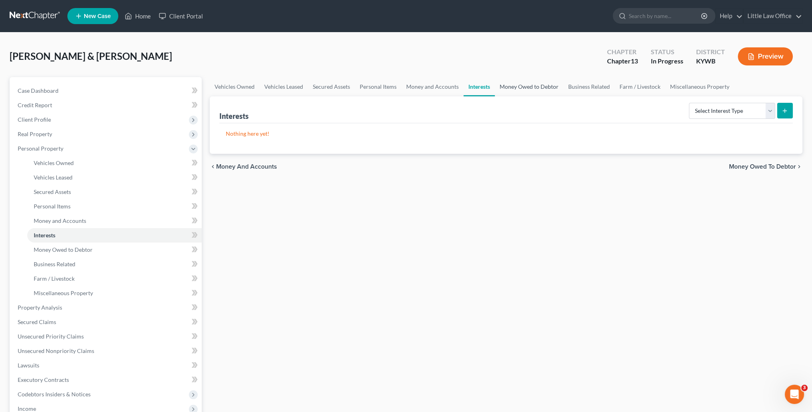
click at [538, 92] on link "Money Owed to Debtor" at bounding box center [529, 86] width 69 height 19
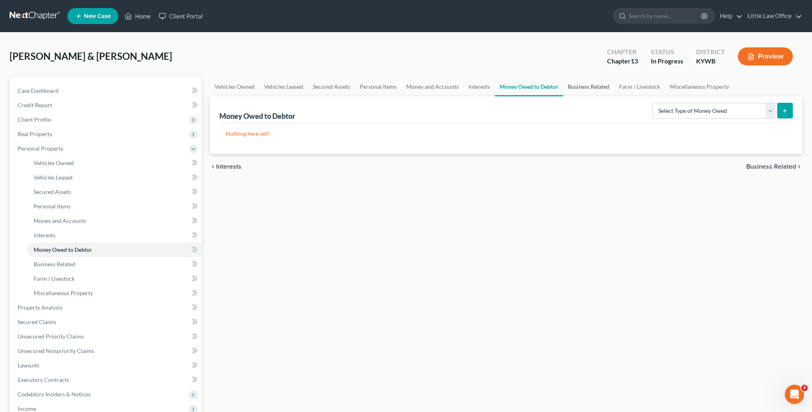
click at [573, 87] on link "Business Related" at bounding box center [588, 86] width 51 height 19
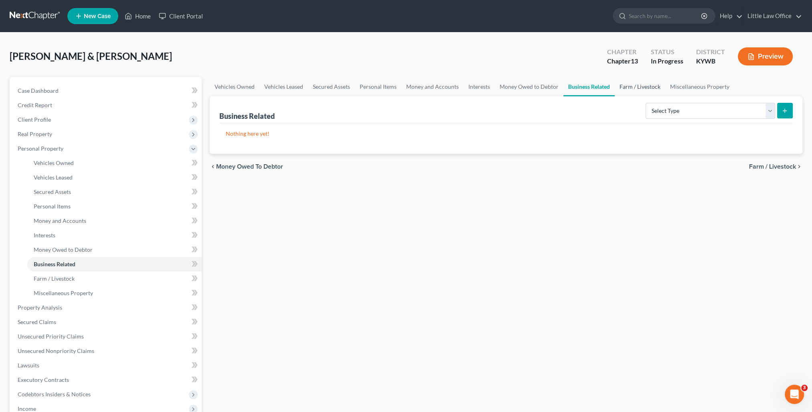
click at [628, 87] on link "Farm / Livestock" at bounding box center [640, 86] width 51 height 19
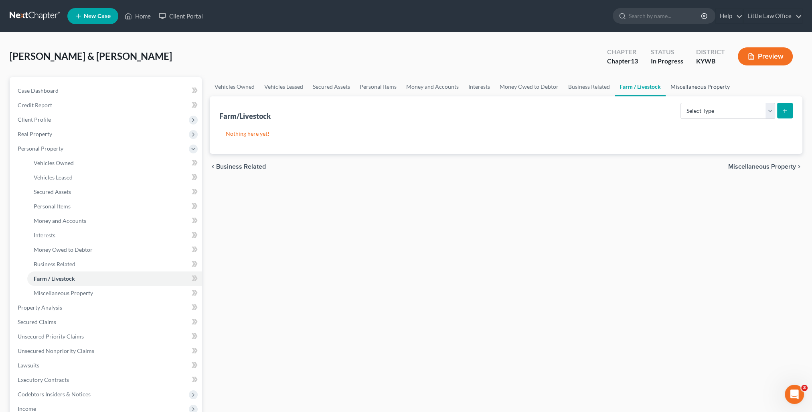
click at [686, 82] on link "Miscellaneous Property" at bounding box center [700, 86] width 69 height 19
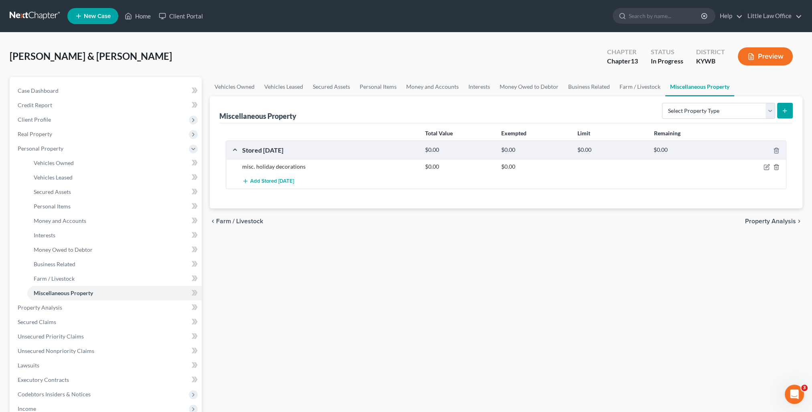
click at [763, 167] on div at bounding box center [756, 166] width 61 height 8
click at [765, 166] on icon "button" at bounding box center [767, 167] width 6 height 6
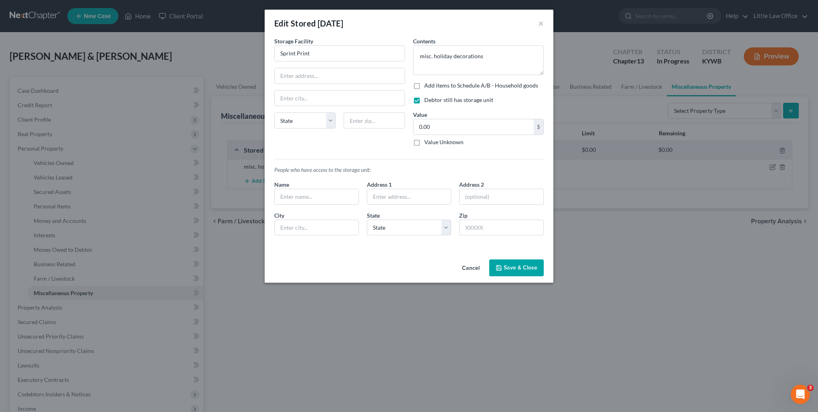
click at [432, 144] on label "Value Unknown" at bounding box center [443, 142] width 39 height 8
click at [432, 143] on input "Value Unknown" at bounding box center [430, 140] width 5 height 5
click at [329, 54] on input "Sprint Print" at bounding box center [340, 53] width 130 height 15
click at [352, 79] on input "text" at bounding box center [340, 75] width 130 height 15
click at [373, 123] on input "text" at bounding box center [374, 120] width 61 height 16
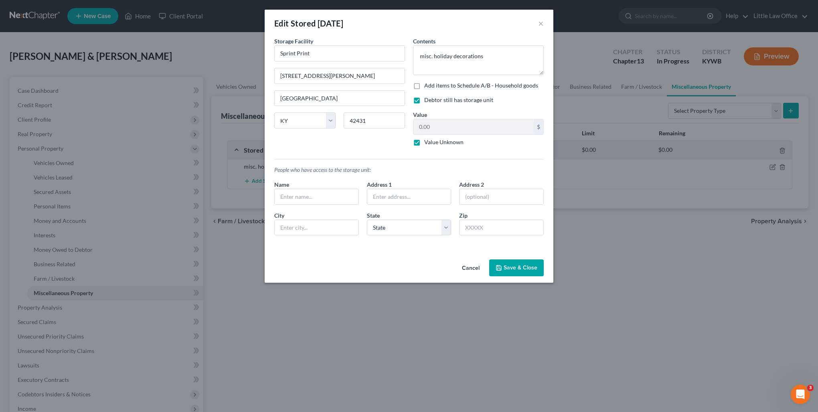
click at [501, 265] on icon "button" at bounding box center [499, 267] width 5 height 5
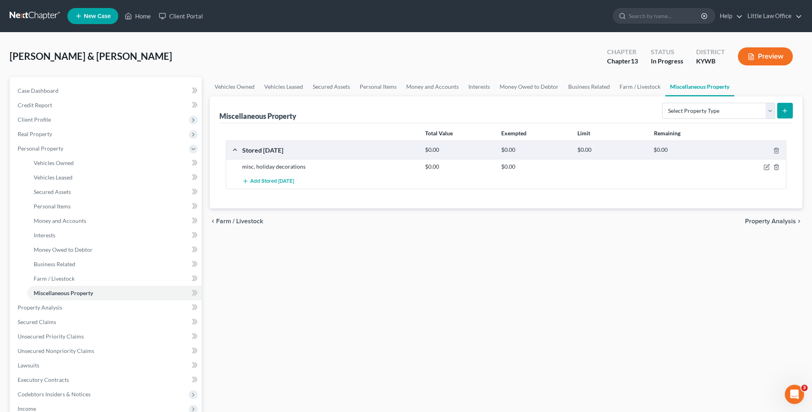
click at [759, 221] on span "Property Analysis" at bounding box center [770, 221] width 51 height 6
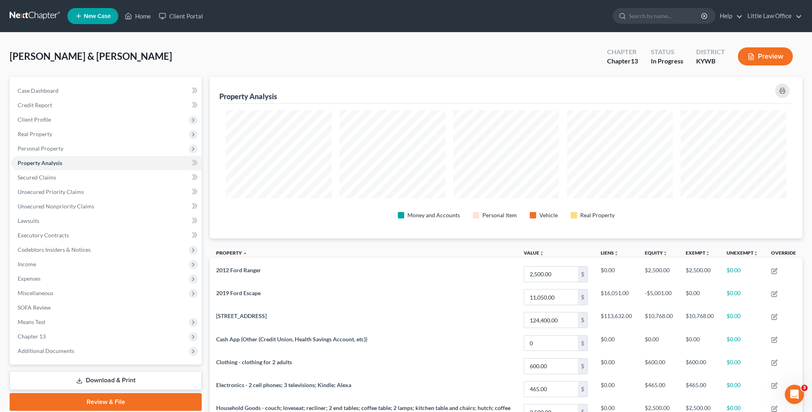
scroll to position [161, 593]
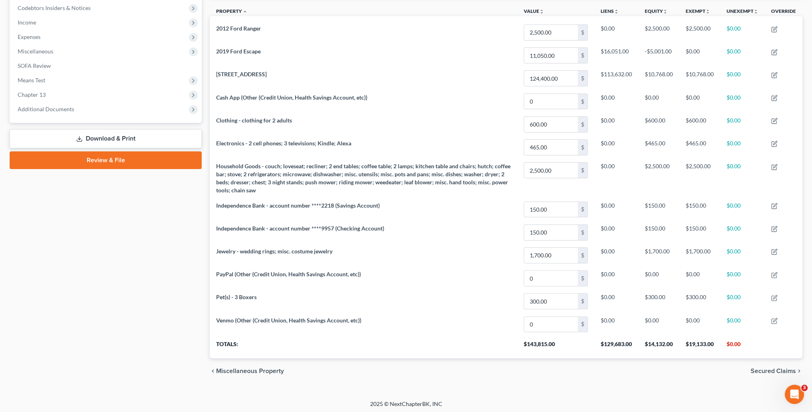
click at [779, 367] on span "Secured Claims" at bounding box center [773, 370] width 45 height 6
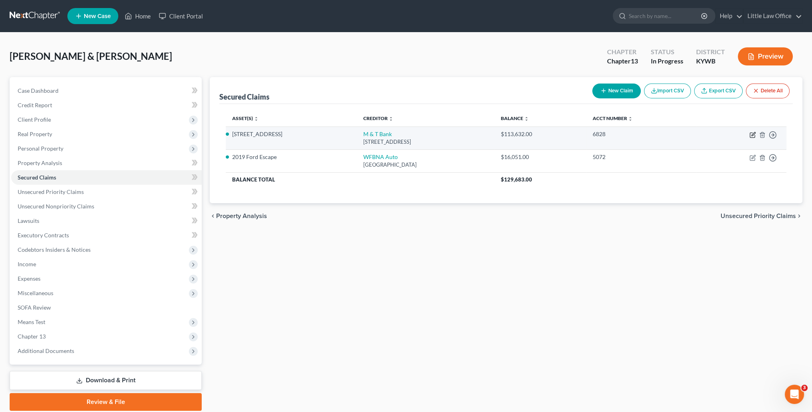
click at [753, 134] on icon "button" at bounding box center [754, 134] width 4 height 4
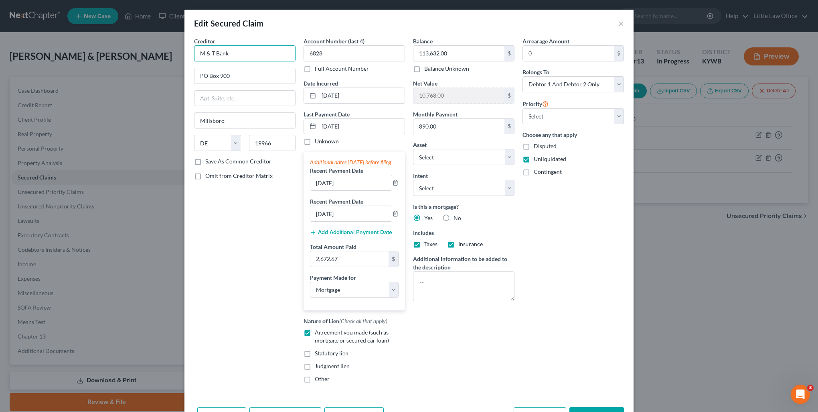
click at [246, 53] on input "M & T Bank" at bounding box center [244, 53] width 101 height 16
click at [238, 77] on div "[STREET_ADDRESS]" at bounding box center [242, 74] width 83 height 7
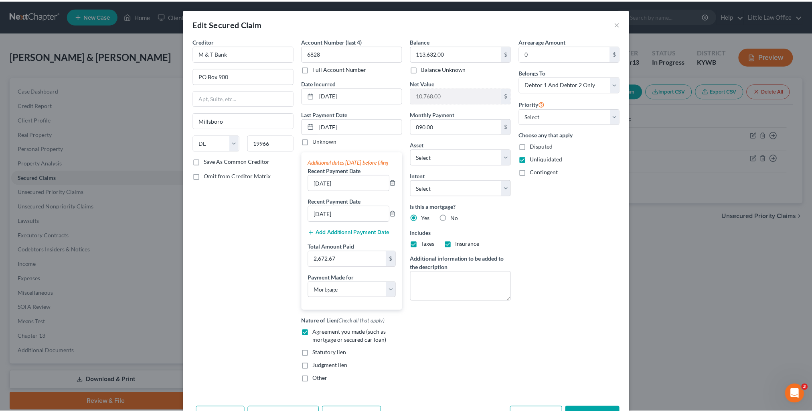
scroll to position [58, 0]
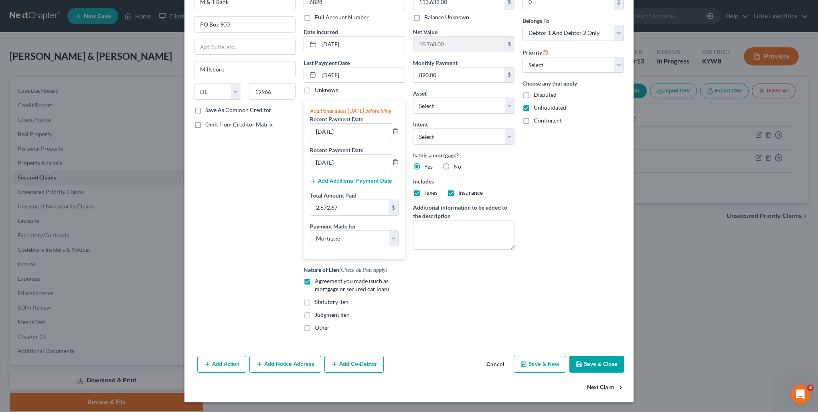
click at [604, 388] on button "Next Claim" at bounding box center [605, 387] width 37 height 17
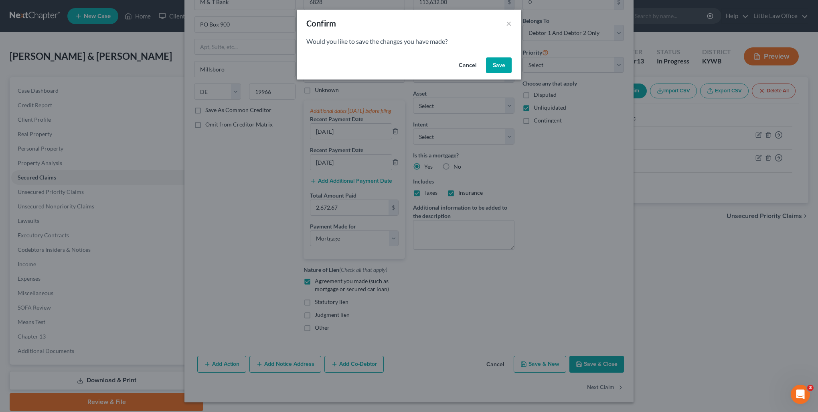
click at [495, 73] on div "Cancel Save" at bounding box center [409, 67] width 225 height 26
click at [495, 71] on button "Save" at bounding box center [499, 65] width 26 height 16
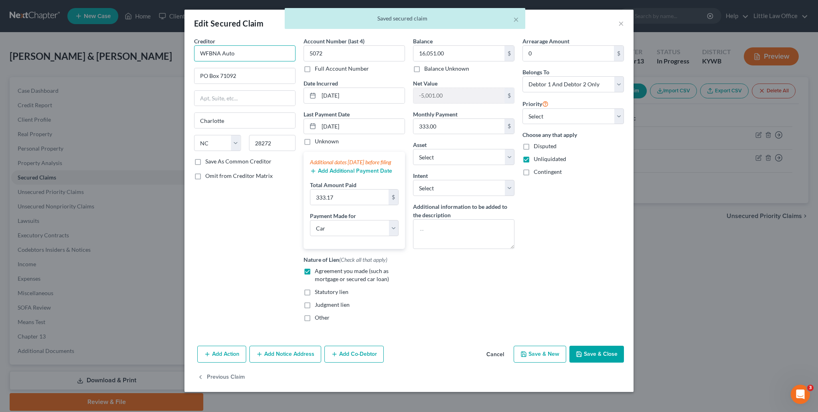
click at [257, 52] on input "WFBNA Auto" at bounding box center [244, 53] width 101 height 16
click at [258, 68] on div "WFBNA Auto" at bounding box center [242, 67] width 83 height 8
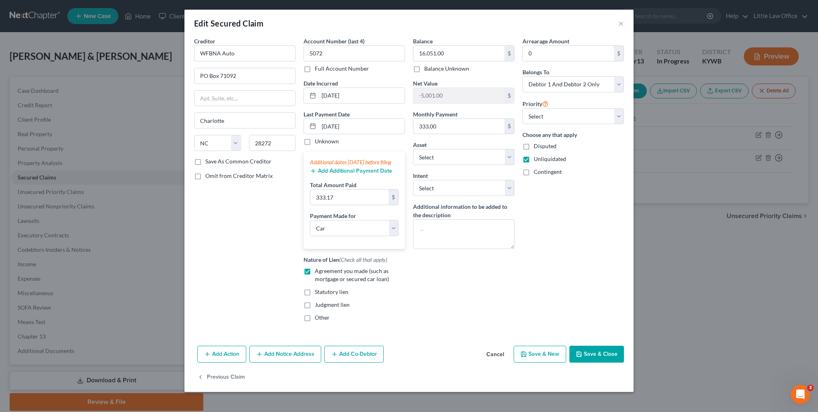
click at [607, 362] on button "Save & Close" at bounding box center [597, 353] width 55 height 17
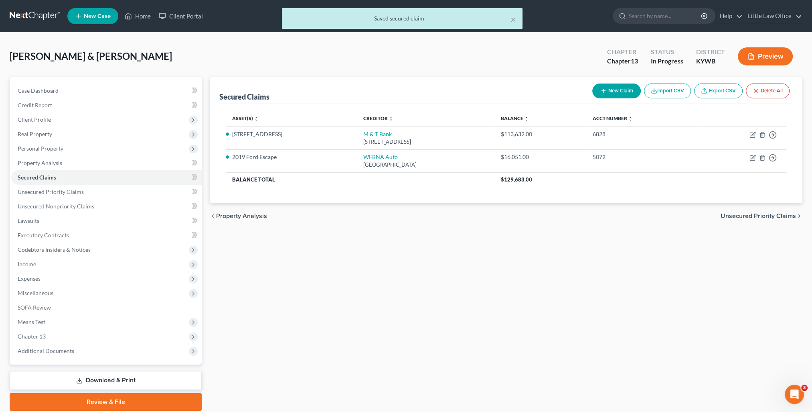
click at [771, 214] on span "Unsecured Priority Claims" at bounding box center [758, 216] width 75 height 6
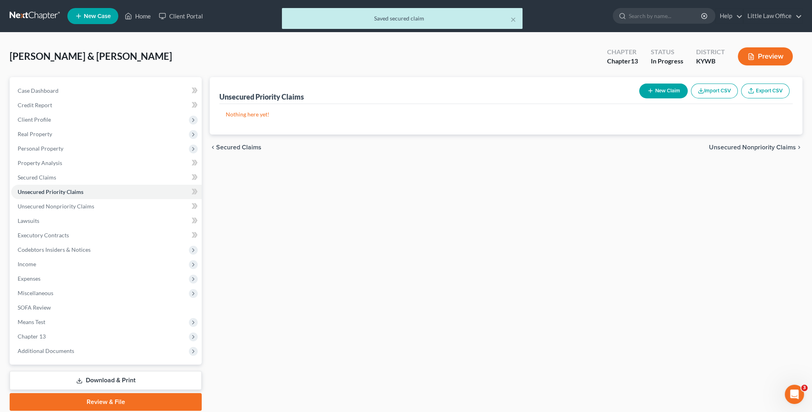
click at [734, 148] on span "Unsecured Nonpriority Claims" at bounding box center [752, 147] width 87 height 6
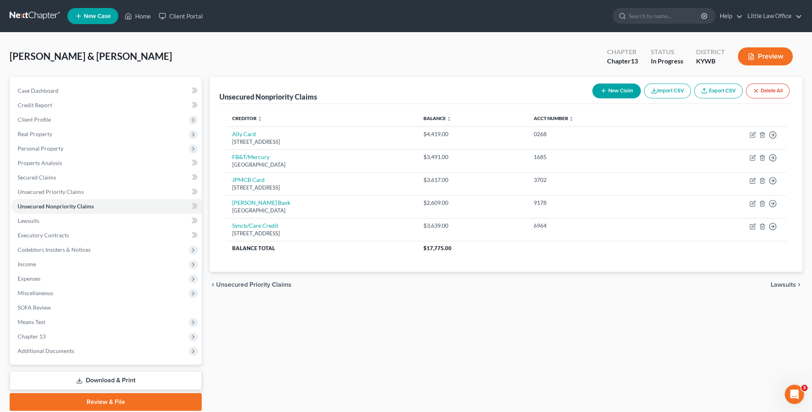
click at [788, 281] on span "Lawsuits" at bounding box center [783, 284] width 25 height 6
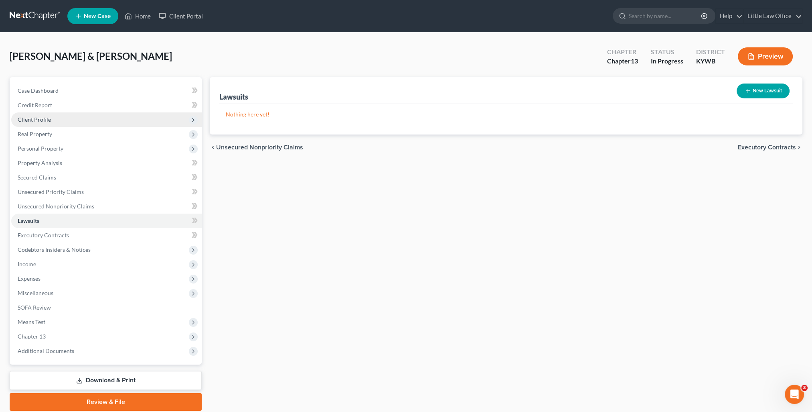
click at [56, 114] on span "Client Profile" at bounding box center [106, 119] width 191 height 14
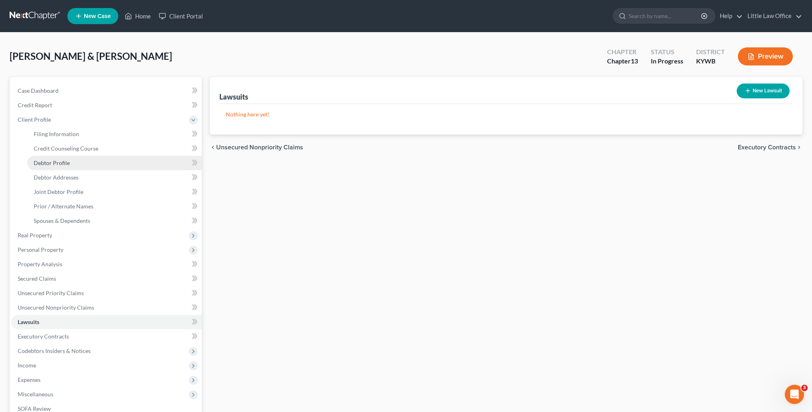
click at [65, 162] on span "Debtor Profile" at bounding box center [52, 162] width 36 height 7
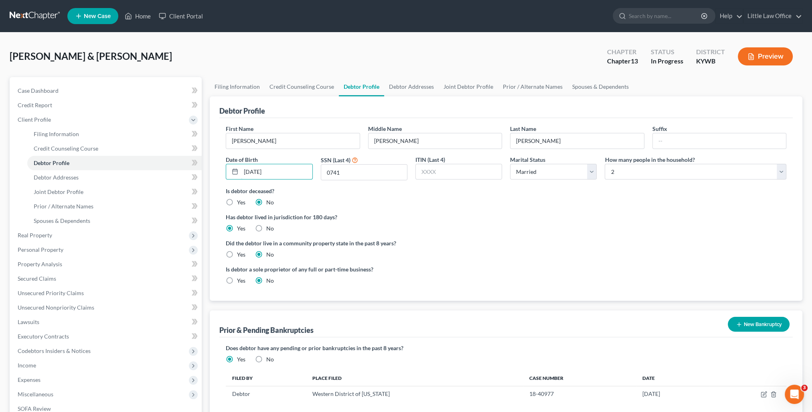
drag, startPoint x: 299, startPoint y: 173, endPoint x: 217, endPoint y: 173, distance: 82.6
click at [217, 173] on div "Debtor Profile First Name [PERSON_NAME] Middle Name [PERSON_NAME] Name [PERSON_…" at bounding box center [506, 198] width 593 height 204
click at [459, 86] on link "Joint Debtor Profile" at bounding box center [468, 86] width 59 height 19
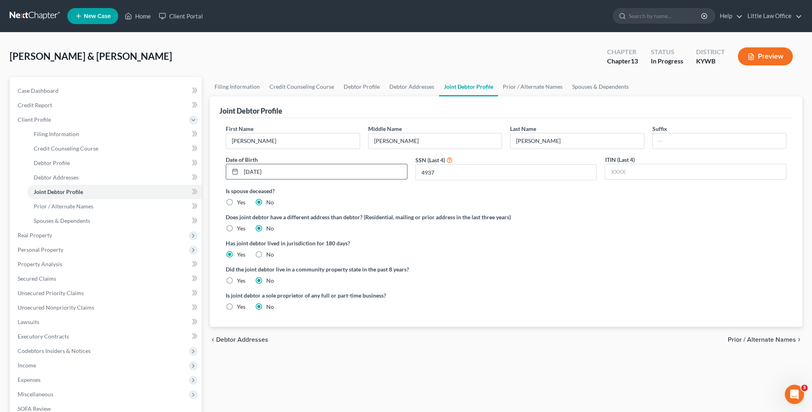
drag, startPoint x: 286, startPoint y: 174, endPoint x: 233, endPoint y: 169, distance: 53.9
click at [233, 169] on div "[DATE]" at bounding box center [317, 172] width 182 height 16
click at [518, 87] on link "Prior / Alternate Names" at bounding box center [532, 86] width 69 height 19
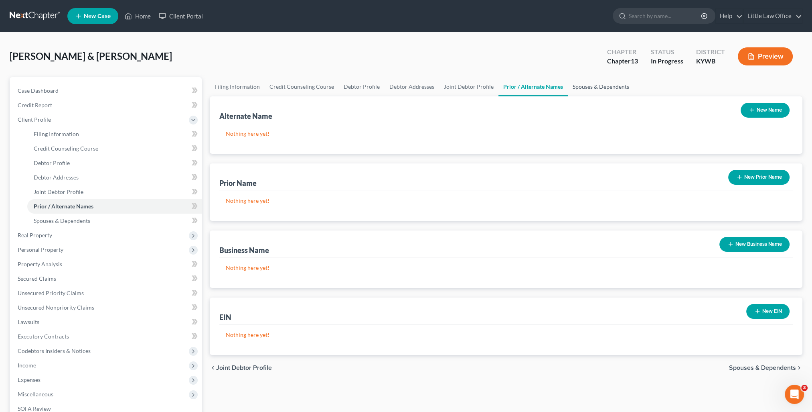
click at [583, 89] on link "Spouses & Dependents" at bounding box center [601, 86] width 66 height 19
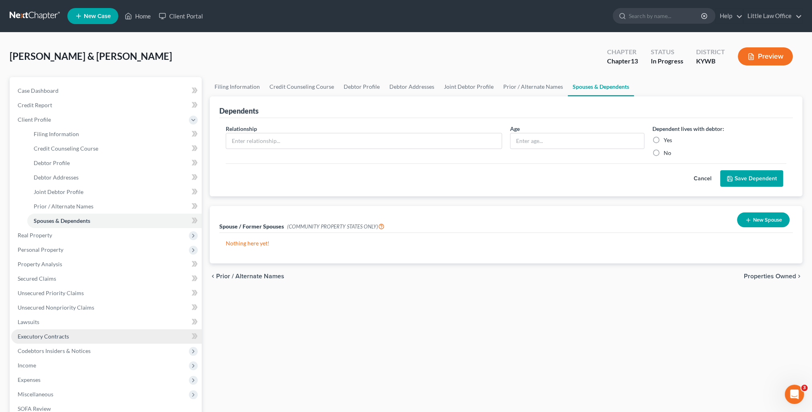
click at [42, 339] on link "Executory Contracts" at bounding box center [106, 336] width 191 height 14
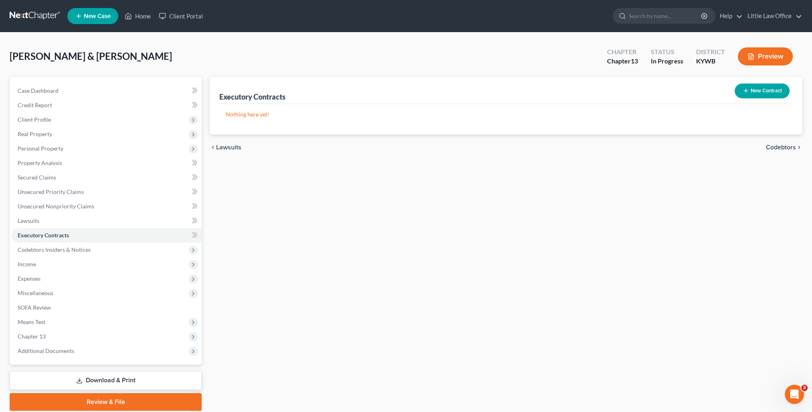
click at [776, 147] on span "Codebtors" at bounding box center [781, 147] width 30 height 6
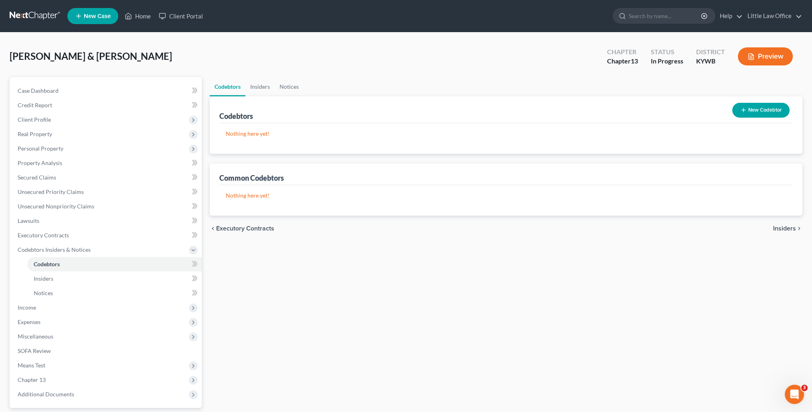
click at [781, 227] on span "Insiders" at bounding box center [784, 228] width 23 height 6
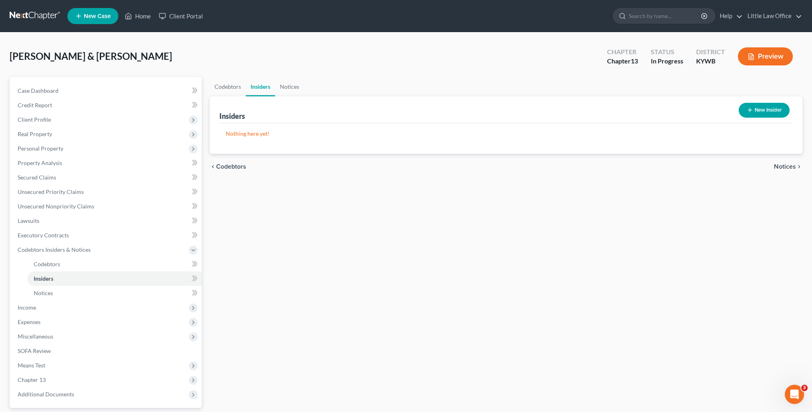
click at [795, 164] on span "Notices" at bounding box center [785, 166] width 22 height 6
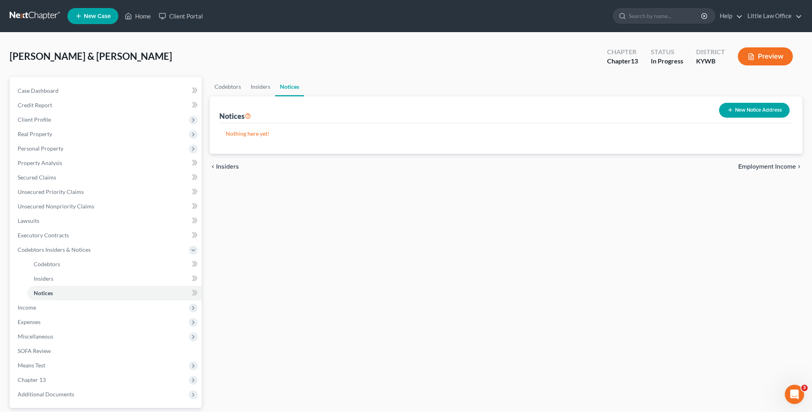
click at [793, 165] on span "Employment Income" at bounding box center [768, 166] width 58 height 6
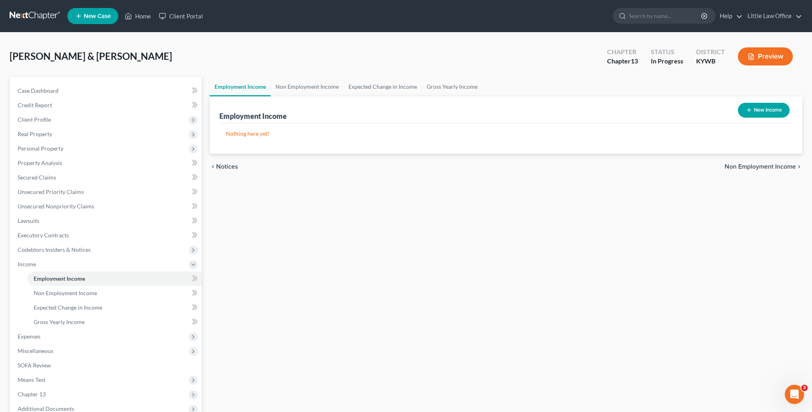
click at [787, 166] on span "Non Employment Income" at bounding box center [760, 166] width 71 height 6
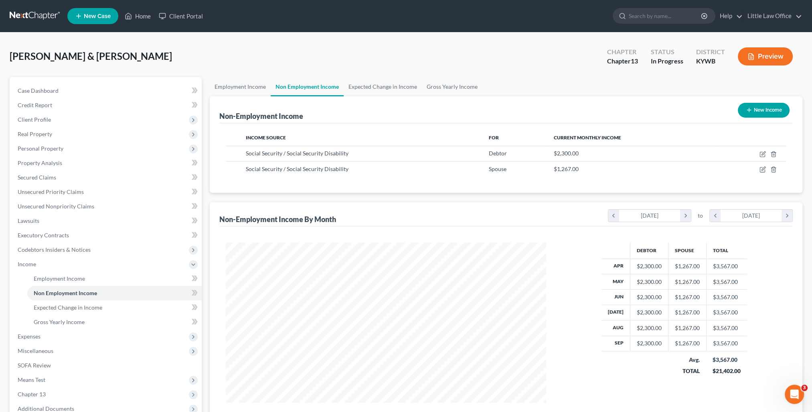
scroll to position [86, 0]
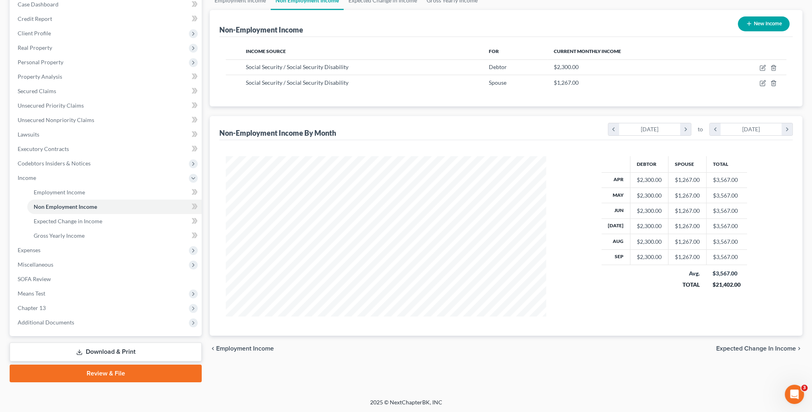
click at [745, 347] on span "Expected Change in Income" at bounding box center [757, 348] width 80 height 6
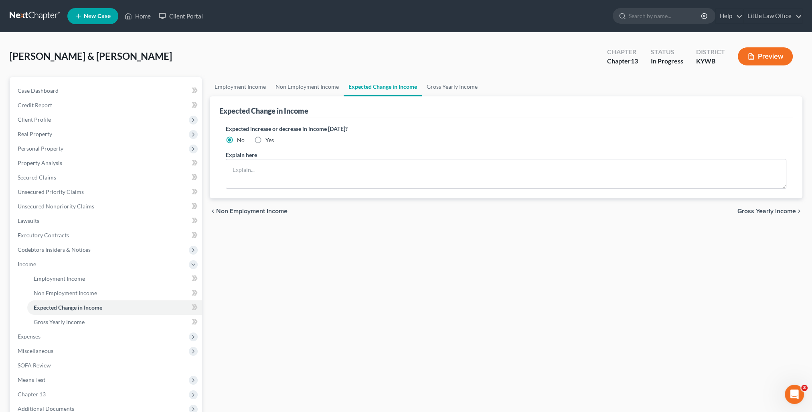
click at [775, 208] on span "Gross Yearly Income" at bounding box center [767, 211] width 59 height 6
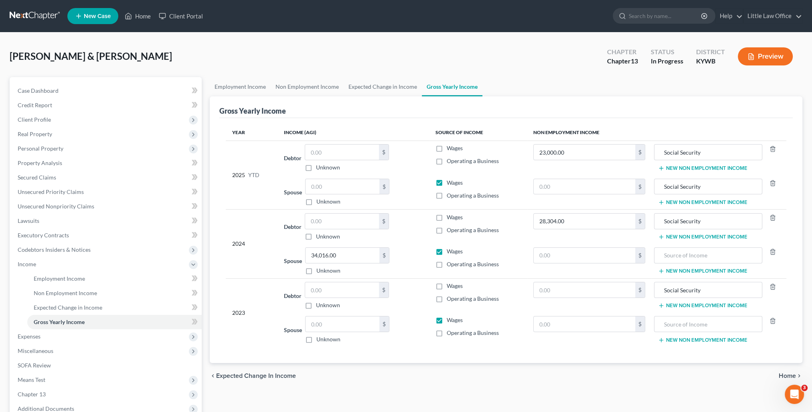
click at [793, 373] on span "Home" at bounding box center [787, 375] width 17 height 6
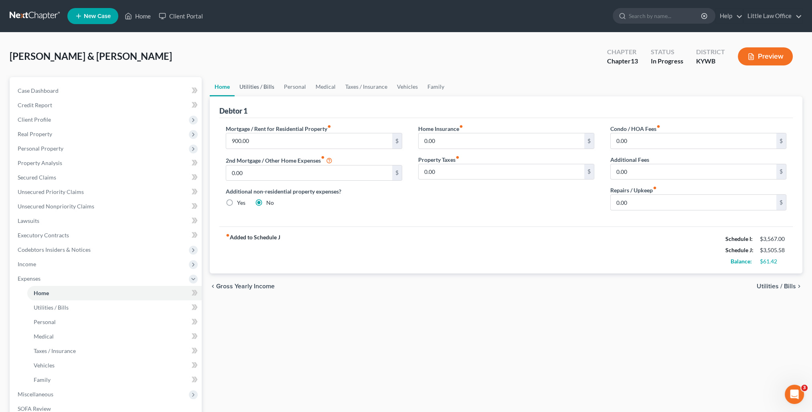
click at [262, 89] on link "Utilities / Bills" at bounding box center [257, 86] width 45 height 19
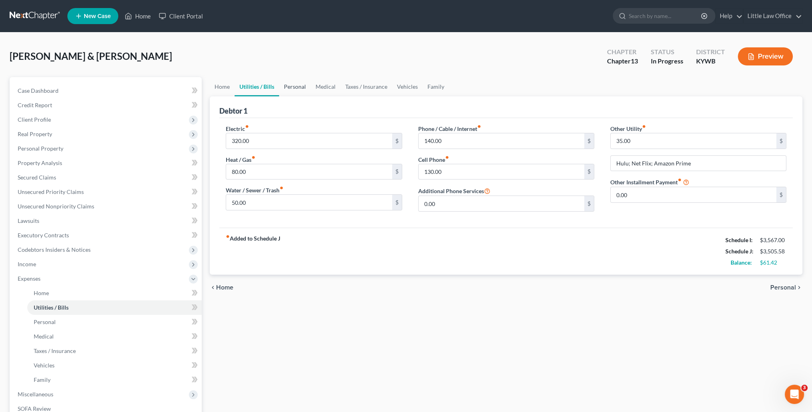
click at [300, 85] on link "Personal" at bounding box center [295, 86] width 32 height 19
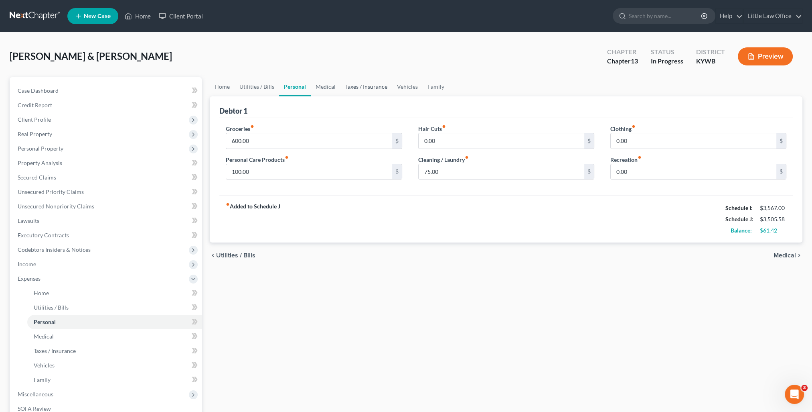
click at [345, 89] on link "Taxes / Insurance" at bounding box center [367, 86] width 52 height 19
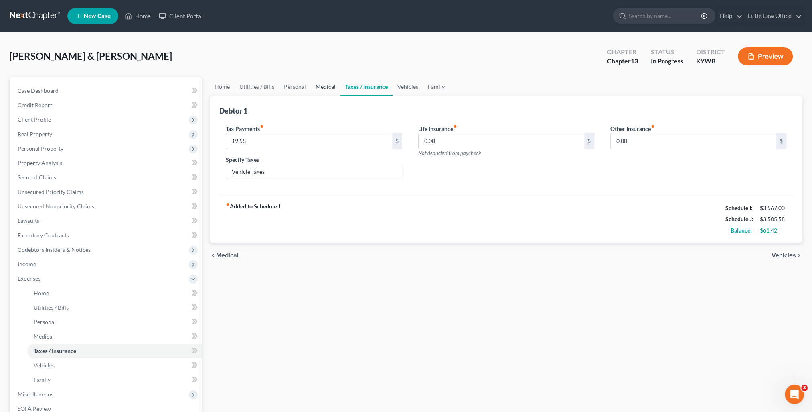
click at [325, 85] on link "Medical" at bounding box center [326, 86] width 30 height 19
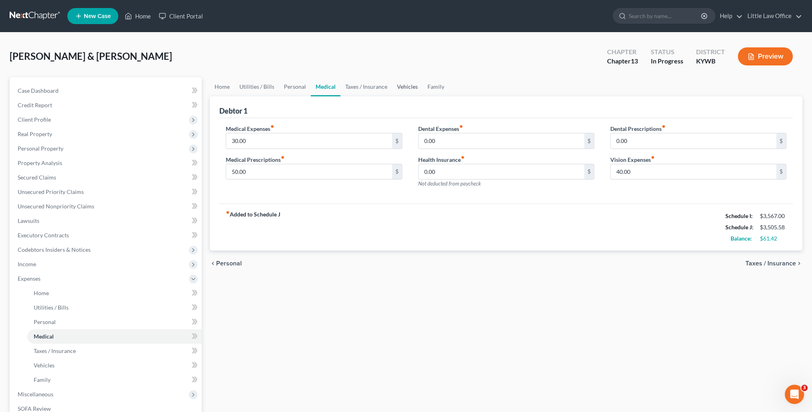
click at [402, 85] on link "Vehicles" at bounding box center [407, 86] width 30 height 19
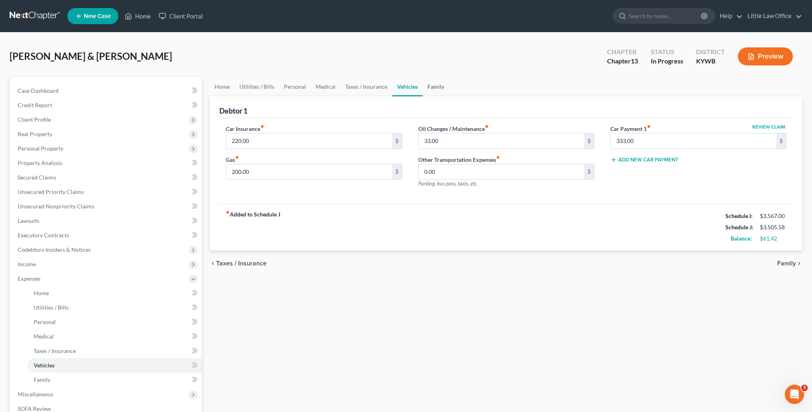
click at [429, 85] on link "Family" at bounding box center [436, 86] width 26 height 19
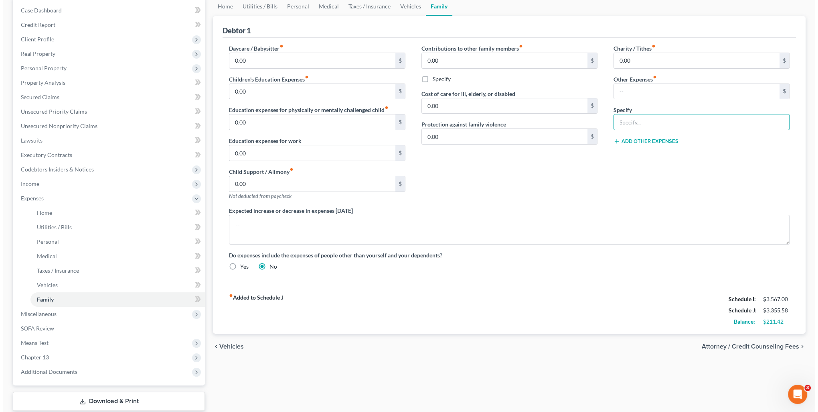
scroll to position [120, 0]
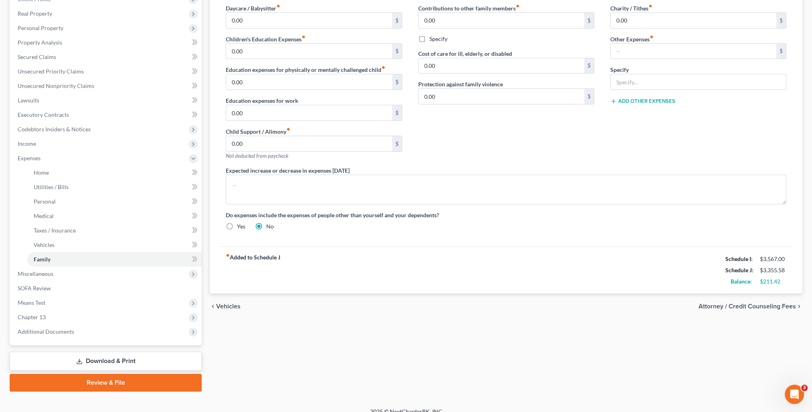
click at [723, 307] on span "Attorney / Credit Counseling Fees" at bounding box center [747, 306] width 97 height 6
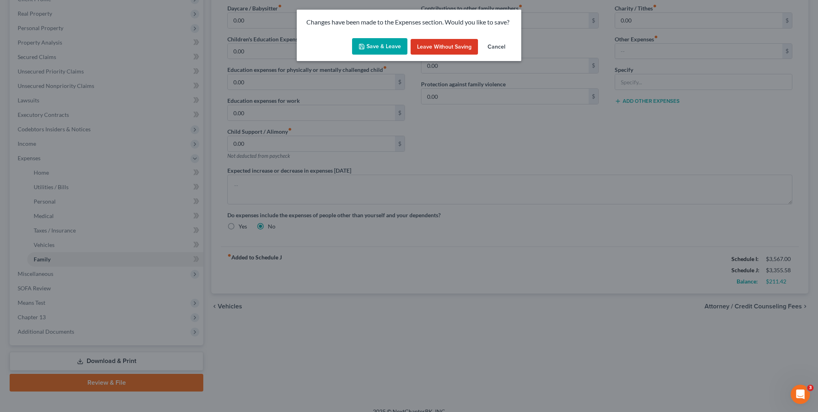
click at [374, 43] on button "Save & Leave" at bounding box center [379, 46] width 55 height 17
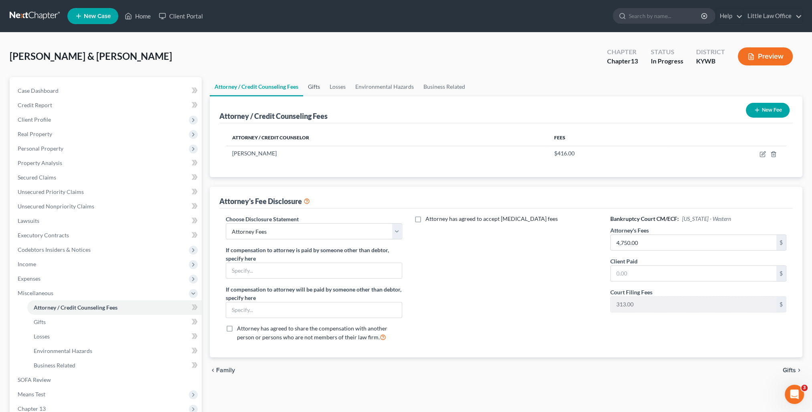
click at [312, 87] on link "Gifts" at bounding box center [314, 86] width 22 height 19
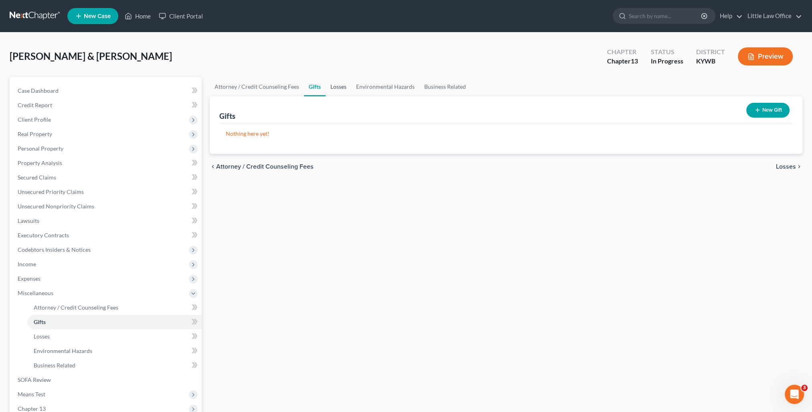
click at [339, 90] on link "Losses" at bounding box center [339, 86] width 26 height 19
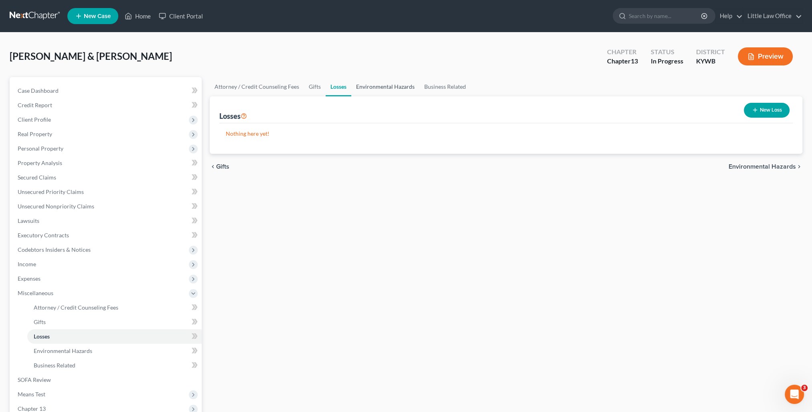
click at [366, 88] on link "Environmental Hazards" at bounding box center [385, 86] width 68 height 19
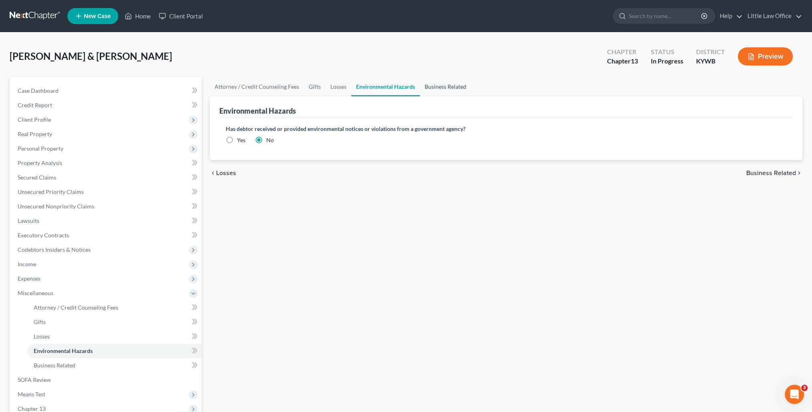
click at [454, 91] on link "Business Related" at bounding box center [445, 86] width 51 height 19
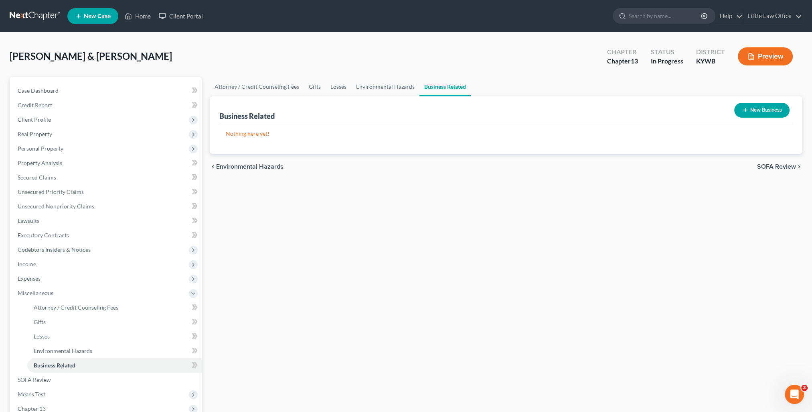
scroll to position [80, 0]
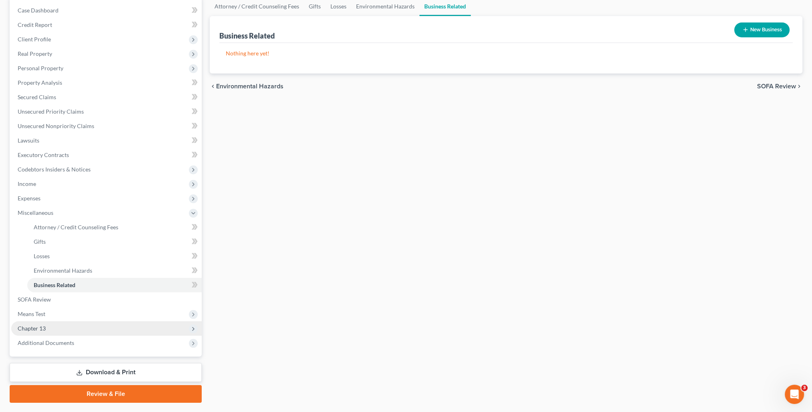
click at [51, 325] on span "Chapter 13" at bounding box center [106, 328] width 191 height 14
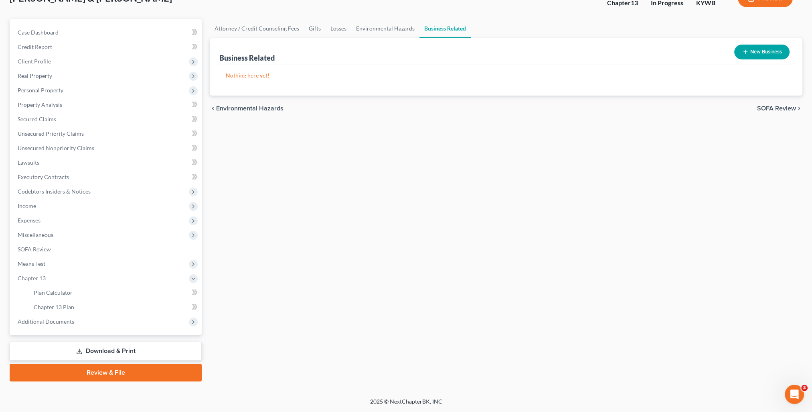
scroll to position [57, 0]
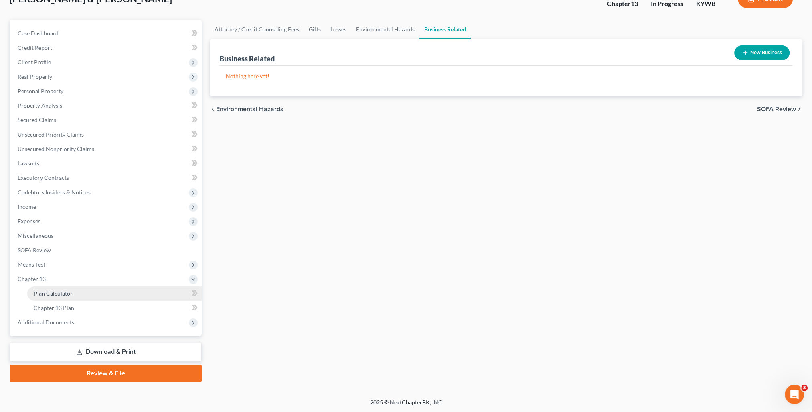
click at [66, 298] on link "Plan Calculator" at bounding box center [114, 293] width 175 height 14
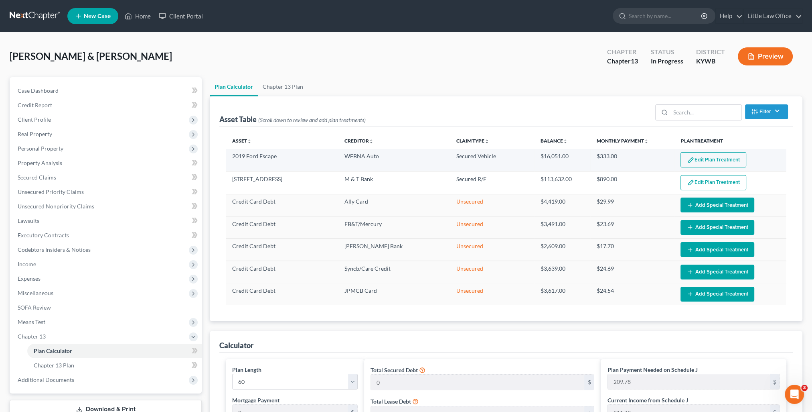
click at [720, 157] on button "Edit Plan Treatment" at bounding box center [714, 159] width 66 height 15
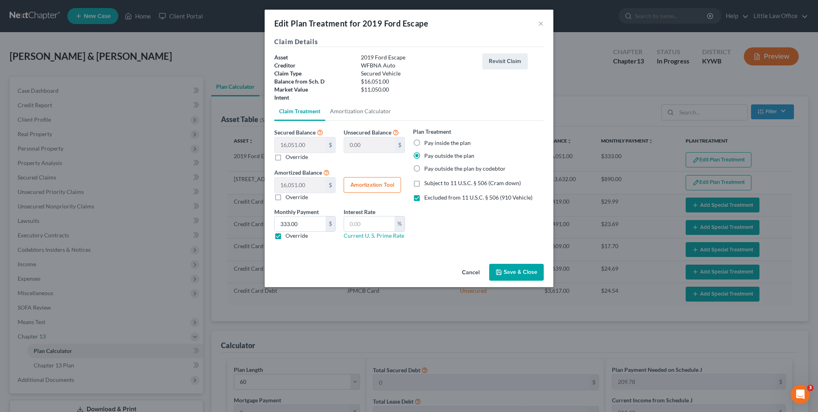
click at [520, 267] on button "Save & Close" at bounding box center [516, 272] width 55 height 17
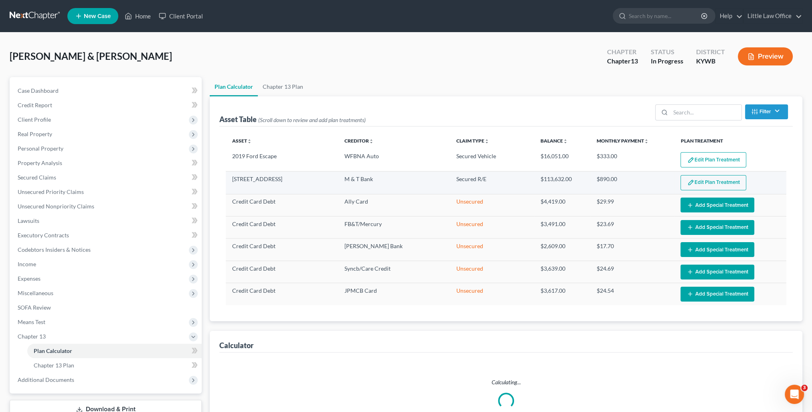
click at [701, 179] on button "Edit Plan Treatment" at bounding box center [714, 182] width 66 height 15
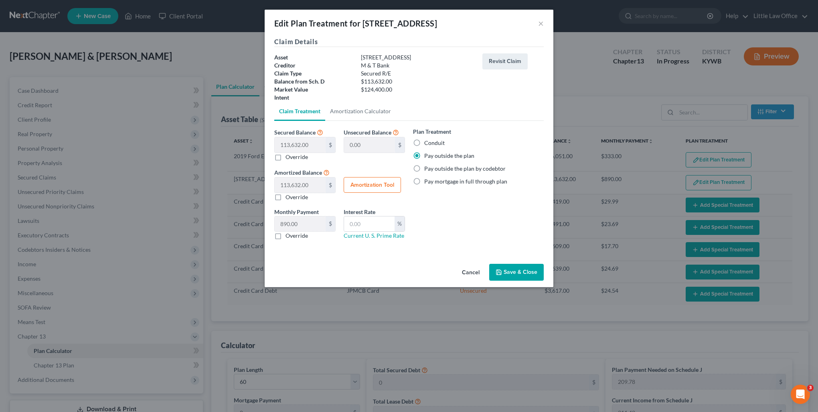
click at [522, 267] on button "Save & Close" at bounding box center [516, 272] width 55 height 17
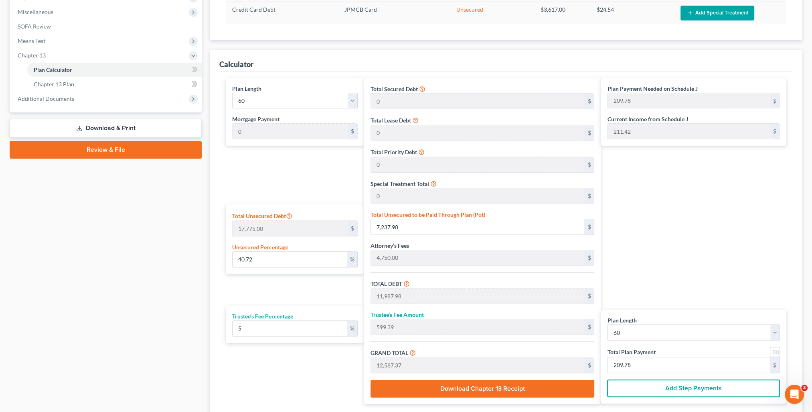
scroll to position [321, 0]
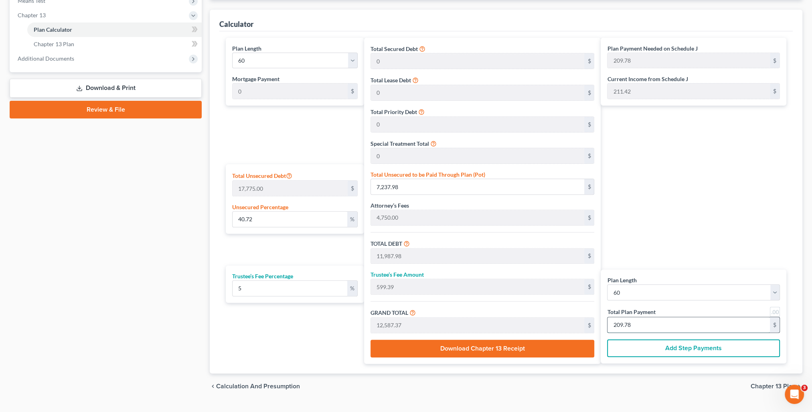
click at [651, 321] on input "209.78" at bounding box center [689, 324] width 162 height 15
click at [642, 215] on div "Plan Payment Needed on Schedule J 209.78 $ Current Income from Schedule J 211.4…" at bounding box center [696, 201] width 190 height 326
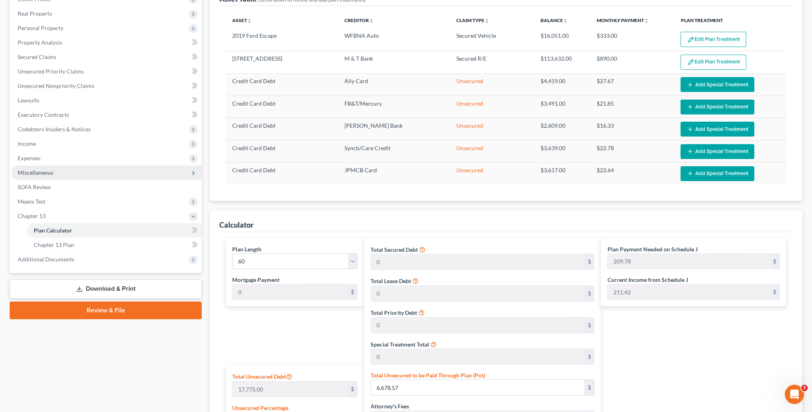
click at [53, 175] on span "Miscellaneous" at bounding box center [36, 172] width 36 height 7
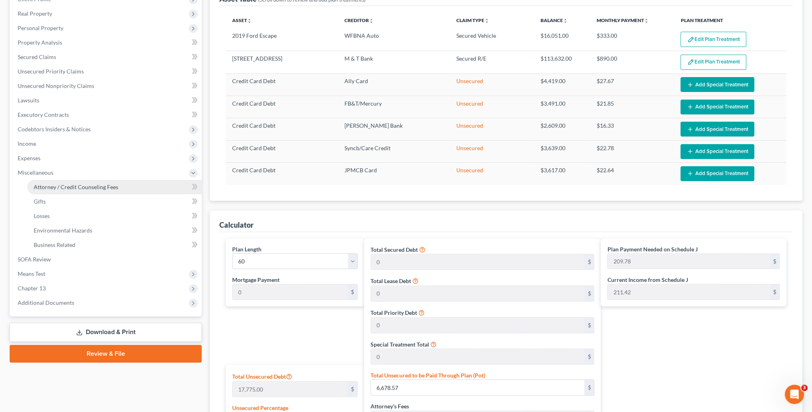
click at [60, 185] on span "Attorney / Credit Counseling Fees" at bounding box center [76, 186] width 85 height 7
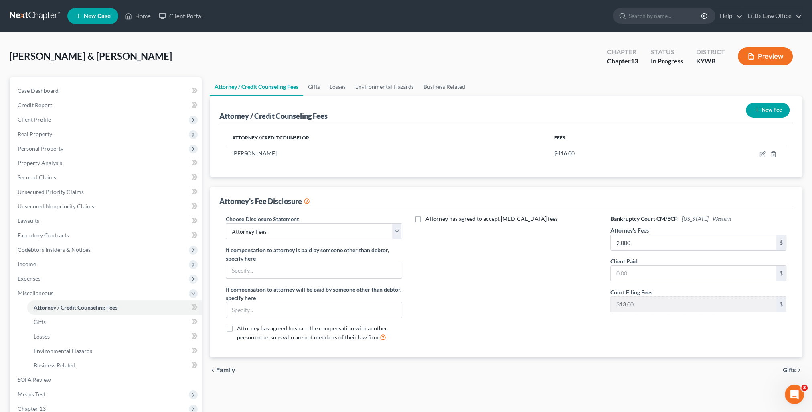
click at [560, 265] on div "Attorney has agreed to accept [MEDICAL_DATA] fees" at bounding box center [506, 281] width 192 height 133
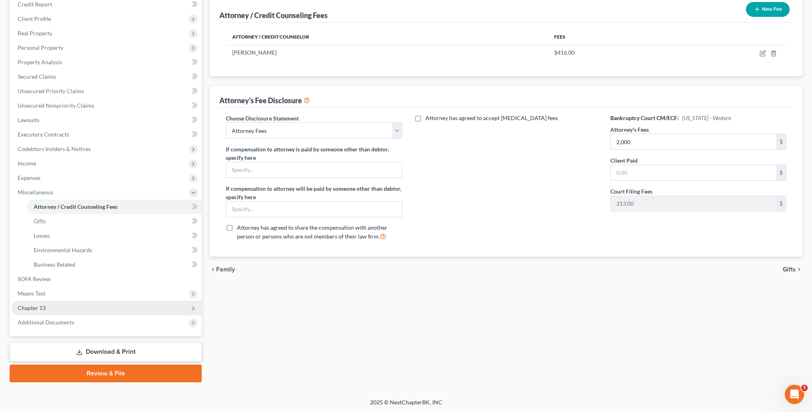
drag, startPoint x: 37, startPoint y: 304, endPoint x: 57, endPoint y: 313, distance: 22.7
click at [37, 304] on span "Chapter 13" at bounding box center [32, 307] width 28 height 7
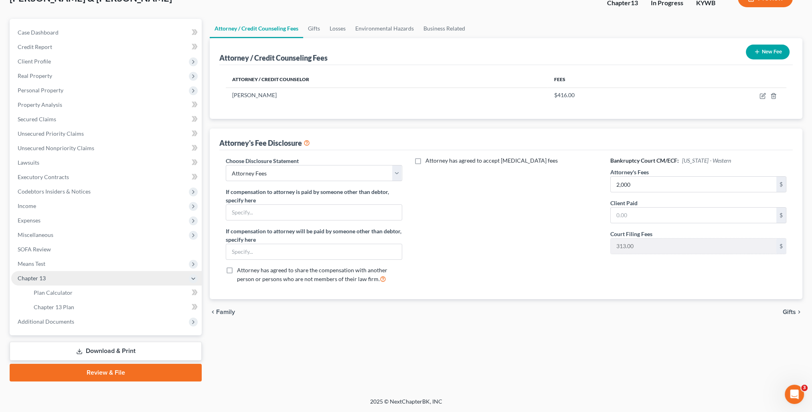
scroll to position [57, 0]
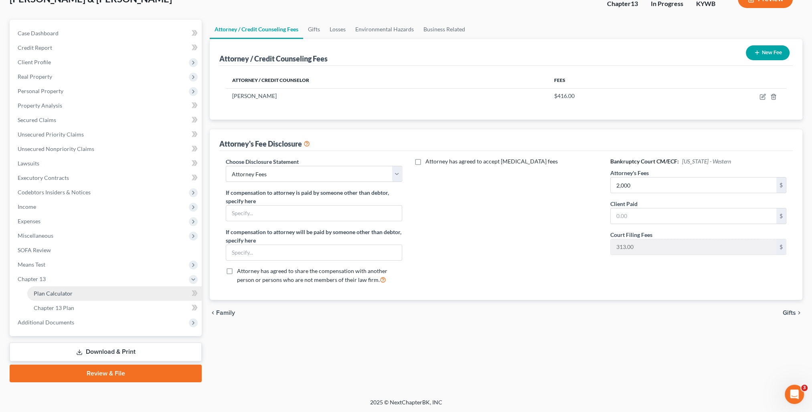
click at [53, 293] on span "Plan Calculator" at bounding box center [53, 293] width 39 height 7
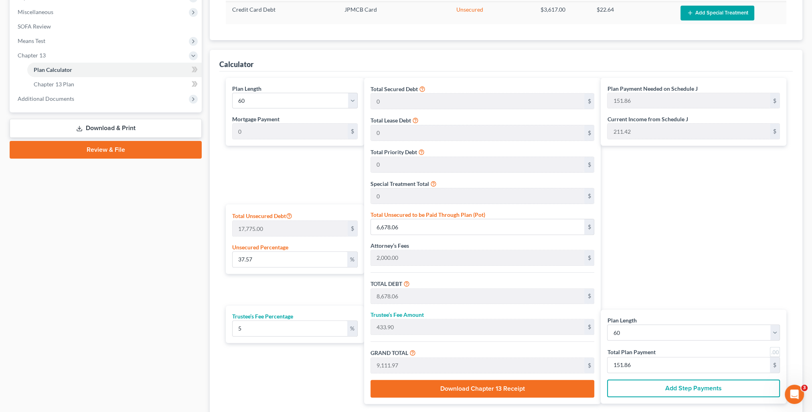
scroll to position [321, 0]
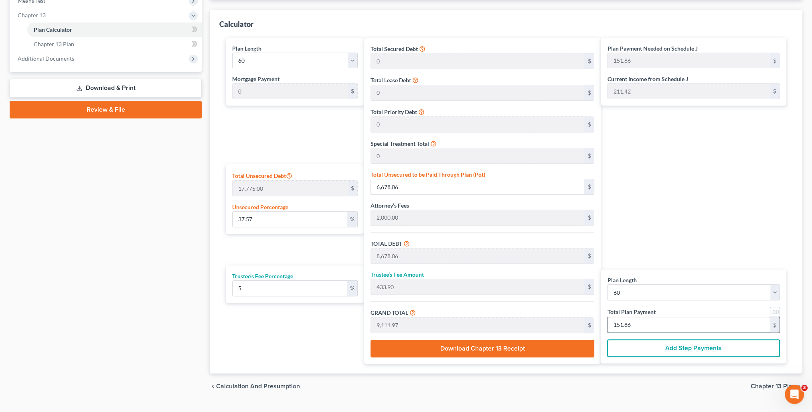
click at [634, 324] on input "151.86" at bounding box center [689, 324] width 162 height 15
click at [726, 211] on div "Plan Payment Needed on Schedule J 151.86 $ Current Income from Schedule J 211.4…" at bounding box center [696, 201] width 190 height 326
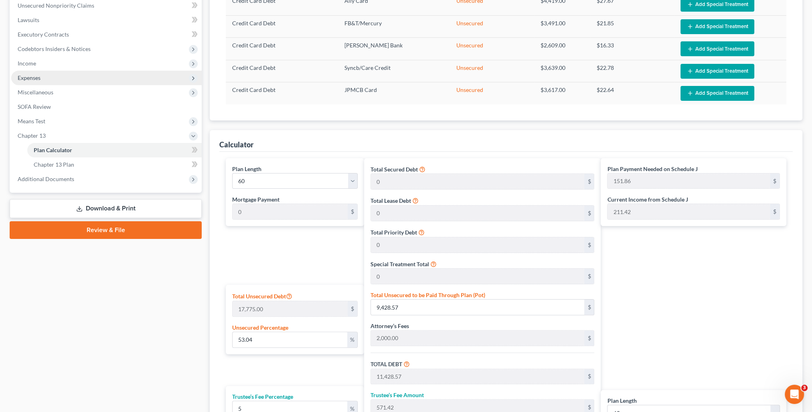
click at [30, 85] on span "Miscellaneous" at bounding box center [106, 92] width 191 height 14
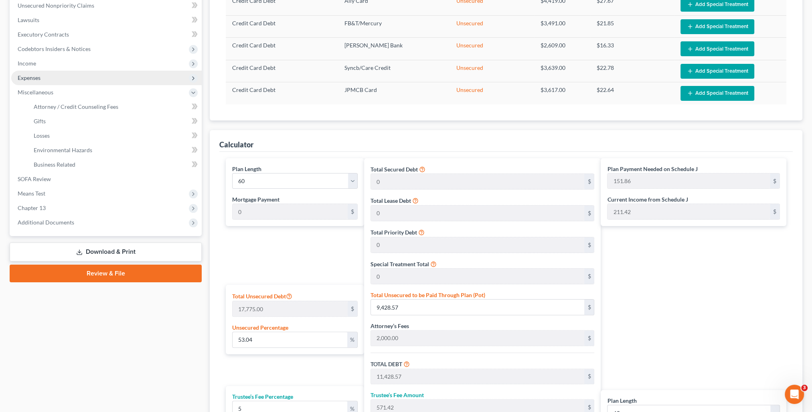
click at [23, 79] on span "Expenses" at bounding box center [29, 77] width 23 height 7
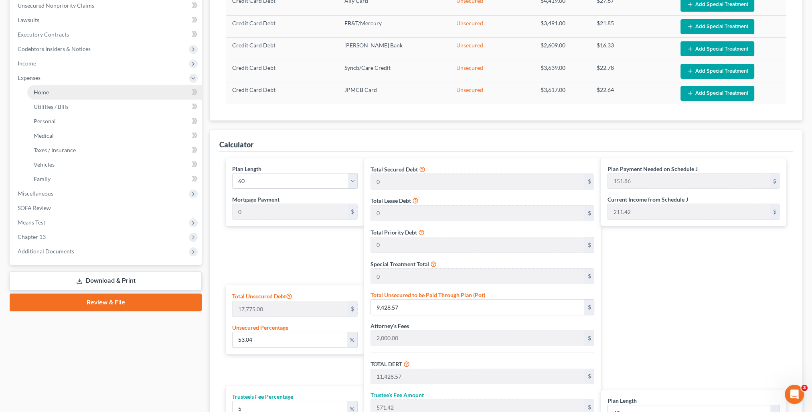
click at [35, 91] on span "Home" at bounding box center [41, 92] width 15 height 7
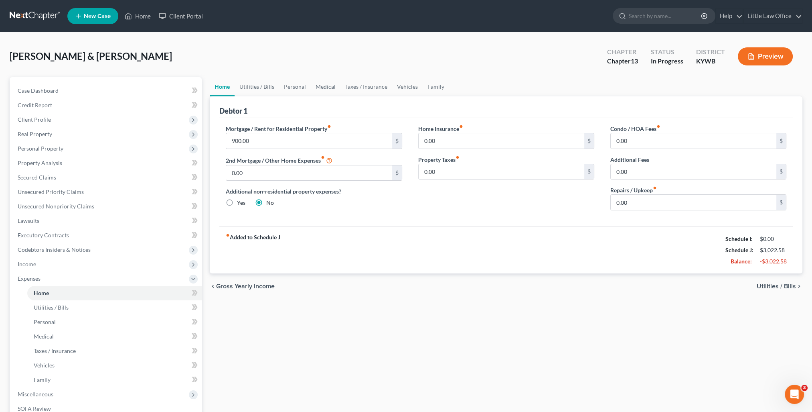
click at [651, 189] on label "Repairs / Upkeep fiber_manual_record" at bounding box center [634, 190] width 47 height 8
click at [645, 198] on input "0.00" at bounding box center [694, 202] width 166 height 15
click at [652, 253] on div "fiber_manual_record Added to Schedule J Schedule I: $3,567.00 Schedule J: $3,38…" at bounding box center [506, 249] width 574 height 47
click at [271, 91] on link "Utilities / Bills" at bounding box center [257, 86] width 45 height 19
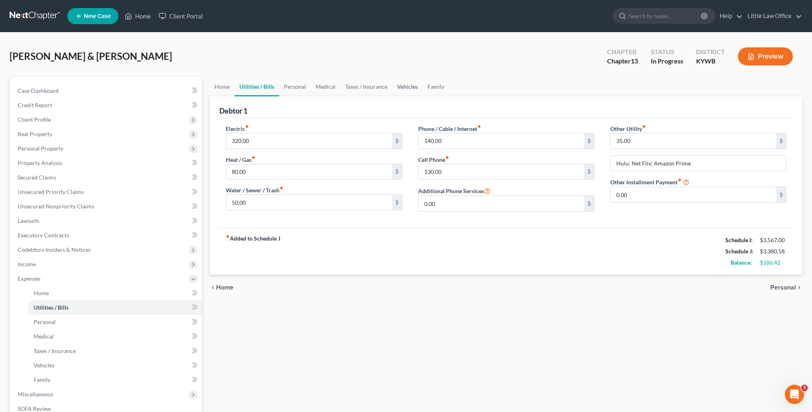
click at [397, 86] on link "Vehicles" at bounding box center [407, 86] width 30 height 19
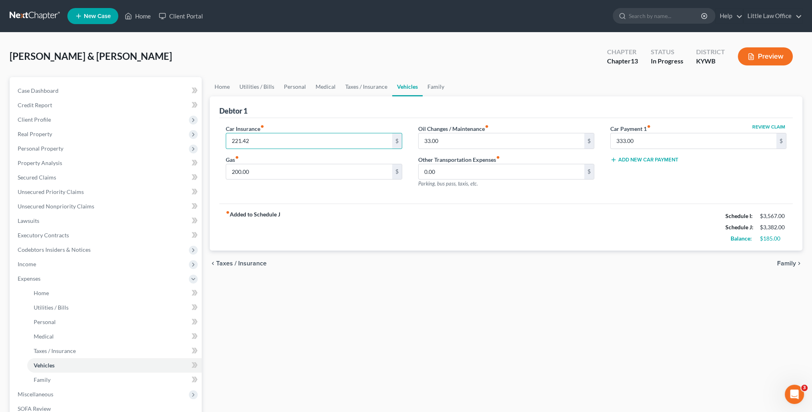
click at [322, 228] on div "fiber_manual_record Added to Schedule J Schedule I: $3,567.00 Schedule J: $3,38…" at bounding box center [506, 226] width 574 height 47
click at [268, 90] on link "Utilities / Bills" at bounding box center [257, 86] width 45 height 19
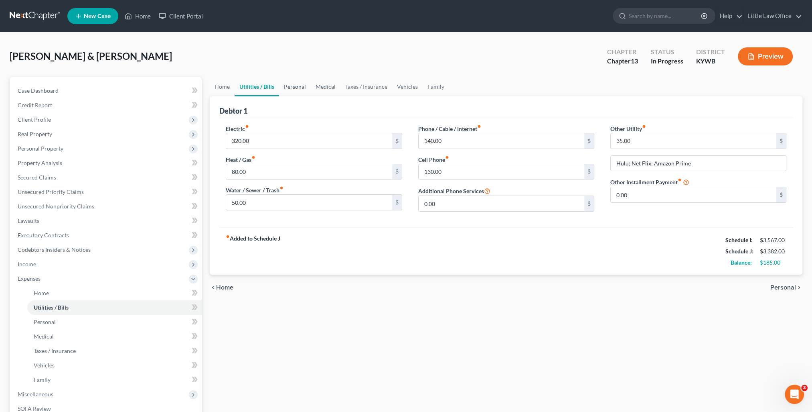
click at [289, 89] on link "Personal" at bounding box center [295, 86] width 32 height 19
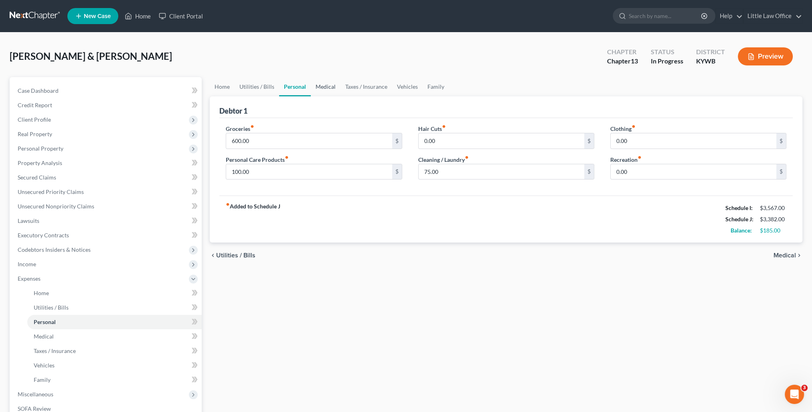
click at [324, 91] on link "Medical" at bounding box center [326, 86] width 30 height 19
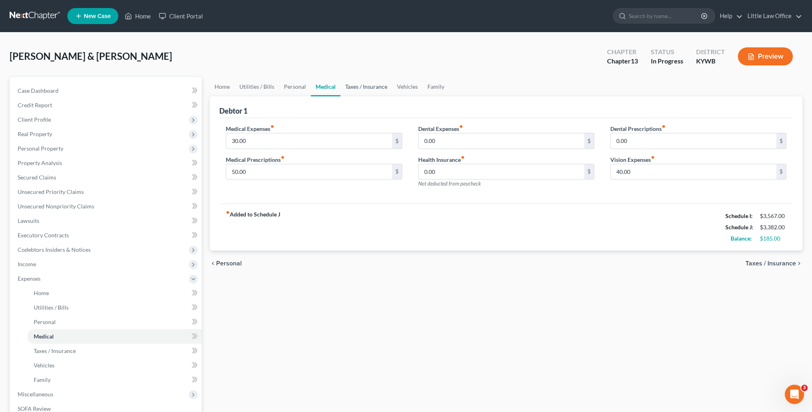
click at [351, 85] on link "Taxes / Insurance" at bounding box center [367, 86] width 52 height 19
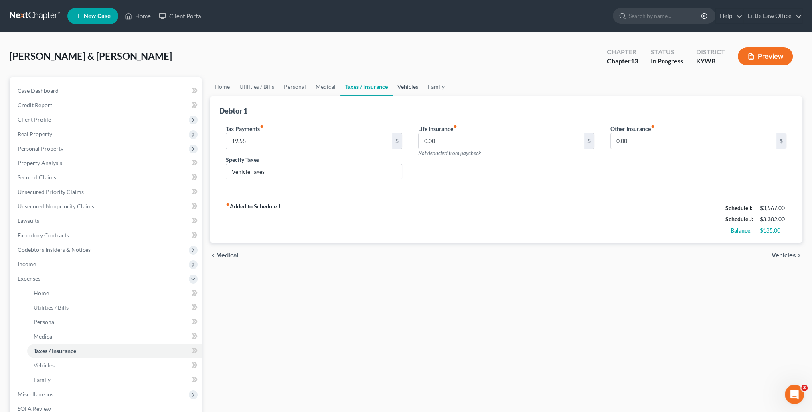
click at [401, 91] on link "Vehicles" at bounding box center [408, 86] width 30 height 19
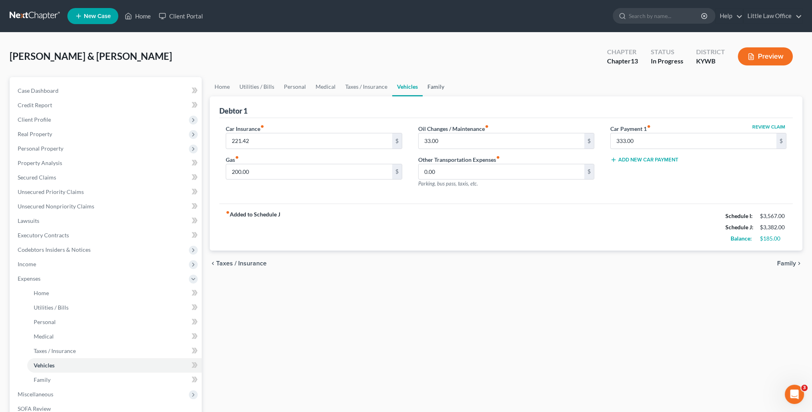
click at [438, 93] on link "Family" at bounding box center [436, 86] width 26 height 19
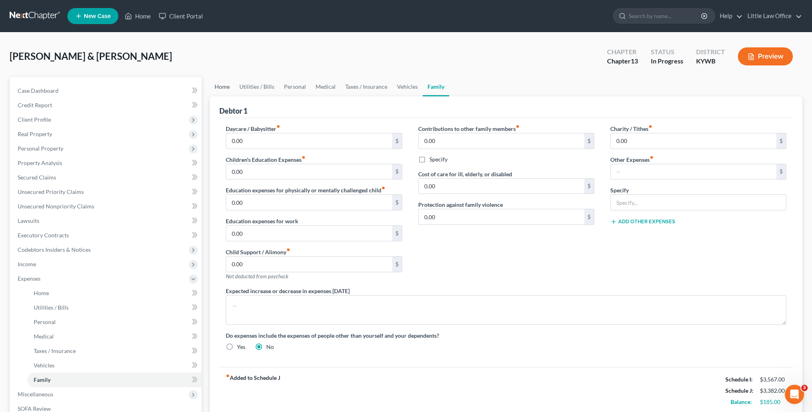
click at [228, 84] on link "Home" at bounding box center [222, 86] width 25 height 19
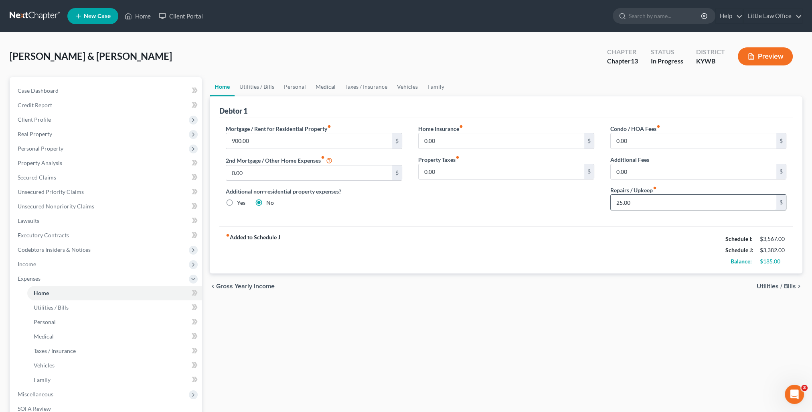
click at [627, 201] on input "25.00" at bounding box center [694, 202] width 166 height 15
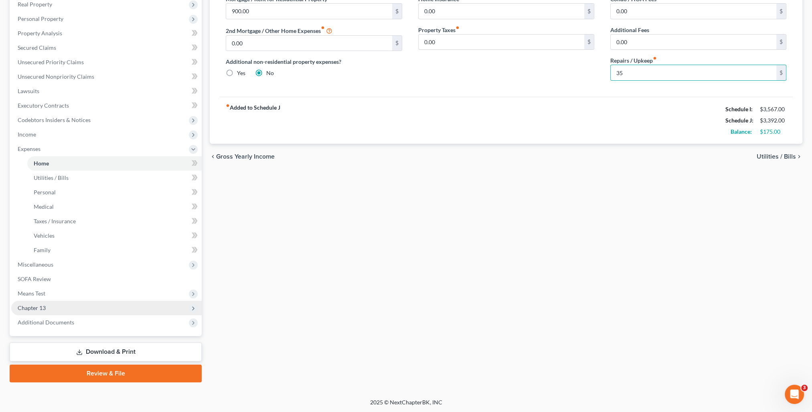
click at [34, 310] on span "Chapter 13" at bounding box center [32, 307] width 28 height 7
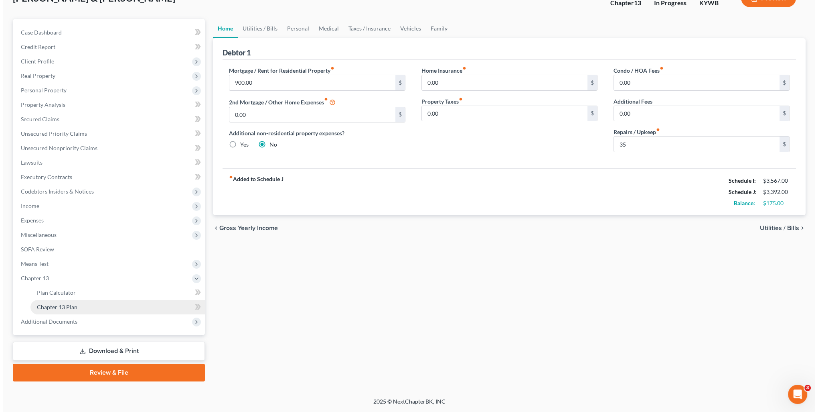
scroll to position [57, 0]
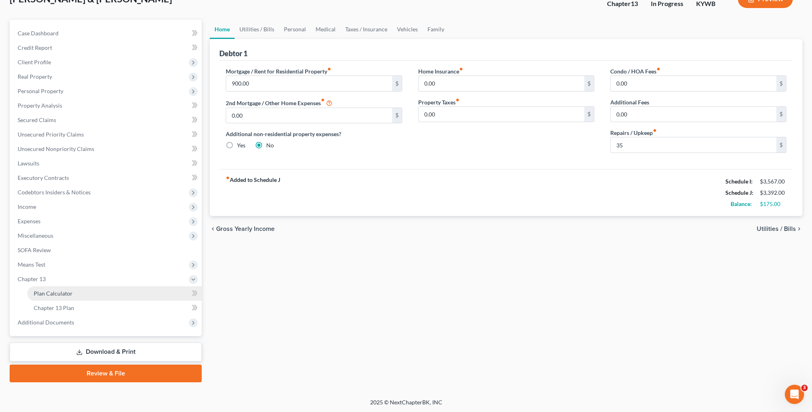
click at [51, 297] on link "Plan Calculator" at bounding box center [114, 293] width 175 height 14
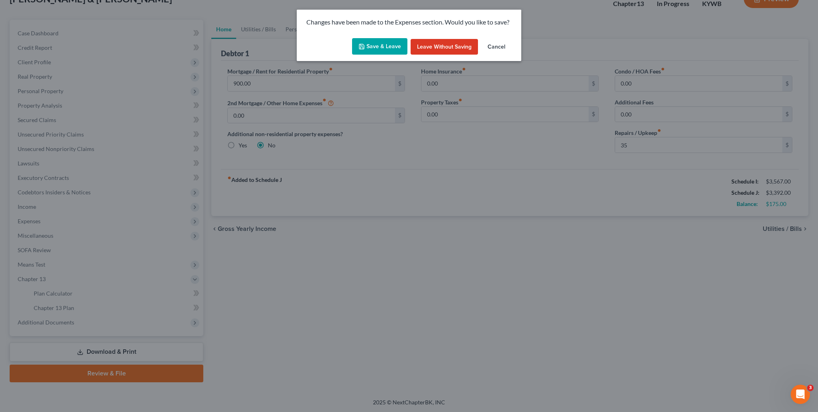
click at [378, 44] on button "Save & Leave" at bounding box center [379, 46] width 55 height 17
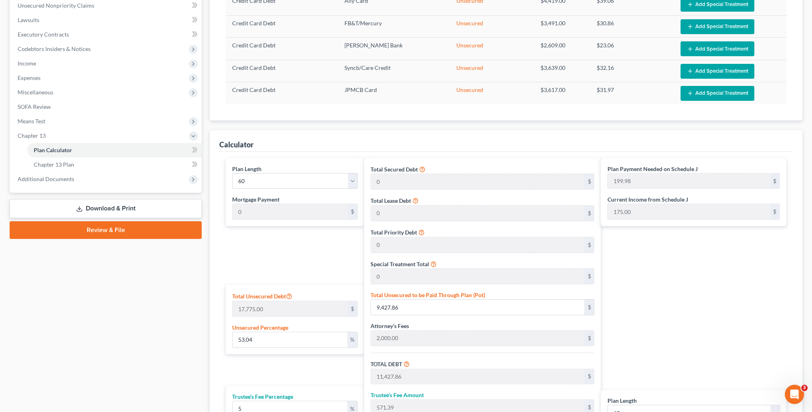
scroll to position [337, 0]
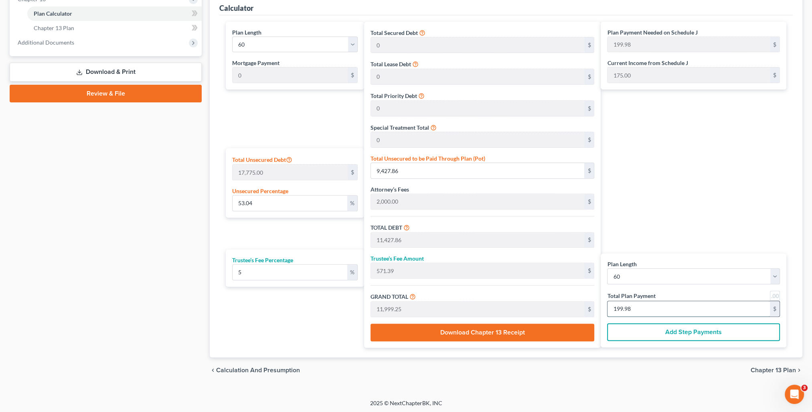
click at [646, 305] on input "199.98" at bounding box center [689, 308] width 162 height 15
click at [653, 205] on div "Plan Payment Needed on Schedule J 199.98 $ Current Income from Schedule J 175.0…" at bounding box center [696, 185] width 190 height 326
click at [62, 27] on span "Chapter 13 Plan" at bounding box center [54, 27] width 41 height 7
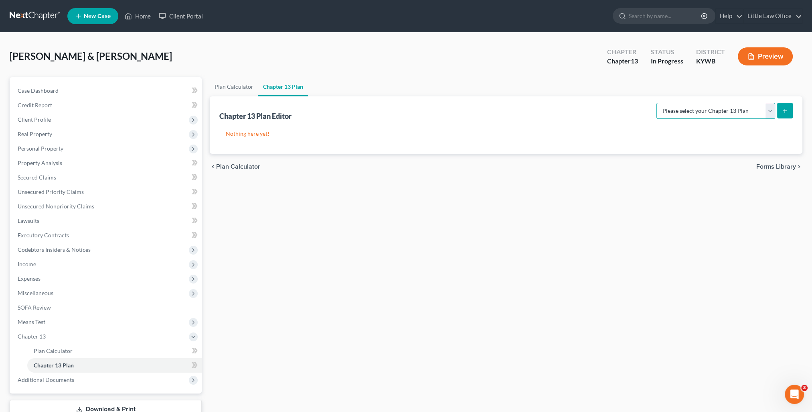
drag, startPoint x: 691, startPoint y: 110, endPoint x: 692, endPoint y: 119, distance: 9.6
click at [691, 110] on select "Please select your Chapter 13 Plan National Form Plan - Official Form 113" at bounding box center [716, 111] width 119 height 16
click at [660, 103] on select "Please select your Chapter 13 Plan National Form Plan - Official Form 113" at bounding box center [716, 111] width 119 height 16
click at [780, 110] on button "submit" at bounding box center [785, 111] width 16 height 16
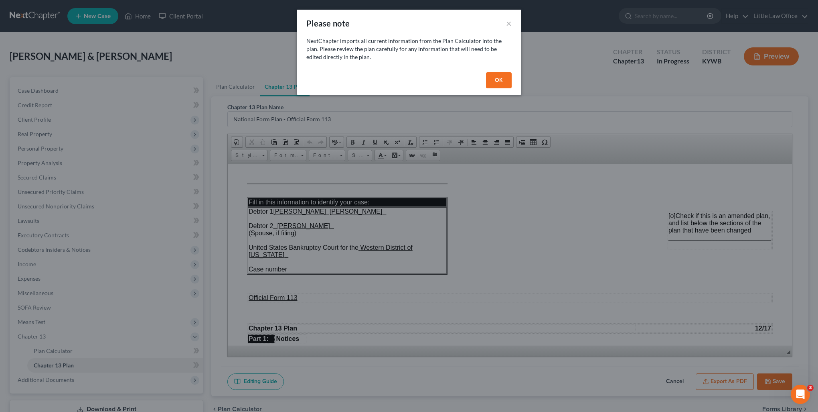
click at [497, 83] on button "OK" at bounding box center [499, 80] width 26 height 16
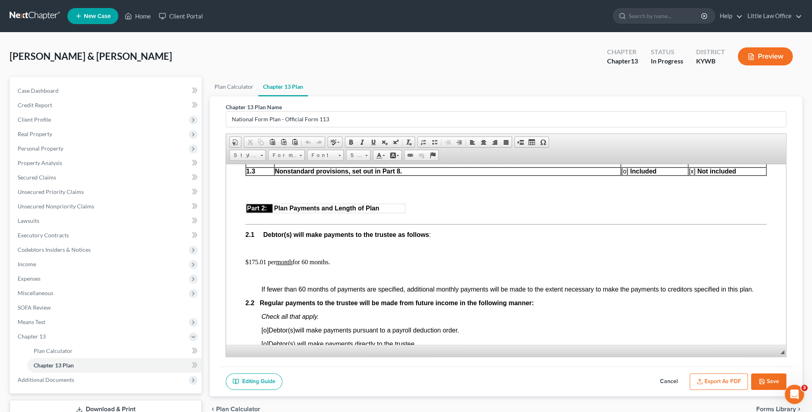
scroll to position [441, 0]
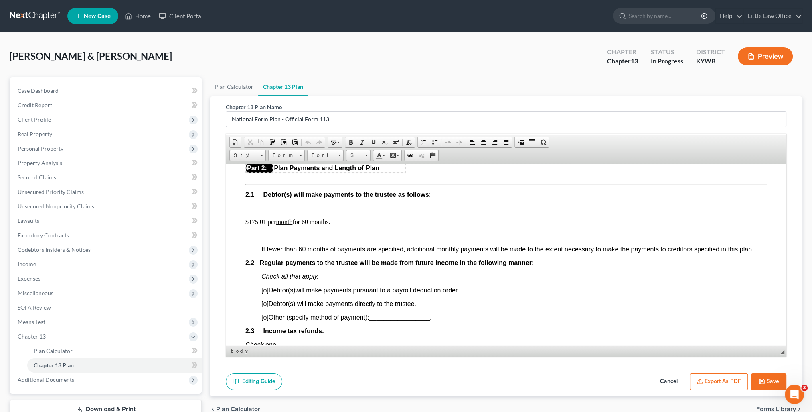
click at [262, 224] on p "$175.01 per month for 60 months." at bounding box center [507, 221] width 522 height 7
click at [263, 320] on span "[o]" at bounding box center [265, 316] width 7 height 7
click at [375, 320] on span "_________________" at bounding box center [399, 316] width 61 height 7
click at [373, 142] on span at bounding box center [373, 142] width 6 height 6
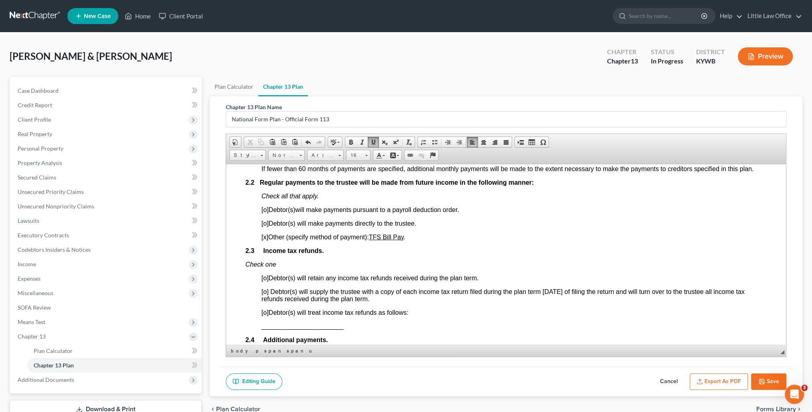
scroll to position [562, 0]
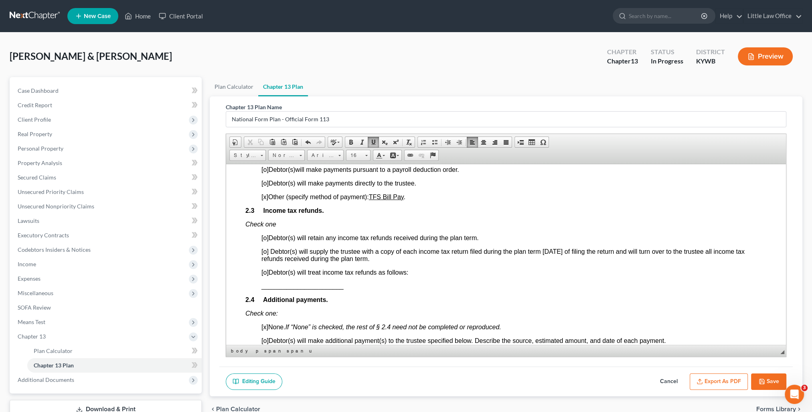
click at [266, 254] on span "[o]" at bounding box center [265, 251] width 7 height 7
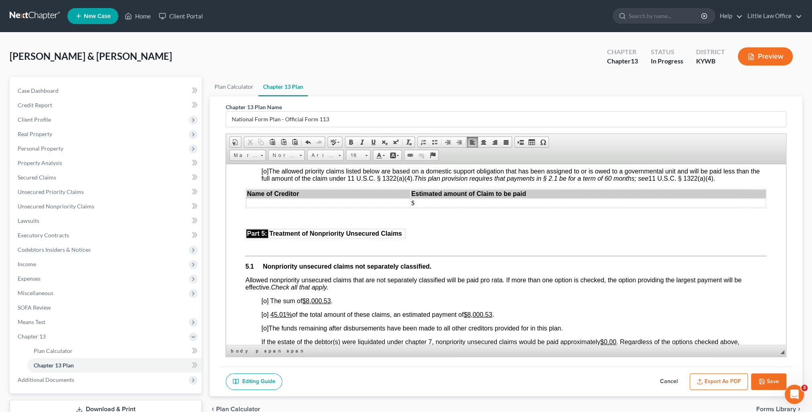
scroll to position [1645, 0]
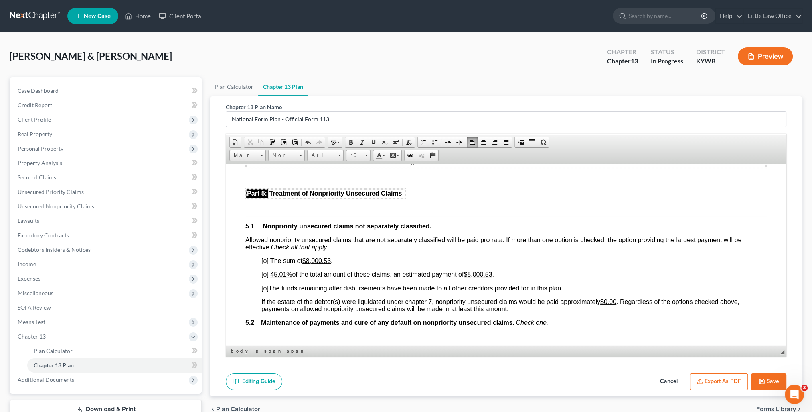
click at [266, 277] on span "[o]" at bounding box center [265, 273] width 7 height 7
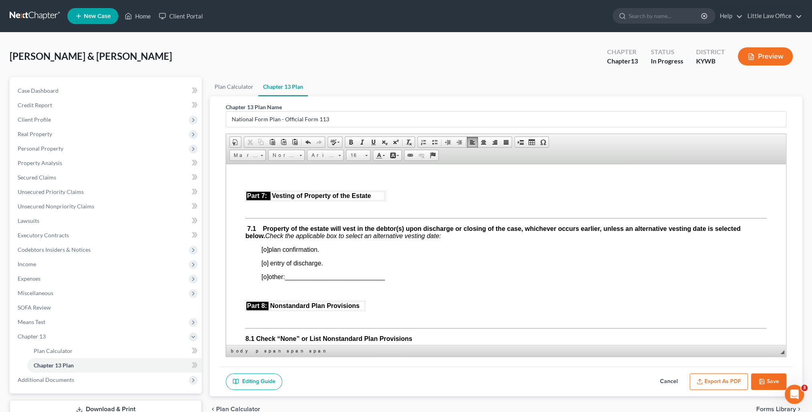
scroll to position [2046, 0]
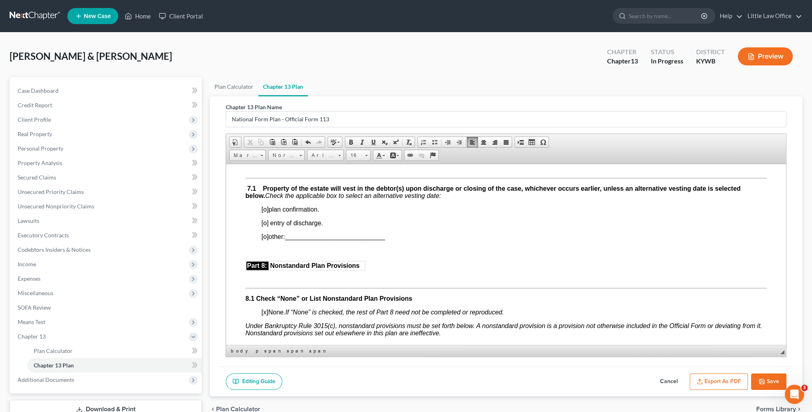
click at [265, 212] on span "[o]" at bounding box center [265, 208] width 7 height 7
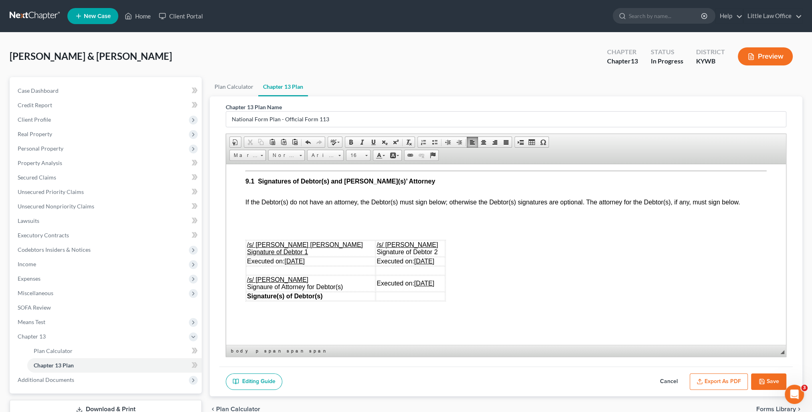
scroll to position [2327, 0]
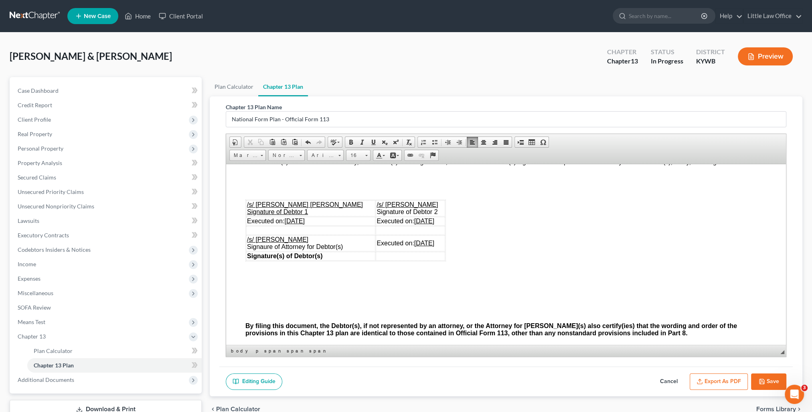
click at [297, 224] on u "[DATE]" at bounding box center [294, 220] width 20 height 7
click at [414, 224] on u "[DATE]" at bounding box center [424, 220] width 20 height 7
click at [414, 246] on u "[DATE]" at bounding box center [424, 242] width 20 height 7
click at [774, 375] on button "Save" at bounding box center [768, 381] width 35 height 17
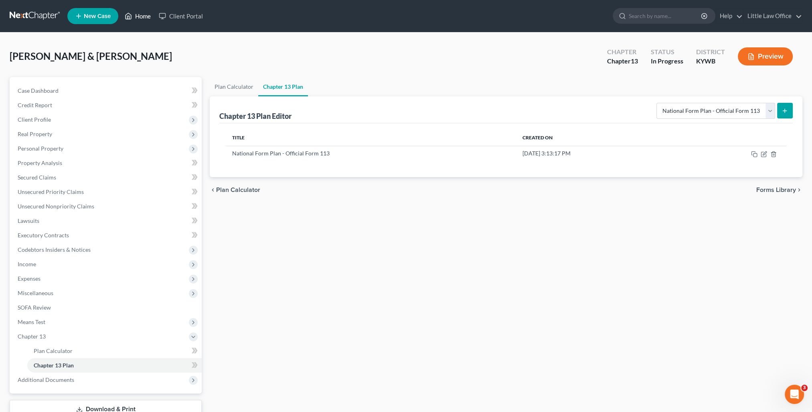
click at [135, 15] on link "Home" at bounding box center [138, 16] width 34 height 14
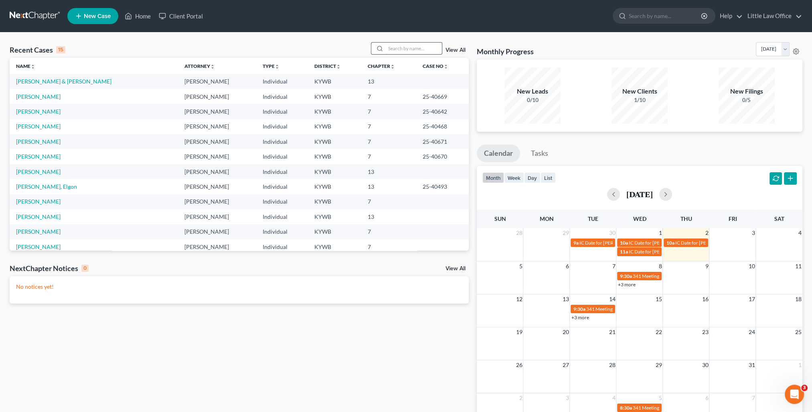
click at [397, 44] on input "search" at bounding box center [414, 49] width 56 height 12
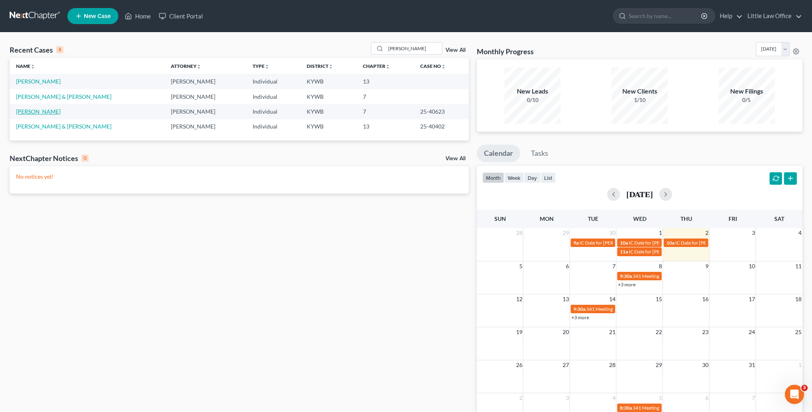
click at [47, 114] on link "[PERSON_NAME]" at bounding box center [38, 111] width 45 height 7
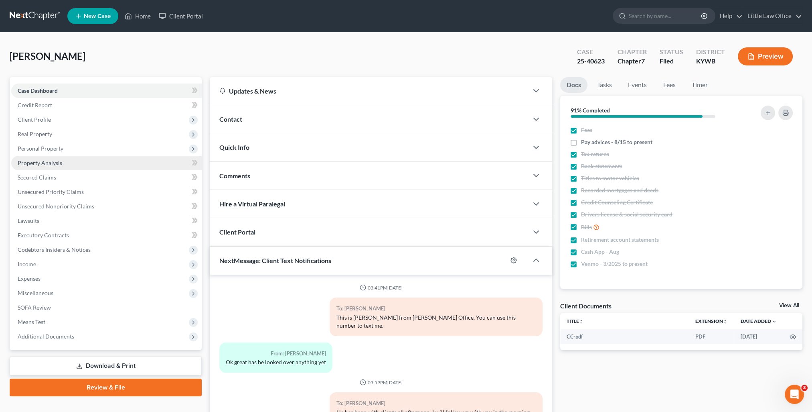
click at [61, 168] on link "Property Analysis" at bounding box center [106, 163] width 191 height 14
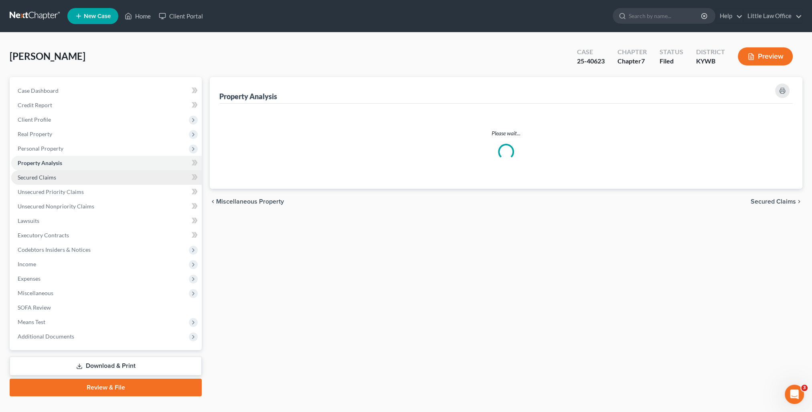
click at [63, 175] on link "Secured Claims" at bounding box center [106, 177] width 191 height 14
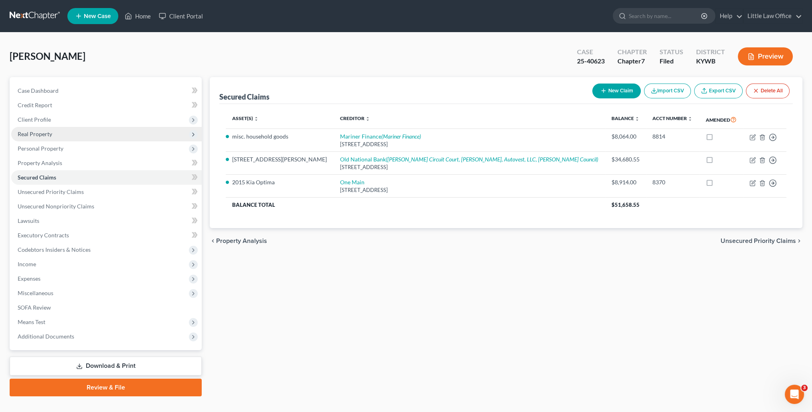
click at [45, 131] on span "Real Property" at bounding box center [35, 133] width 35 height 7
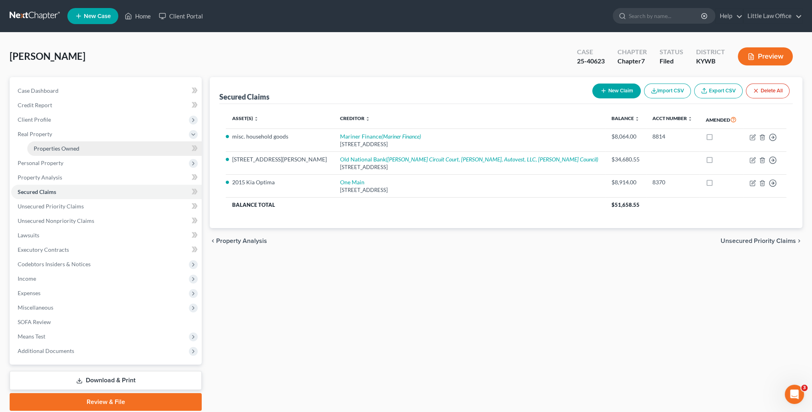
click at [64, 146] on span "Properties Owned" at bounding box center [57, 148] width 46 height 7
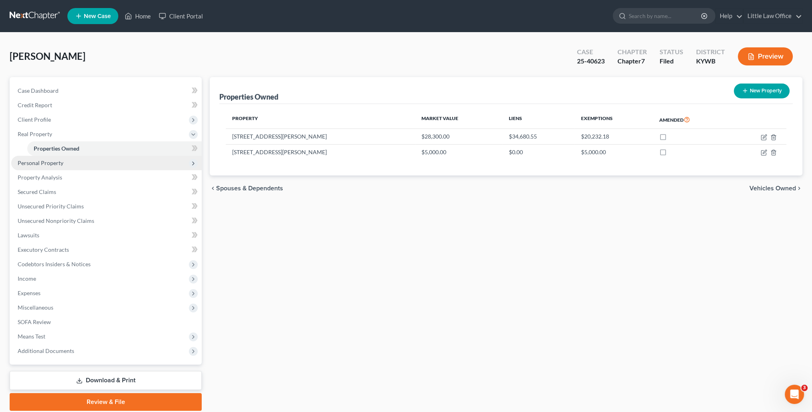
click at [47, 165] on span "Personal Property" at bounding box center [41, 162] width 46 height 7
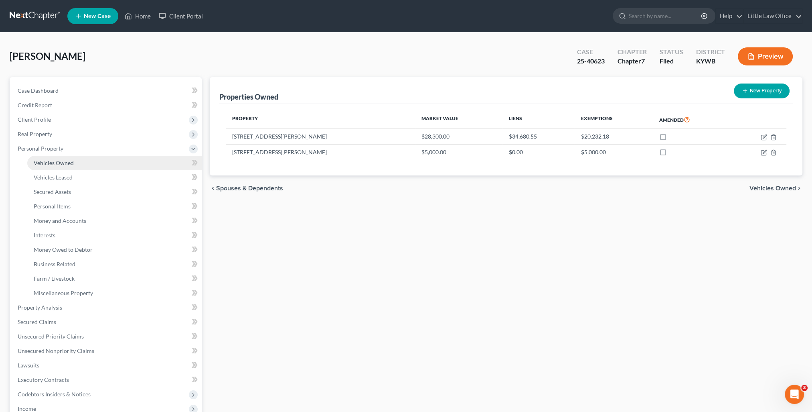
click at [57, 165] on span "Vehicles Owned" at bounding box center [54, 162] width 40 height 7
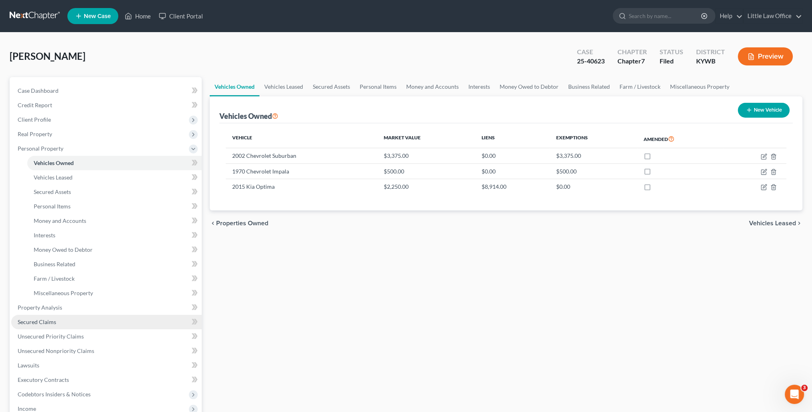
click at [49, 322] on span "Secured Claims" at bounding box center [37, 321] width 39 height 7
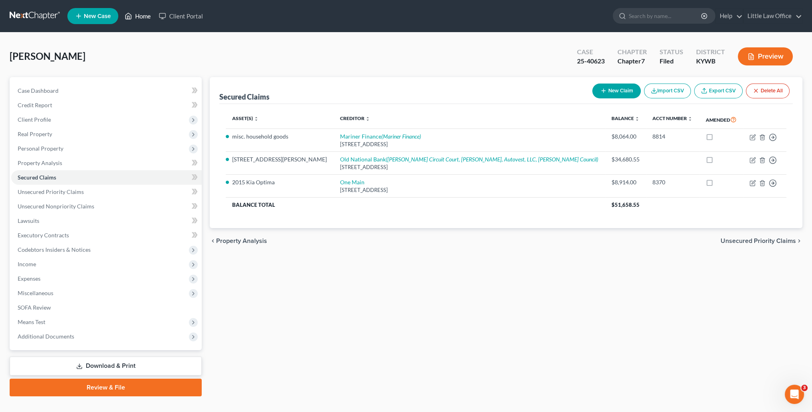
click at [141, 15] on link "Home" at bounding box center [138, 16] width 34 height 14
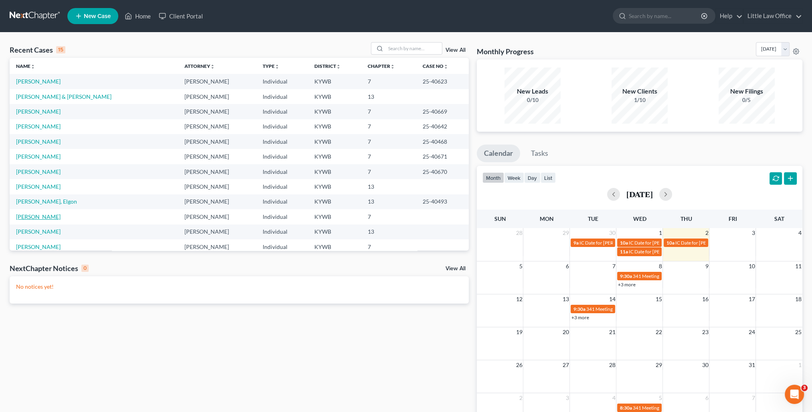
click at [51, 218] on link "[PERSON_NAME]" at bounding box center [38, 216] width 45 height 7
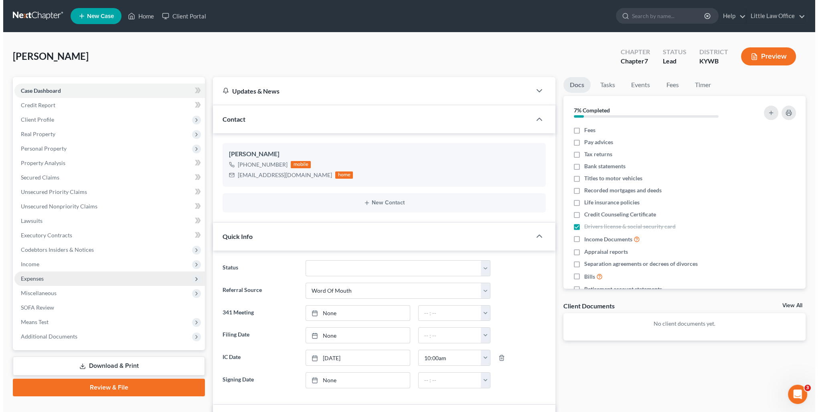
scroll to position [144, 0]
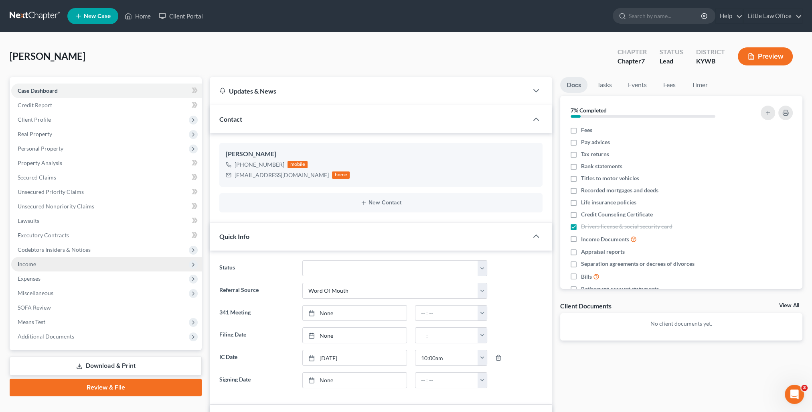
click at [33, 264] on span "Income" at bounding box center [27, 263] width 18 height 7
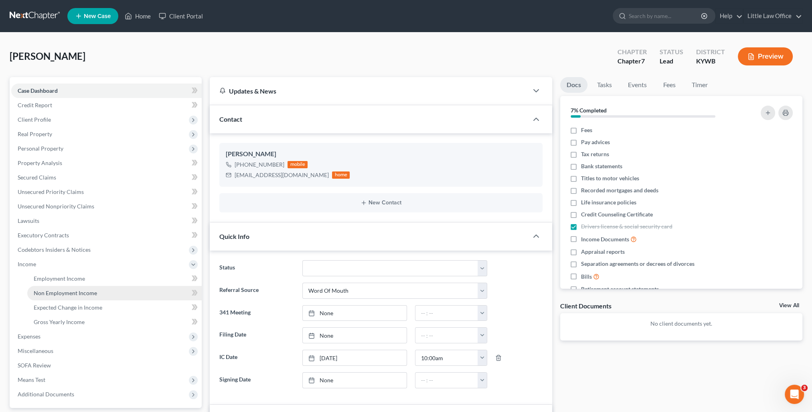
click at [83, 293] on span "Non Employment Income" at bounding box center [65, 292] width 63 height 7
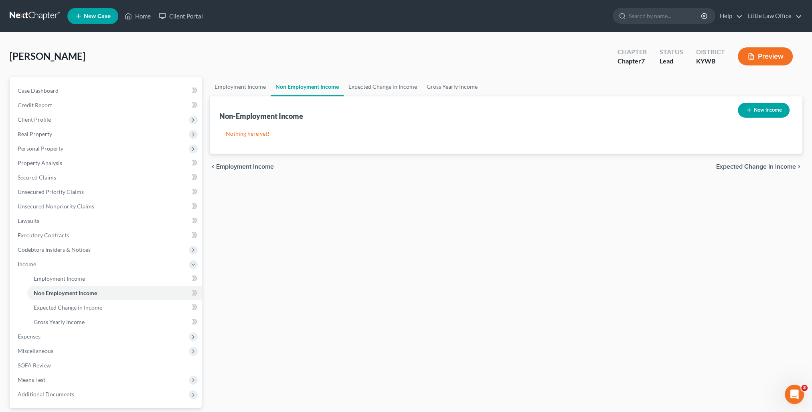
click at [773, 110] on button "New Income" at bounding box center [764, 110] width 52 height 15
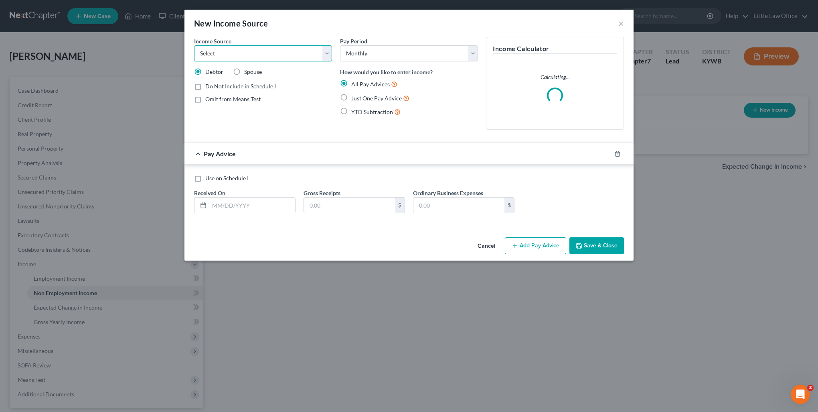
click at [219, 59] on select "Select Unemployment Disability (from employer) Pension Retirement Social Securi…" at bounding box center [263, 53] width 138 height 16
click at [194, 45] on select "Select Unemployment Disability (from employer) Pension Retirement Social Securi…" at bounding box center [263, 53] width 138 height 16
click at [352, 97] on span "Just One Pay Advice" at bounding box center [376, 98] width 51 height 7
click at [355, 97] on input "Just One Pay Advice" at bounding box center [357, 95] width 5 height 5
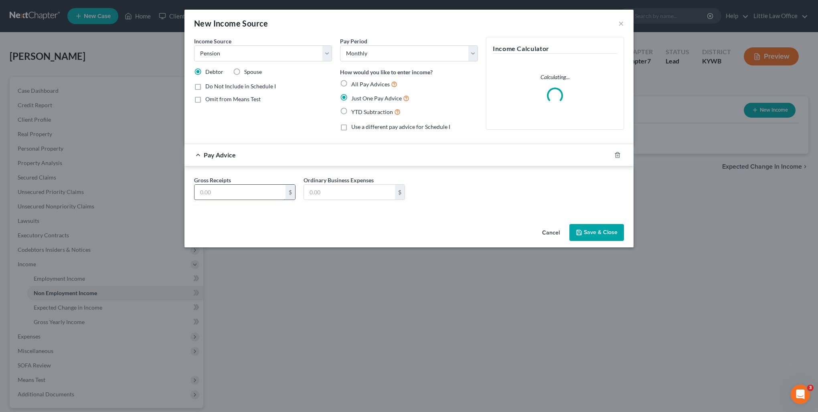
click at [233, 194] on input "text" at bounding box center [240, 192] width 91 height 15
click at [579, 235] on icon "button" at bounding box center [579, 232] width 6 height 6
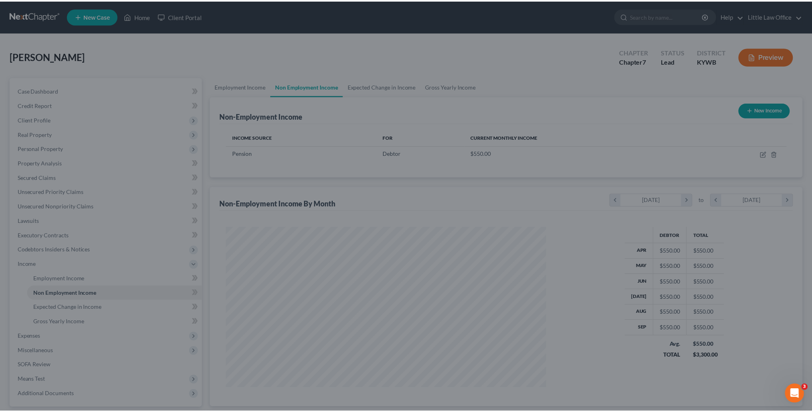
scroll to position [401021, 400844]
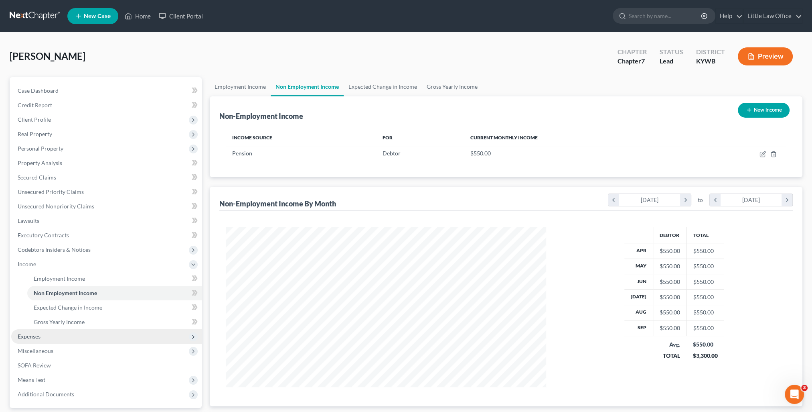
click at [97, 338] on span "Expenses" at bounding box center [106, 336] width 191 height 14
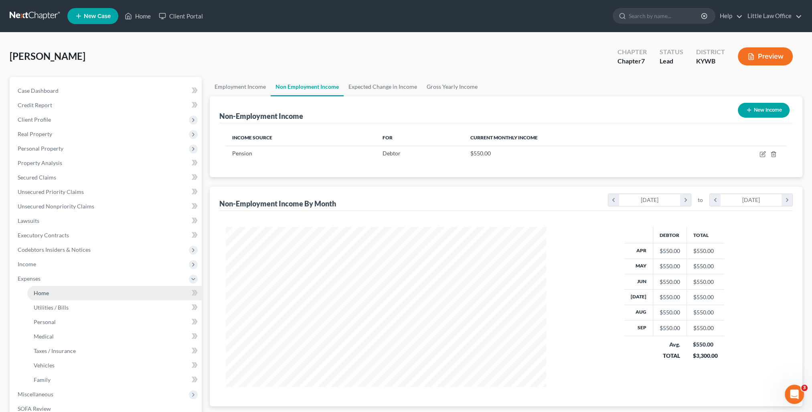
click at [51, 292] on link "Home" at bounding box center [114, 293] width 175 height 14
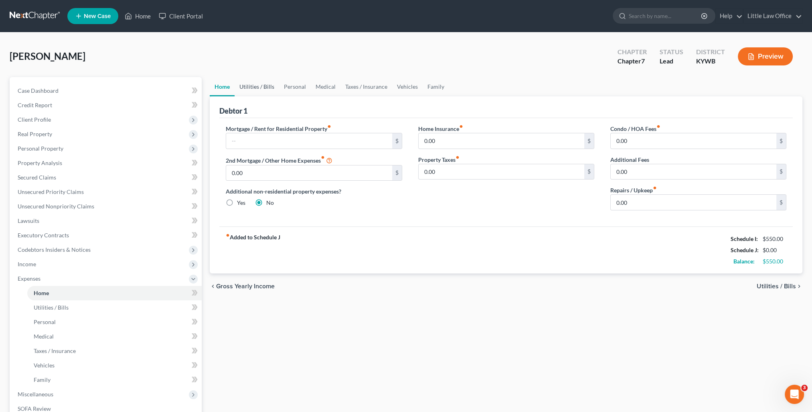
click at [267, 87] on link "Utilities / Bills" at bounding box center [257, 86] width 45 height 19
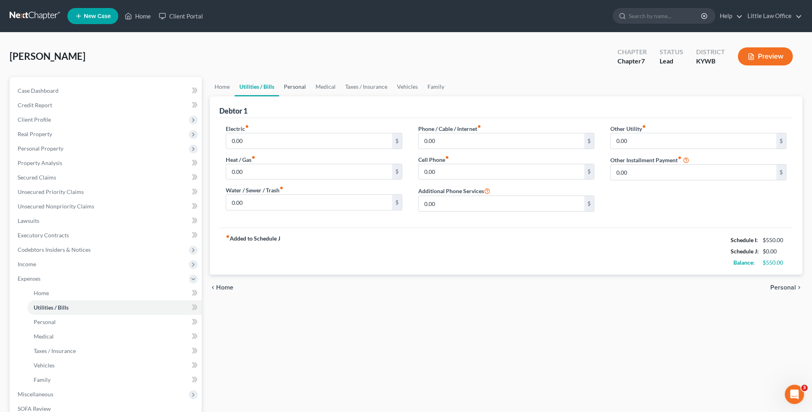
click at [285, 85] on link "Personal" at bounding box center [295, 86] width 32 height 19
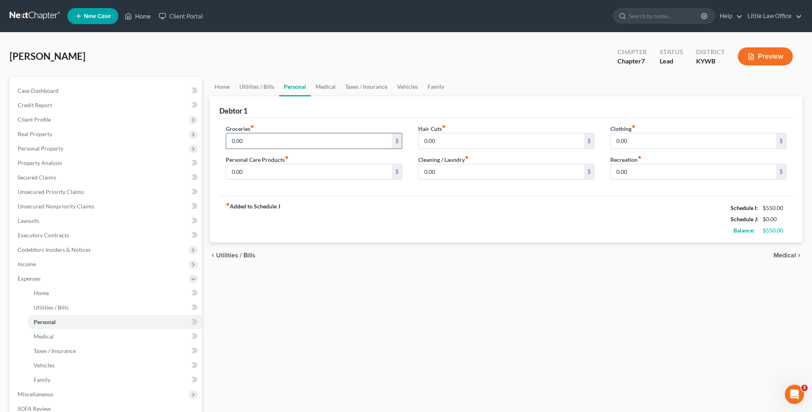
click at [271, 141] on input "0.00" at bounding box center [309, 140] width 166 height 15
click at [141, 20] on link "Home" at bounding box center [138, 16] width 34 height 14
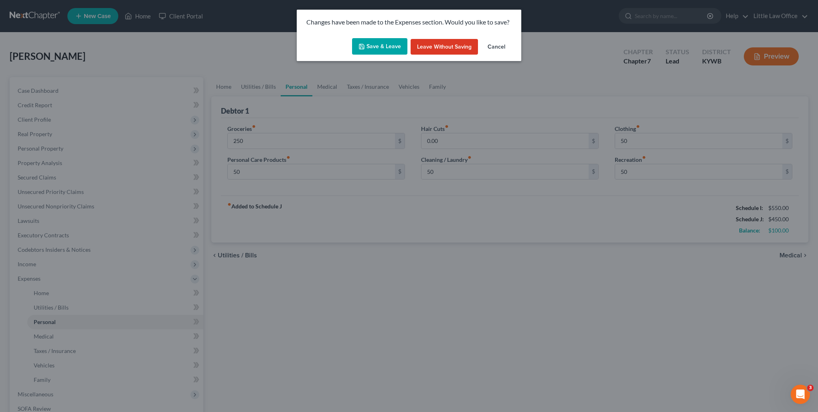
click at [384, 49] on button "Save & Leave" at bounding box center [379, 46] width 55 height 17
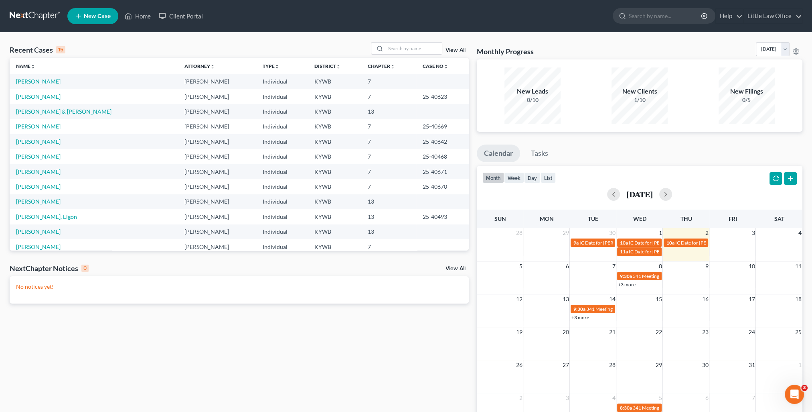
click at [37, 128] on link "[PERSON_NAME]" at bounding box center [38, 126] width 45 height 7
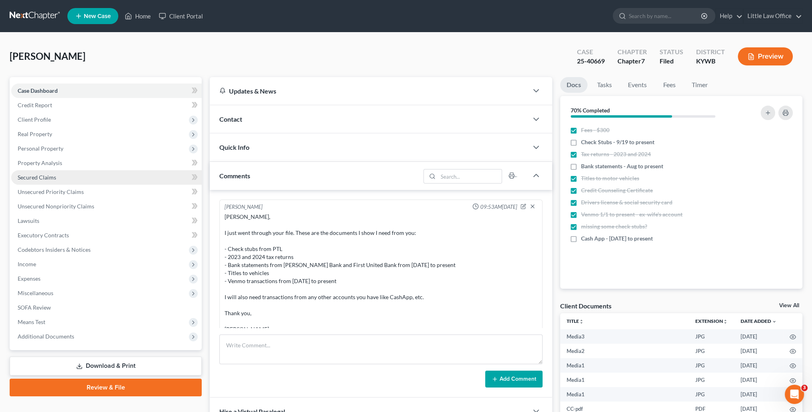
scroll to position [511, 0]
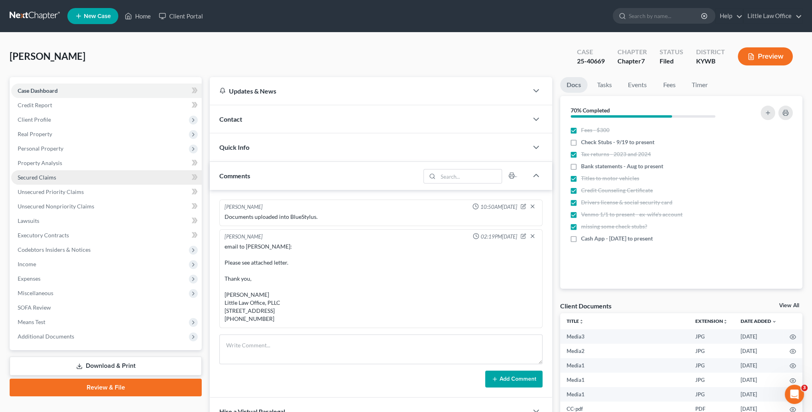
click at [49, 175] on span "Secured Claims" at bounding box center [37, 177] width 39 height 7
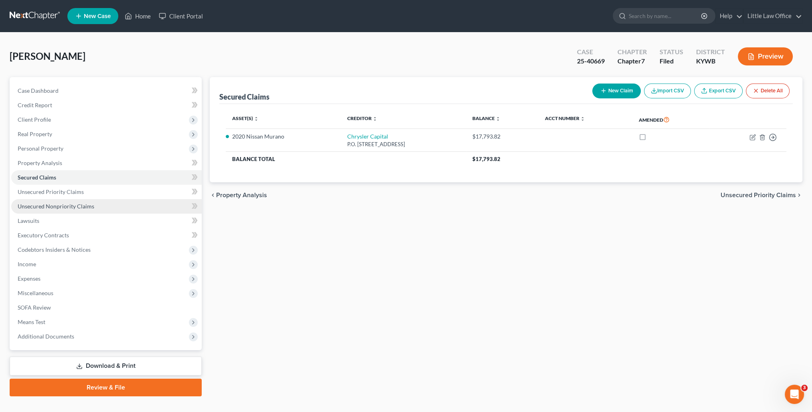
click at [58, 205] on span "Unsecured Nonpriority Claims" at bounding box center [56, 206] width 77 height 7
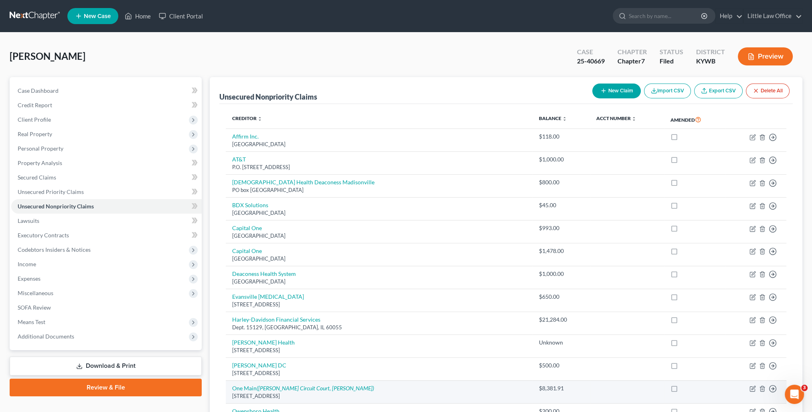
scroll to position [160, 0]
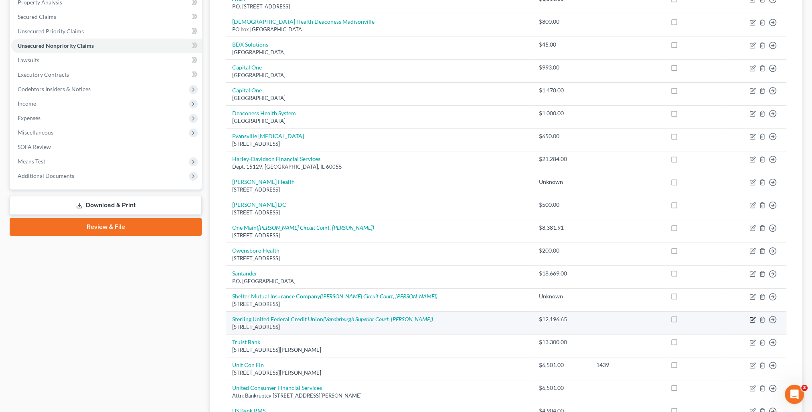
click at [754, 319] on icon "button" at bounding box center [753, 319] width 6 height 6
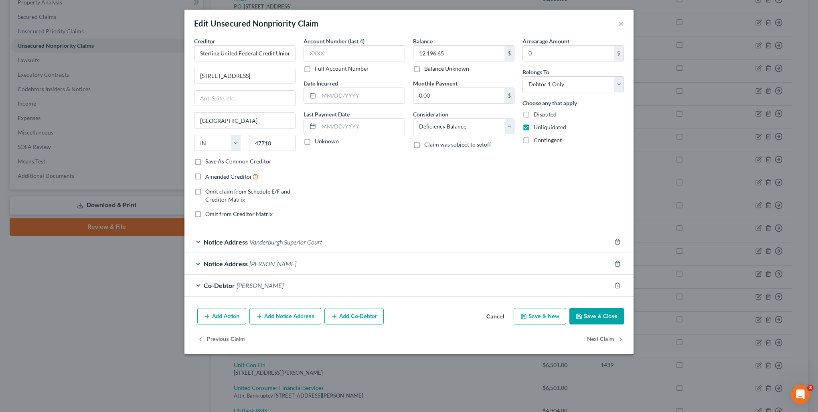
click at [589, 320] on button "Save & Close" at bounding box center [597, 316] width 55 height 17
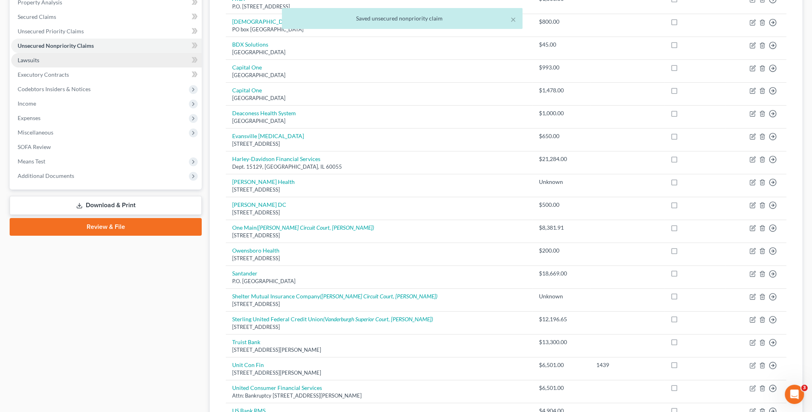
click at [29, 62] on span "Lawsuits" at bounding box center [29, 60] width 22 height 7
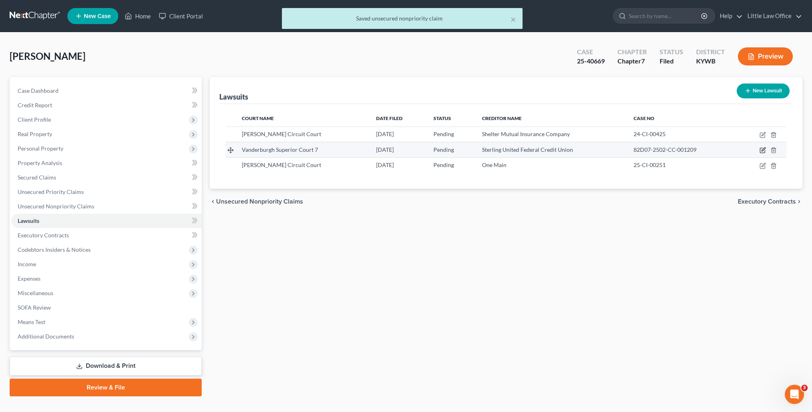
click at [763, 148] on icon "button" at bounding box center [763, 150] width 6 height 6
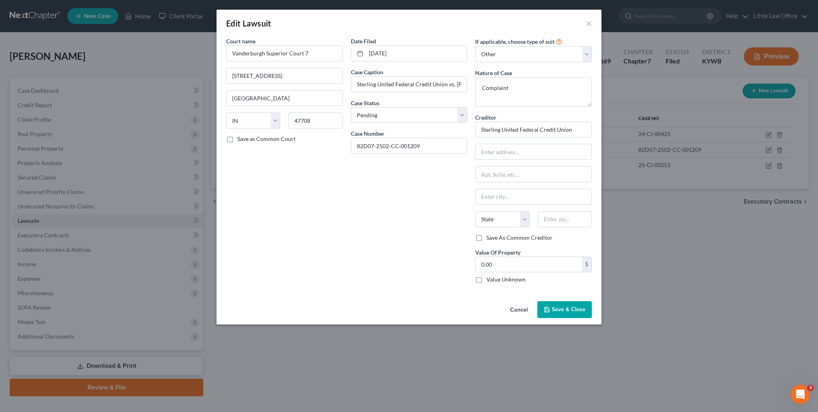
click at [578, 309] on span "Save & Close" at bounding box center [569, 309] width 34 height 7
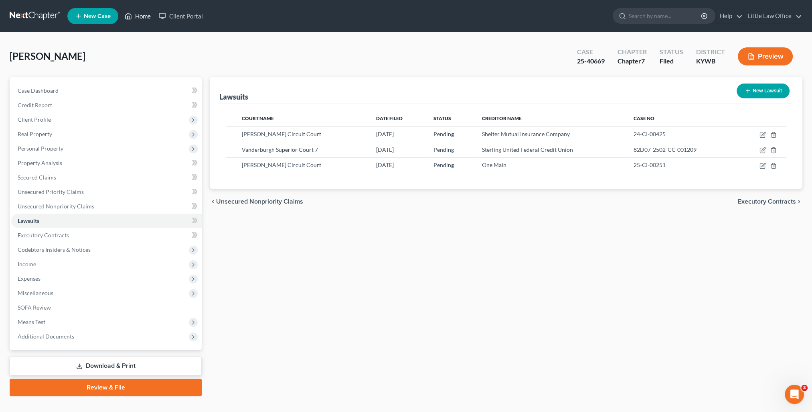
click at [142, 10] on link "Home" at bounding box center [138, 16] width 34 height 14
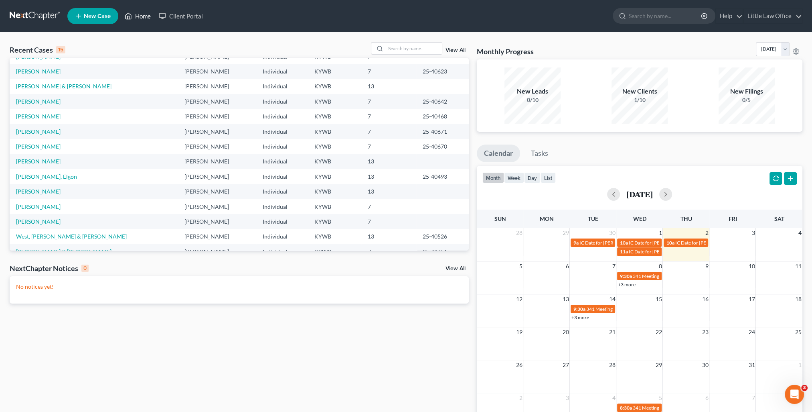
scroll to position [55, 0]
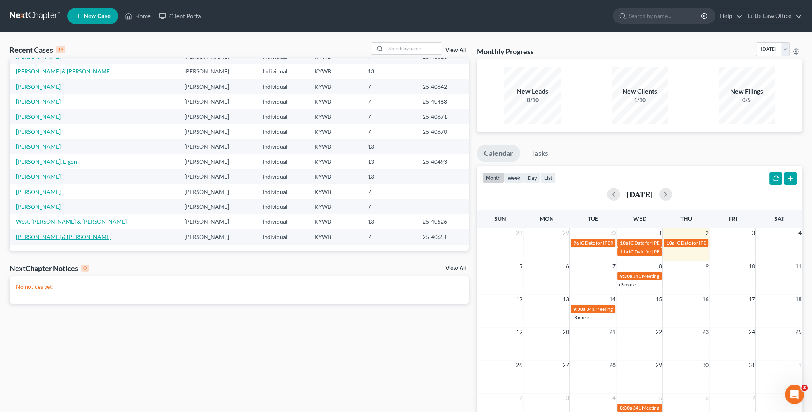
click at [53, 237] on link "[PERSON_NAME] & [PERSON_NAME]" at bounding box center [63, 236] width 95 height 7
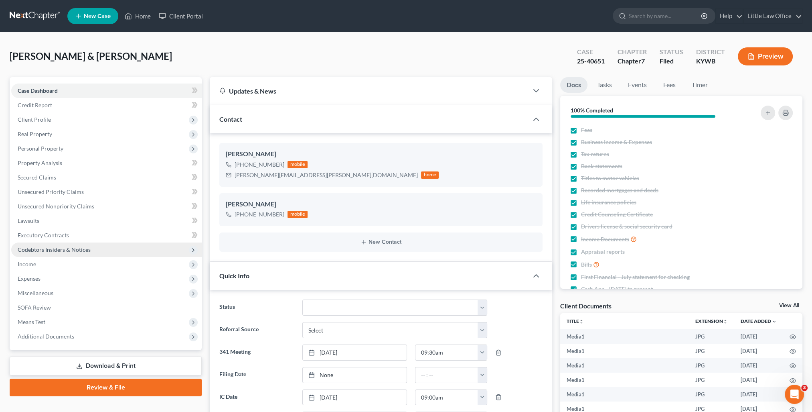
scroll to position [8136, 0]
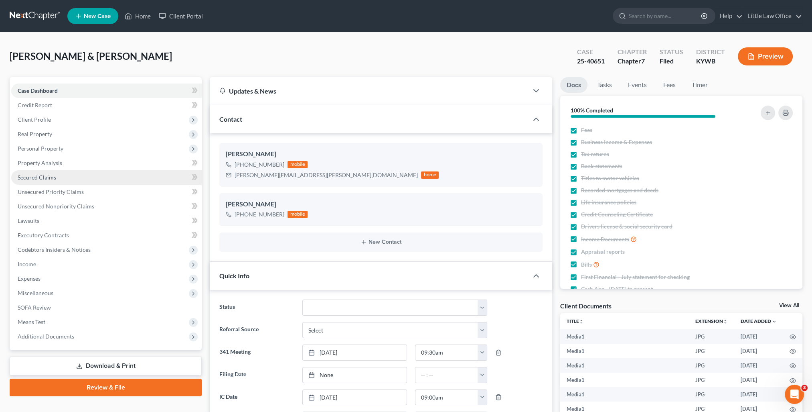
click at [59, 176] on link "Secured Claims" at bounding box center [106, 177] width 191 height 14
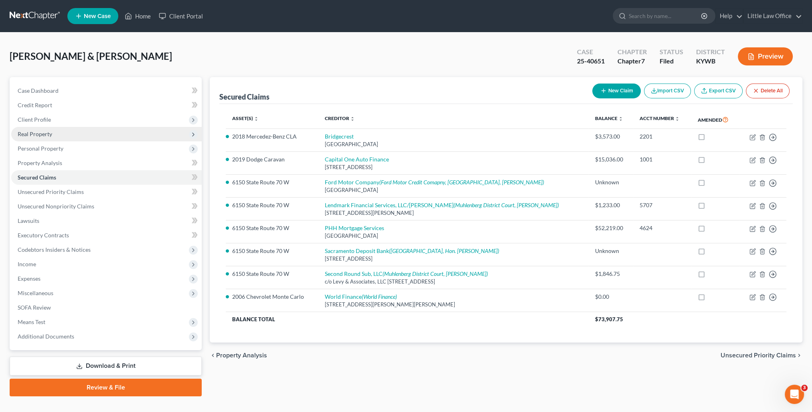
click at [53, 136] on span "Real Property" at bounding box center [106, 134] width 191 height 14
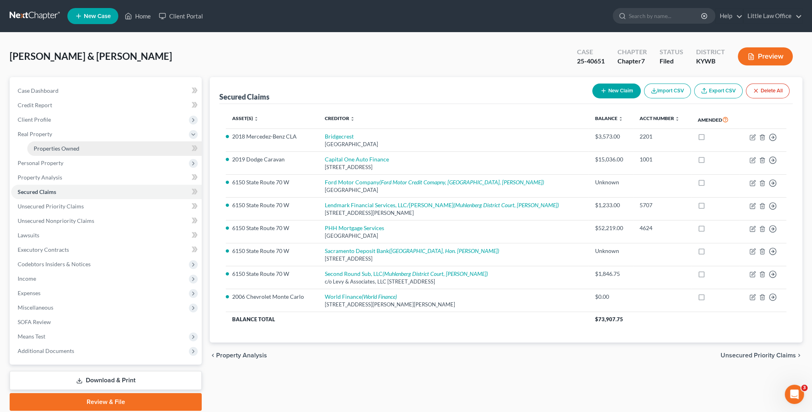
click at [64, 148] on span "Properties Owned" at bounding box center [57, 148] width 46 height 7
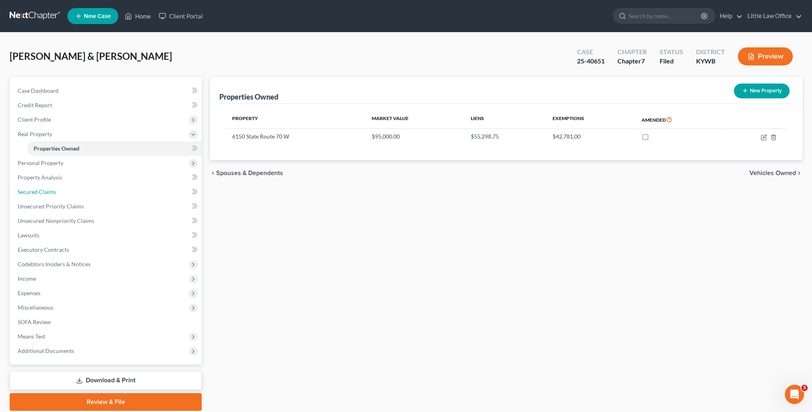
drag, startPoint x: 63, startPoint y: 193, endPoint x: 333, endPoint y: 193, distance: 269.2
click at [63, 193] on link "Secured Claims" at bounding box center [106, 192] width 191 height 14
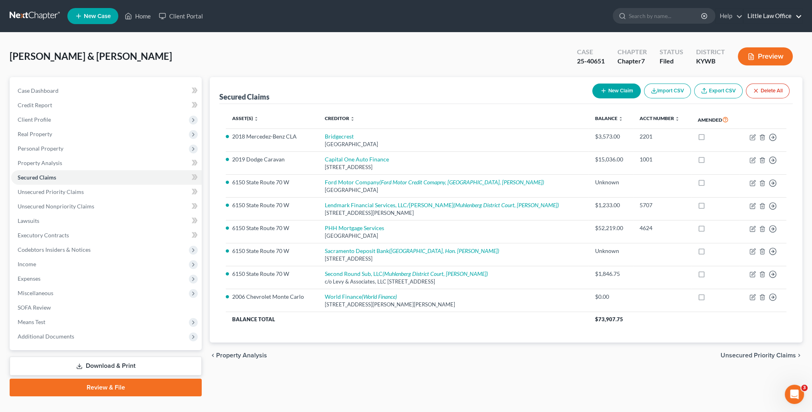
click at [791, 15] on link "Little Law Office" at bounding box center [773, 16] width 59 height 14
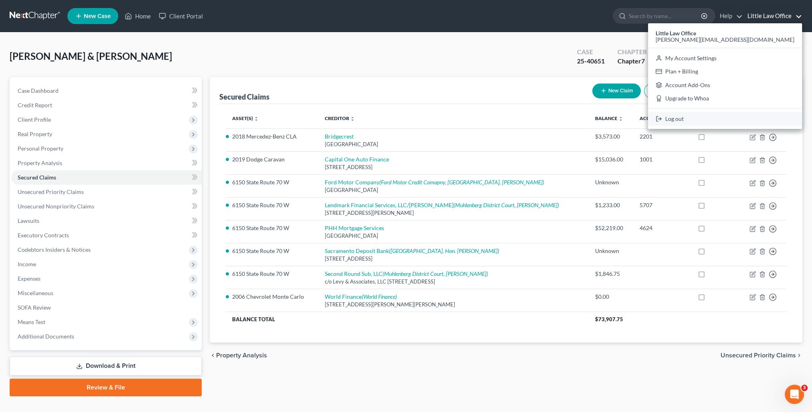
click at [761, 116] on link "Log out" at bounding box center [725, 119] width 154 height 14
